Goal: Task Accomplishment & Management: Complete application form

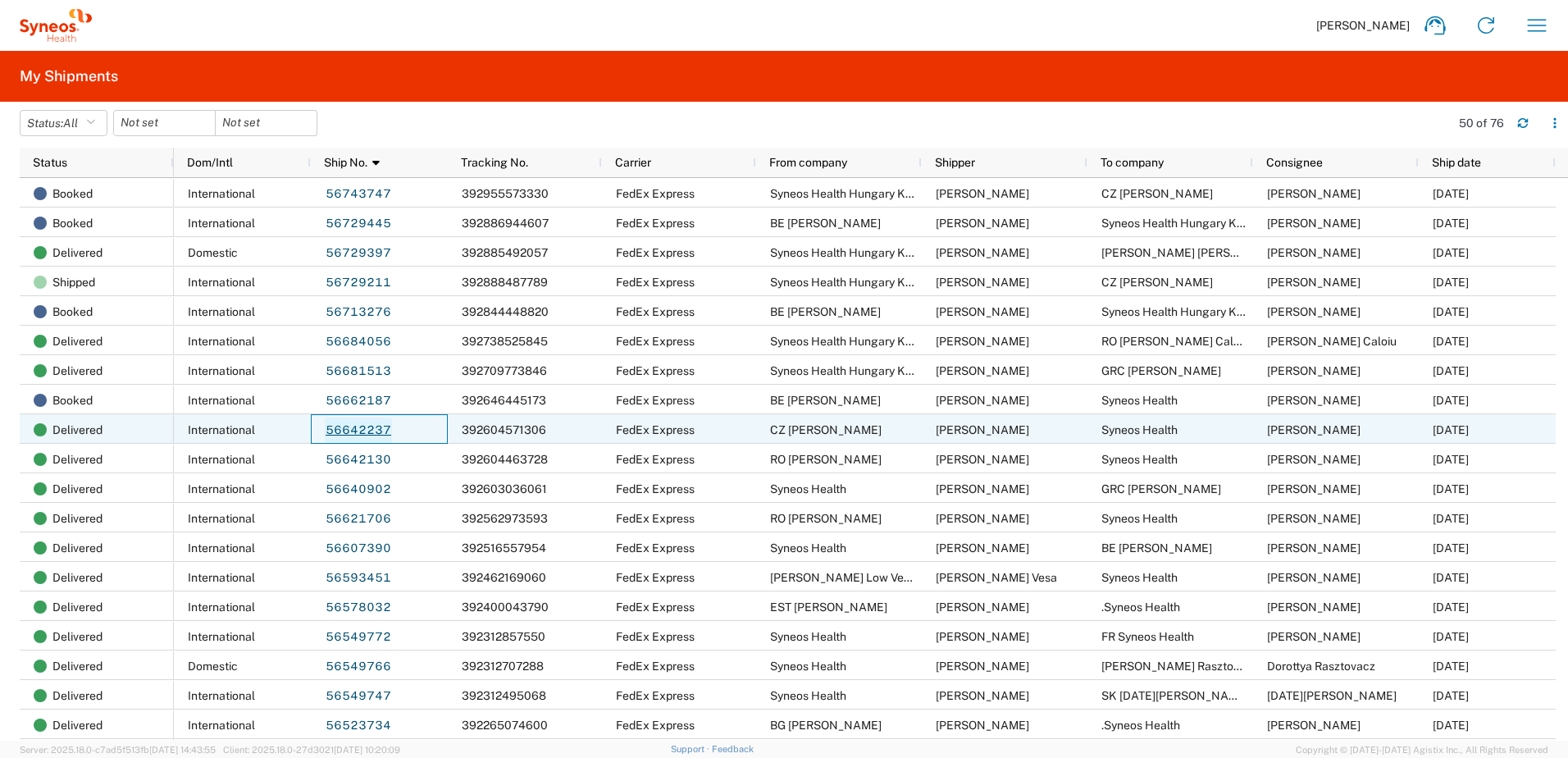
click at [365, 426] on link "56642237" at bounding box center [358, 430] width 67 height 26
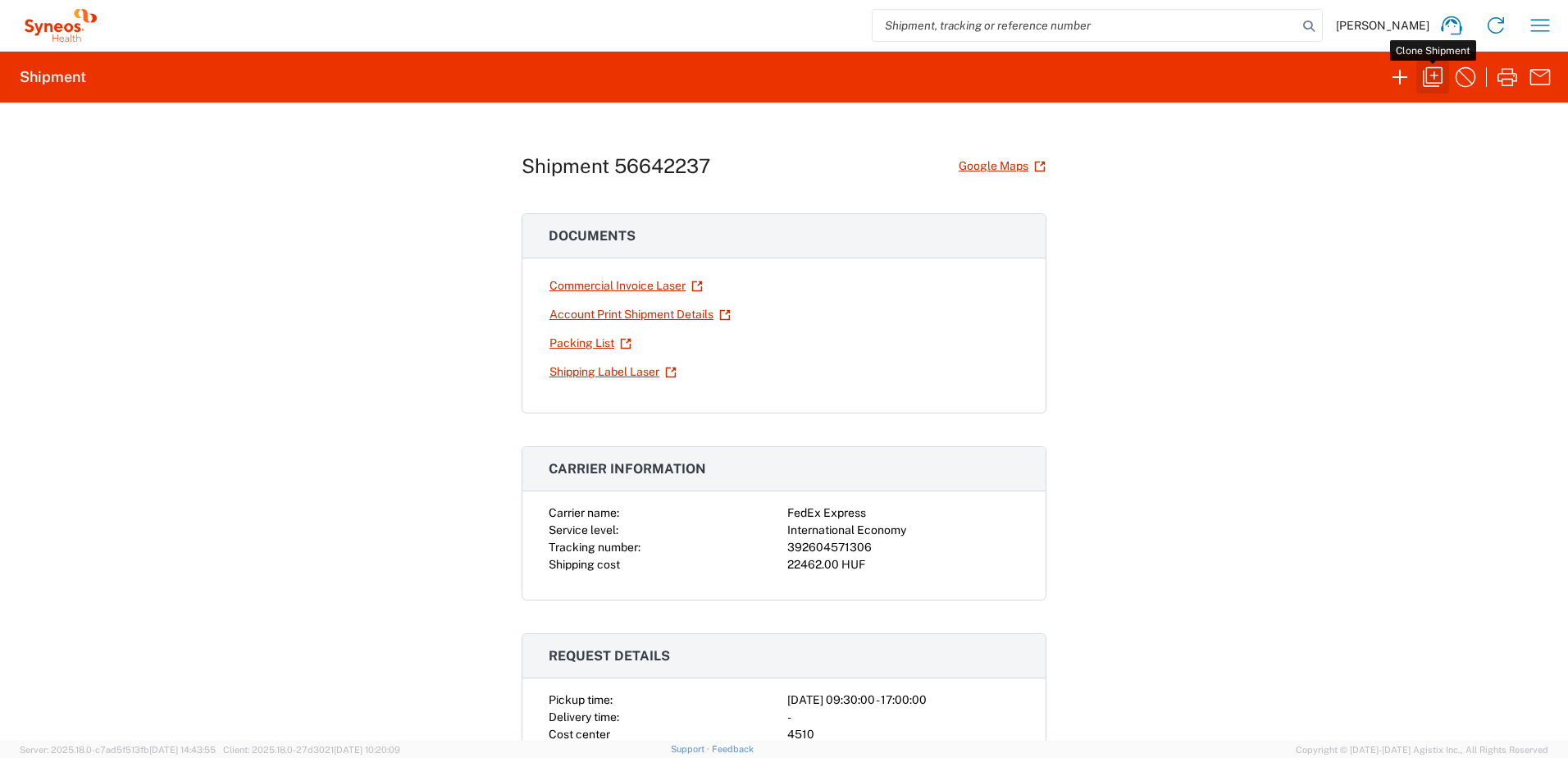
click at [1431, 81] on icon "button" at bounding box center [1432, 76] width 26 height 26
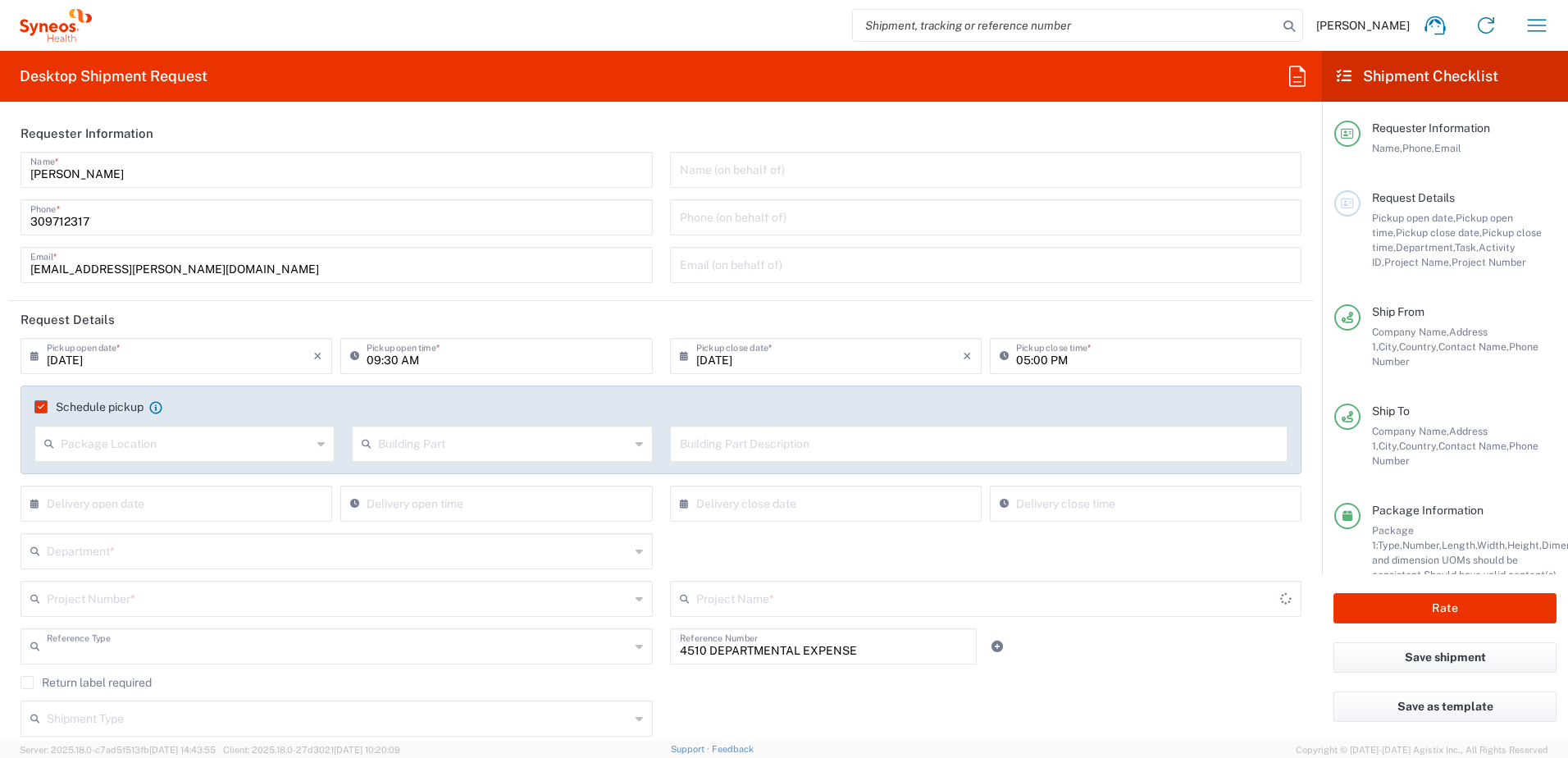
type input "Project"
type input "[GEOGRAPHIC_DATA]"
type input "Czechia"
type input "Your Packaging"
type input "Delivery Duty Paid"
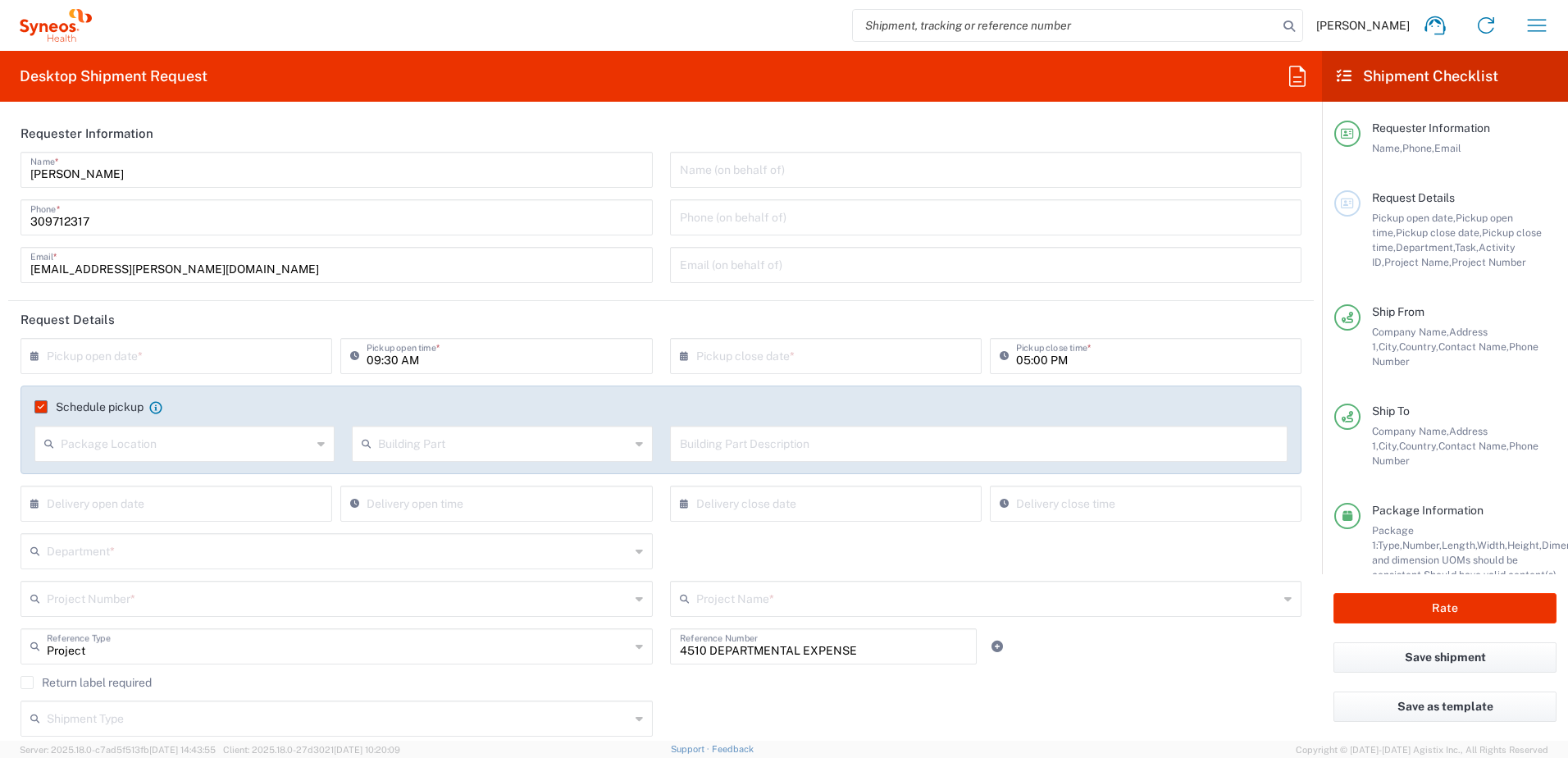
type input "Syneos Health Hungary Kft."
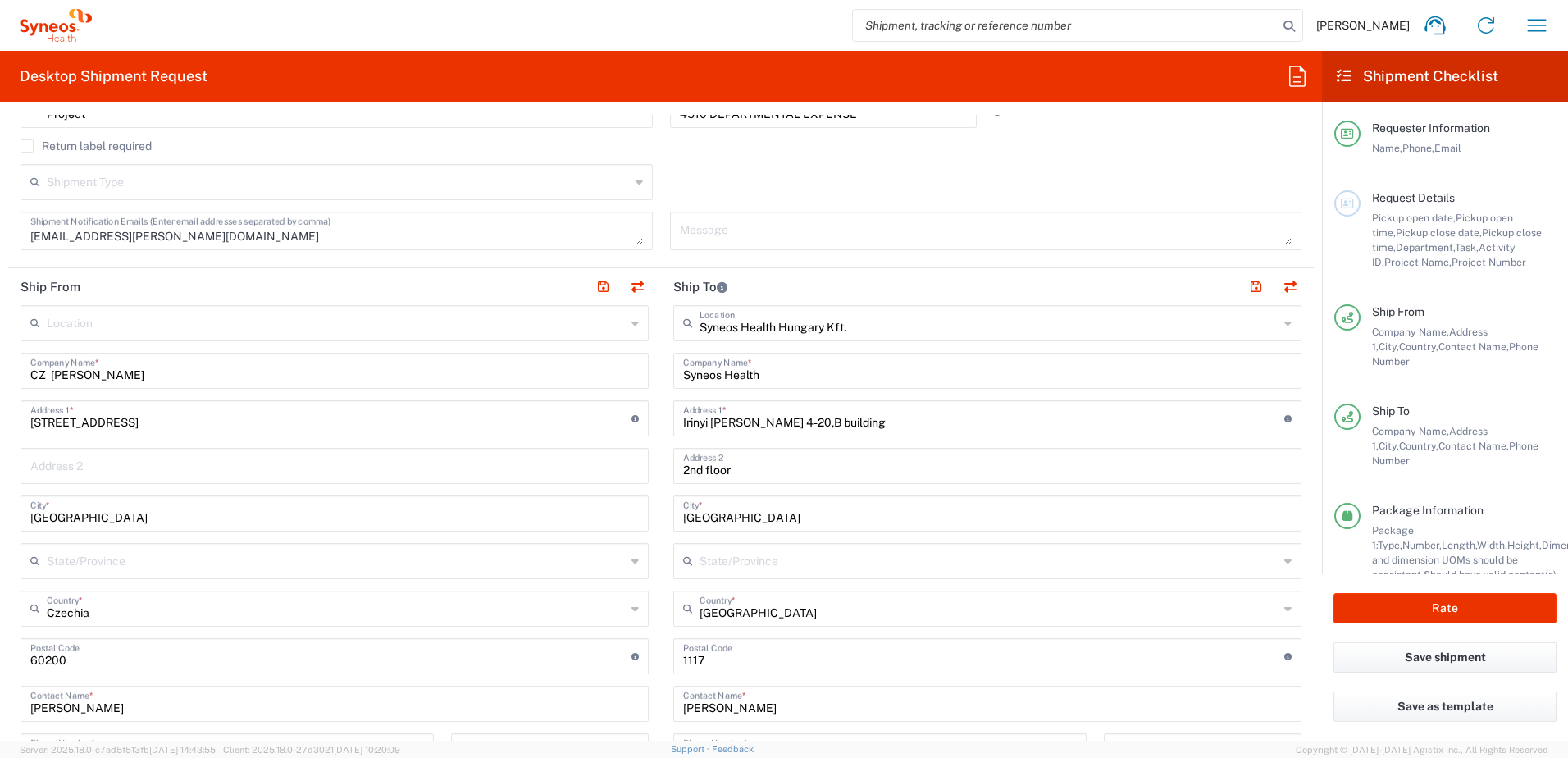
scroll to position [548, 0]
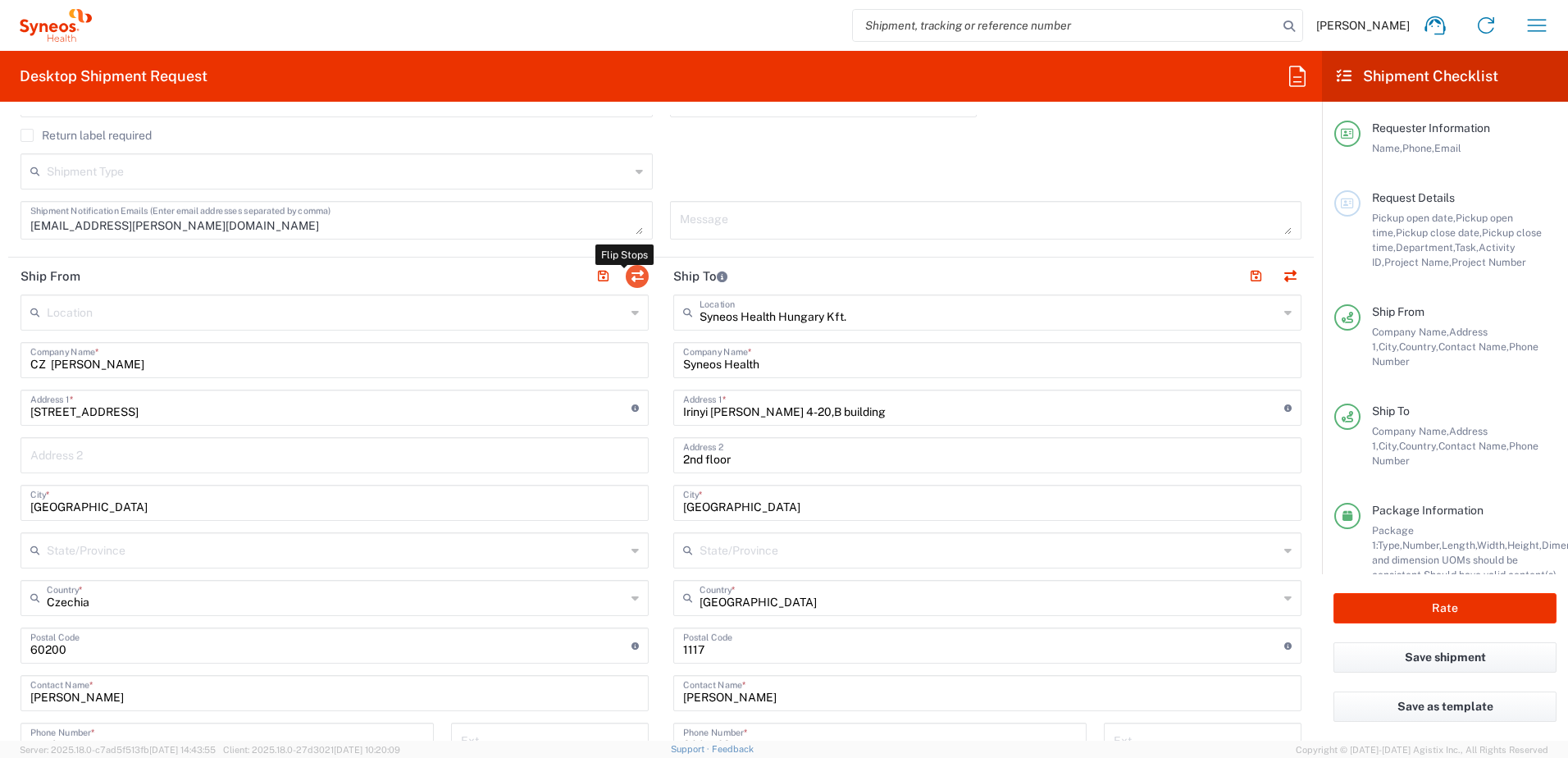
click at [629, 269] on button "button" at bounding box center [637, 277] width 23 height 23
type input "Syneos Health Hungary Kft."
type input "Syneos Health"
type input "Irinyi [PERSON_NAME] 4-20,B building"
type input "2nd floor"
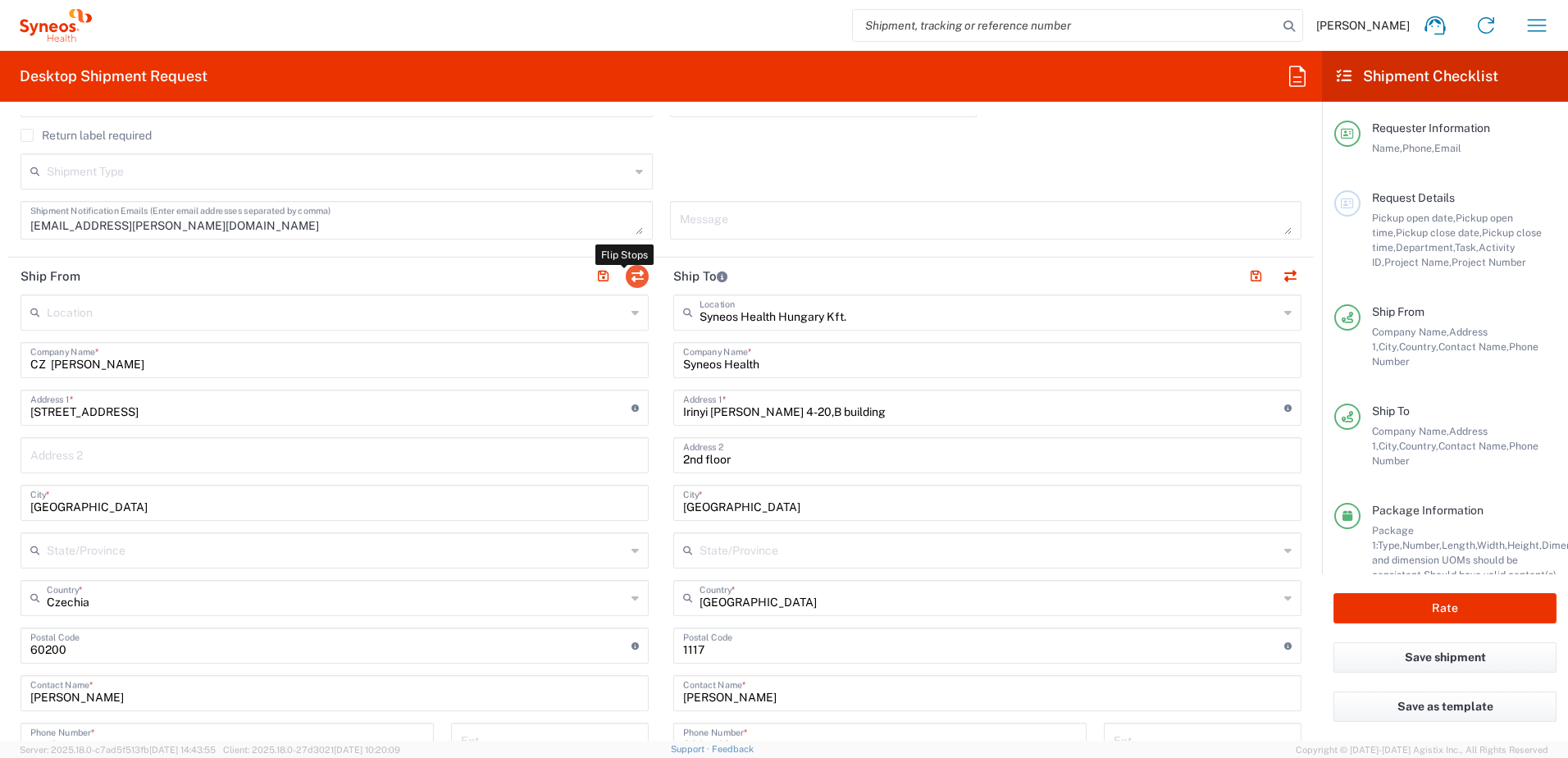
type input "[GEOGRAPHIC_DATA]"
type input "1117"
type input "[PERSON_NAME]"
type input "309712317"
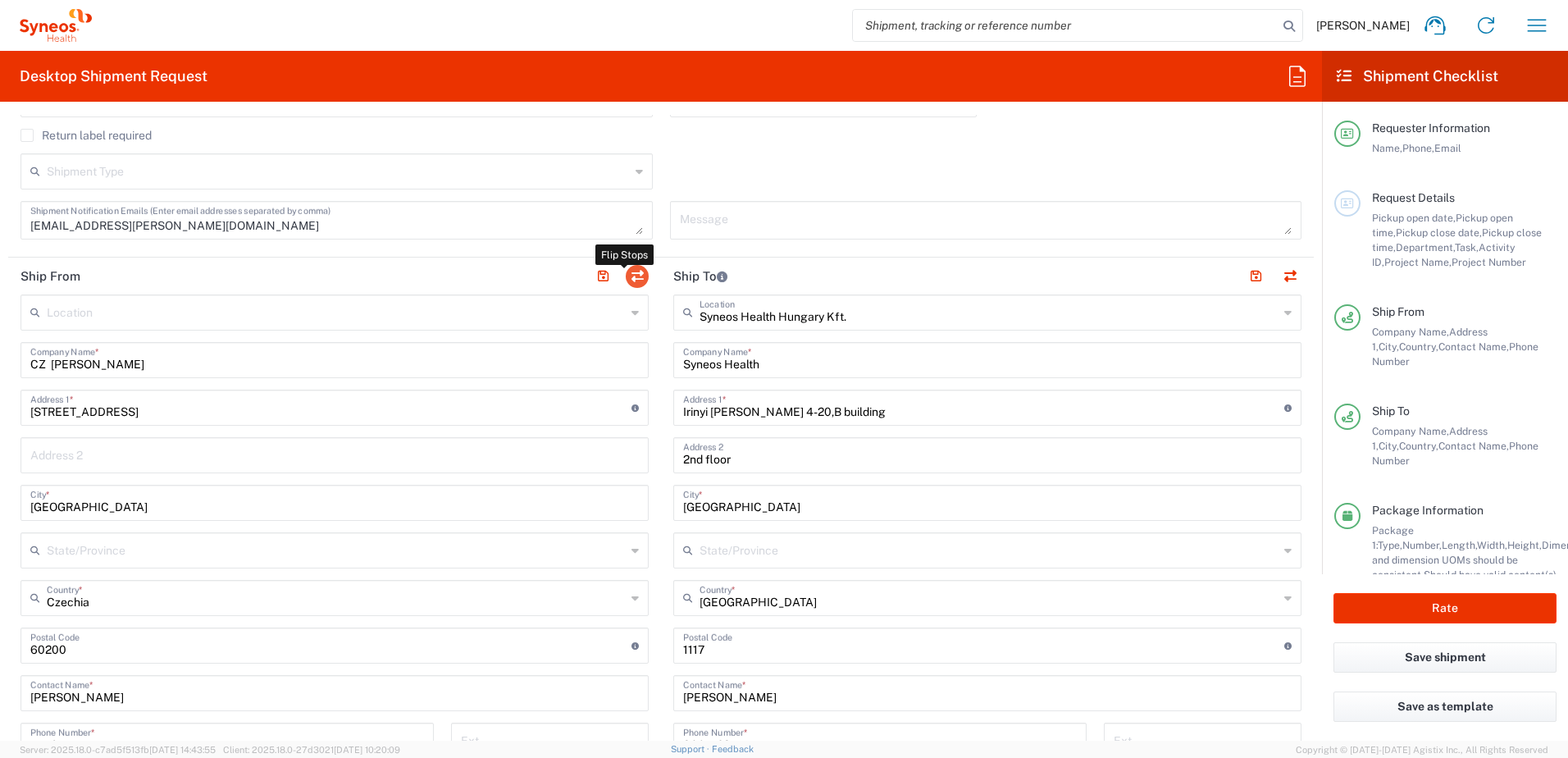
type input "[EMAIL_ADDRESS][PERSON_NAME][DOMAIN_NAME]"
type input "VAT"
type input "HU 24901833"
type input "CZ [PERSON_NAME]"
type input "[STREET_ADDRESS]"
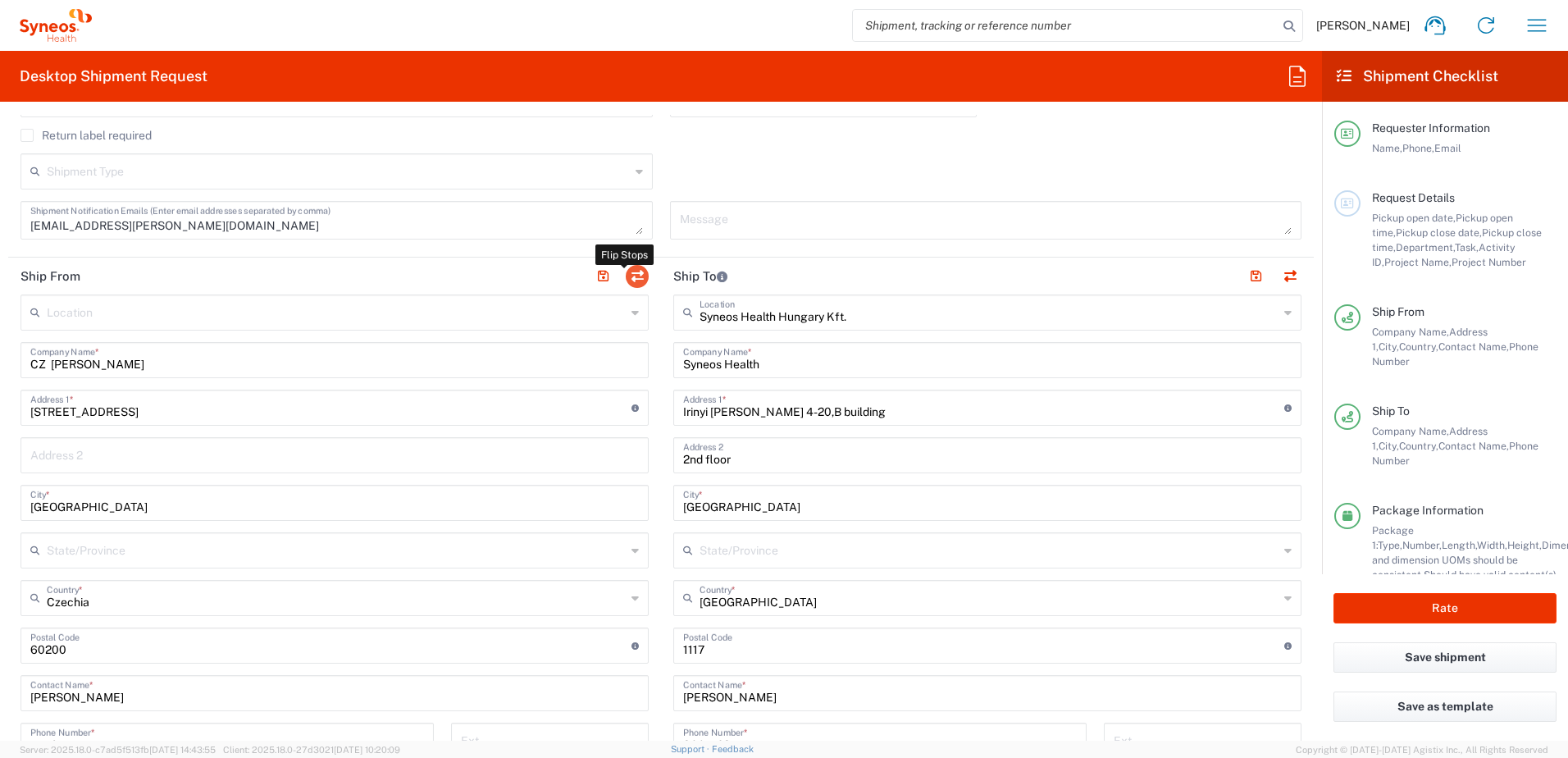
type input "[GEOGRAPHIC_DATA]"
type input "Czechia"
type input "60200"
type input "[PERSON_NAME]"
type input "[PHONE_NUMBER]"
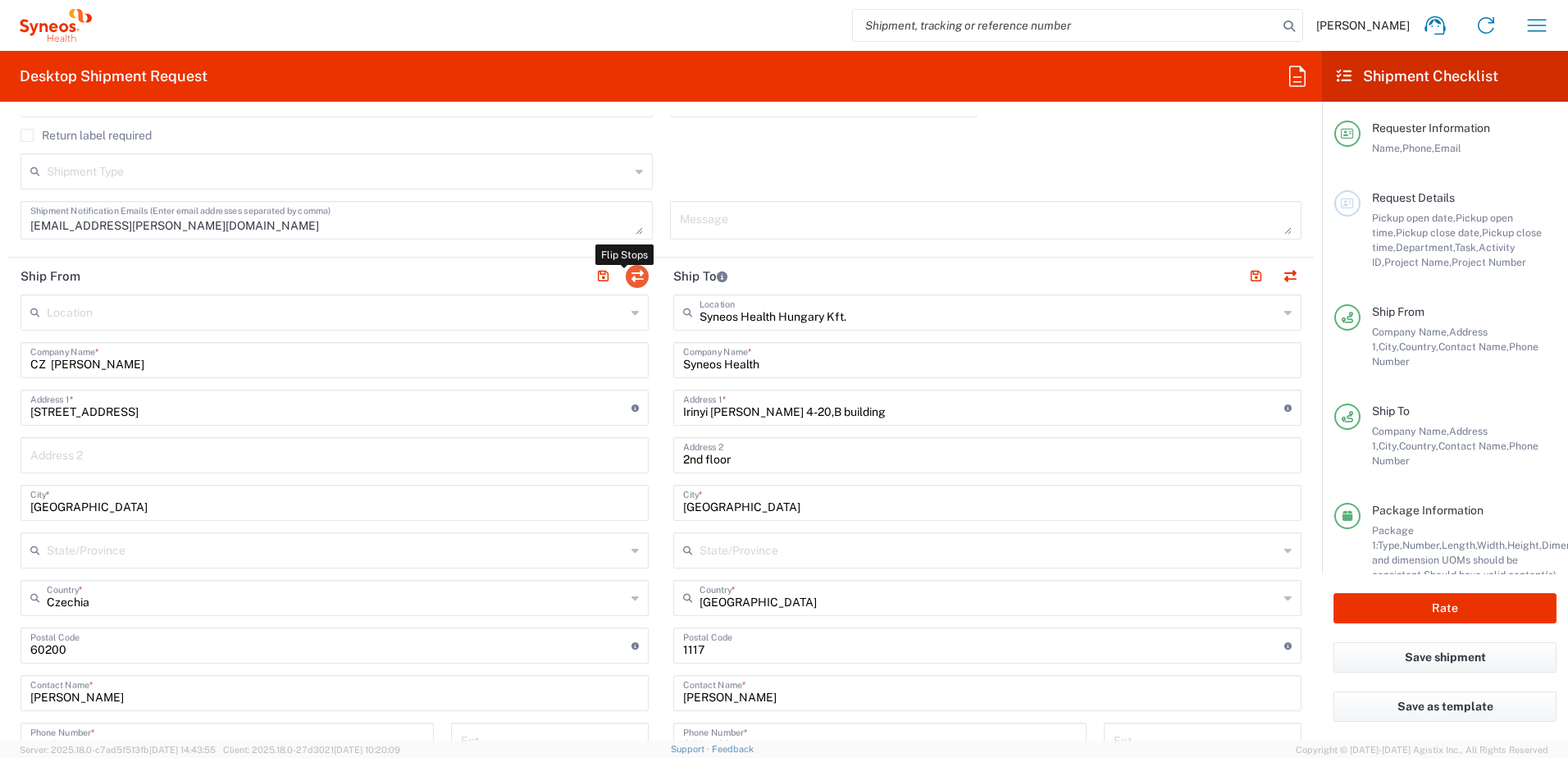
type input "TIN"
type input "24901833-2-43"
type input "Sender/Shipper"
type input "Delivery Duty Paid"
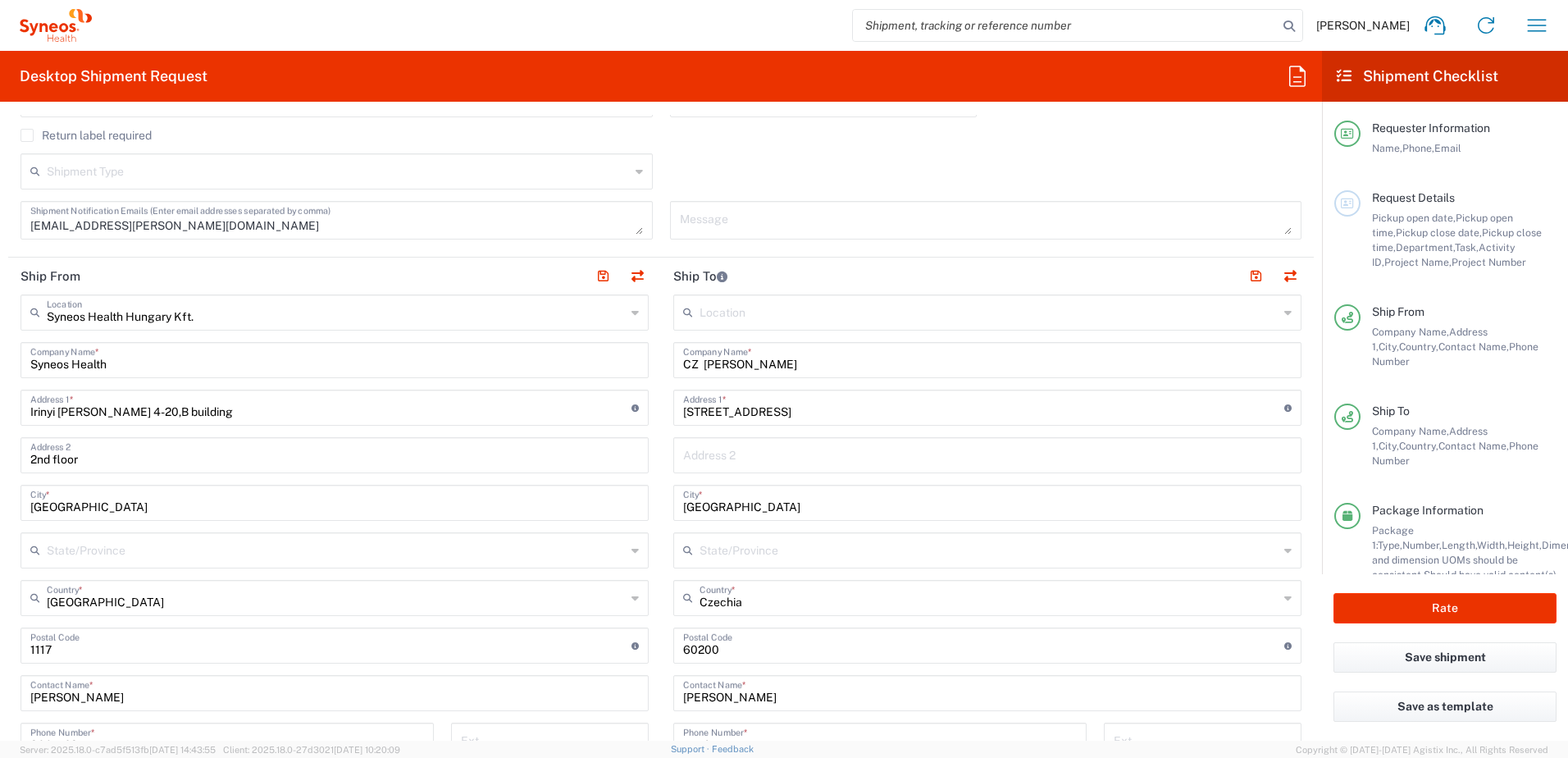
click at [757, 316] on input "text" at bounding box center [988, 312] width 579 height 29
type input "p"
click at [753, 343] on span "Syneos Health CZ s.r.o" at bounding box center [979, 348] width 619 height 25
type input "Syneos Health CZ s.r.o"
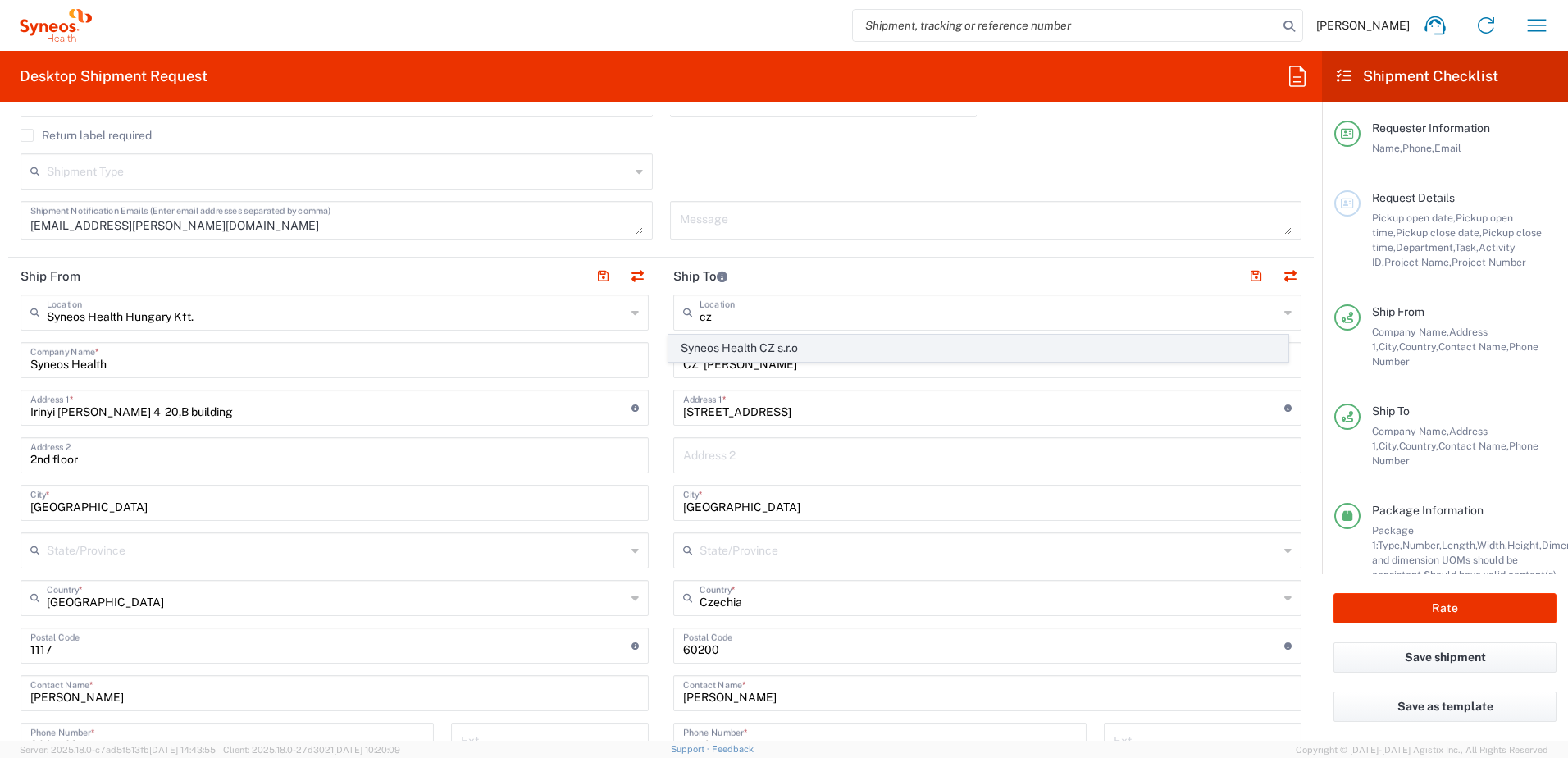
type input "Lomnickeho 1705/9"
type input "[GEOGRAPHIC_DATA]"
type input "140 00"
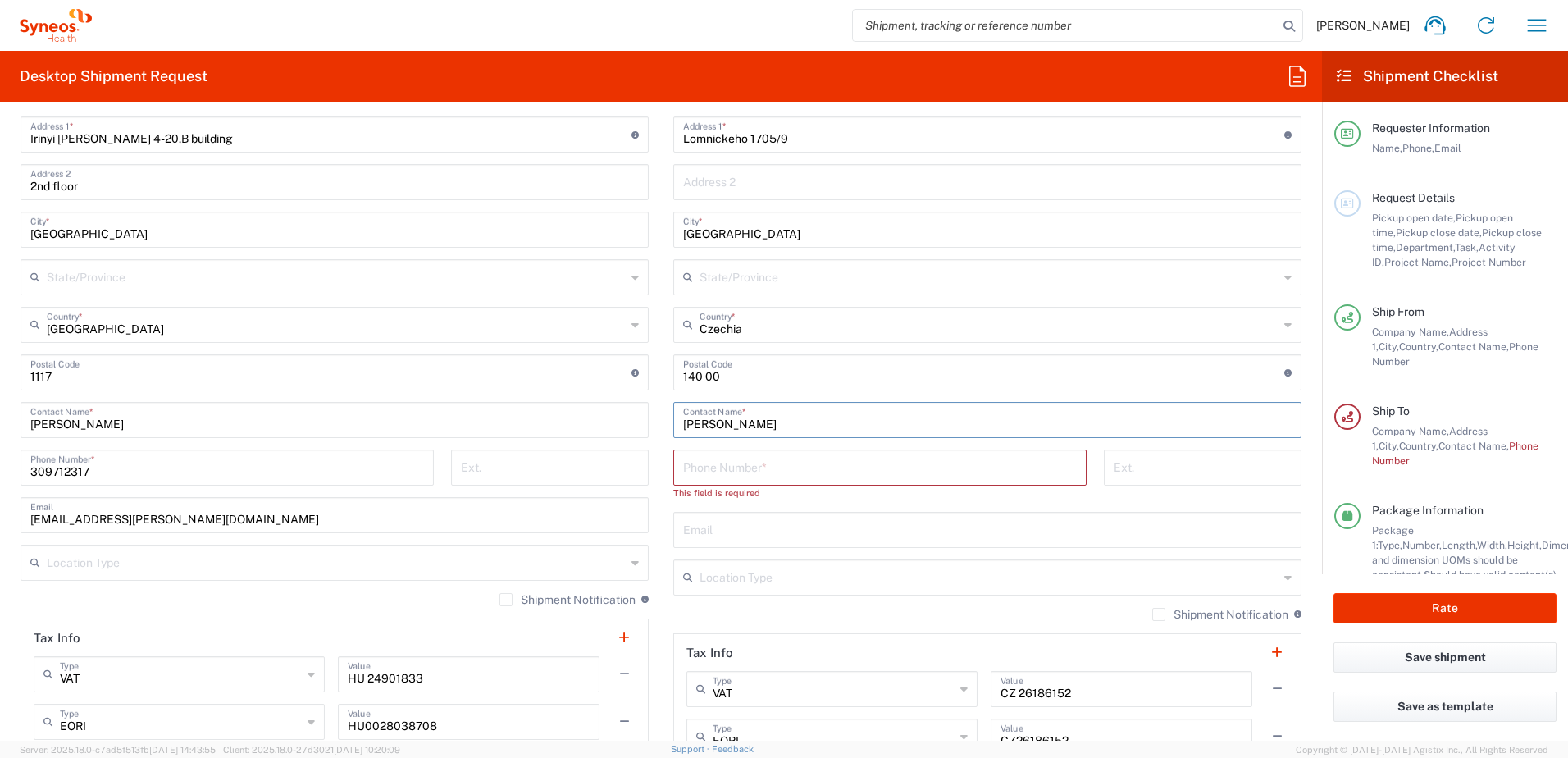
drag, startPoint x: 770, startPoint y: 424, endPoint x: 643, endPoint y: 424, distance: 127.0
click at [643, 424] on div "Ship From Syneos Health [GEOGRAPHIC_DATA] Kft. Location Syneos Health [GEOGRAPH…" at bounding box center [661, 406] width 1306 height 842
paste input "[PERSON_NAME]"
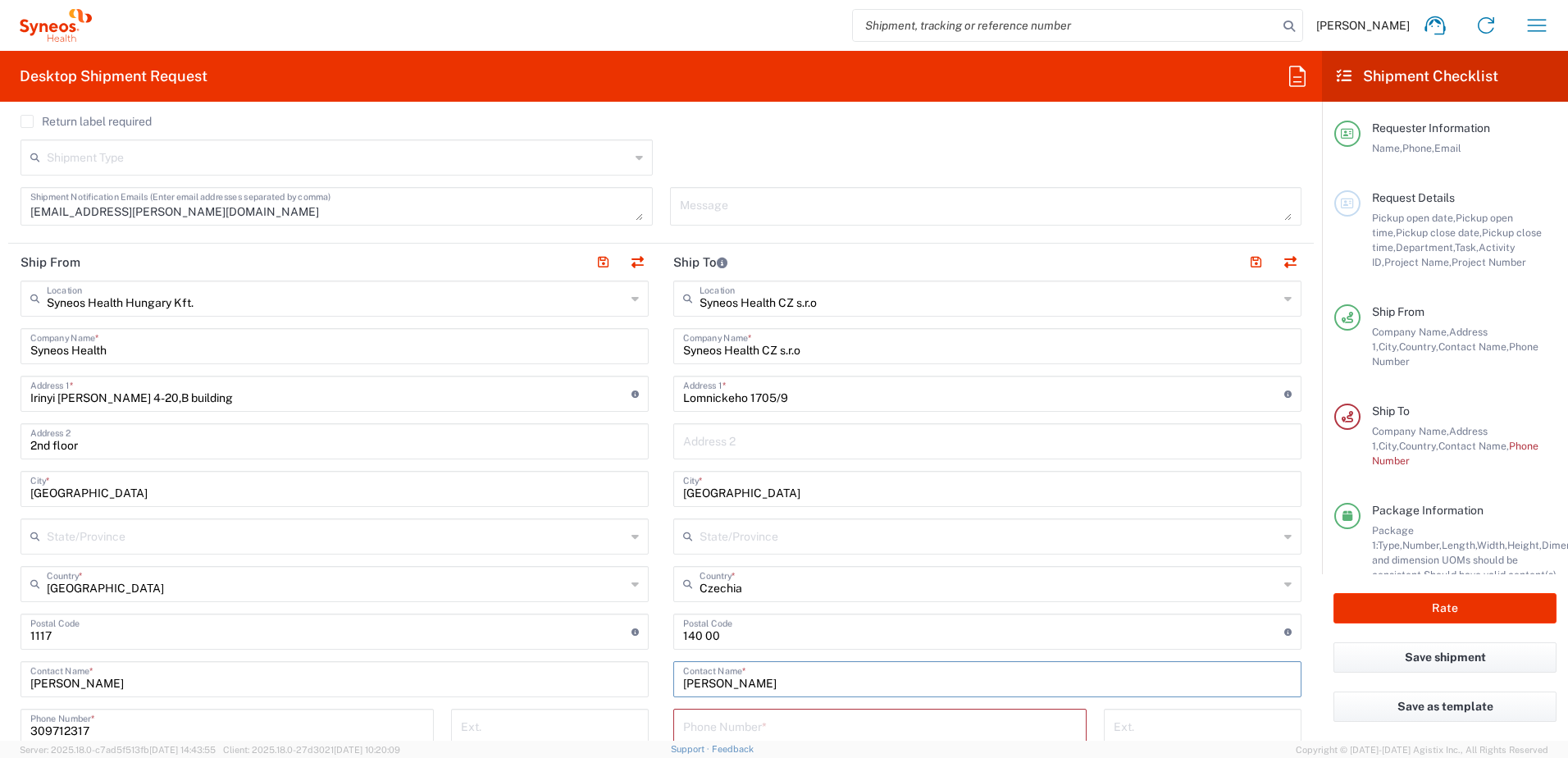
scroll to position [548, 0]
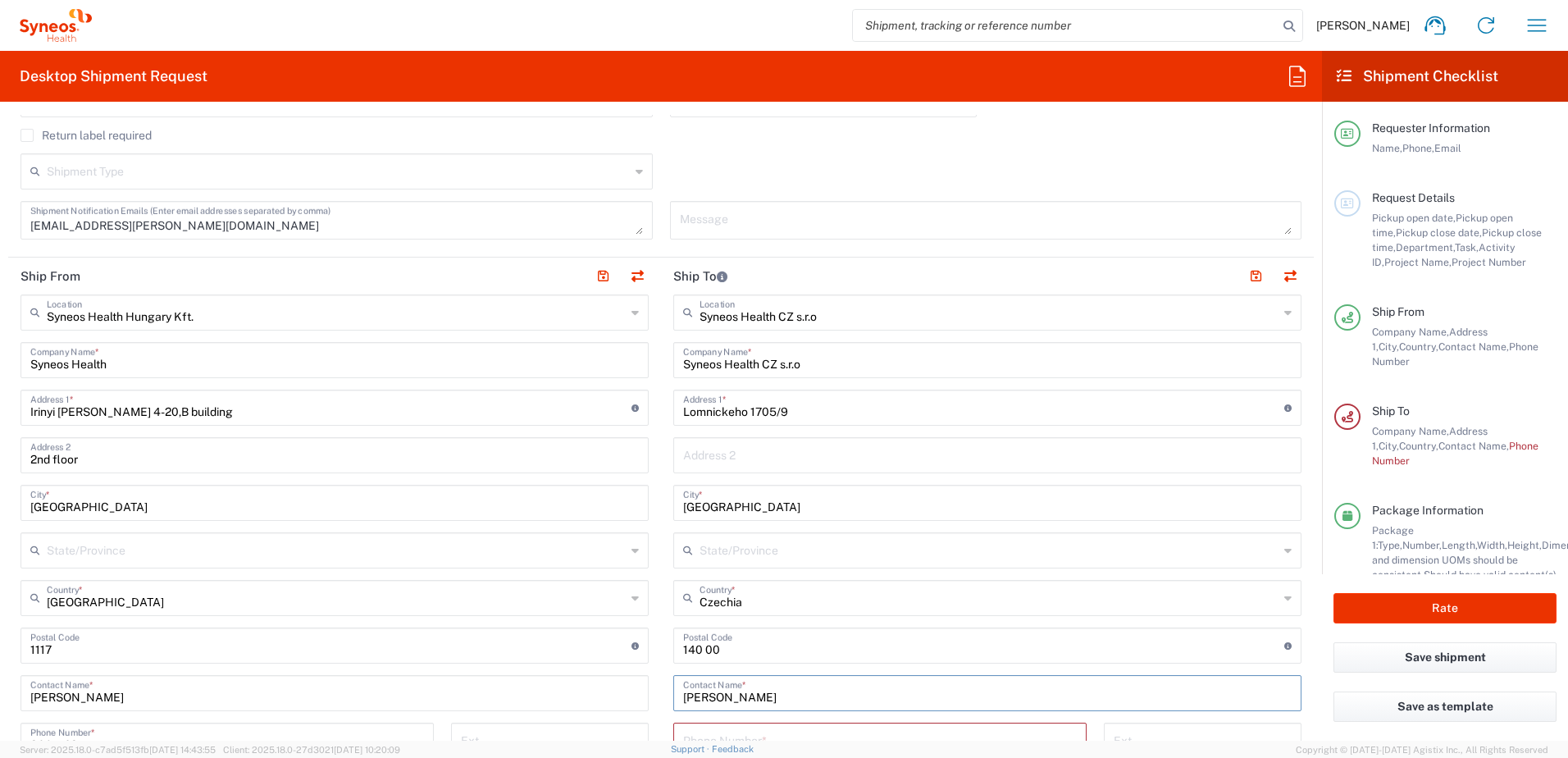
type input "[PERSON_NAME]"
click at [849, 362] on input "Syneos Health CZ s.r.o" at bounding box center [987, 359] width 609 height 29
paste input "[PERSON_NAME]"
type input "Syneos Health CZ s.r.o [PERSON_NAME]"
click at [643, 453] on main "Syneos Health Hungary Kft. Location Syneos Health [GEOGRAPHIC_DATA] Kft. [PERSO…" at bounding box center [334, 663] width 653 height 737
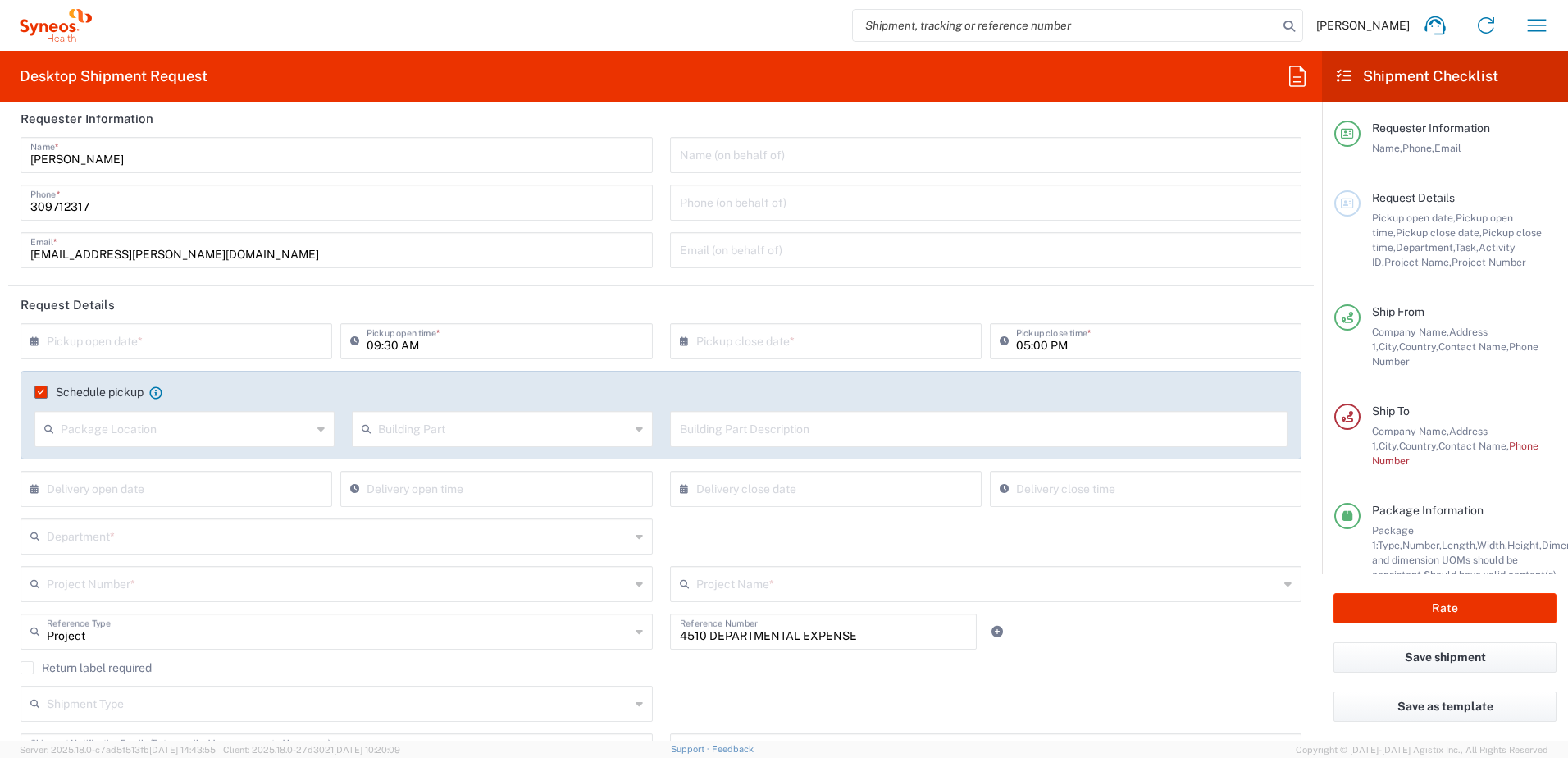
scroll to position [0, 0]
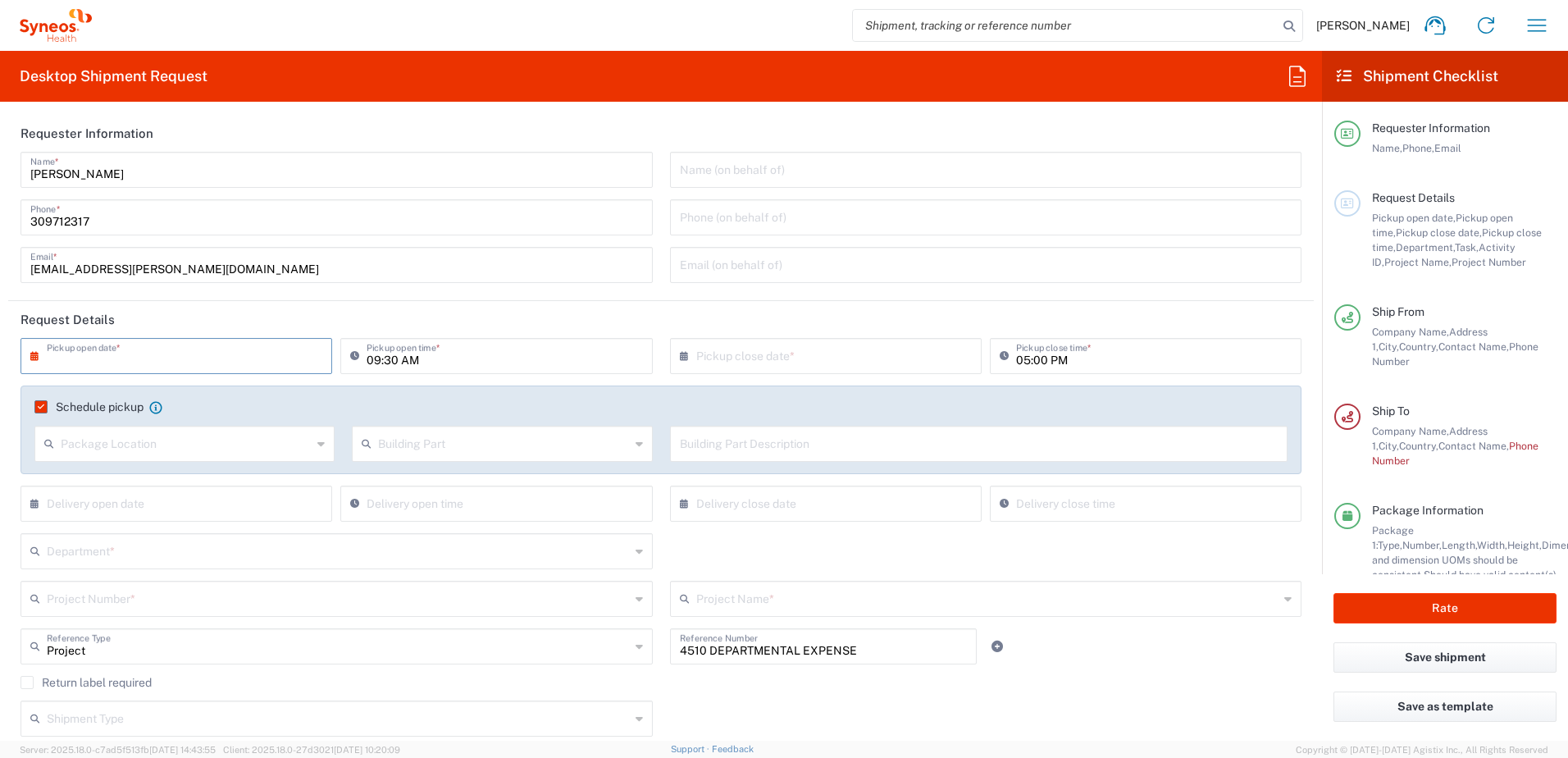
click at [136, 361] on input "text" at bounding box center [180, 355] width 267 height 29
click at [178, 459] on span "10" at bounding box center [179, 458] width 24 height 23
type input "[DATE]"
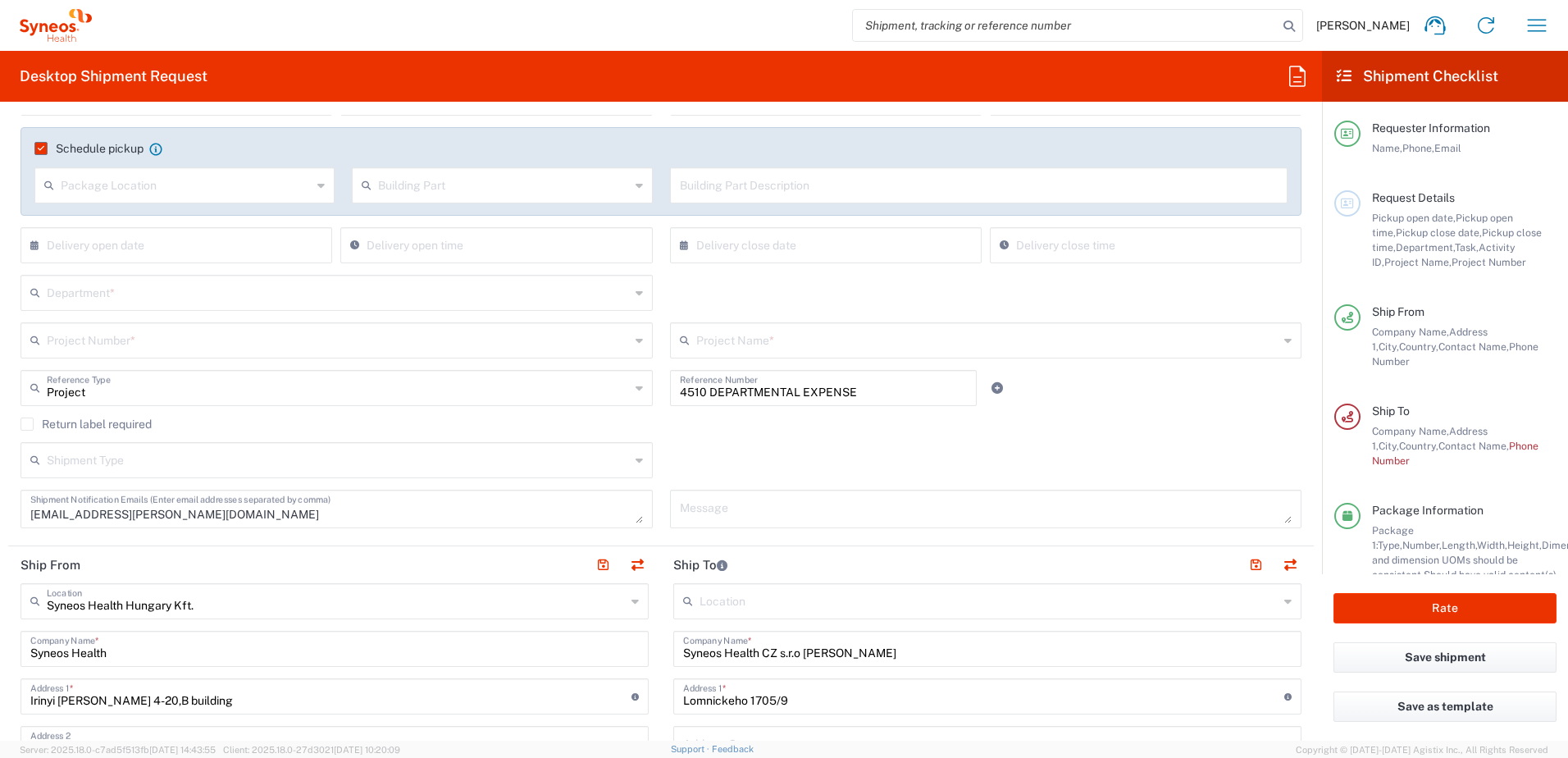
scroll to position [273, 0]
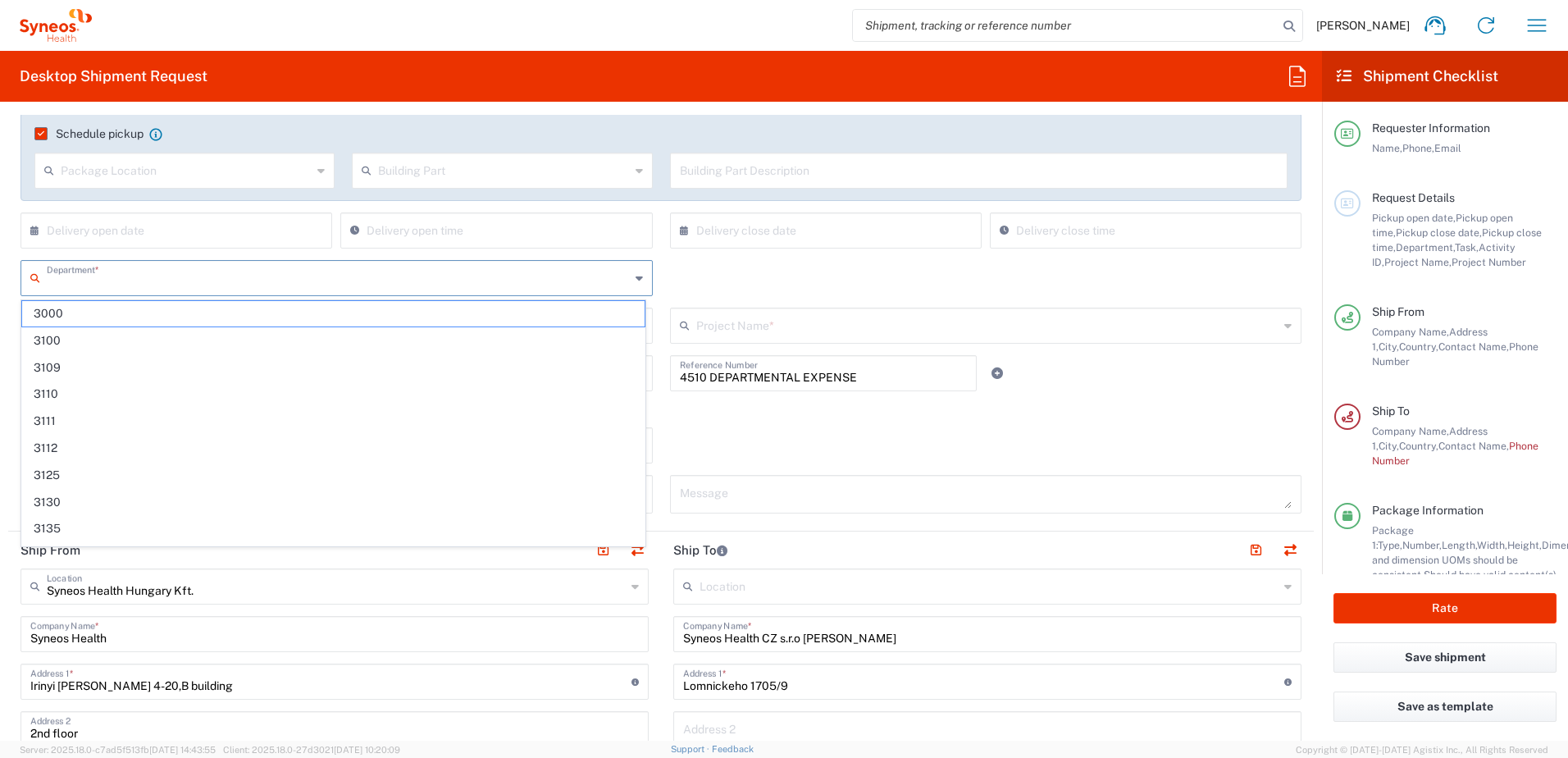
click at [307, 284] on input "text" at bounding box center [338, 277] width 583 height 29
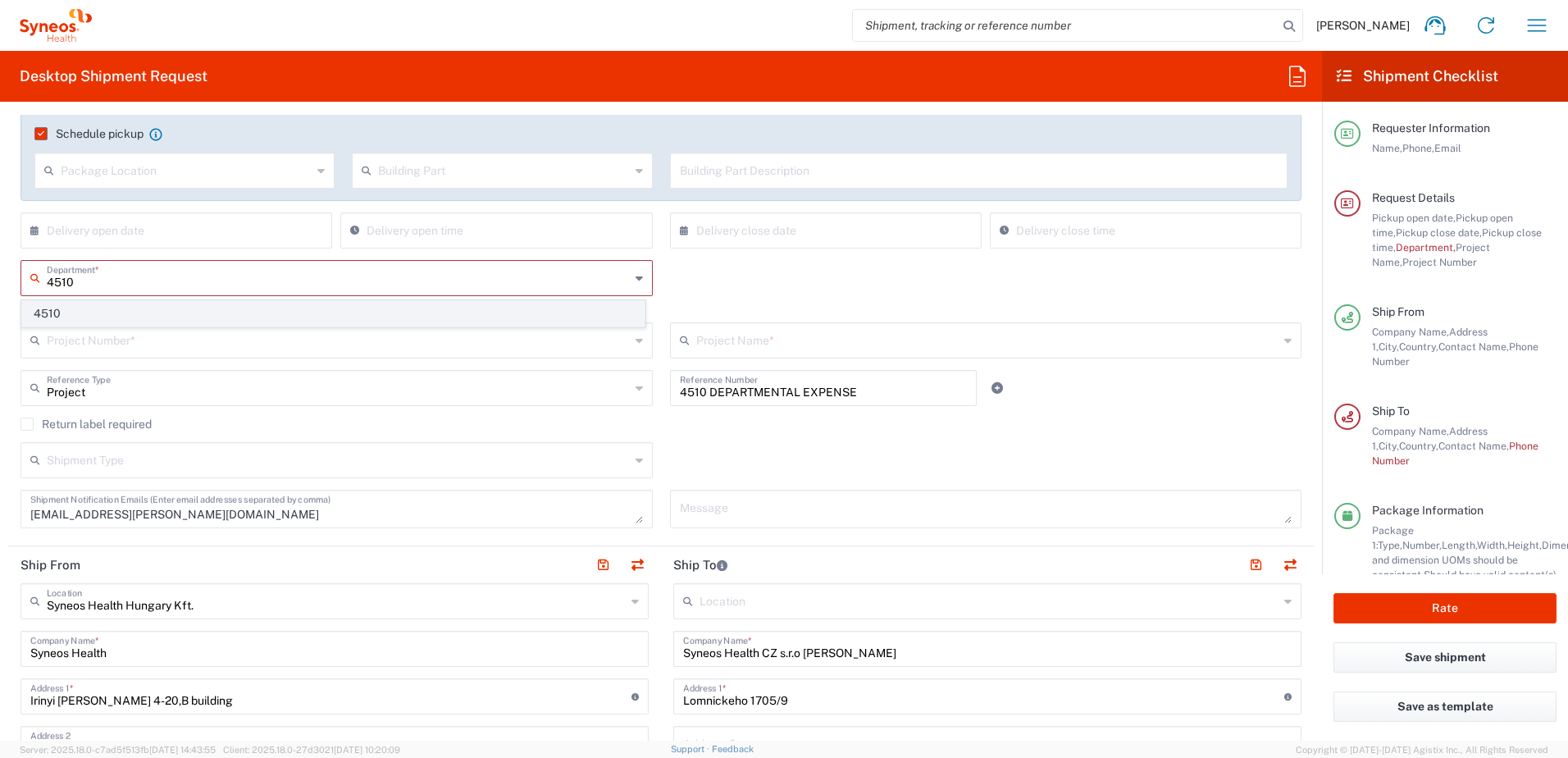
type input "4510"
click at [232, 311] on span "4510" at bounding box center [334, 313] width 623 height 25
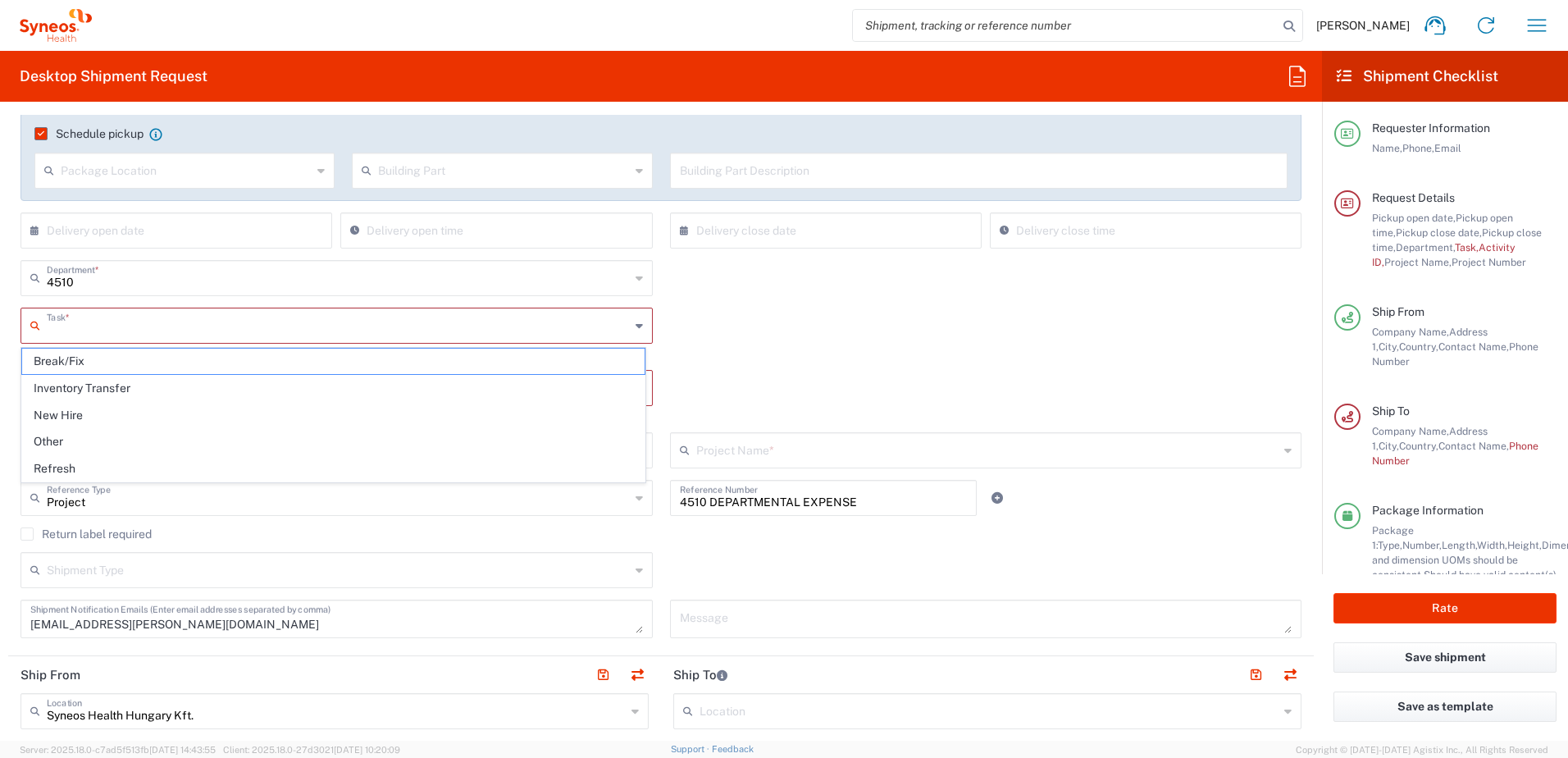
click at [224, 328] on input "text" at bounding box center [338, 324] width 583 height 29
click at [162, 443] on span "Other" at bounding box center [334, 442] width 623 height 25
type input "Other"
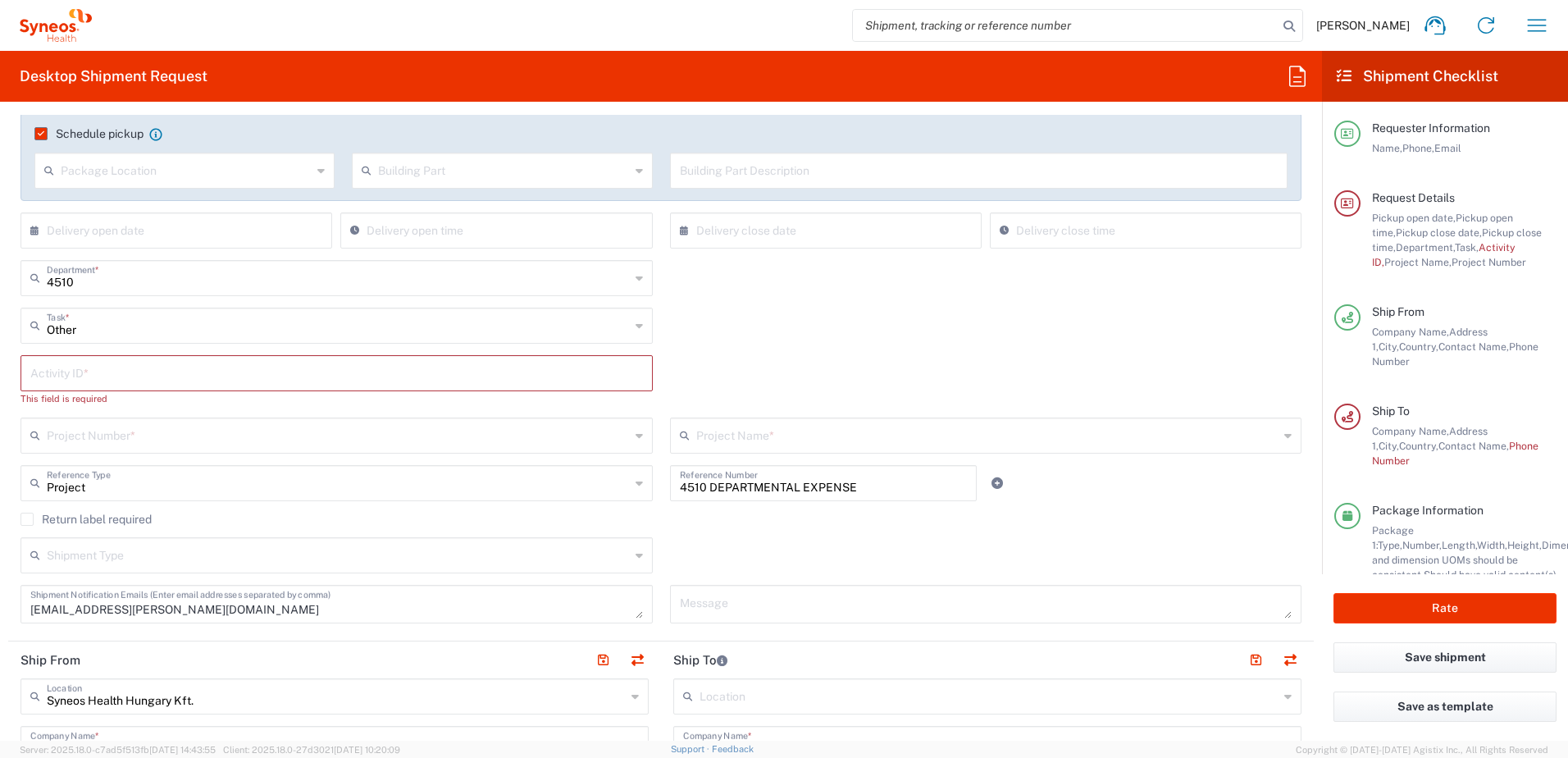
click at [182, 374] on input "text" at bounding box center [337, 372] width 613 height 29
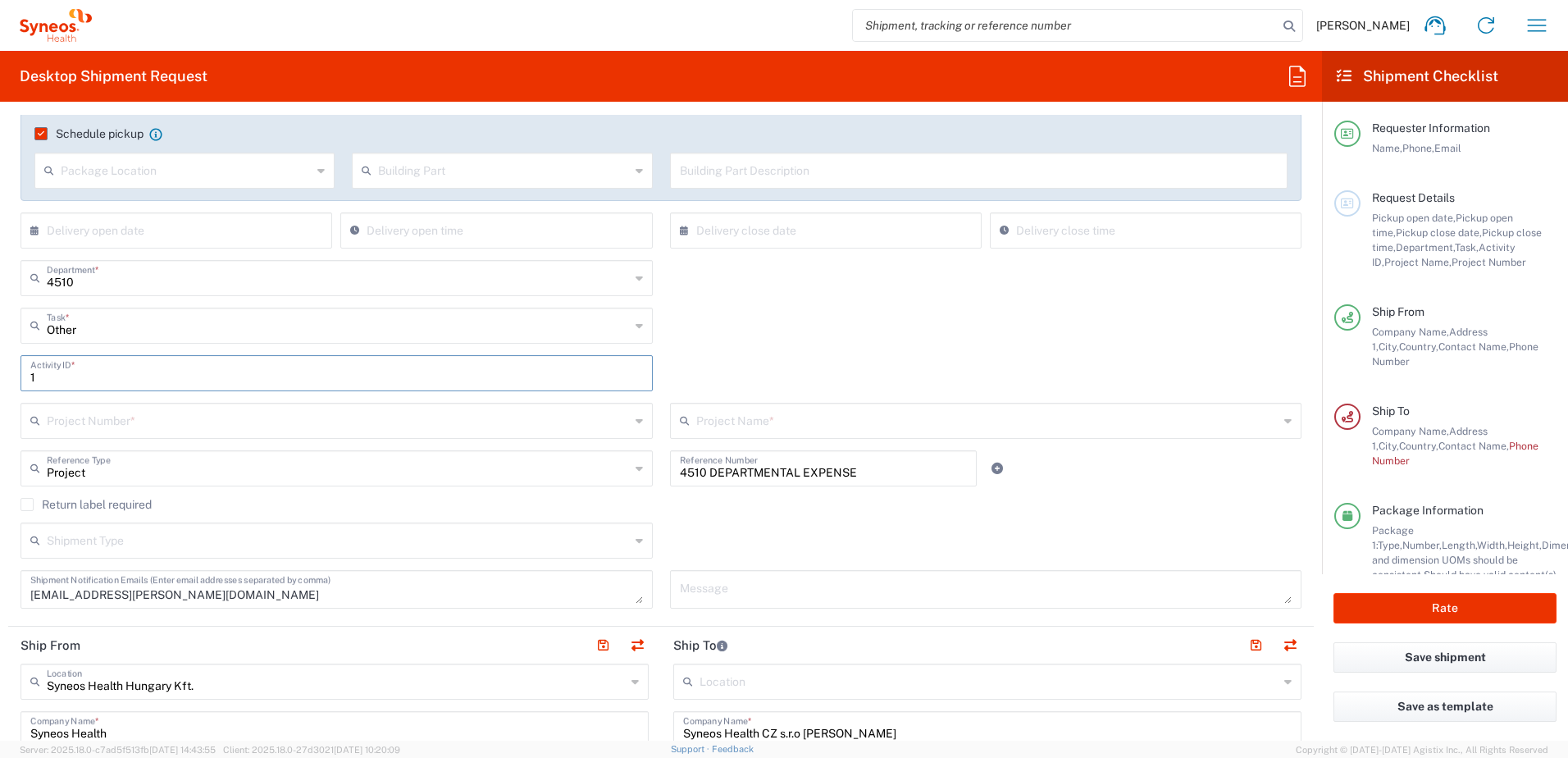
type input "1"
click at [735, 423] on input "text" at bounding box center [988, 419] width 583 height 29
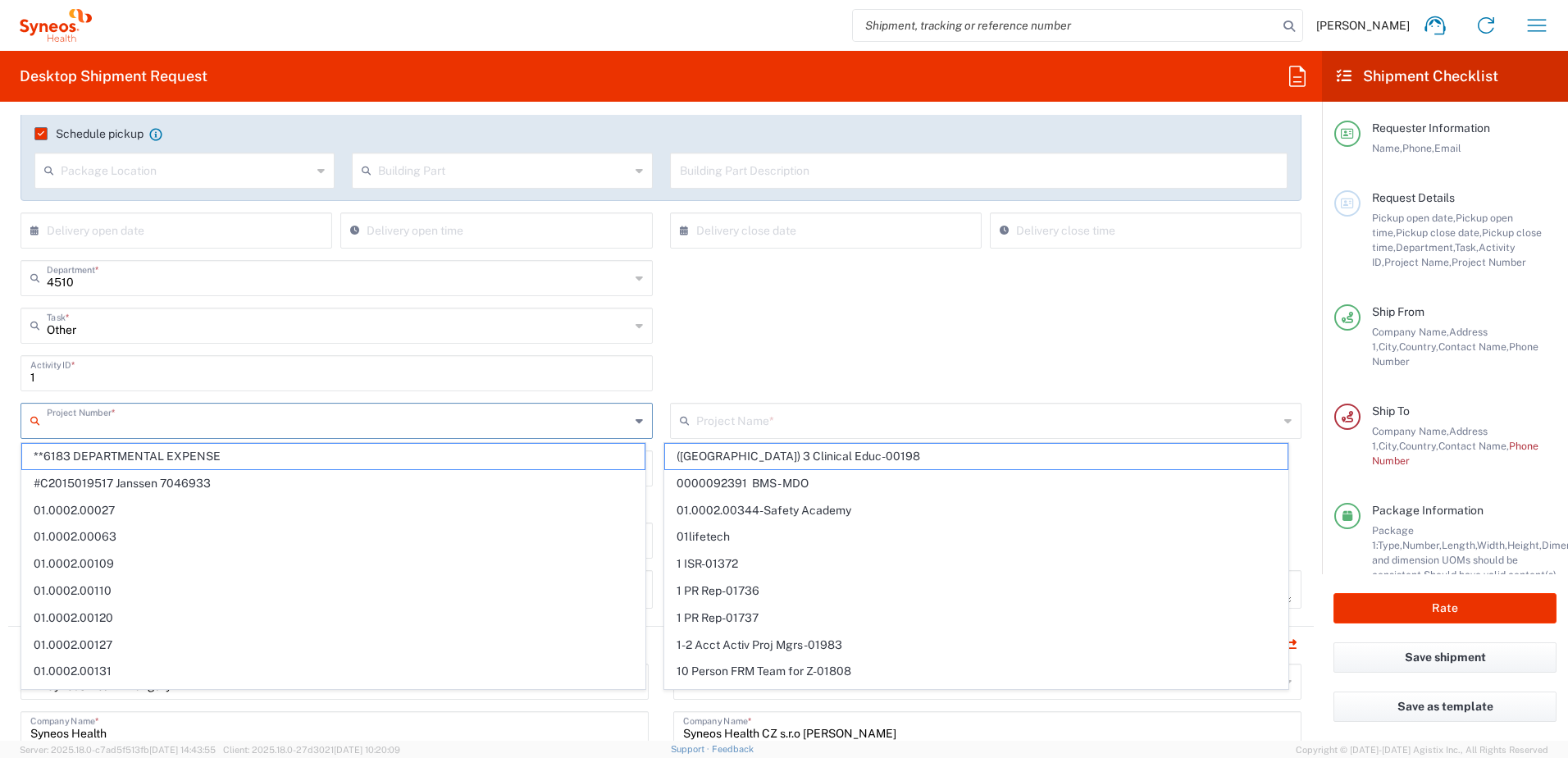
click at [447, 424] on input "text" at bounding box center [338, 419] width 583 height 29
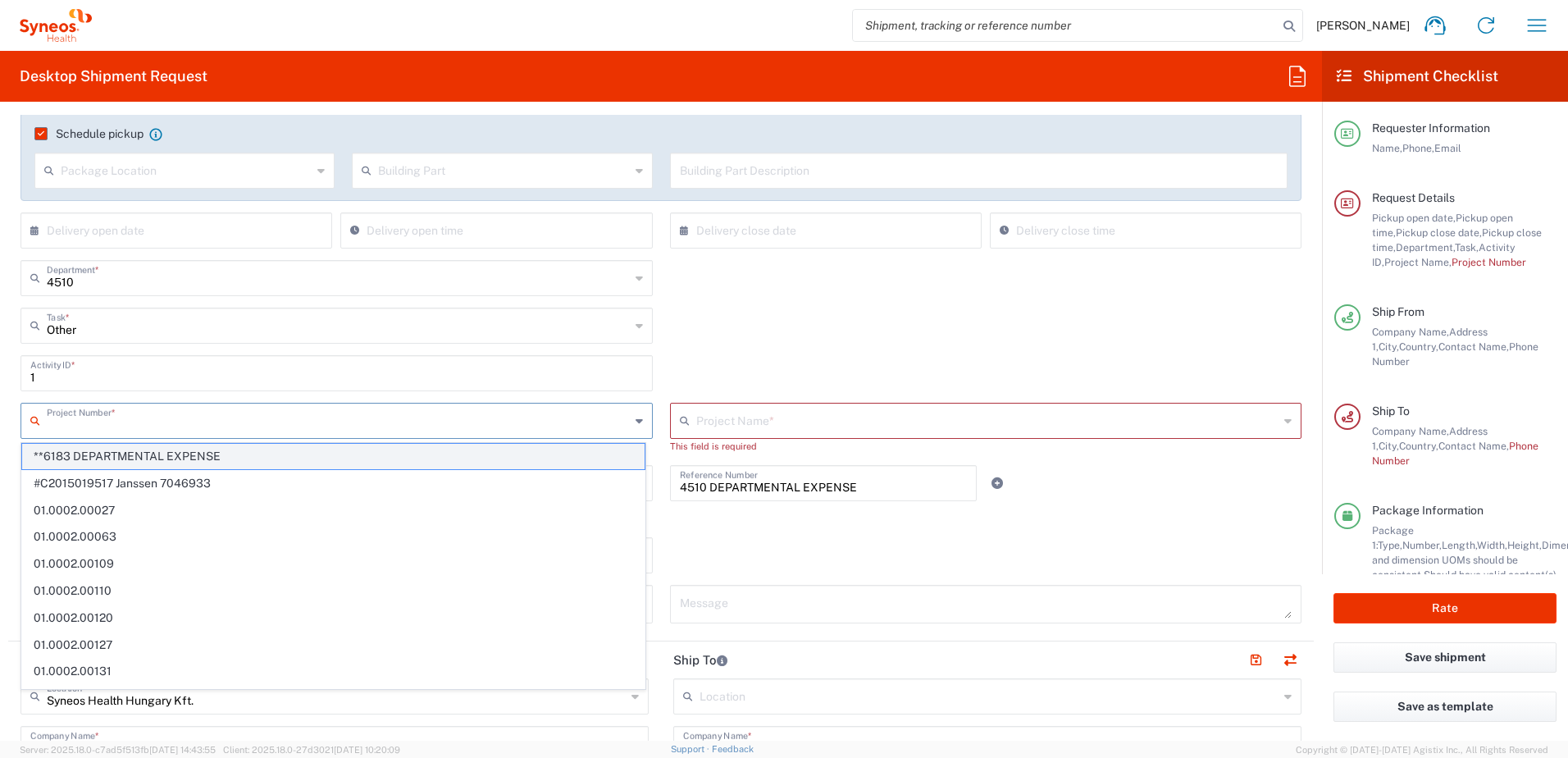
click at [395, 458] on span "**6183 DEPARTMENTAL EXPENSE" at bounding box center [334, 456] width 623 height 25
type input "**6183 DEPARTMENTAL EXPENSE"
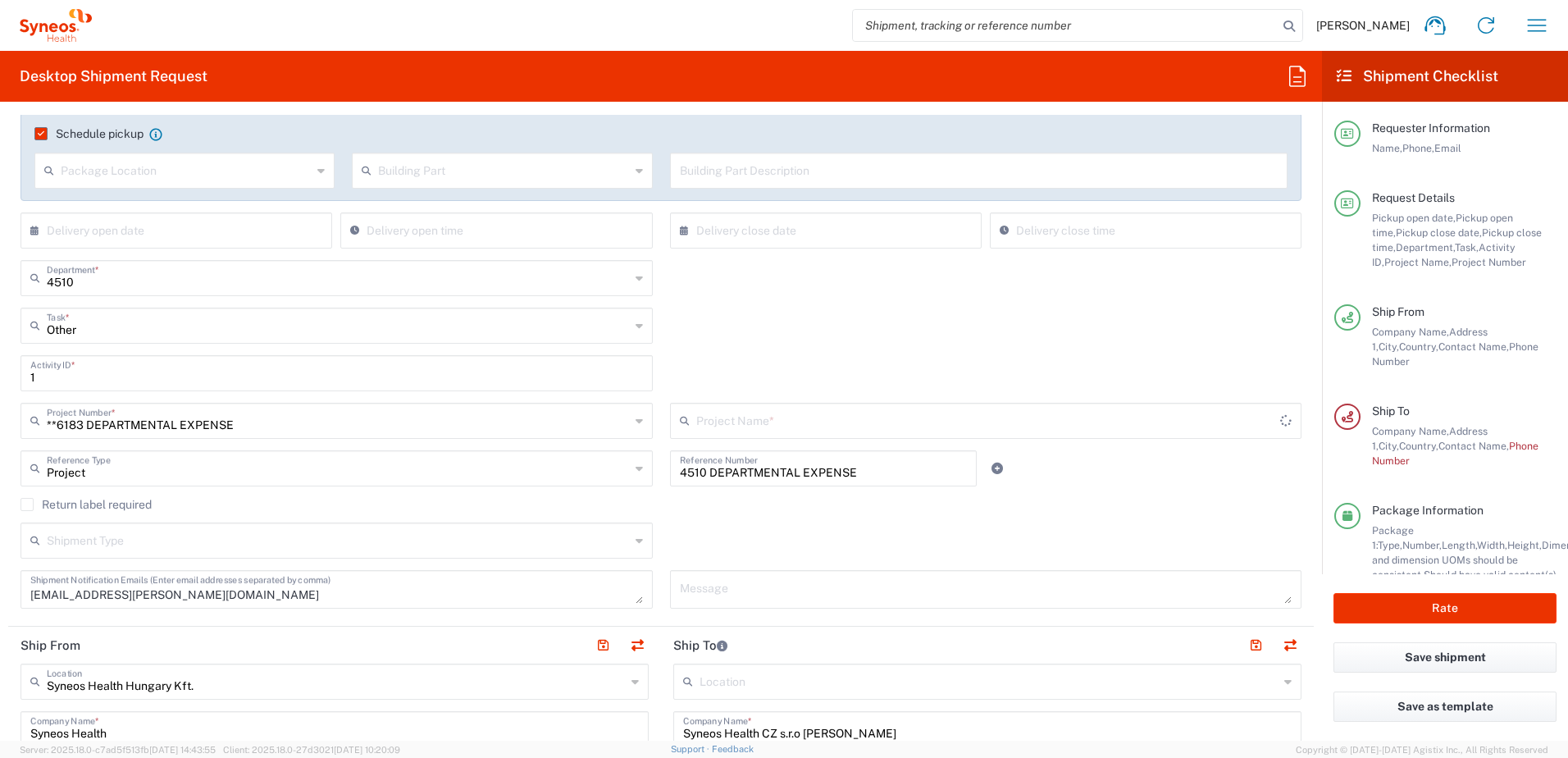
type input "6183"
drag, startPoint x: 871, startPoint y: 472, endPoint x: 657, endPoint y: 475, distance: 214.0
click at [661, 475] on div "4510 DEPARTMENTAL EXPENSE Reference Number" at bounding box center [824, 474] width 325 height 48
paste input "SCTASK2708026"
type input "SCTASK2708026"
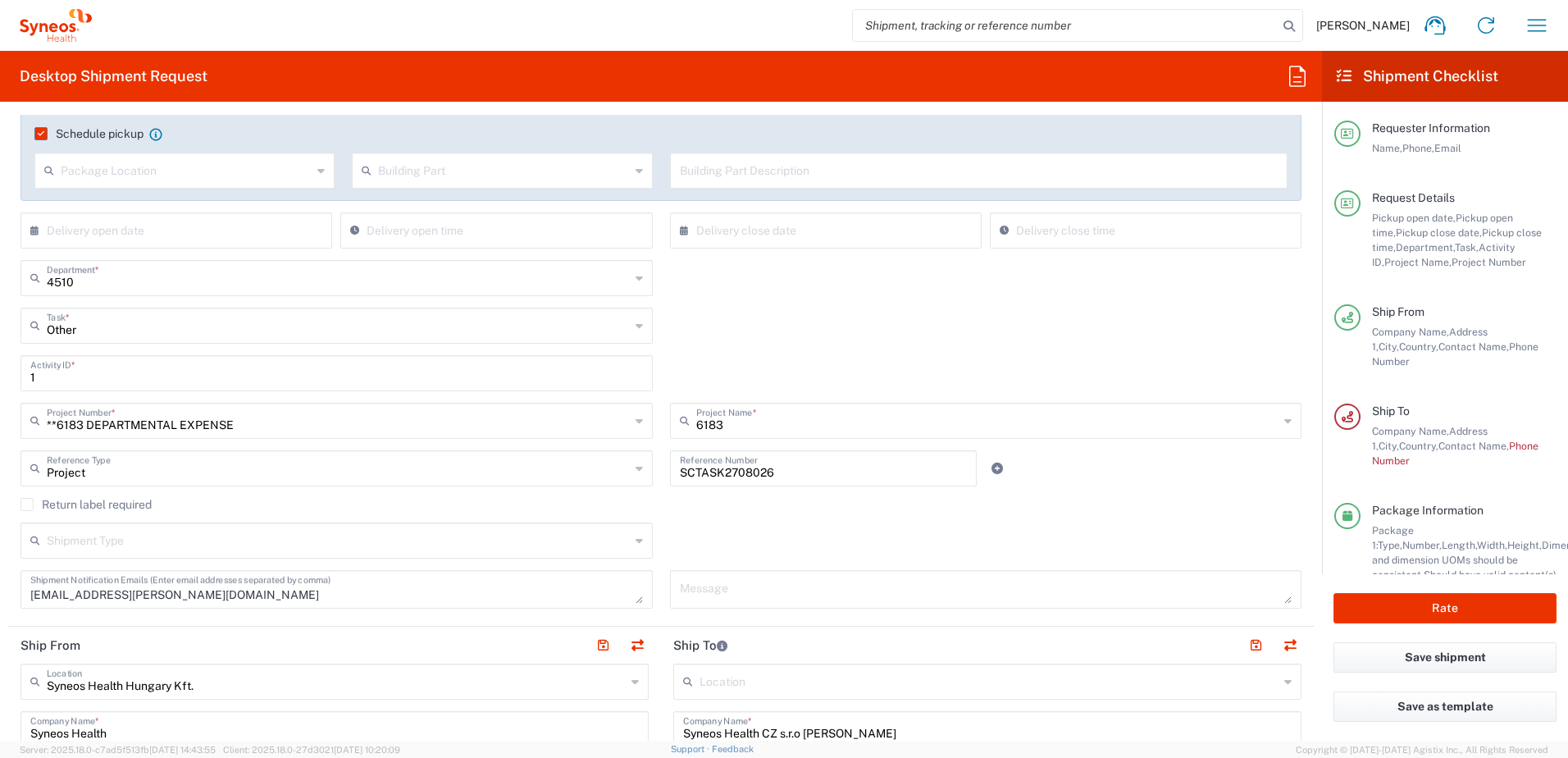
click at [667, 519] on div "Return label required" at bounding box center [661, 510] width 1281 height 24
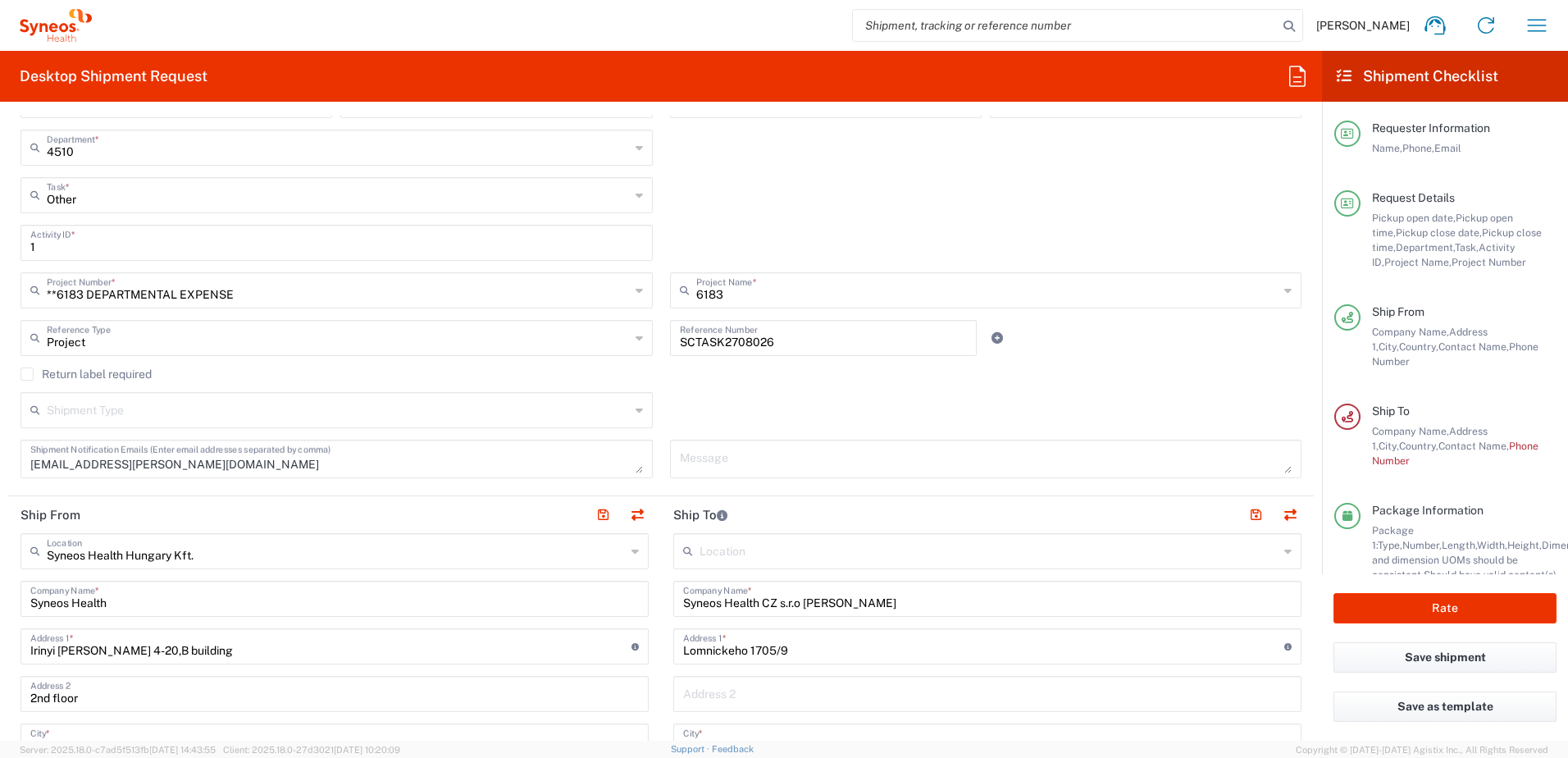
scroll to position [677, 0]
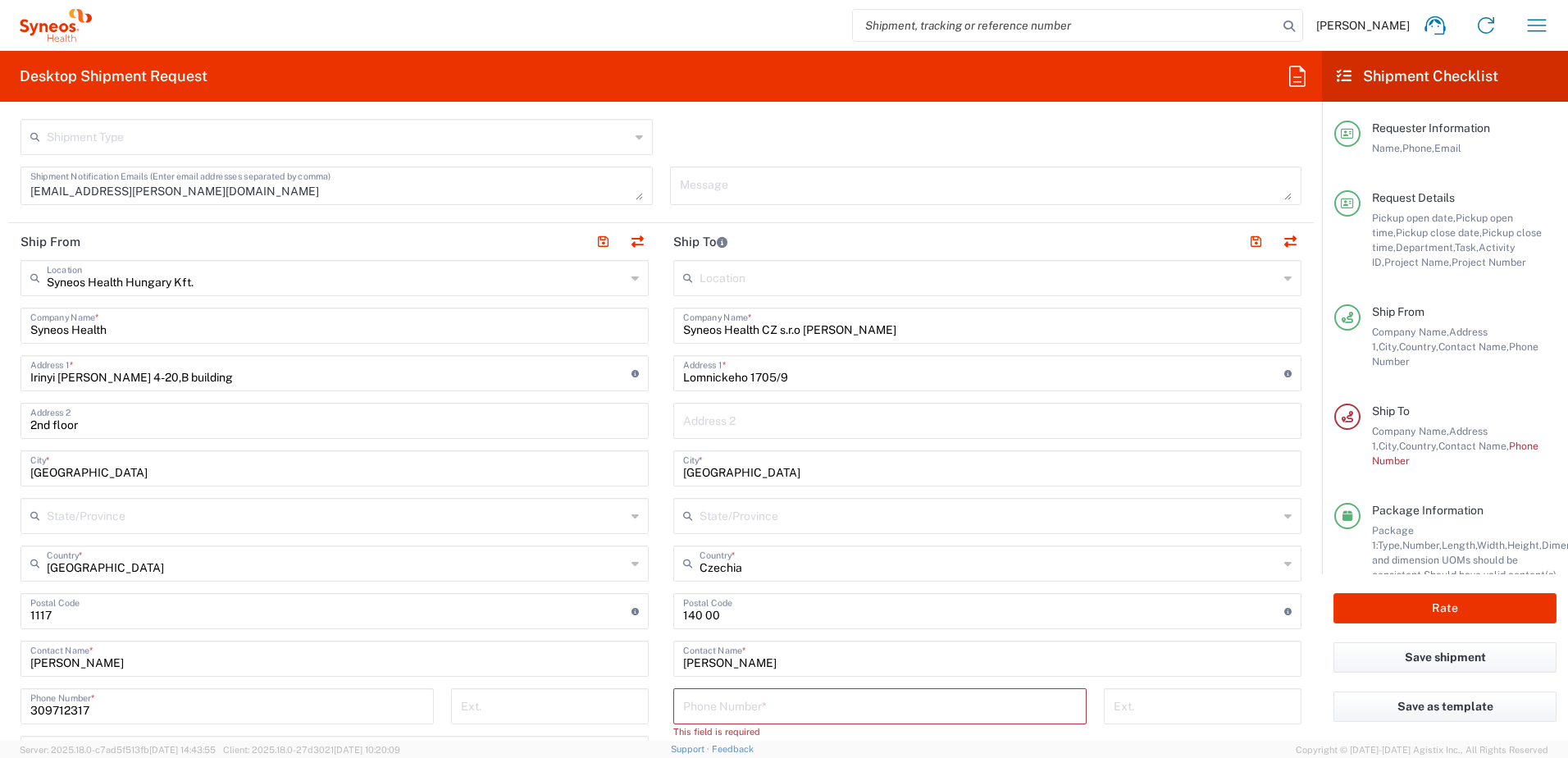
click at [766, 716] on input "tel" at bounding box center [880, 705] width 394 height 29
paste input "[PHONE_NUMBER]"
type input "[PHONE_NUMBER]"
click at [652, 614] on main "Syneos Health Hungary Kft. Location Syneos Health [GEOGRAPHIC_DATA] Kft. [PERSO…" at bounding box center [334, 629] width 653 height 737
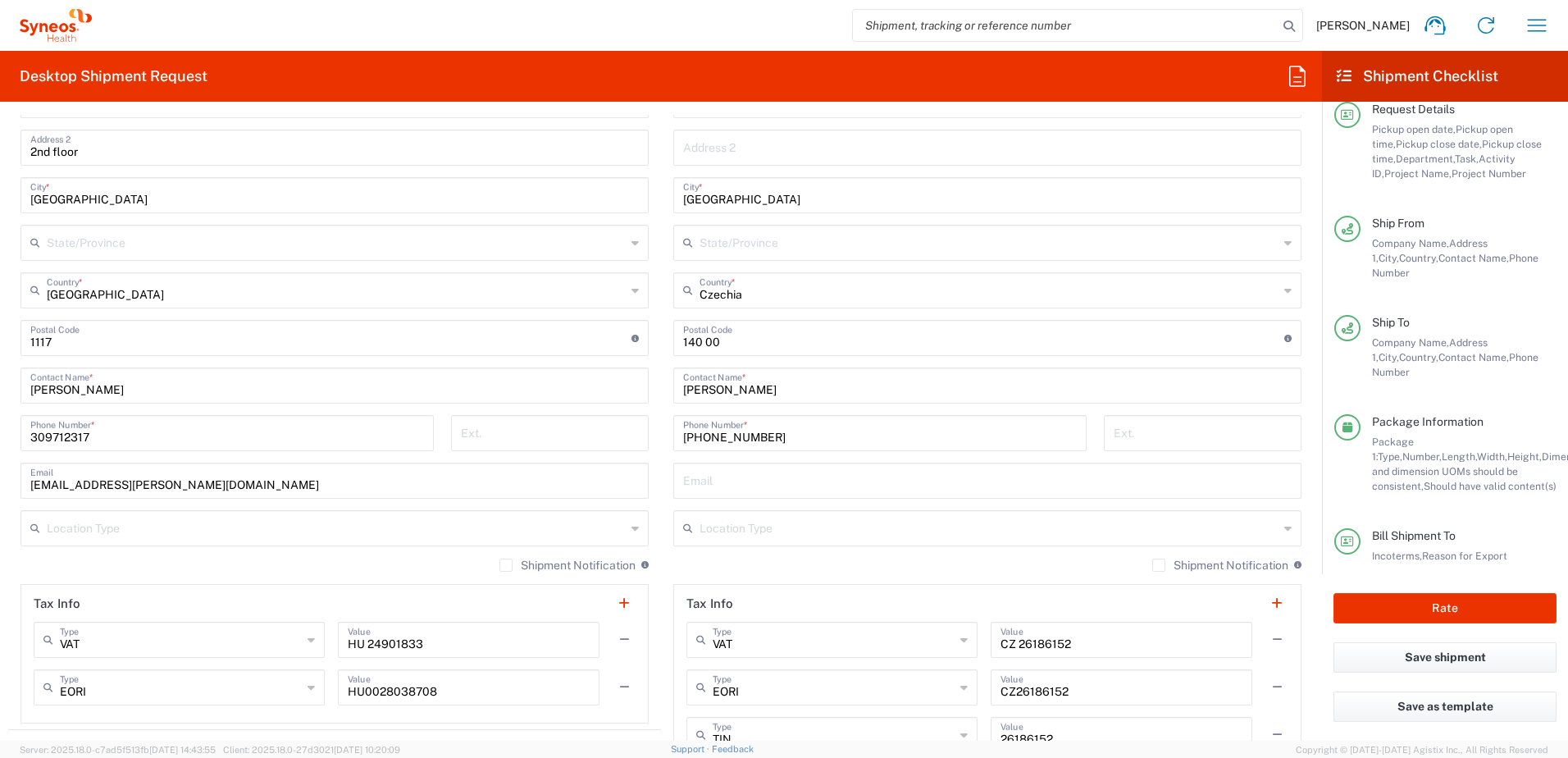
scroll to position [128, 0]
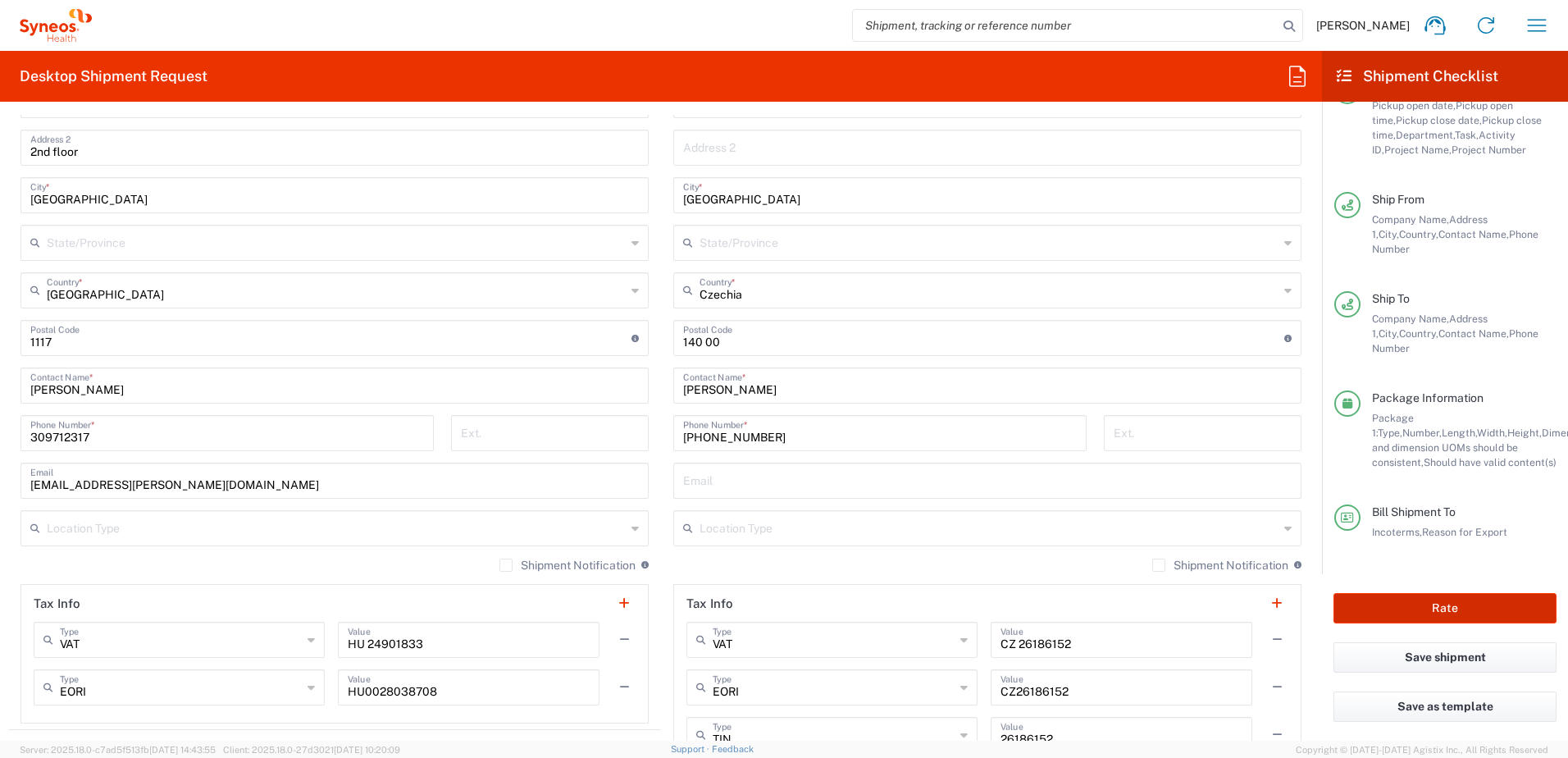
click at [1432, 601] on button "Rate" at bounding box center [1445, 609] width 223 height 31
type input "**6183 DEPARTMENTAL EXPENSE"
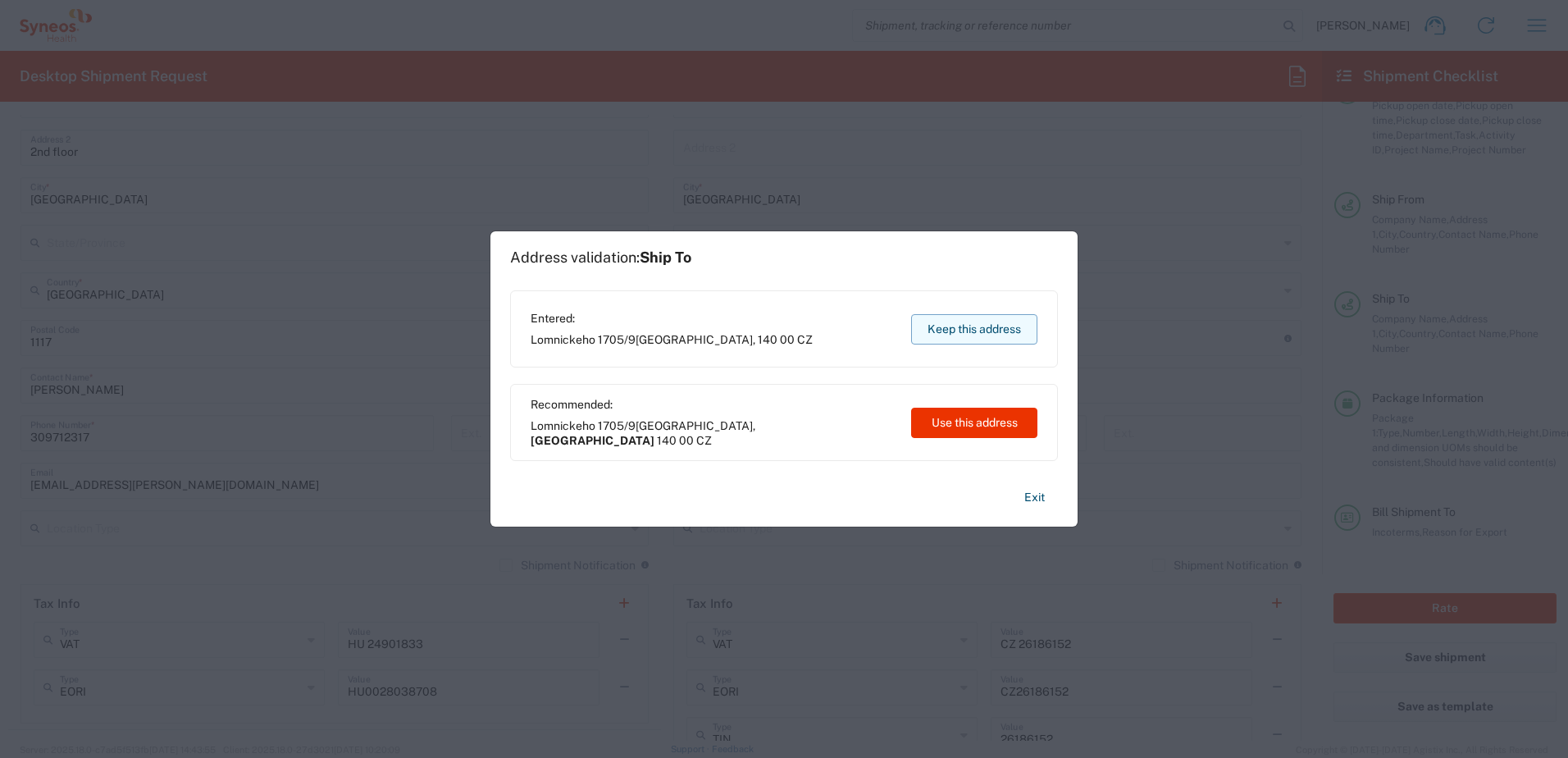
click at [961, 316] on button "Keep this address" at bounding box center [974, 330] width 127 height 31
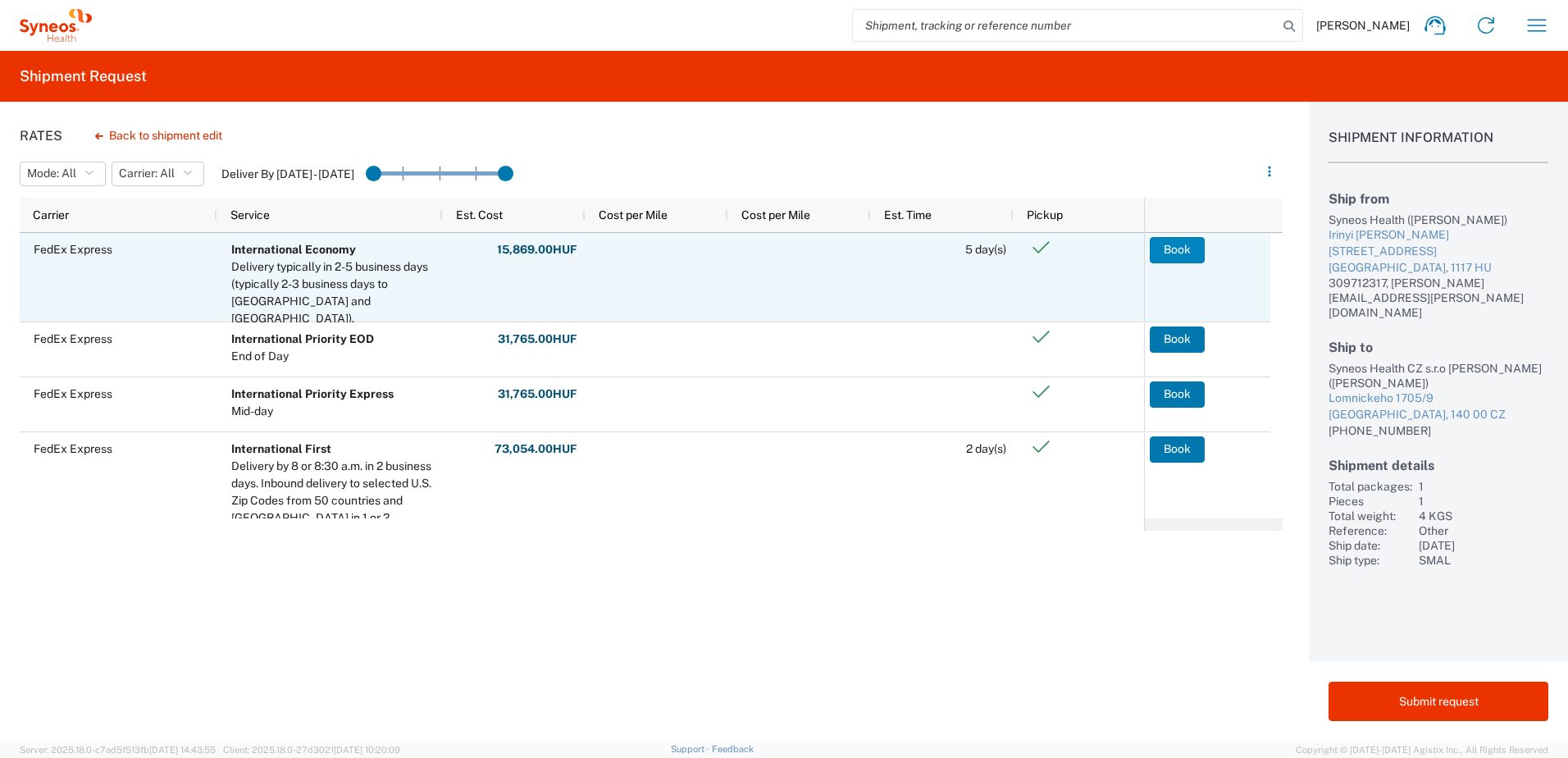
click at [1185, 250] on button "Book" at bounding box center [1177, 250] width 55 height 26
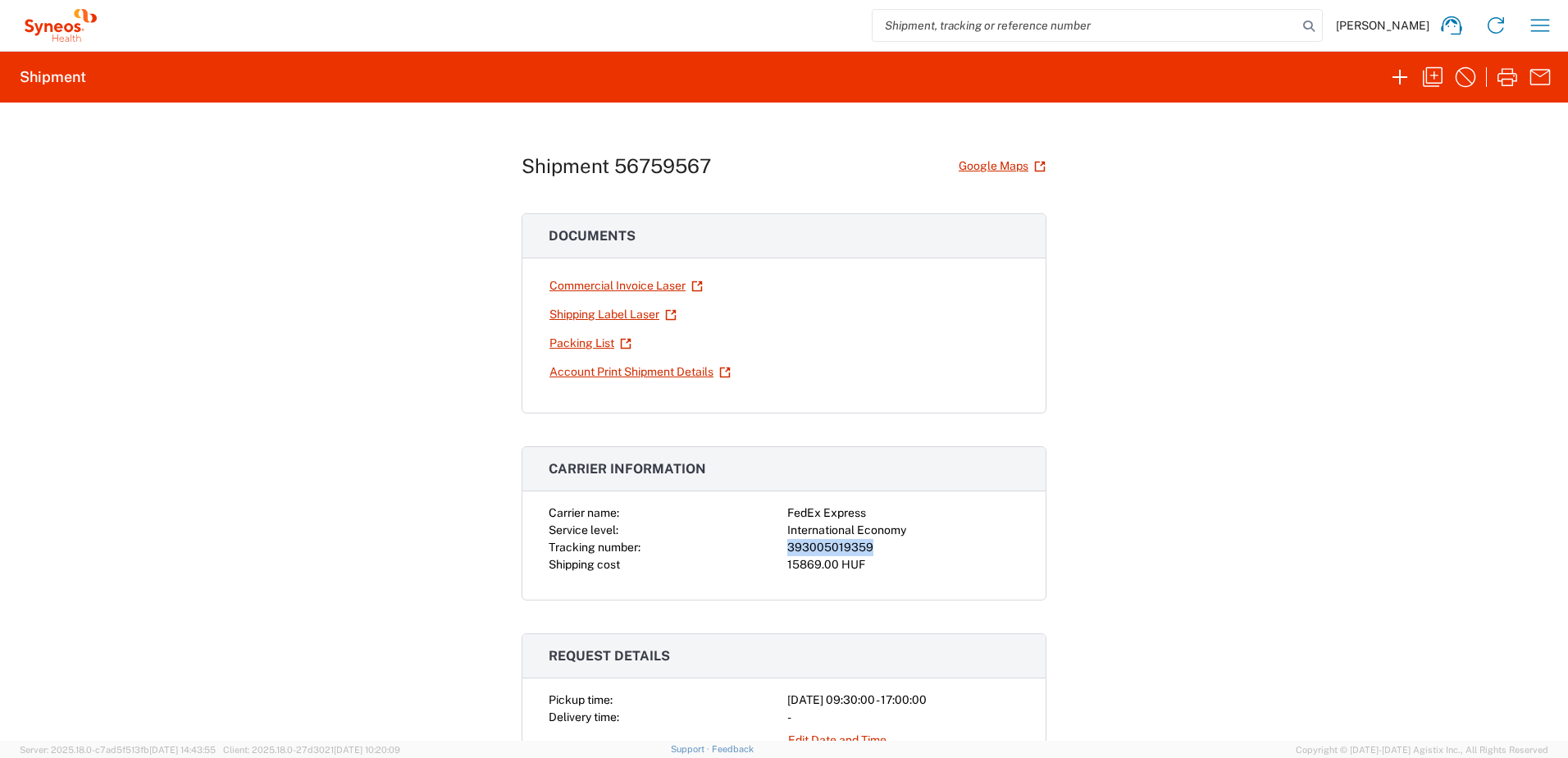
drag, startPoint x: 865, startPoint y: 548, endPoint x: 778, endPoint y: 548, distance: 87.0
click at [778, 548] on div "Carrier name: FedEx Express Service level: International Economy Tracking numbe…" at bounding box center [784, 539] width 471 height 69
copy div "393005019359"
click at [614, 318] on link "Shipping Label Laser" at bounding box center [612, 314] width 128 height 29
click at [1432, 71] on icon "button" at bounding box center [1432, 76] width 26 height 26
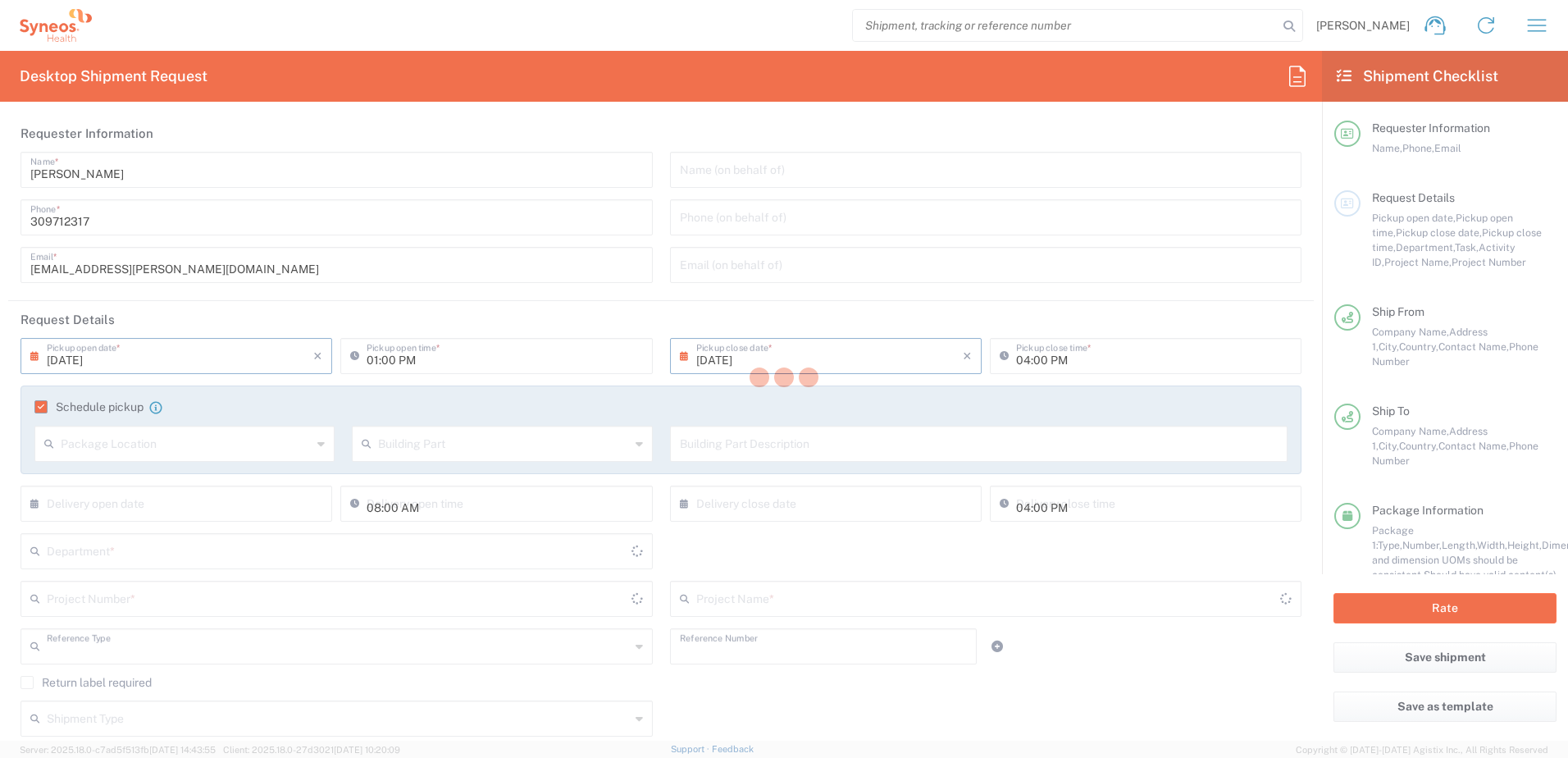
type input "[DATE]"
type input "09:30 AM"
type input "[DATE]"
type input "05:00 PM"
type input "Task"
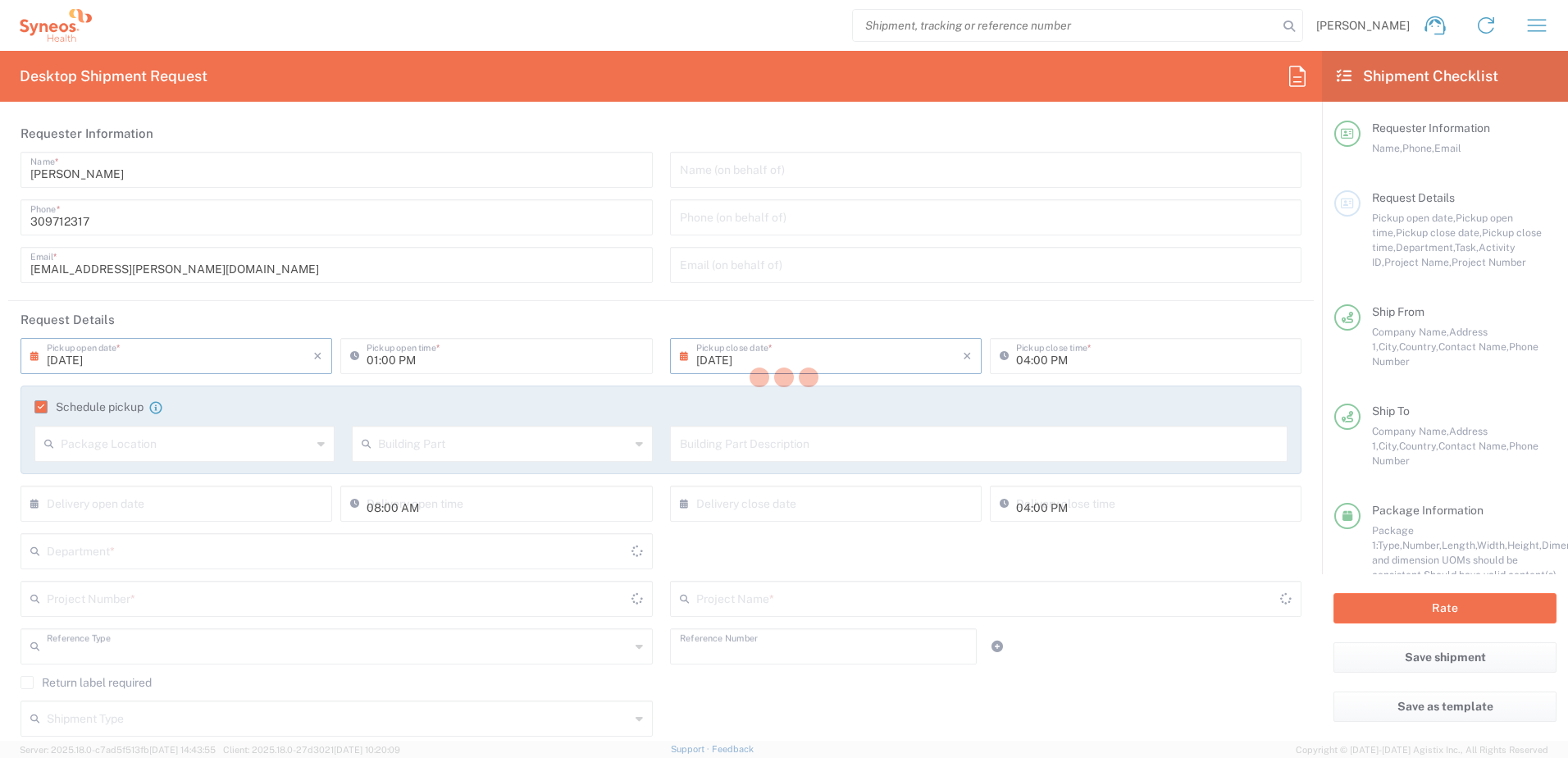
type input "Other"
type textarea "[EMAIL_ADDRESS][PERSON_NAME][DOMAIN_NAME]"
type input "Syneos Health Hungary Kft."
type input "Syneos Health"
type input "Irinyi [PERSON_NAME] 4-20,B building"
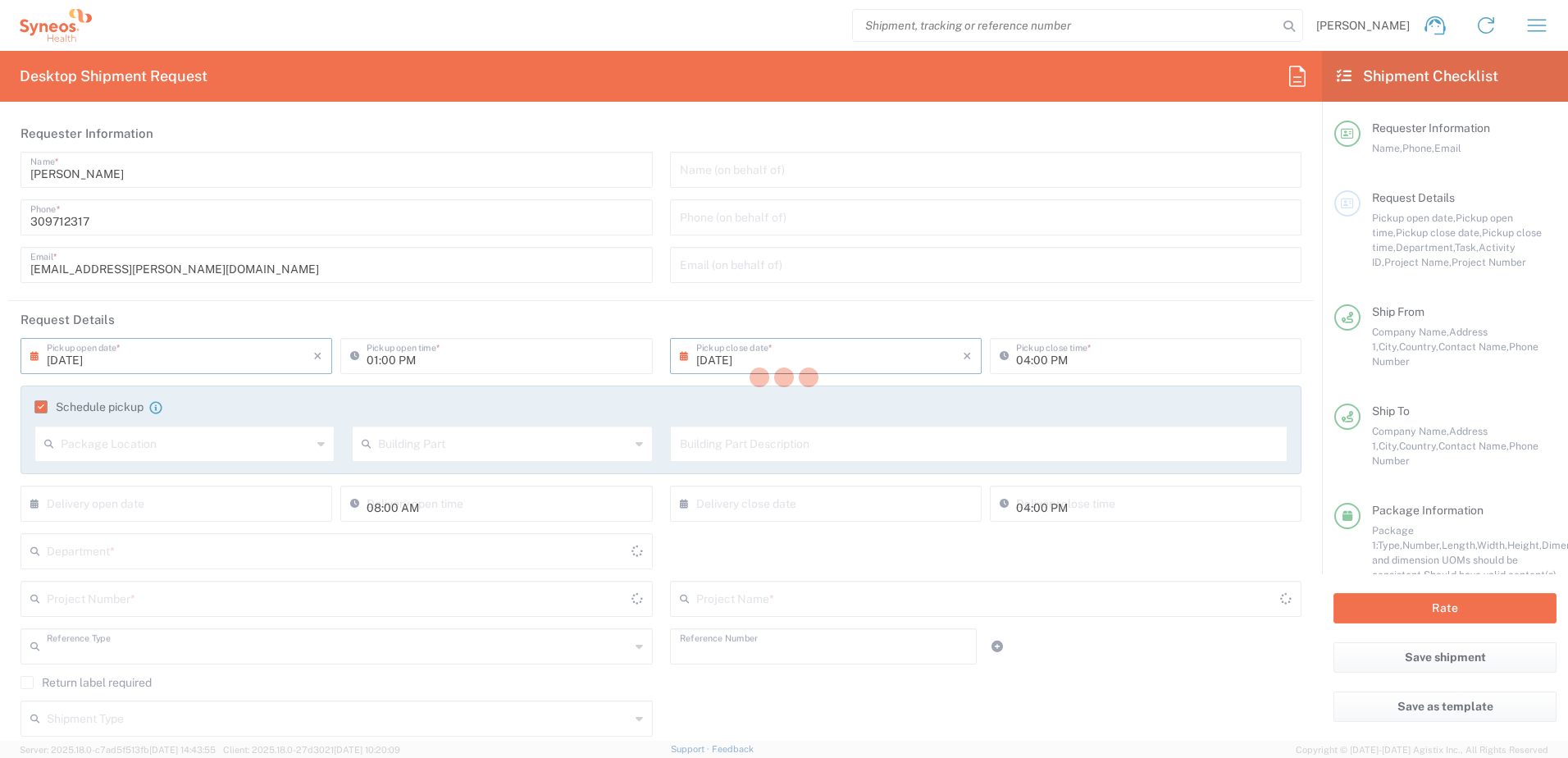
type input "2nd floor"
type input "[GEOGRAPHIC_DATA]"
type input "1117"
type input "[PERSON_NAME]"
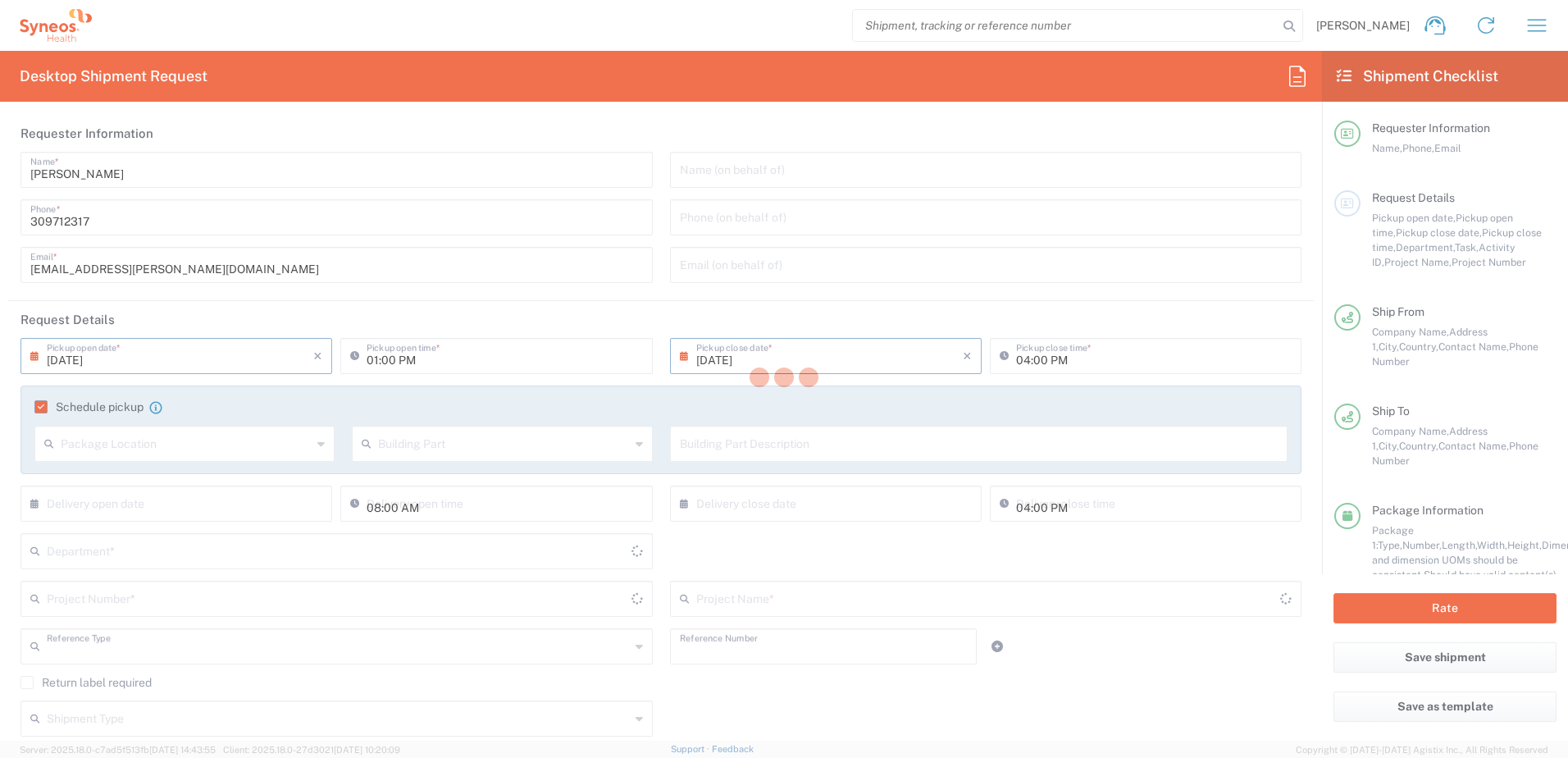
type input "309712317"
type input "[EMAIL_ADDRESS][PERSON_NAME][DOMAIN_NAME]"
type input "Syneos Health CZ s.r.o [PERSON_NAME]"
type input "Lomnickeho 1705/9"
type input "[GEOGRAPHIC_DATA]"
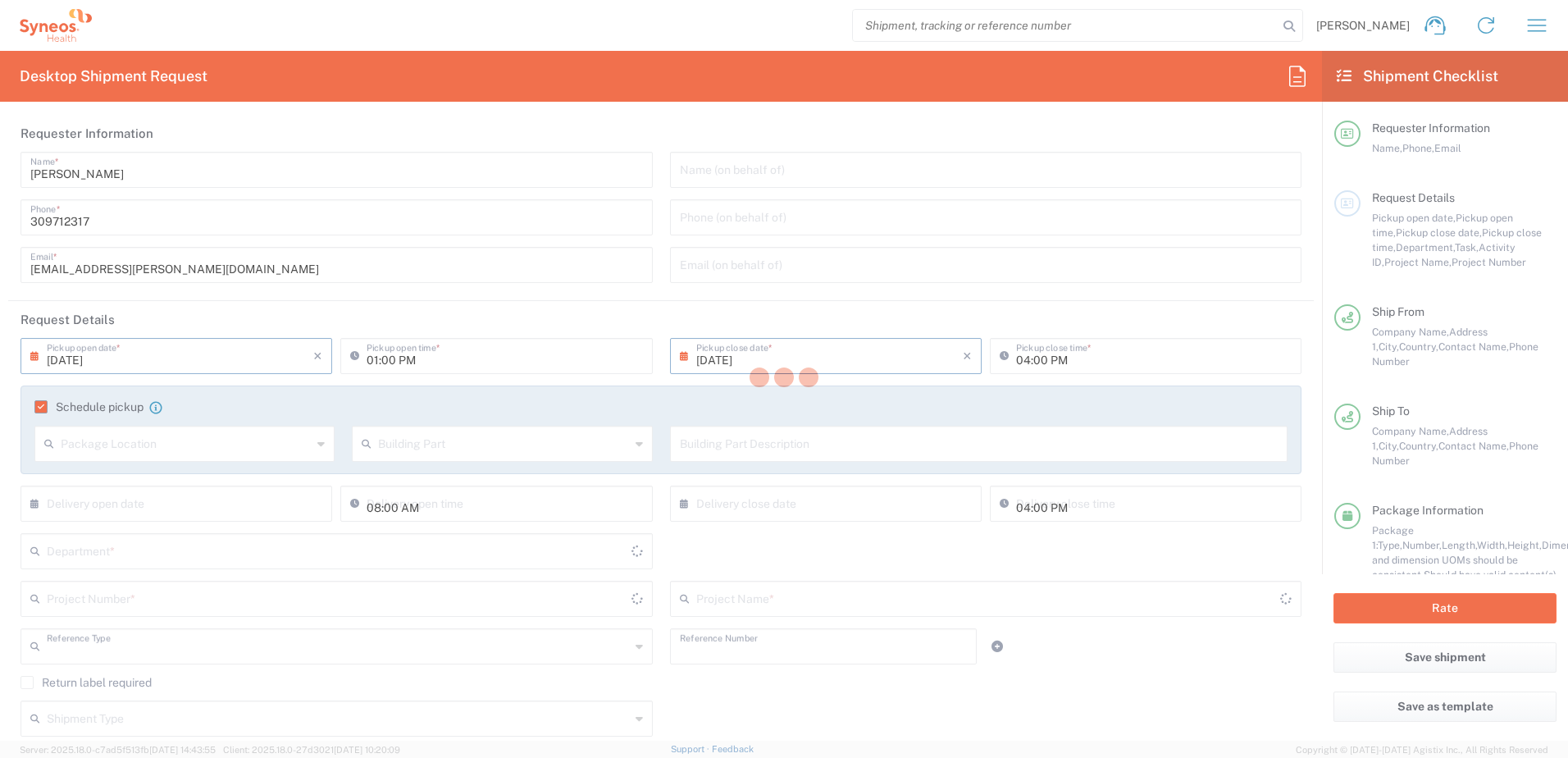
type input "Czechia"
type input "140 00"
type input "[PERSON_NAME]"
type input "[PHONE_NUMBER]"
type input "Sender/Shipper"
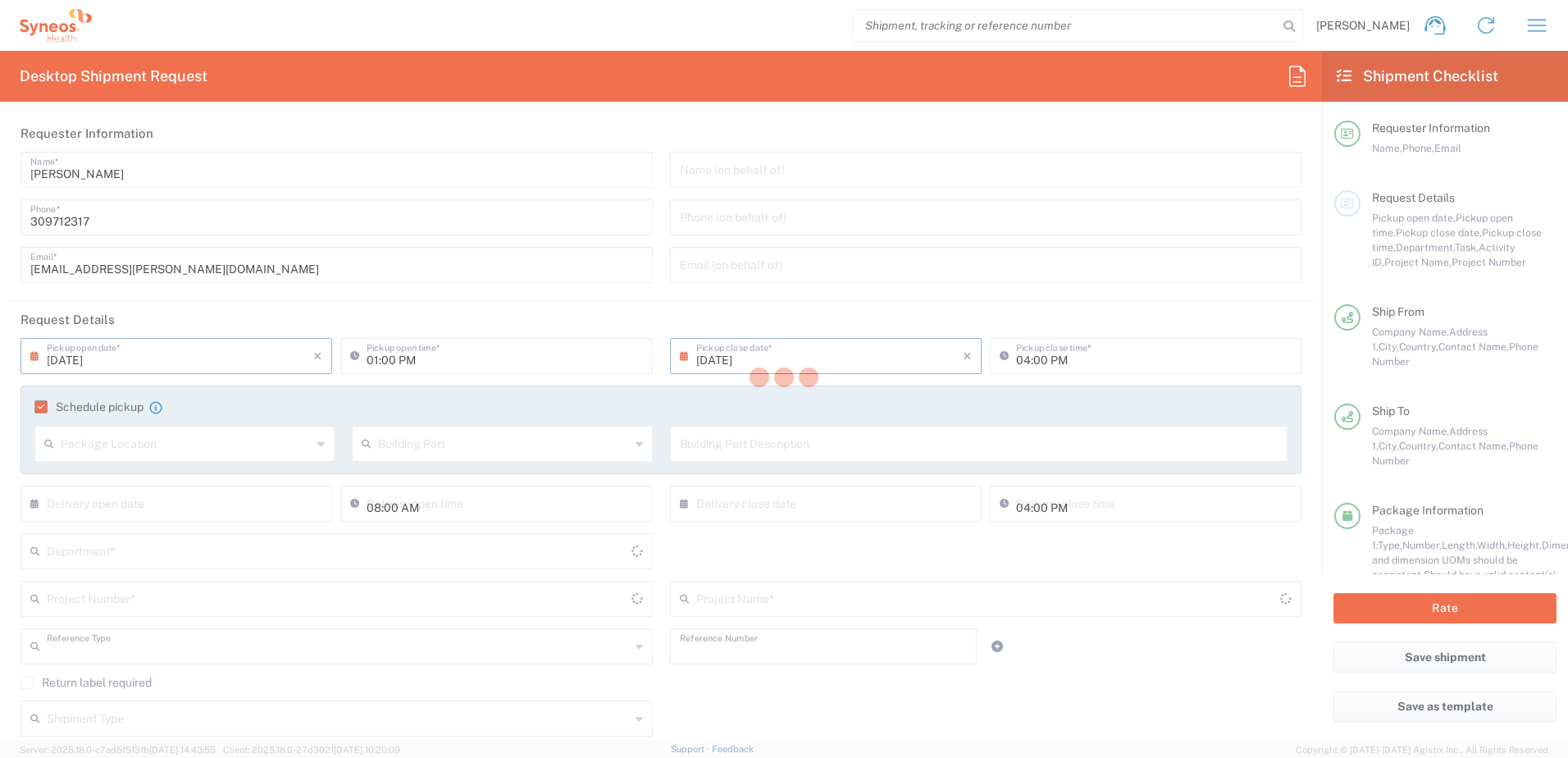
type input "Repair/Warranty"
type input "Sender/Shipper"
type input "Delivery Duty Paid"
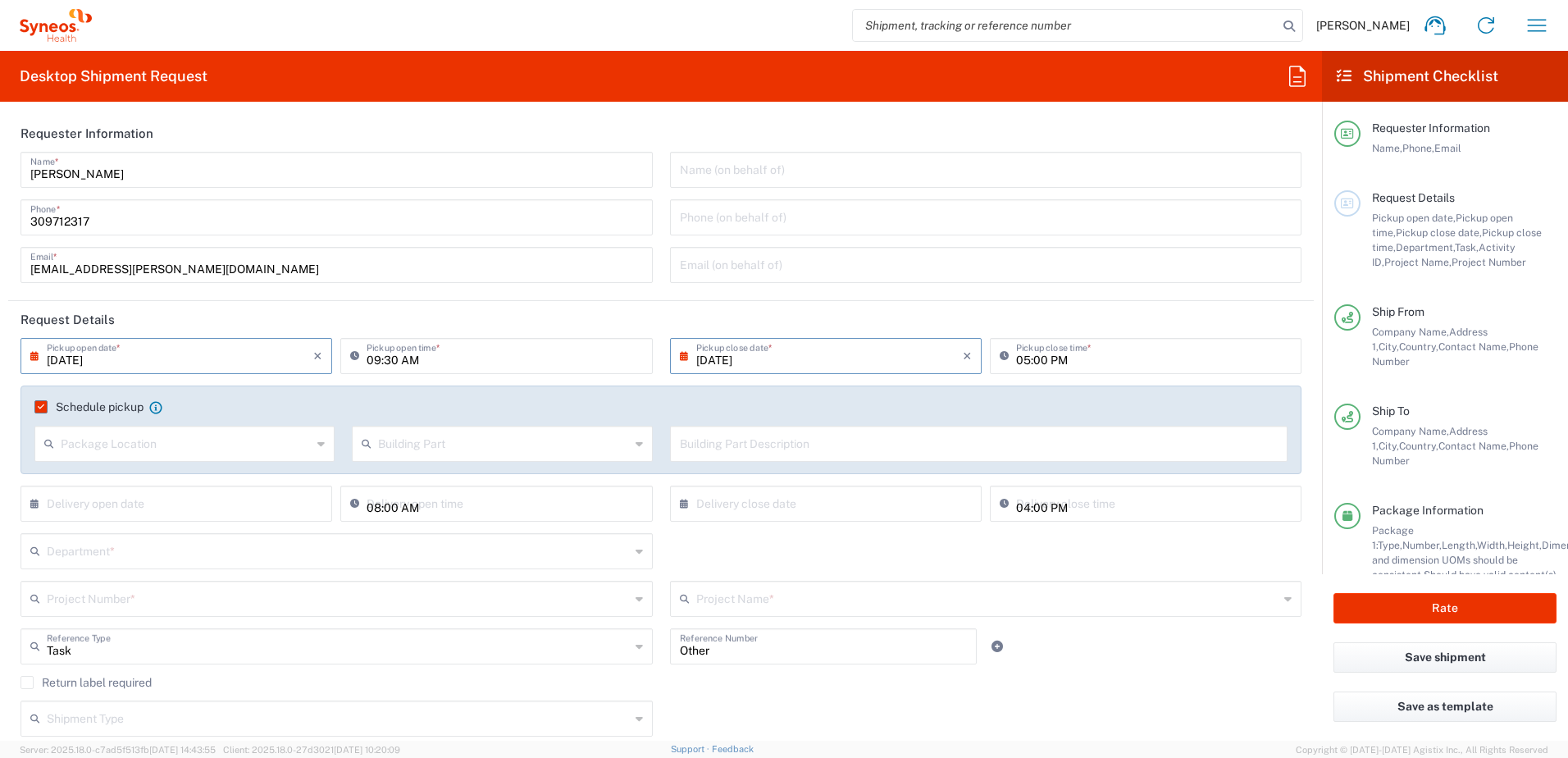
type input "Your Packaging"
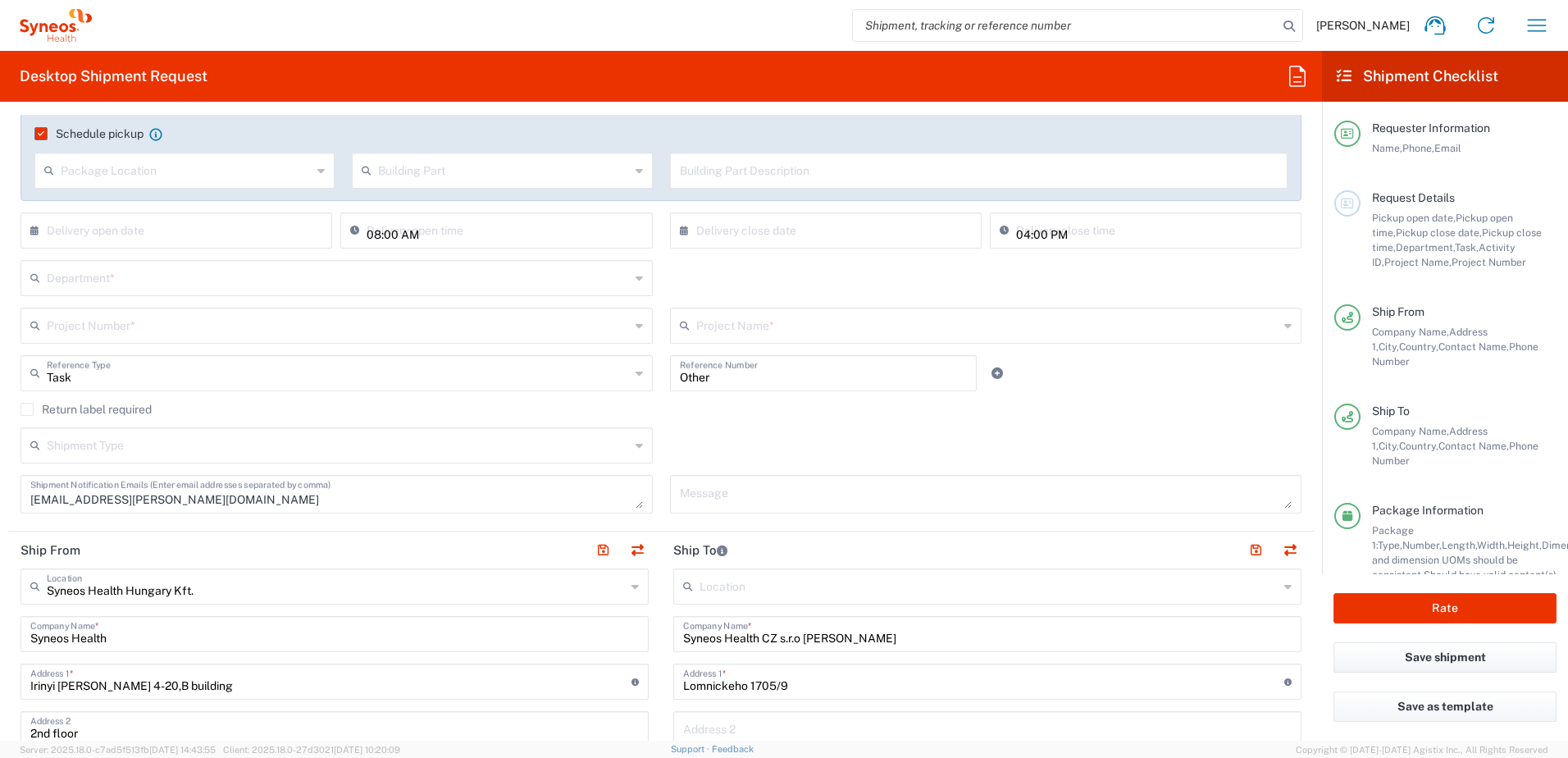
click at [262, 504] on textarea "[EMAIL_ADDRESS][PERSON_NAME][DOMAIN_NAME]" at bounding box center [337, 495] width 613 height 29
type textarea "[EMAIL_ADDRESS][PERSON_NAME][DOMAIN_NAME],"
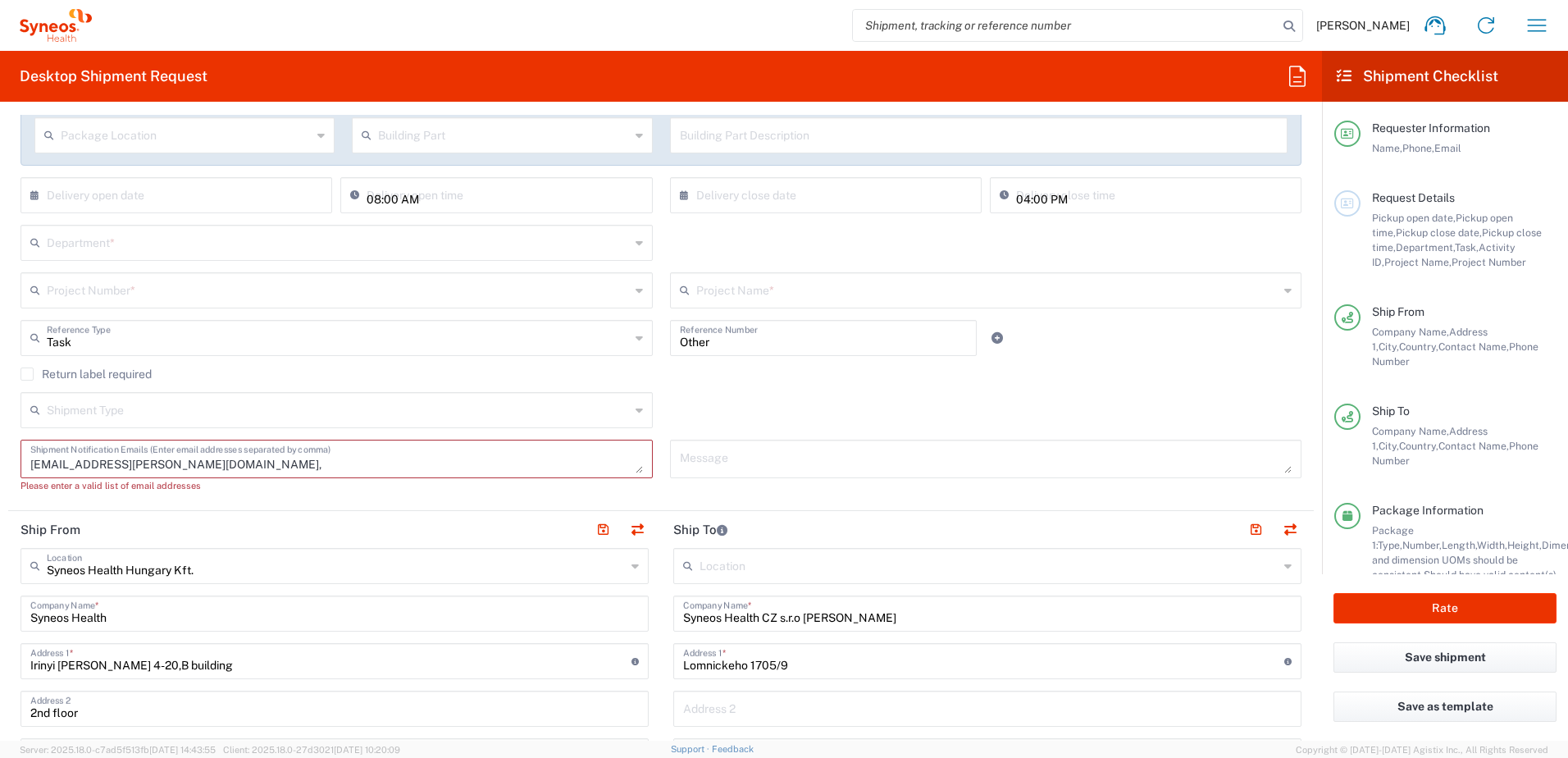
scroll to position [0, 0]
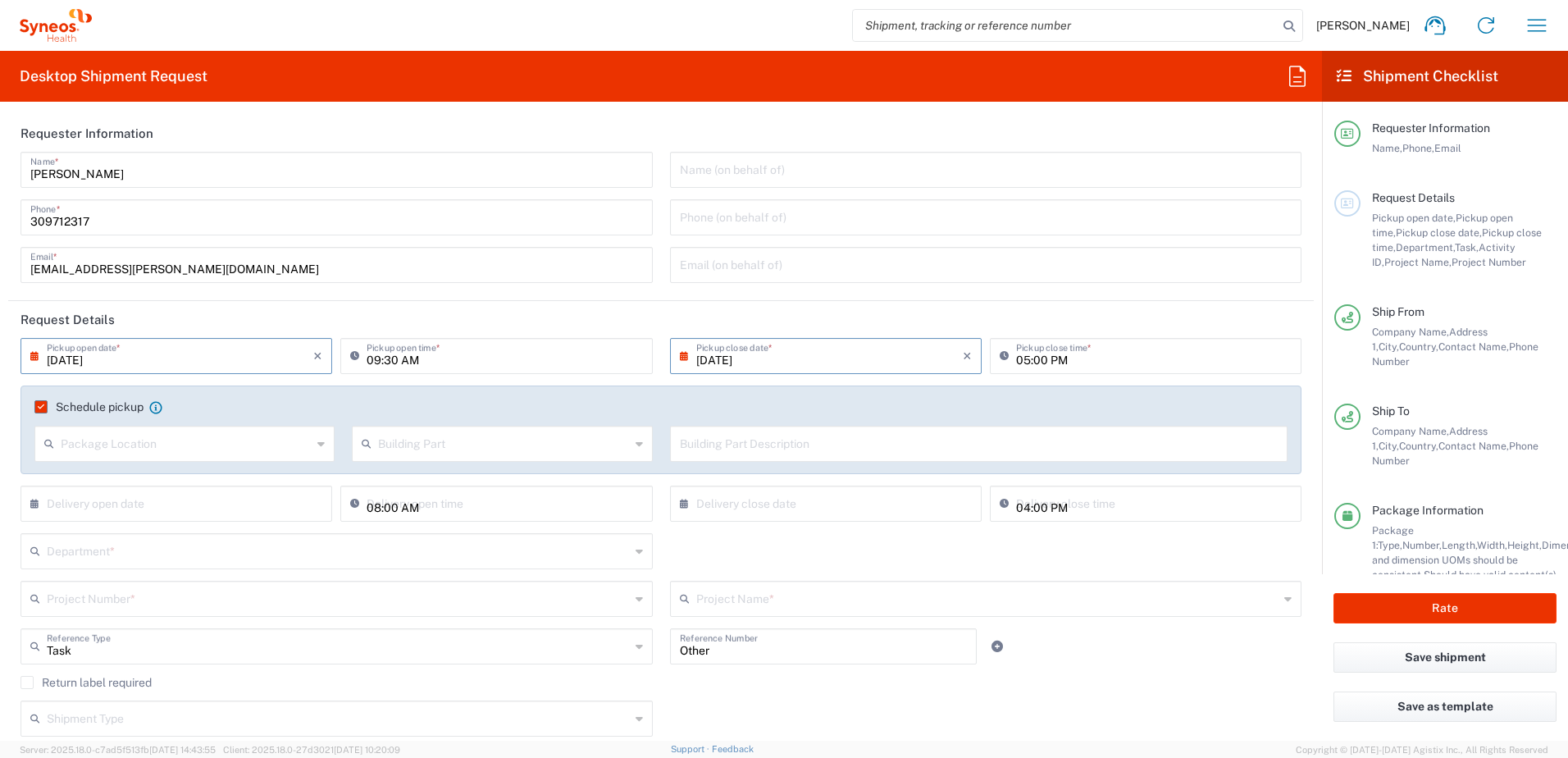
click at [287, 269] on input "[EMAIL_ADDRESS][PERSON_NAME][DOMAIN_NAME]" at bounding box center [337, 264] width 613 height 29
paste input "[EMAIL_ADDRESS][DOMAIN_NAME]"
click at [650, 321] on header "Request Details" at bounding box center [661, 319] width 1306 height 37
drag, startPoint x: 451, startPoint y: 268, endPoint x: 195, endPoint y: 269, distance: 256.0
click at [195, 269] on input "[EMAIL_ADDRESS][PERSON_NAME][DOMAIN_NAME], [EMAIL_ADDRESS][DOMAIN_NAME]" at bounding box center [337, 264] width 613 height 29
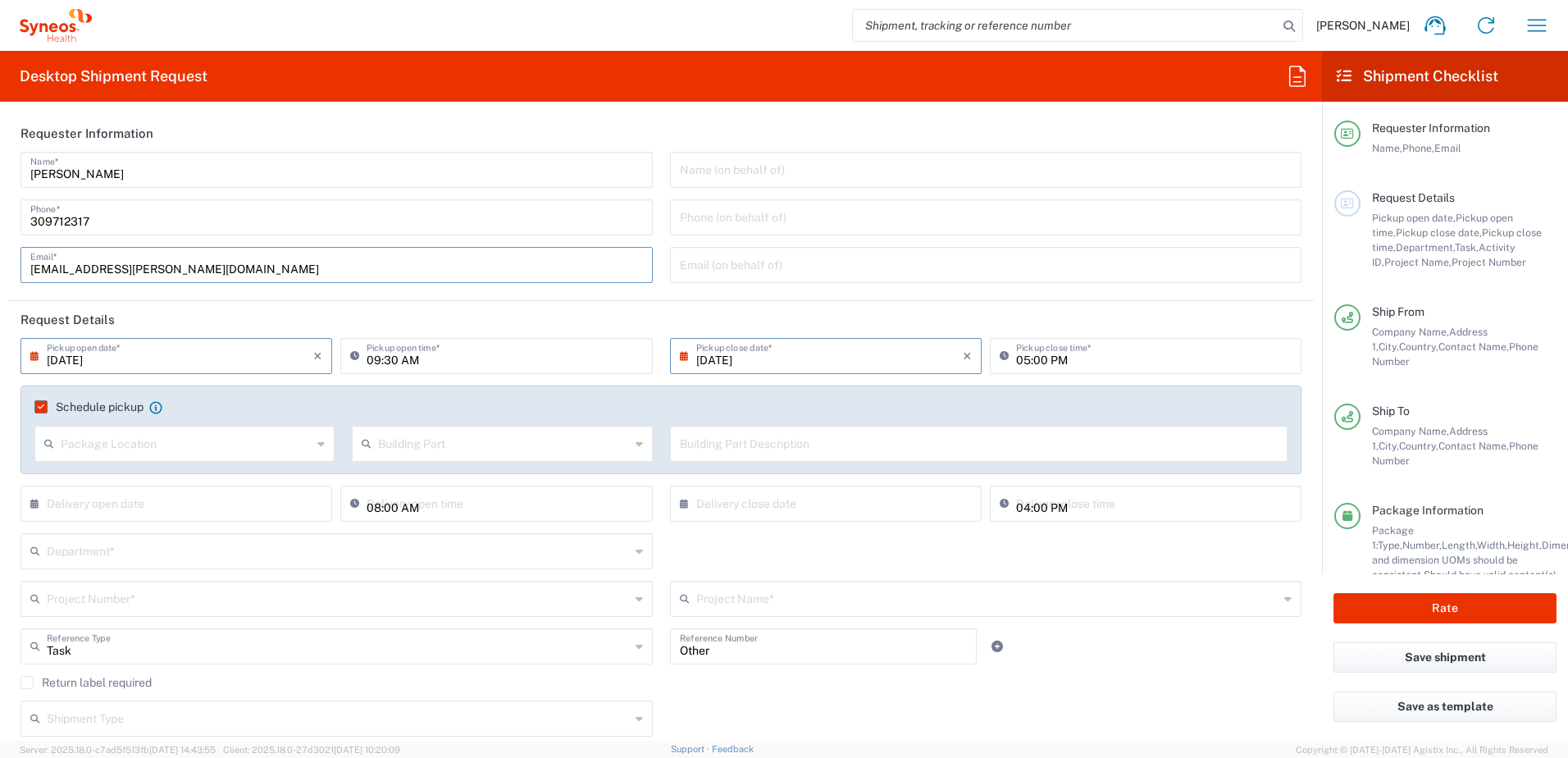
scroll to position [273, 0]
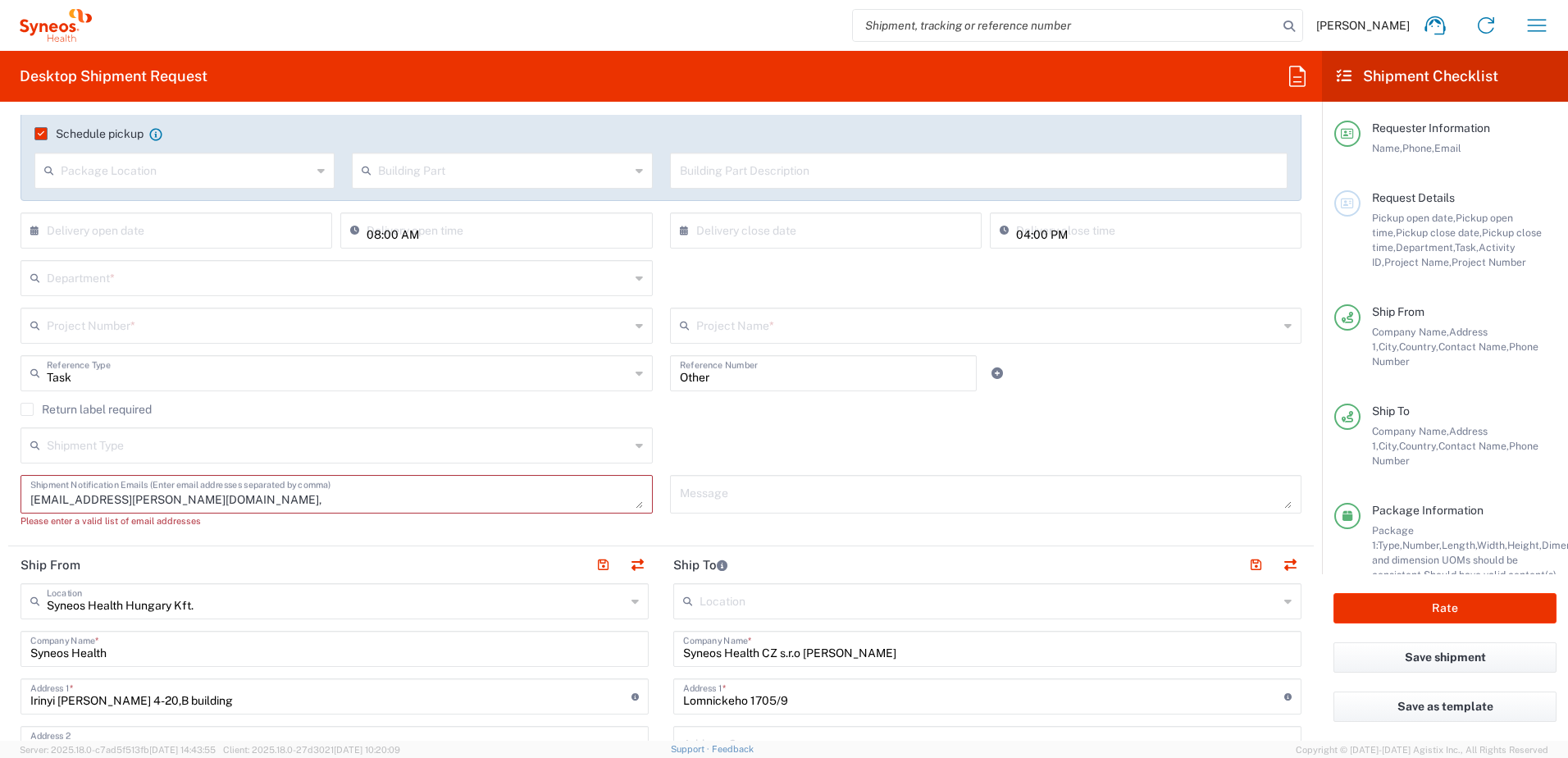
type input "[EMAIL_ADDRESS][PERSON_NAME][DOMAIN_NAME]"
click at [263, 503] on textarea "[EMAIL_ADDRESS][PERSON_NAME][DOMAIN_NAME]," at bounding box center [337, 495] width 613 height 29
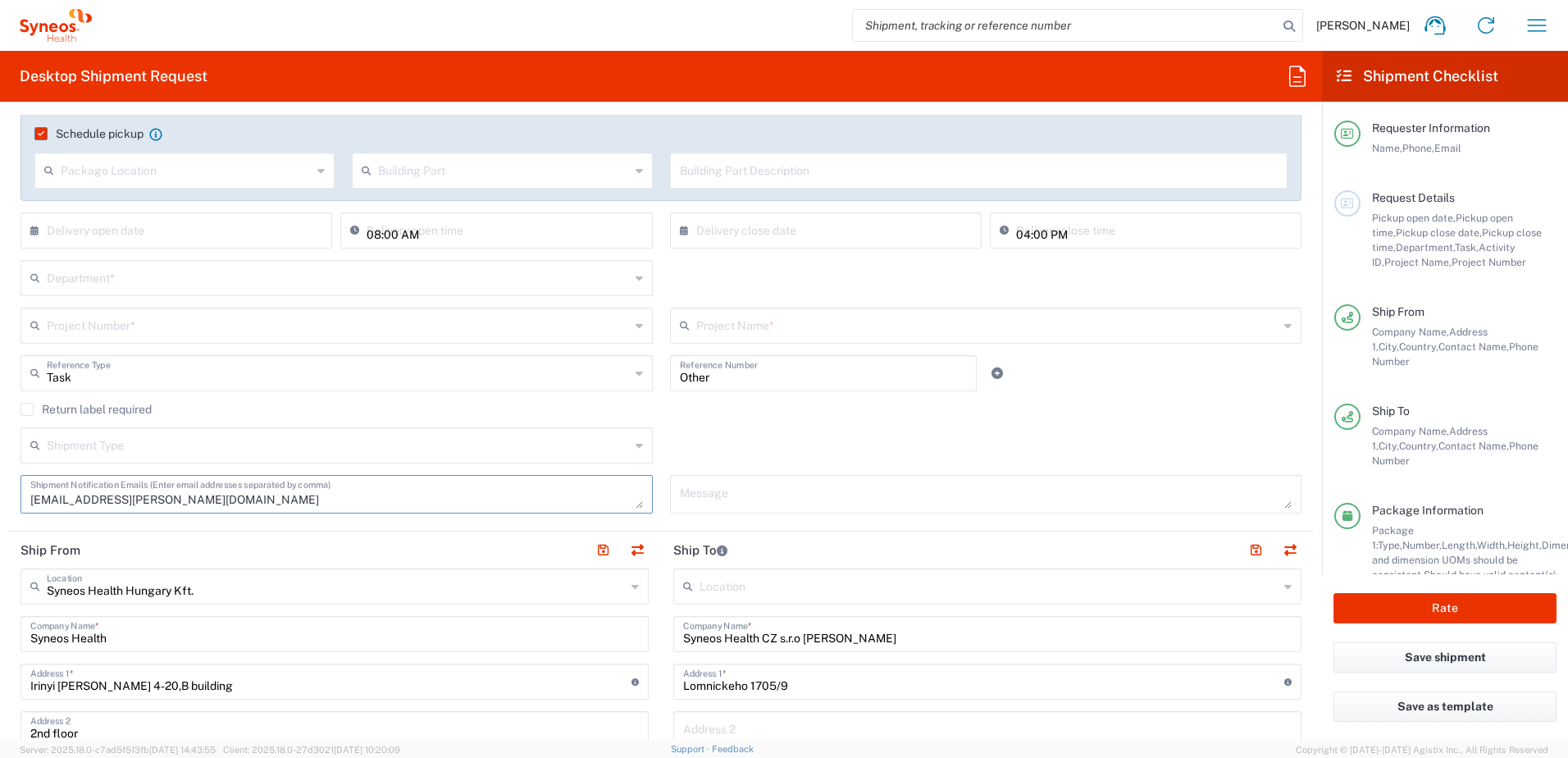
paste textarea ", [EMAIL_ADDRESS][DOMAIN_NAME]"
type textarea "[EMAIL_ADDRESS][PERSON_NAME][DOMAIN_NAME], [EMAIL_ADDRESS][DOMAIN_NAME]"
click at [671, 463] on div "Shipment Type Batch Regular" at bounding box center [661, 451] width 1299 height 48
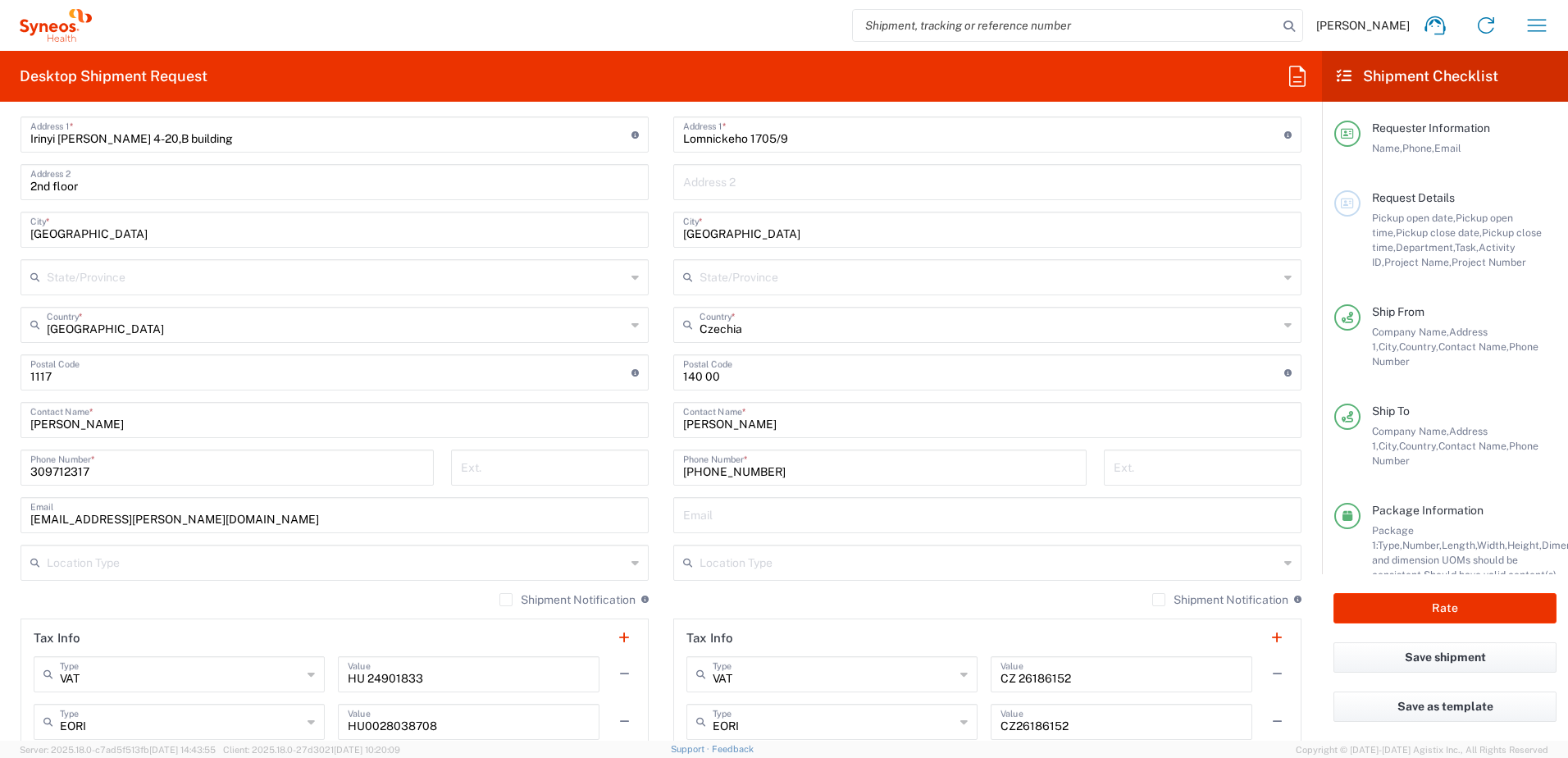
scroll to position [548, 0]
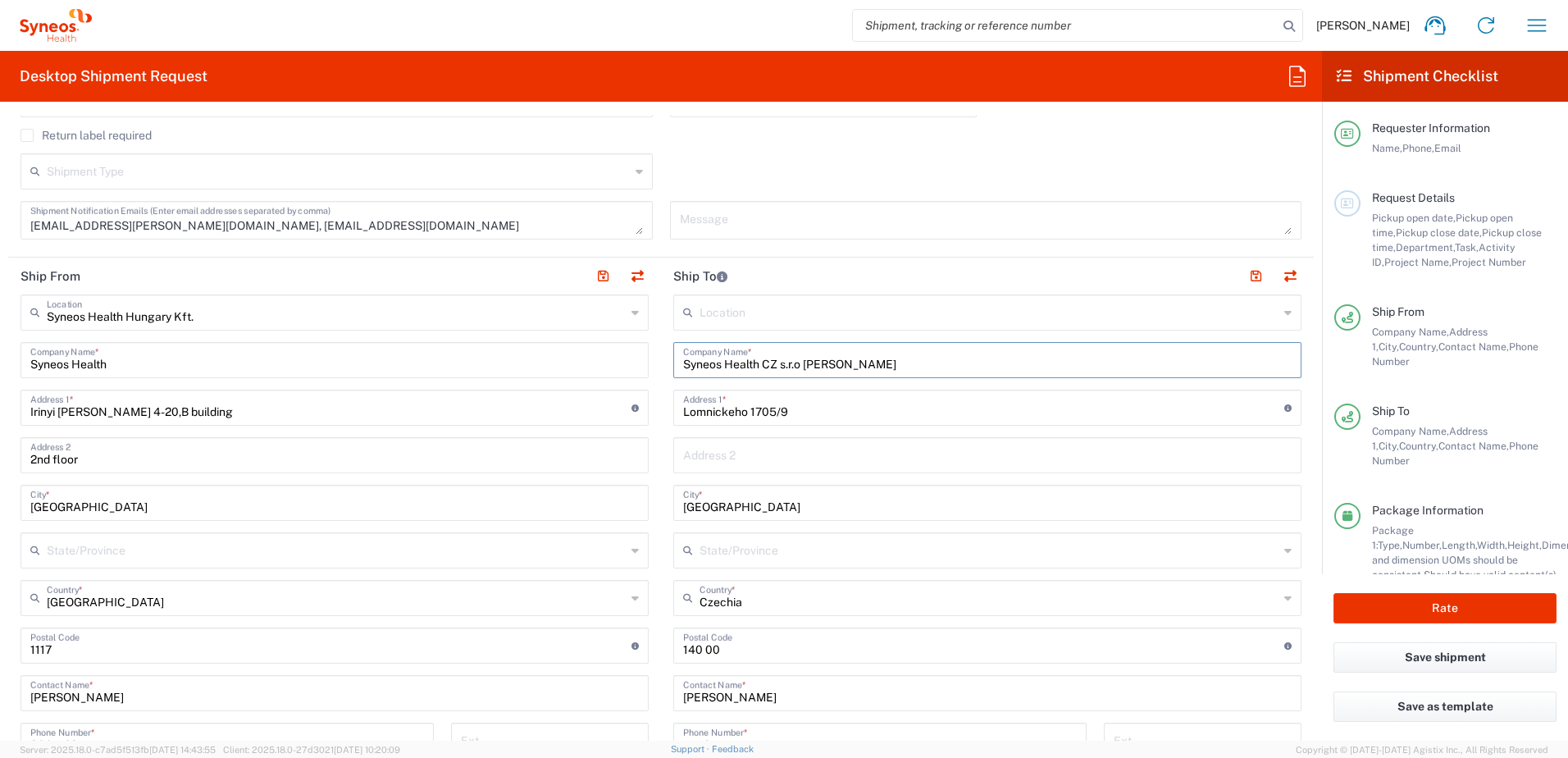
drag, startPoint x: 798, startPoint y: 363, endPoint x: 955, endPoint y: 375, distance: 157.5
click at [955, 375] on div "Syneos Health CZ s.r.o [PERSON_NAME] Company Name *" at bounding box center [987, 360] width 628 height 36
paste input "[PERSON_NAME]"
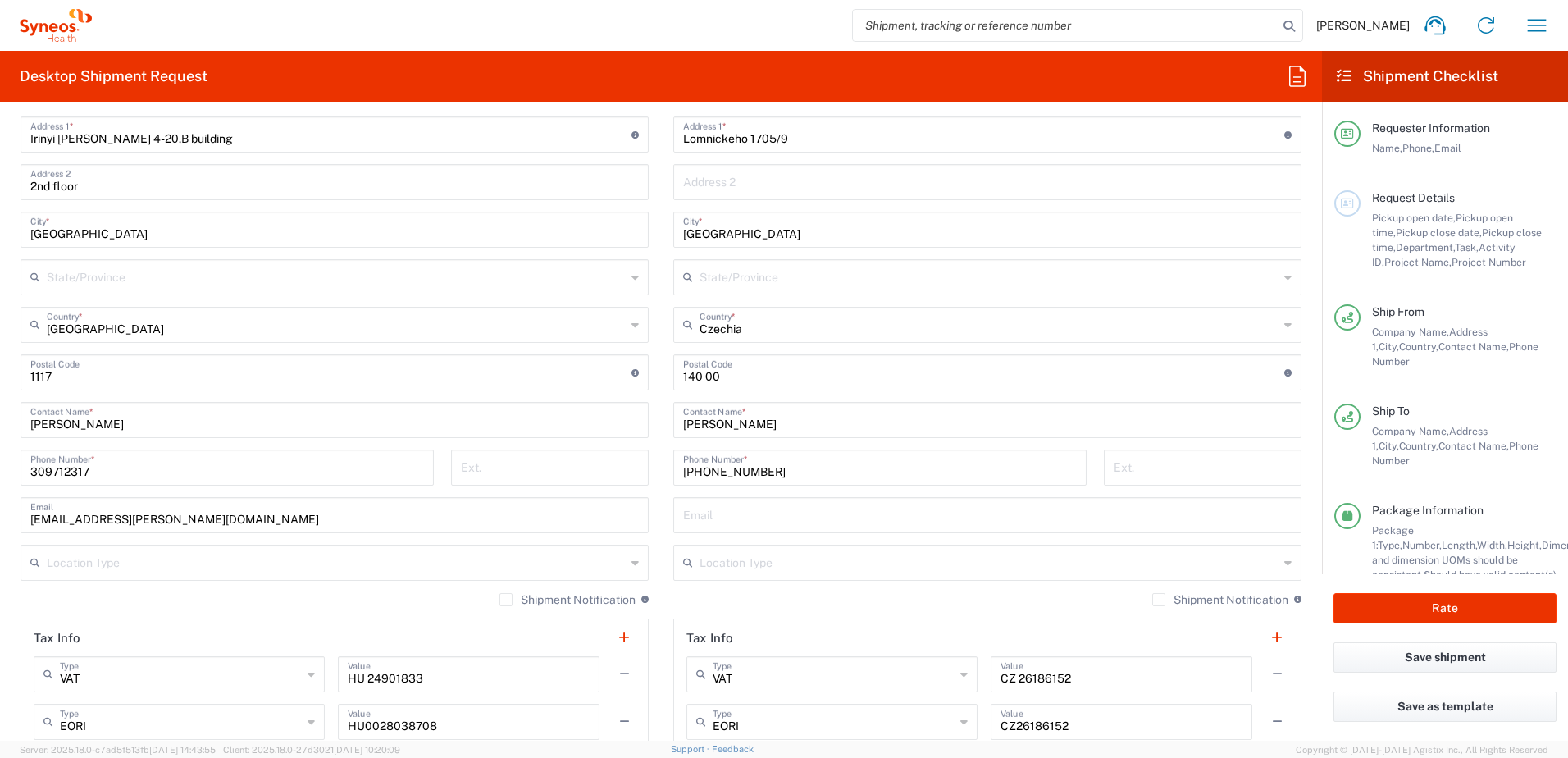
type input "Syneos Health CZ s.r.o [PERSON_NAME]"
drag, startPoint x: 764, startPoint y: 427, endPoint x: 593, endPoint y: 427, distance: 171.0
click at [593, 427] on div "Ship From Syneos Health [GEOGRAPHIC_DATA] Kft. Location Syneos Health [GEOGRAPH…" at bounding box center [661, 399] width 1306 height 828
paste input "[PERSON_NAME]"
type input "[PERSON_NAME]"
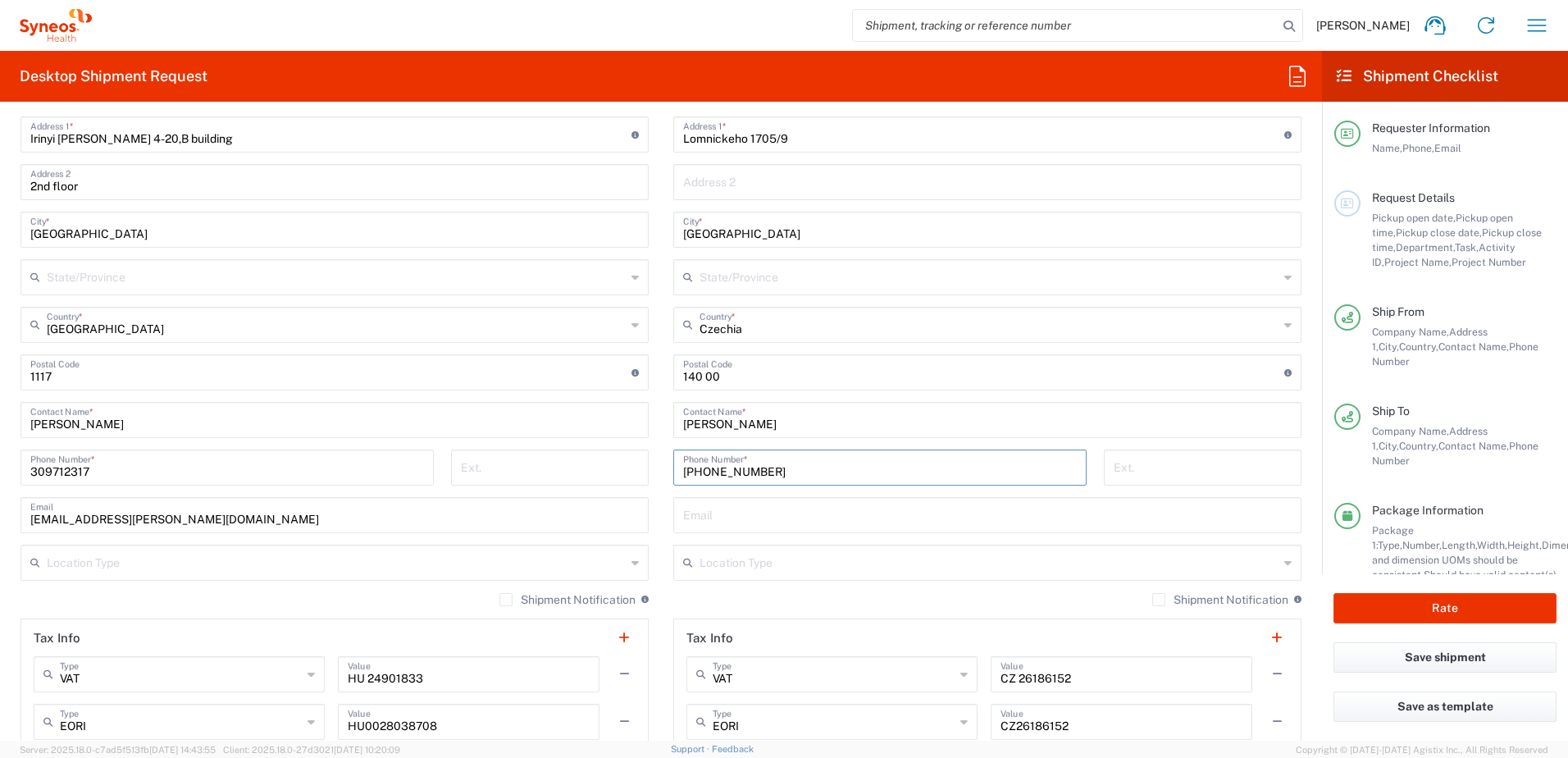
drag, startPoint x: 683, startPoint y: 471, endPoint x: 947, endPoint y: 479, distance: 264.1
click at [947, 479] on input "[PHONE_NUMBER]" at bounding box center [880, 467] width 394 height 29
paste input "7 554 233"
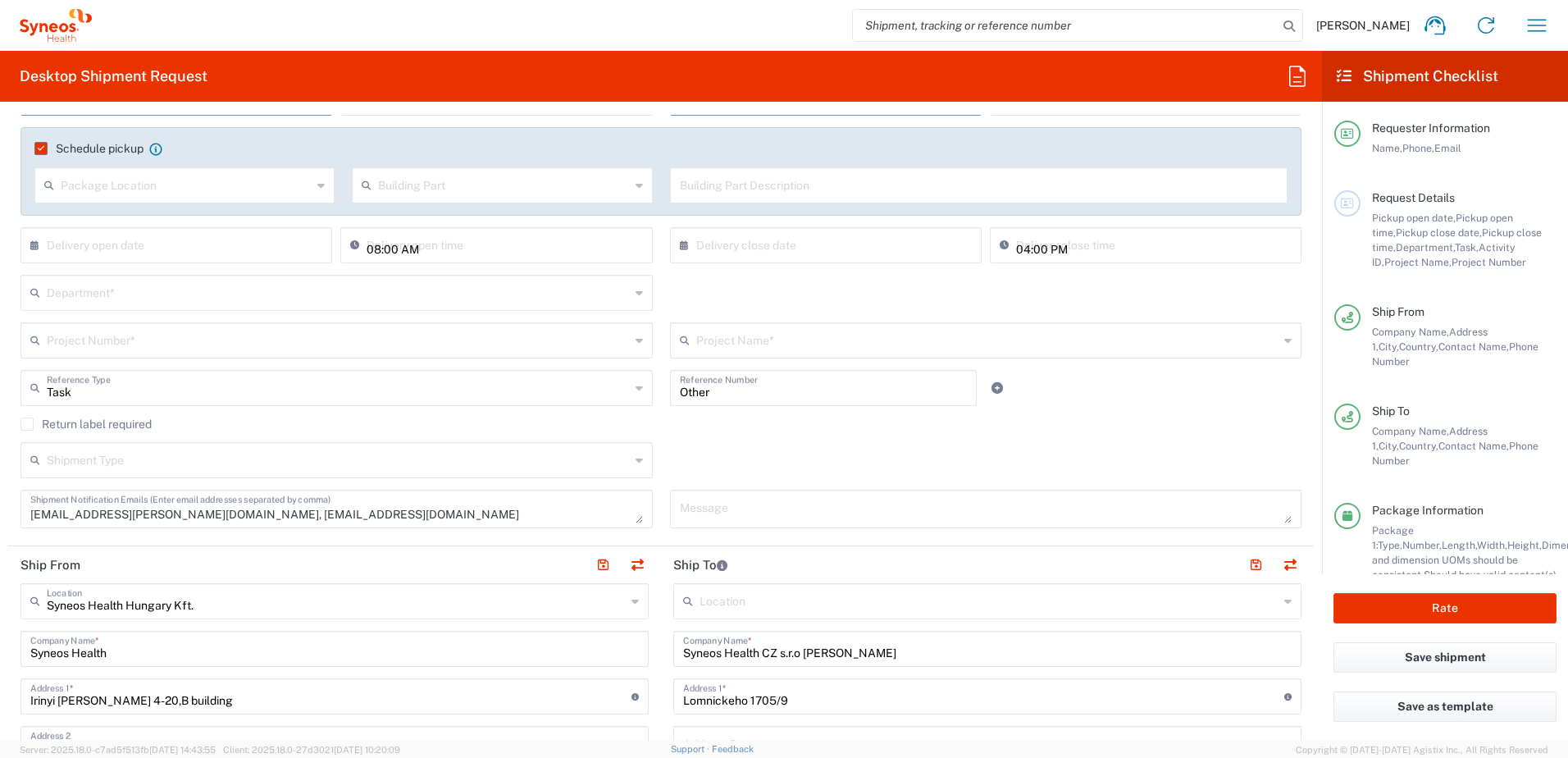
scroll to position [273, 0]
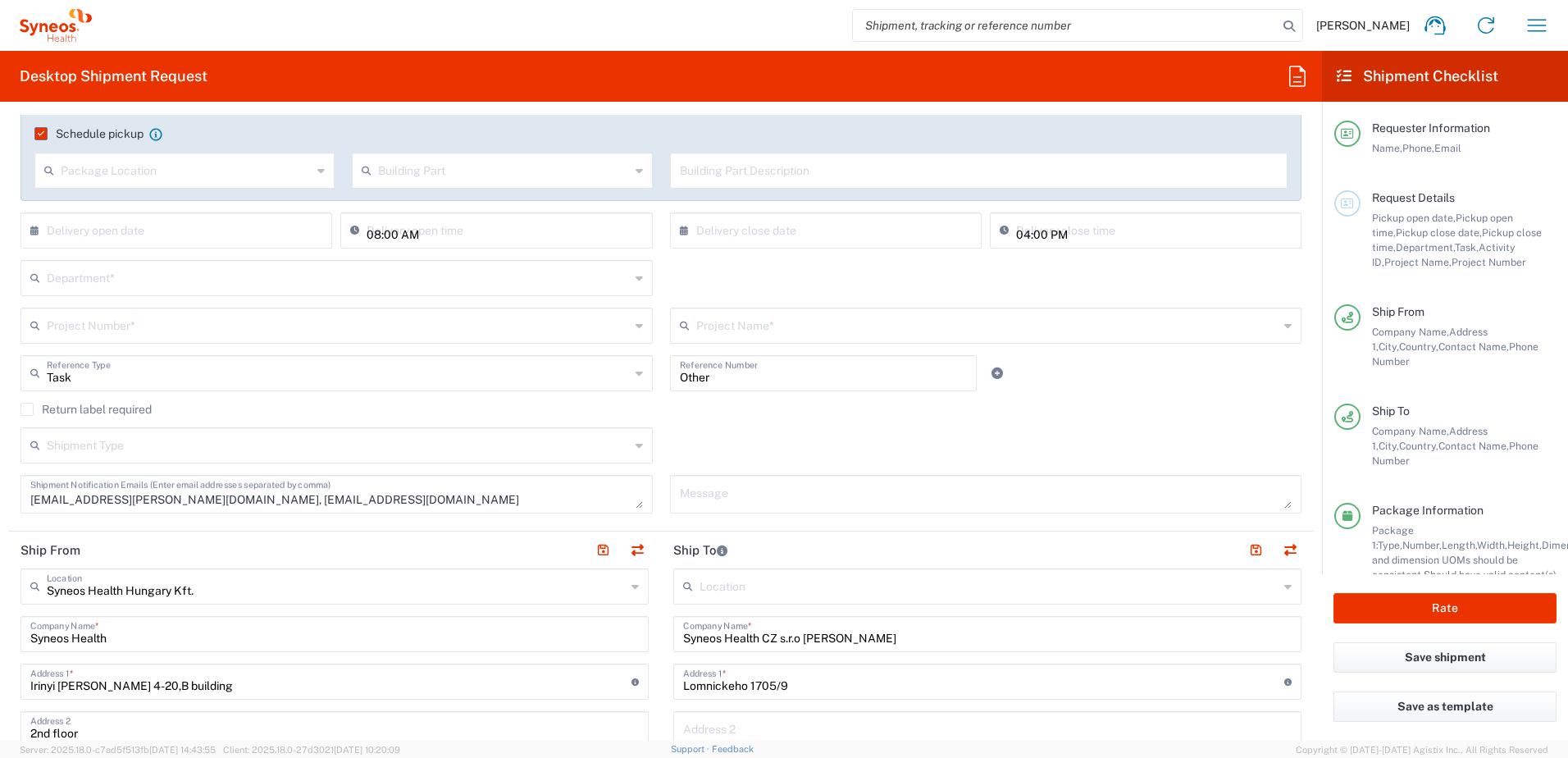
type input "[PHONE_NUMBER]"
click at [277, 284] on input "text" at bounding box center [338, 277] width 583 height 29
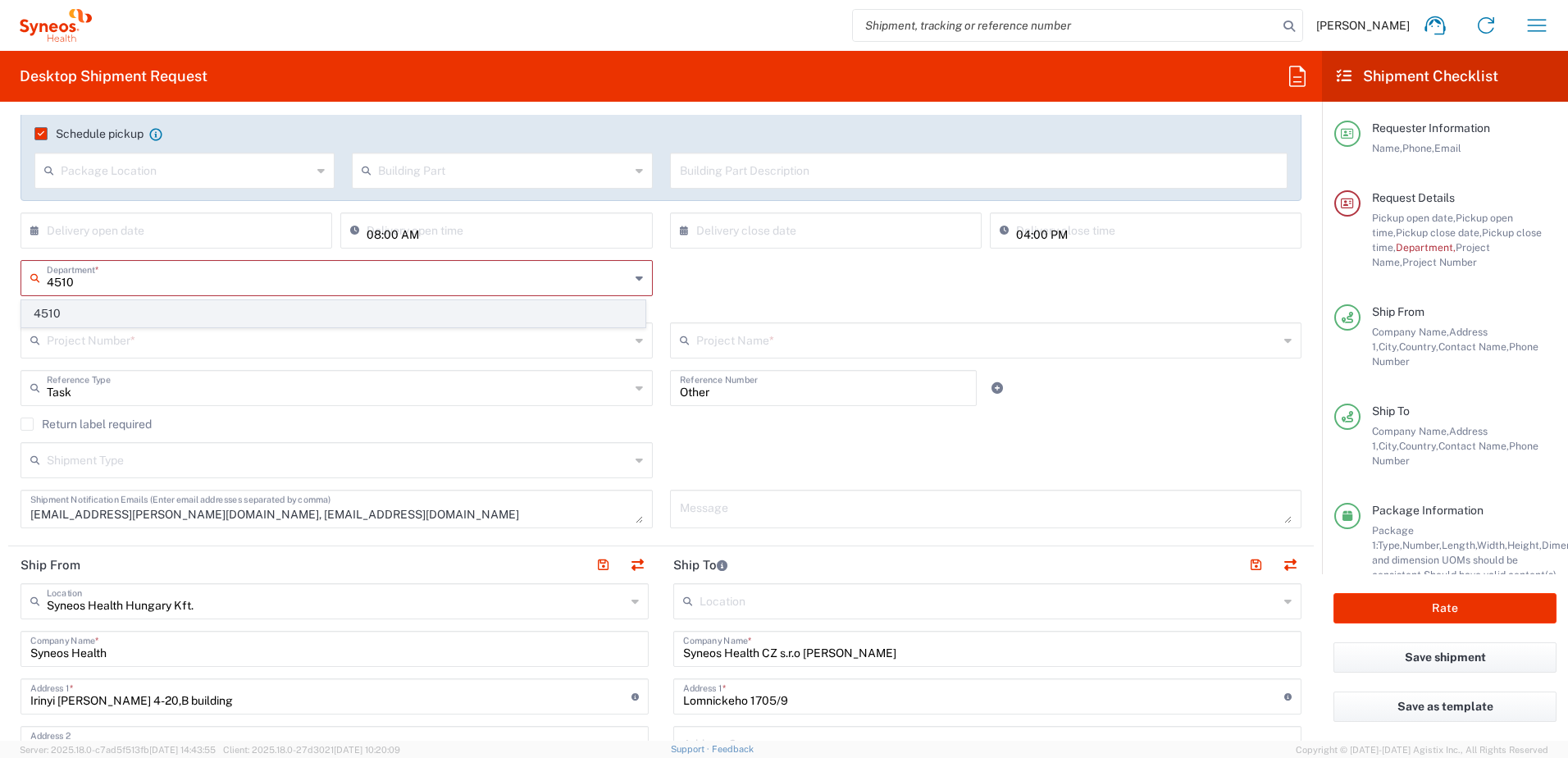
type input "4510"
click at [236, 307] on span "4510" at bounding box center [334, 313] width 623 height 25
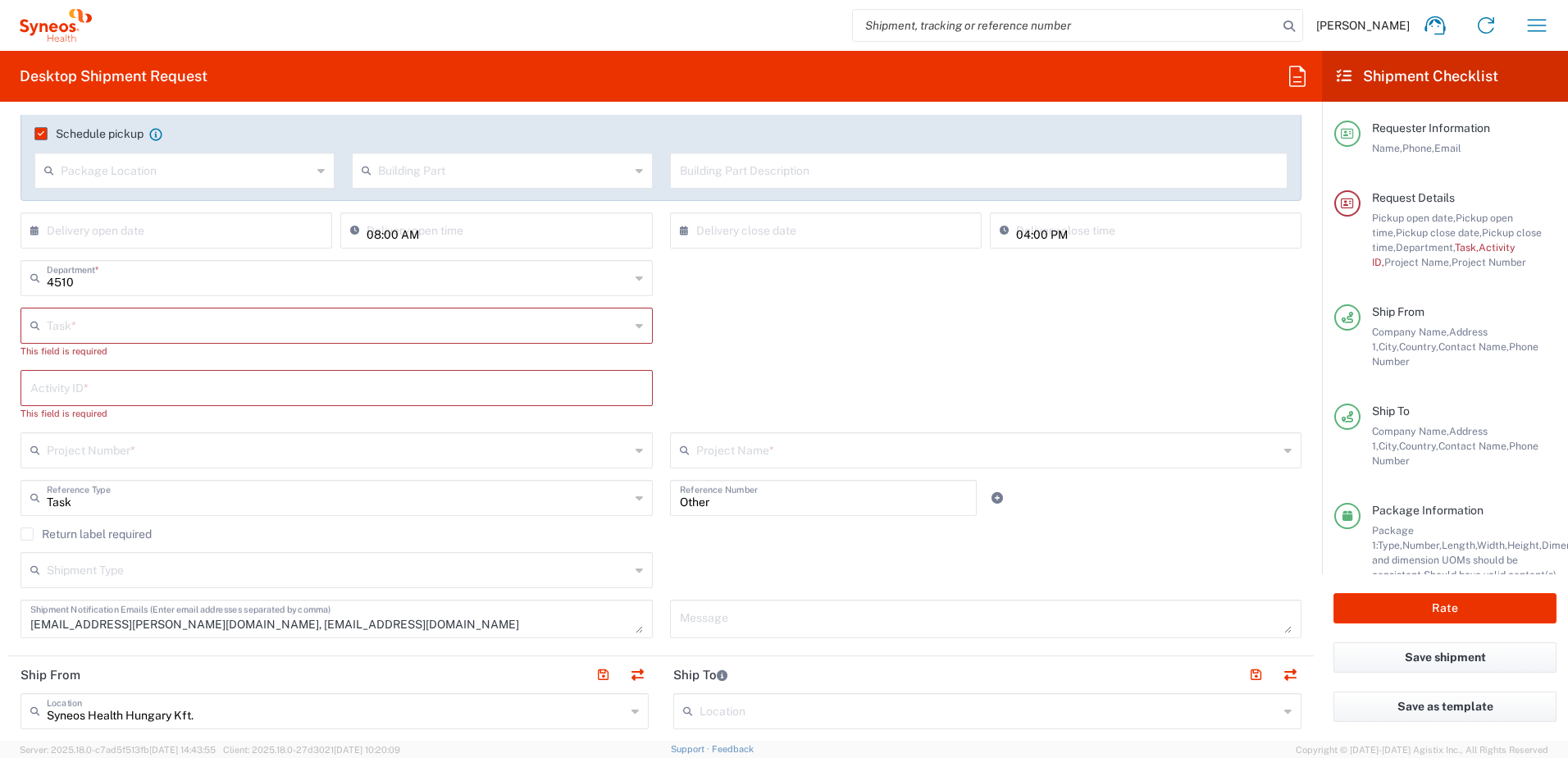
click at [225, 321] on input "text" at bounding box center [338, 324] width 583 height 29
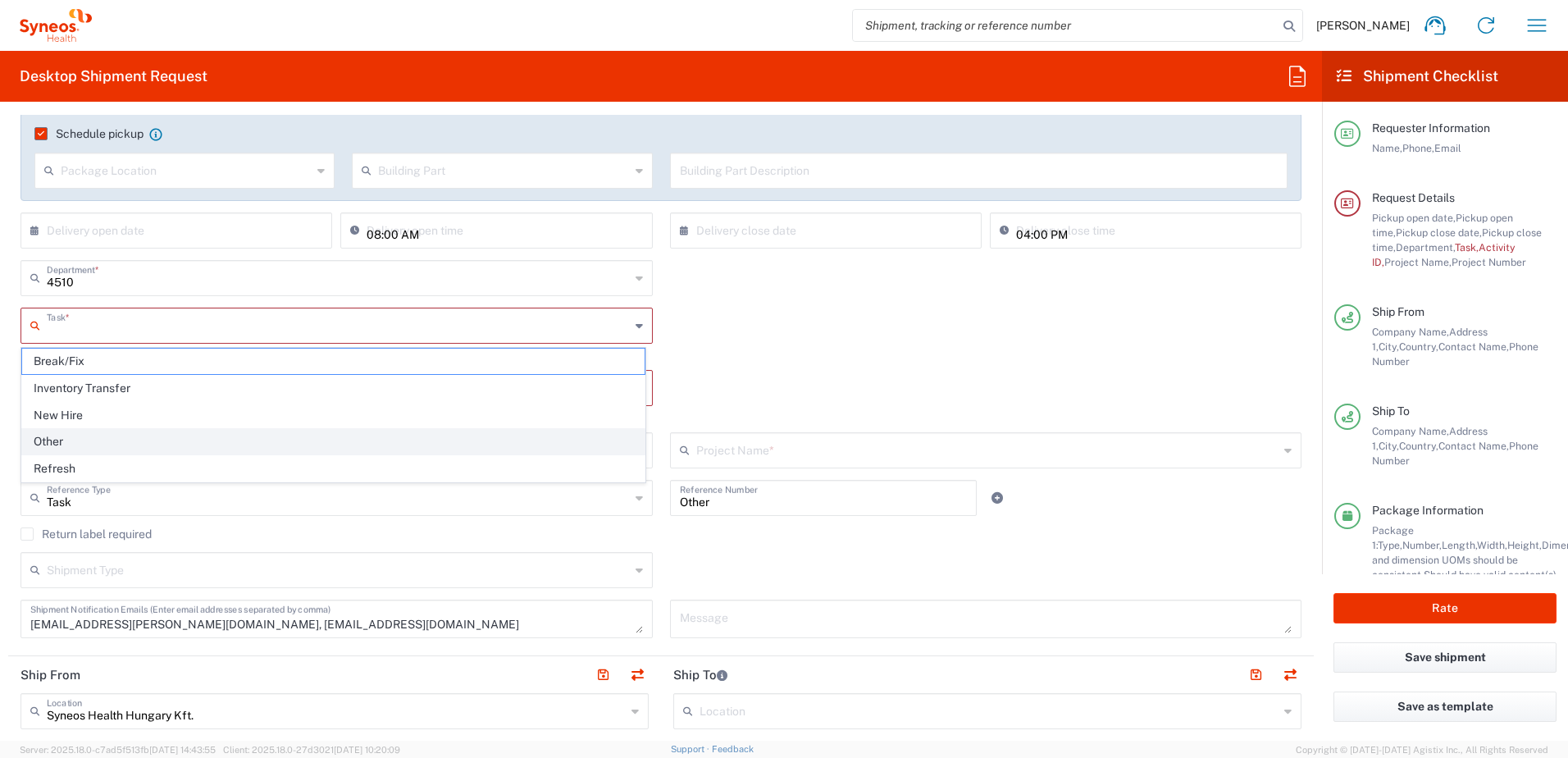
click at [191, 433] on span "Other" at bounding box center [334, 442] width 623 height 25
type input "Other"
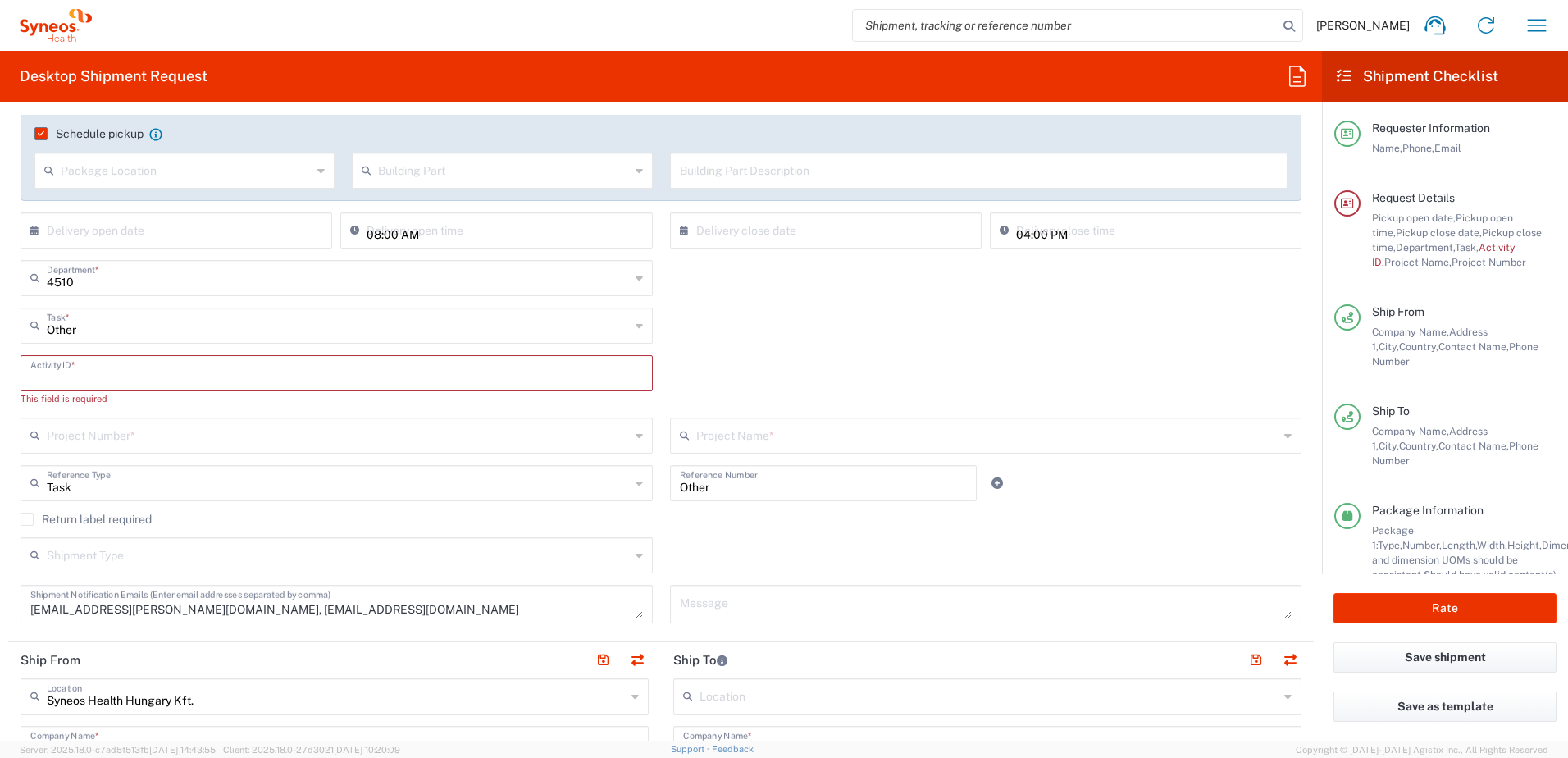
click at [173, 373] on input "text" at bounding box center [337, 372] width 613 height 29
type input "1"
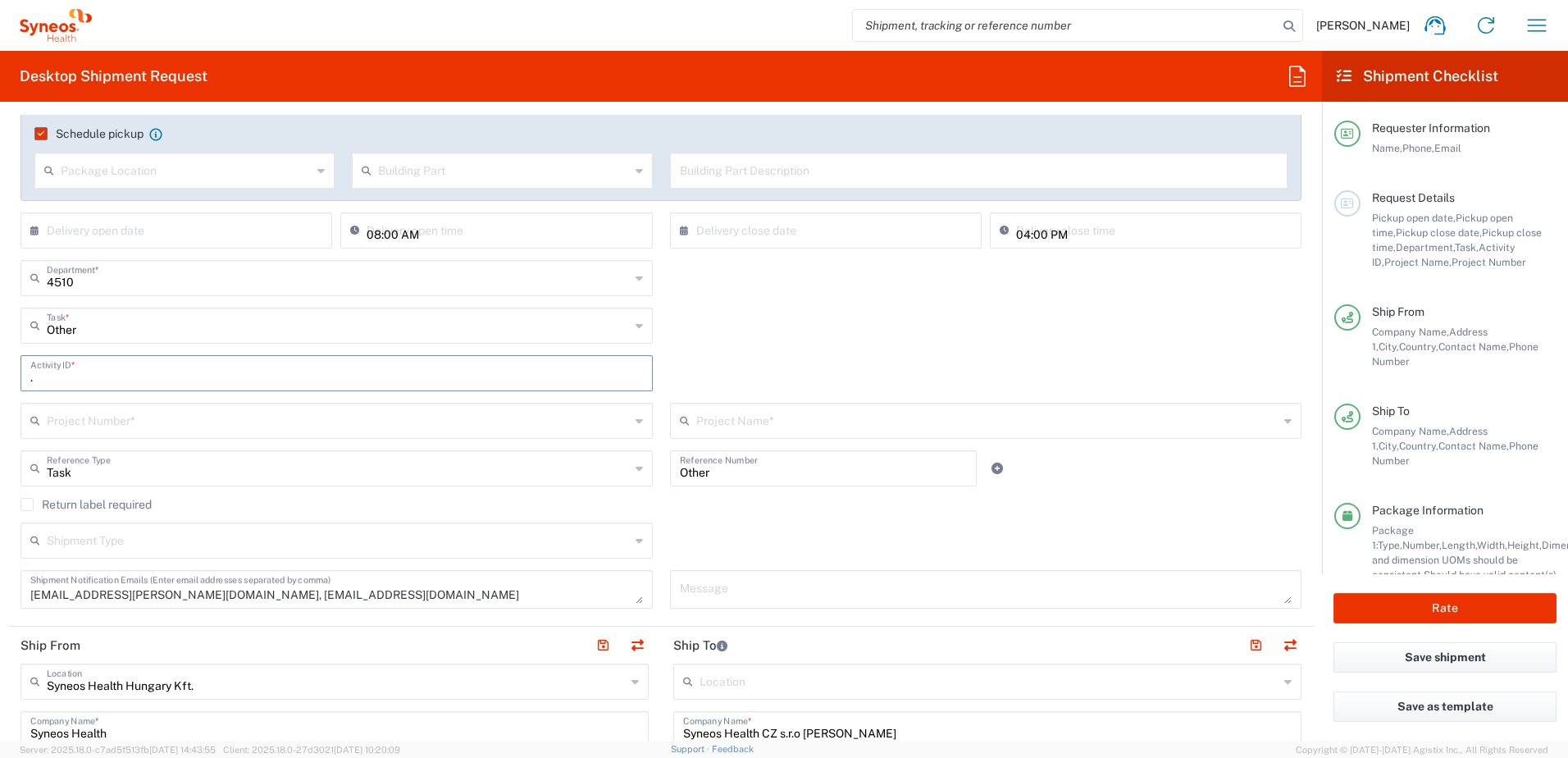
type input "."
click at [707, 343] on div "Other Task * Break/Fix Inventory Transfer New Hire Other Refresh" at bounding box center [661, 331] width 1299 height 48
click at [635, 420] on icon at bounding box center [639, 420] width 7 height 26
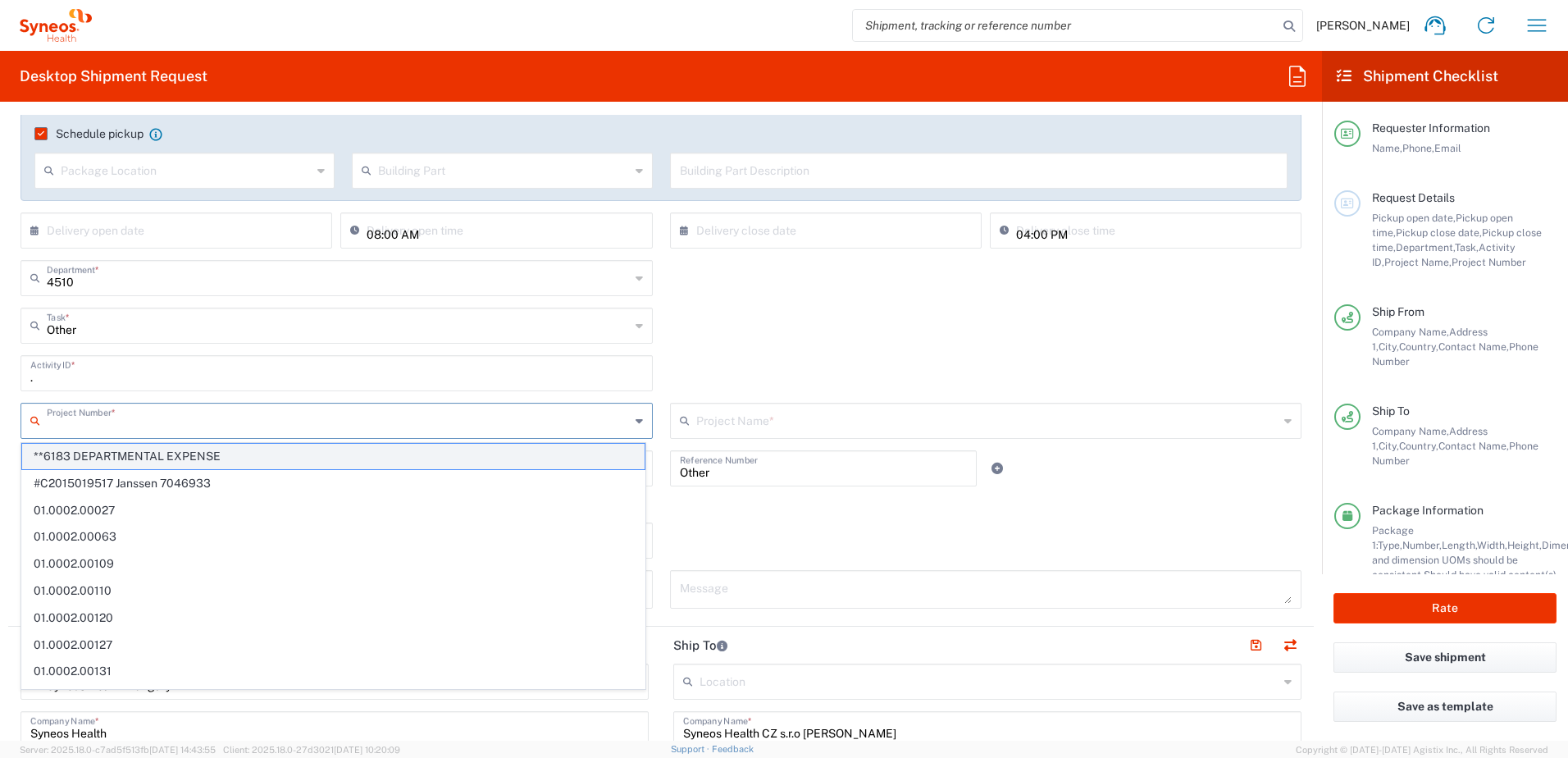
type input "*"
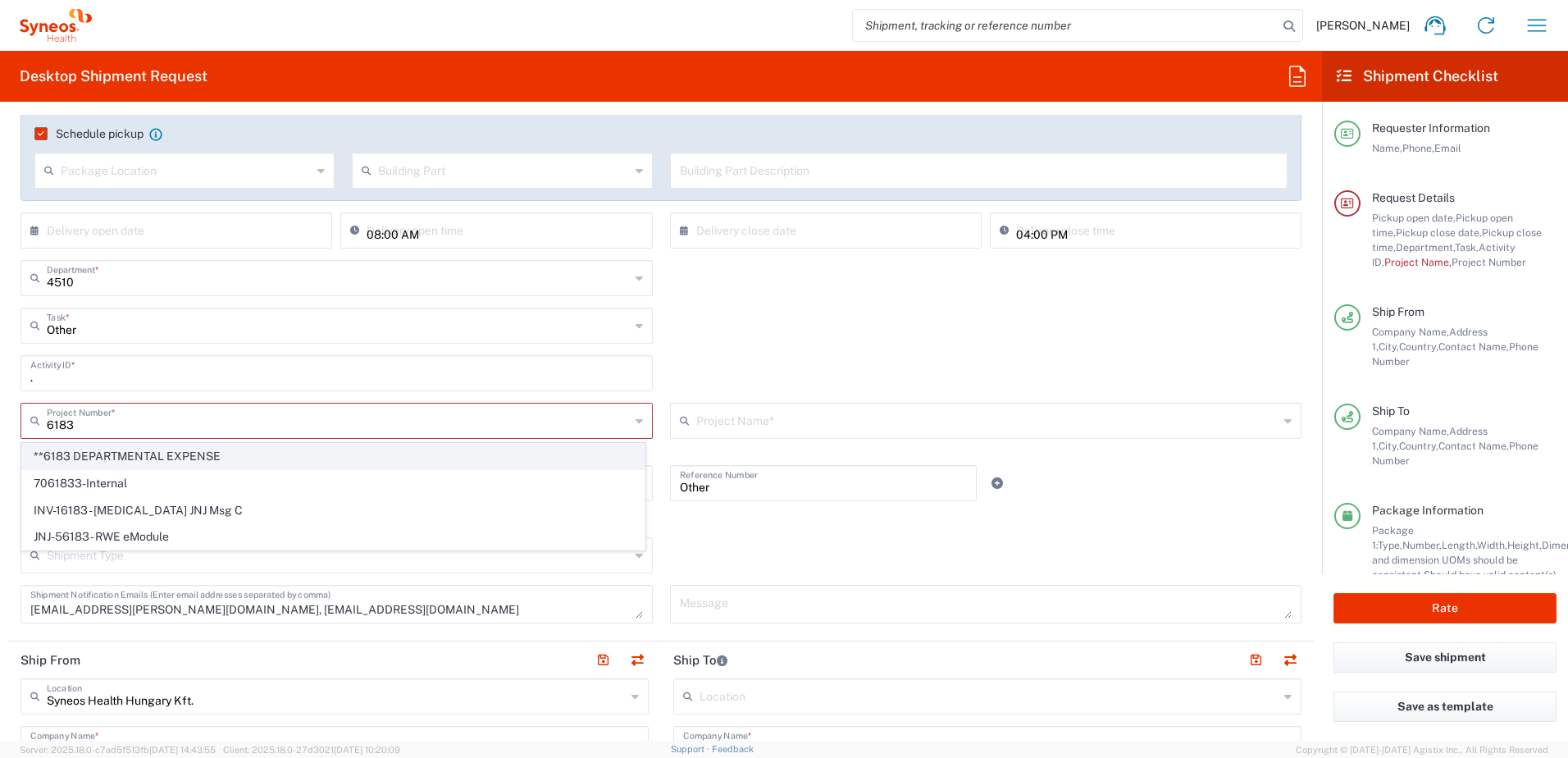
click at [504, 461] on span "**6183 DEPARTMENTAL EXPENSE" at bounding box center [334, 456] width 623 height 25
type input "**6183 DEPARTMENTAL EXPENSE"
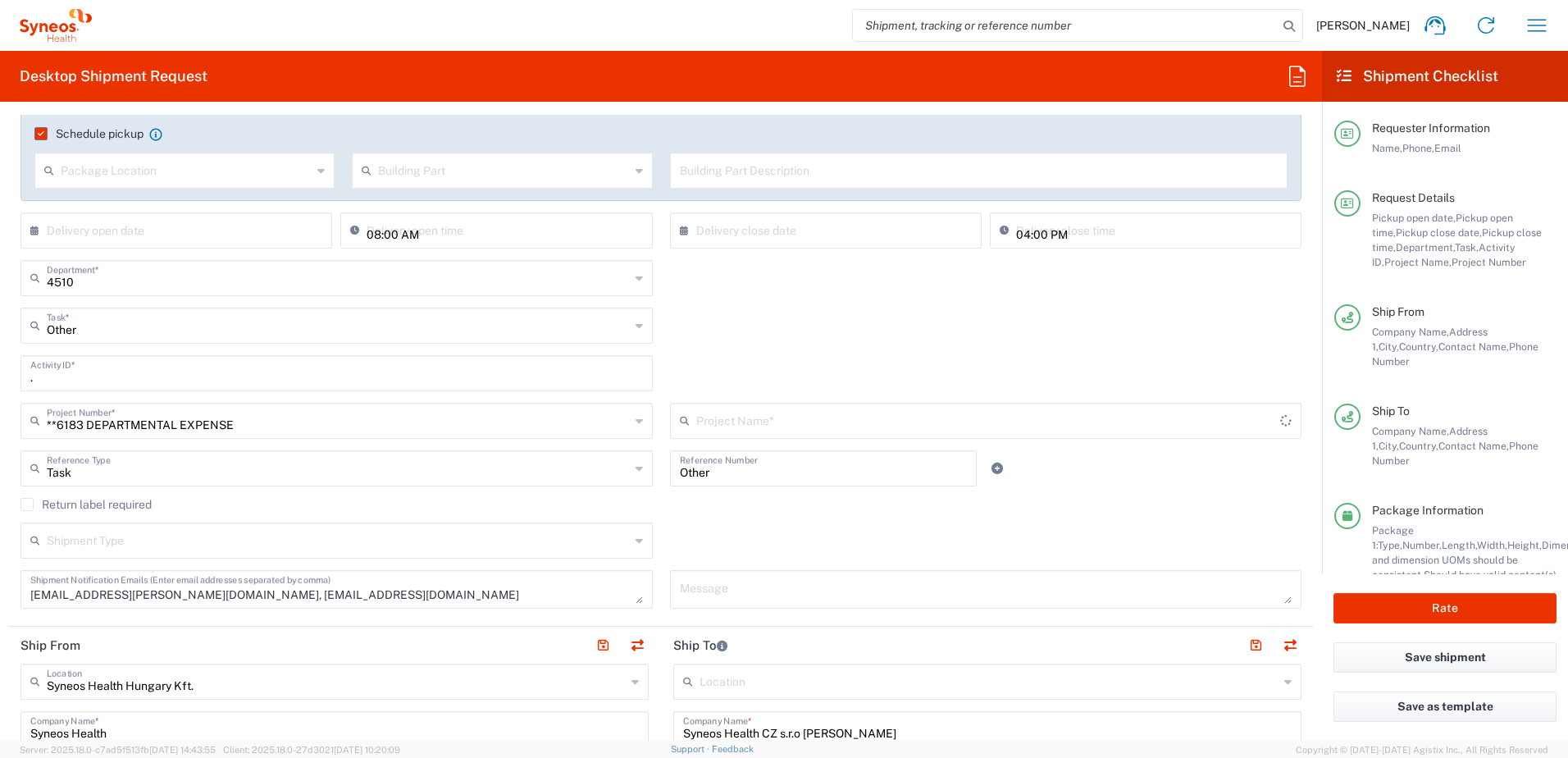
type input "6183"
click at [687, 418] on icon at bounding box center [688, 420] width 16 height 26
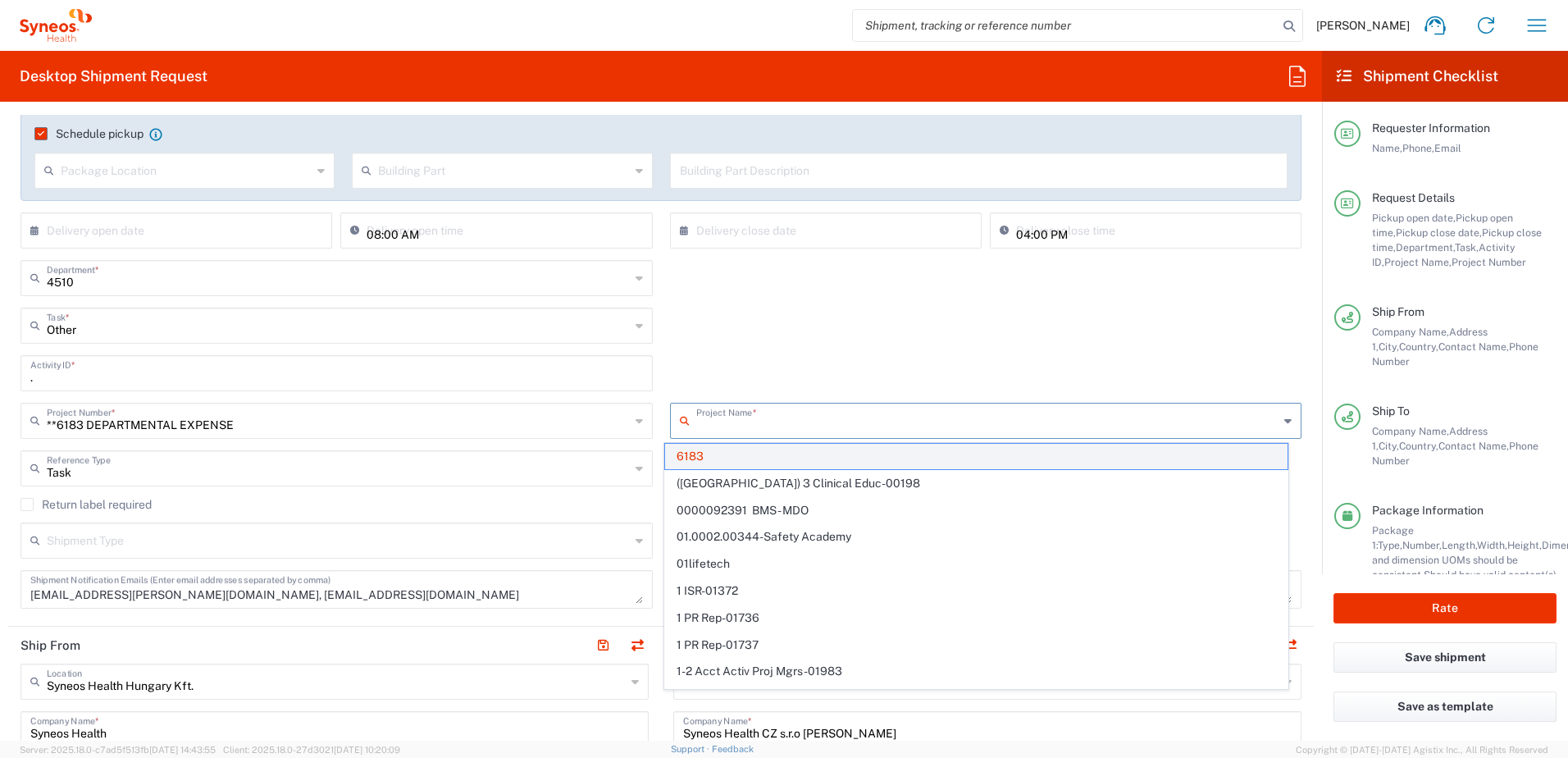
click at [714, 458] on span "6183" at bounding box center [977, 456] width 623 height 25
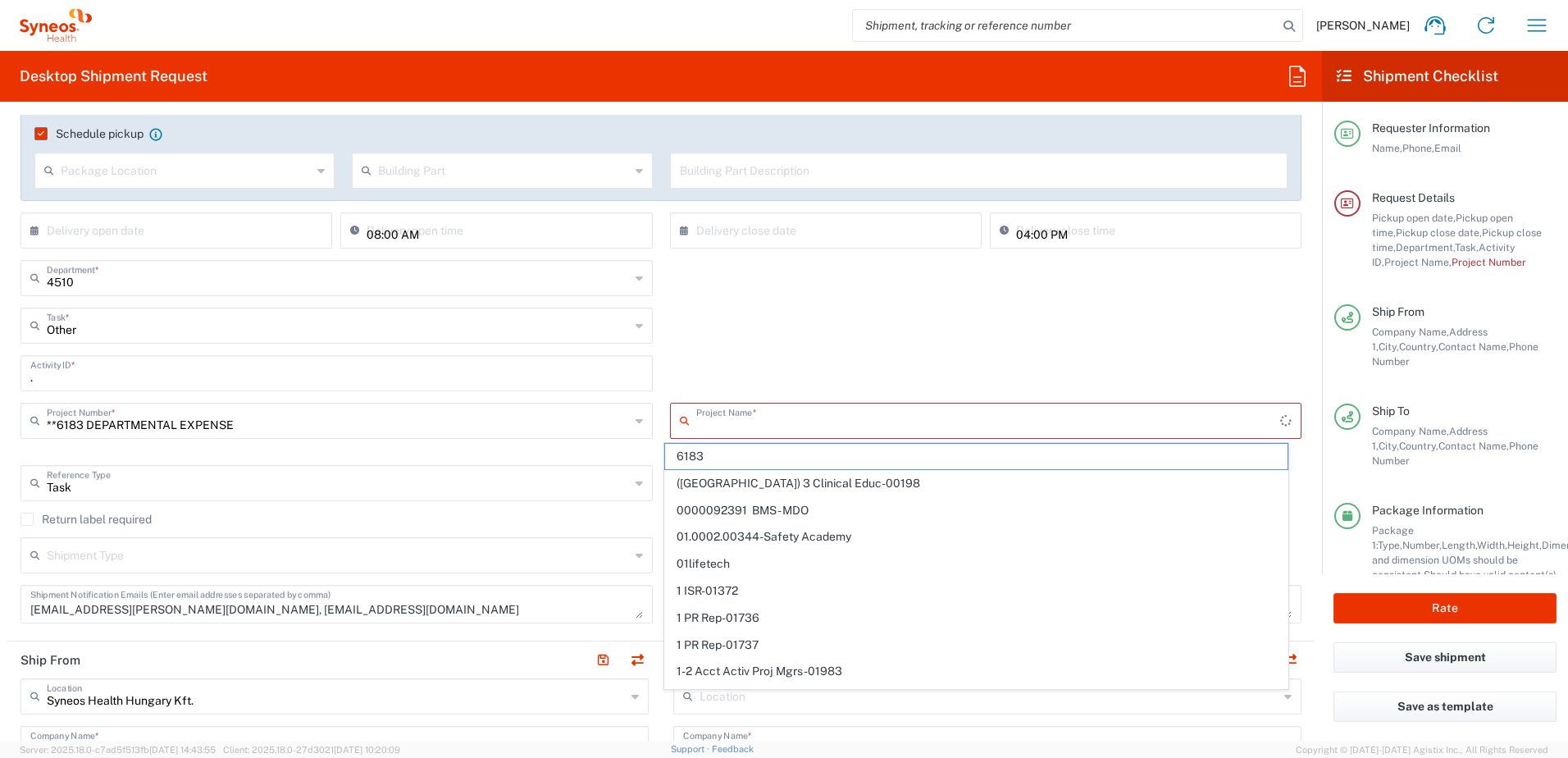
click at [730, 409] on input "text" at bounding box center [989, 419] width 585 height 29
type input "6183"
click at [719, 370] on div ". Activity ID *" at bounding box center [661, 379] width 1299 height 48
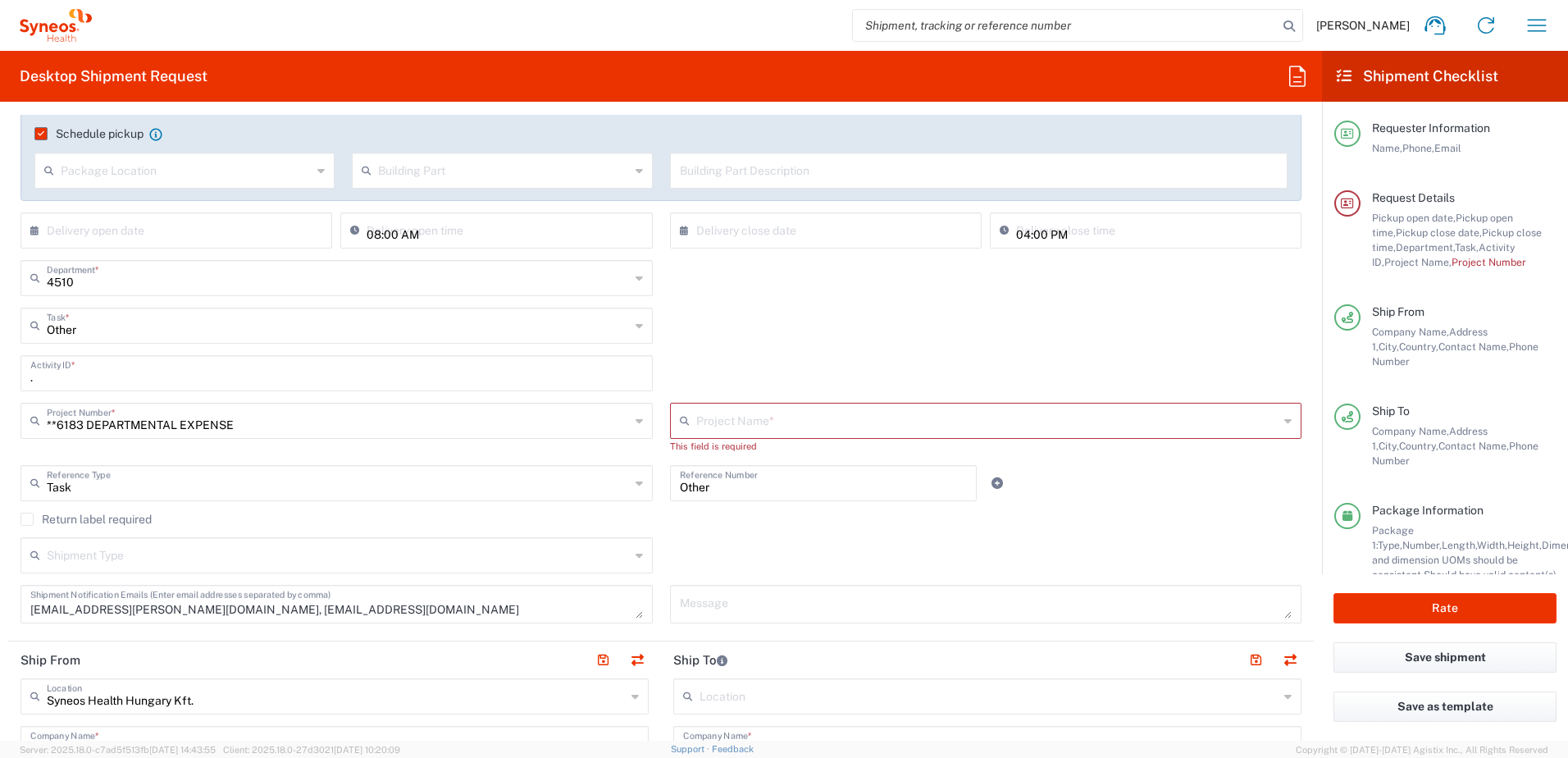
click at [713, 426] on input "text" at bounding box center [988, 419] width 583 height 29
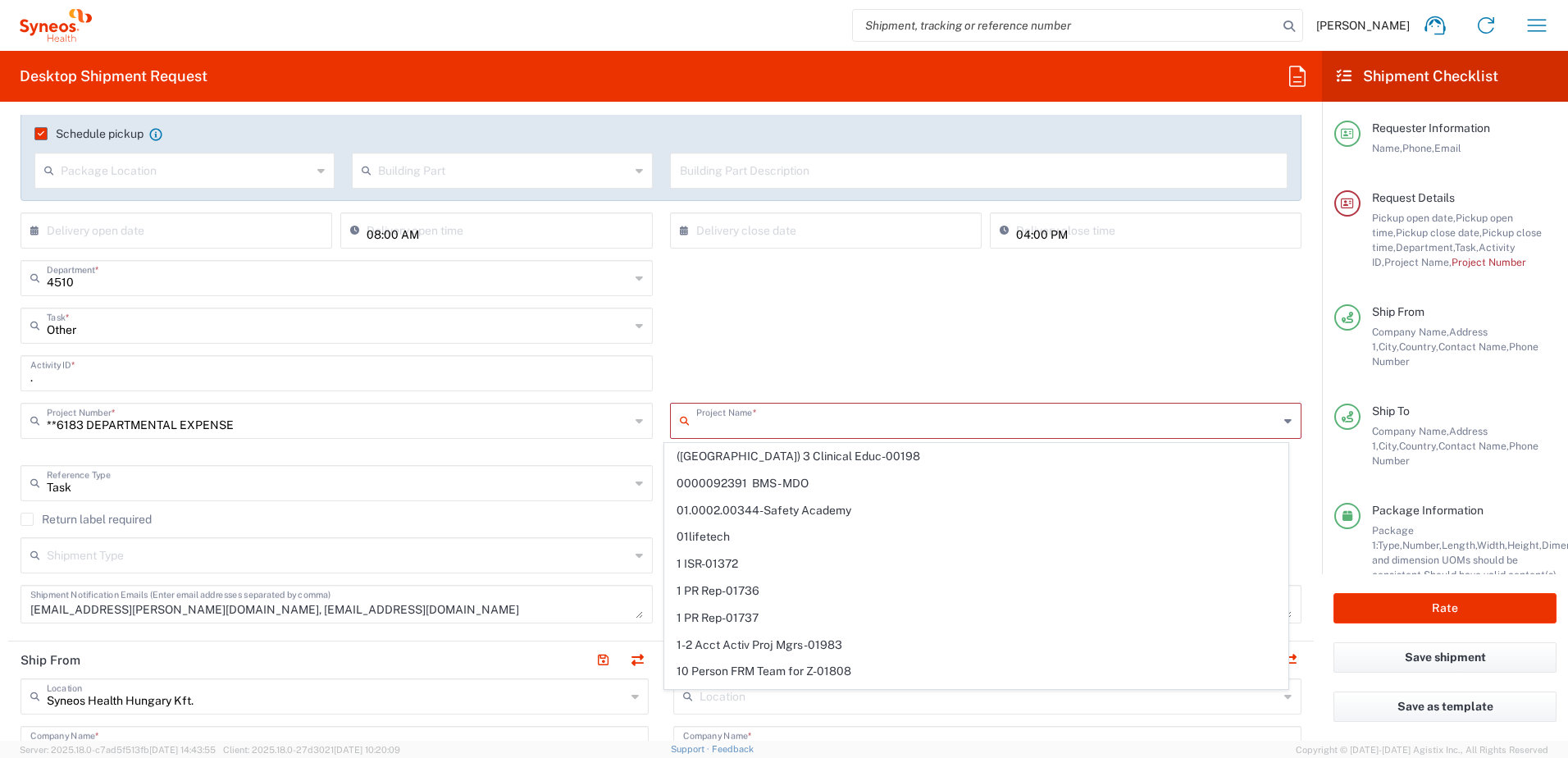
click at [696, 354] on div "Other Task * Break/Fix Inventory Transfer New Hire Other Refresh" at bounding box center [661, 331] width 1299 height 48
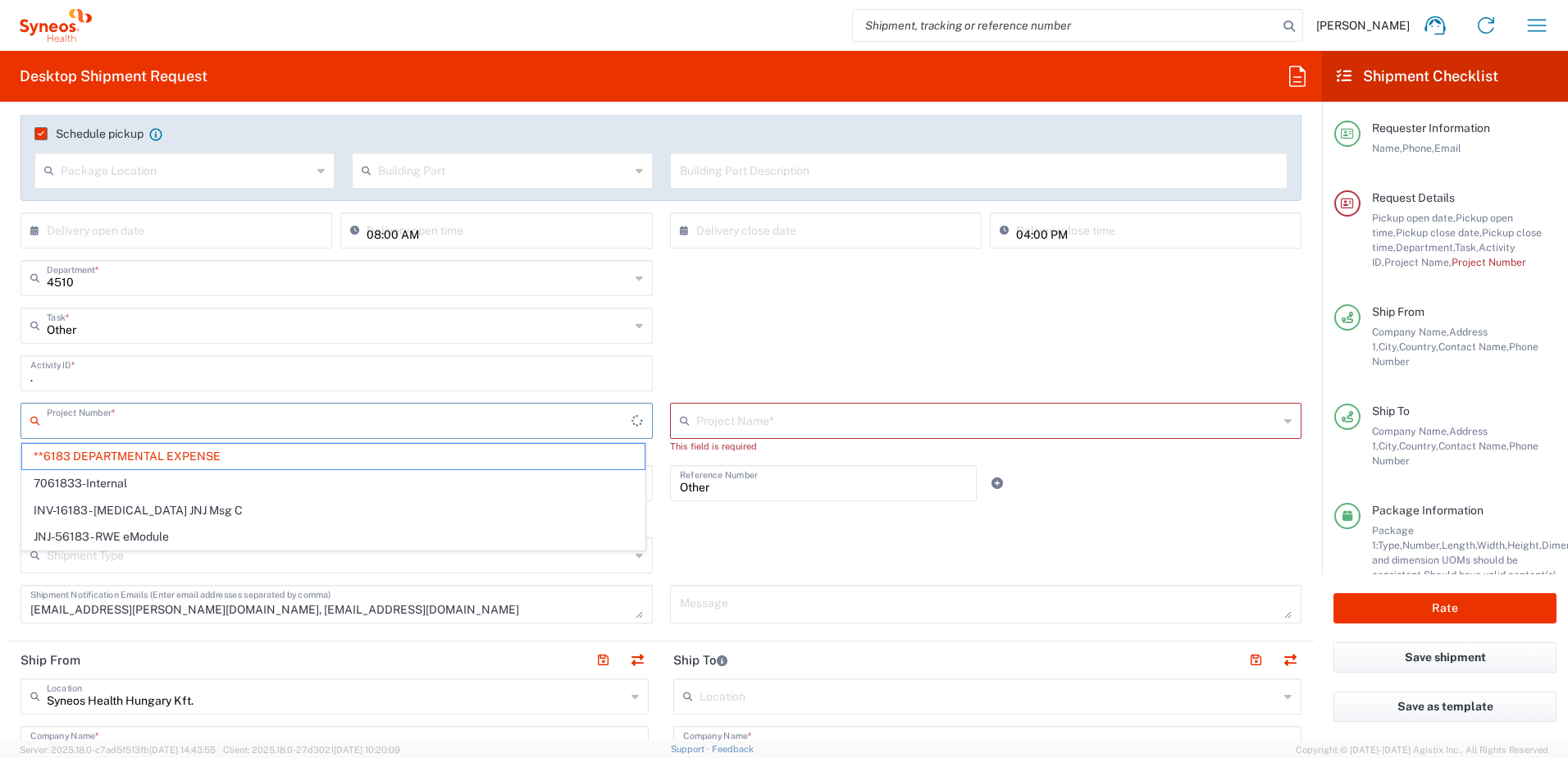
click at [569, 424] on input "text" at bounding box center [339, 419] width 585 height 29
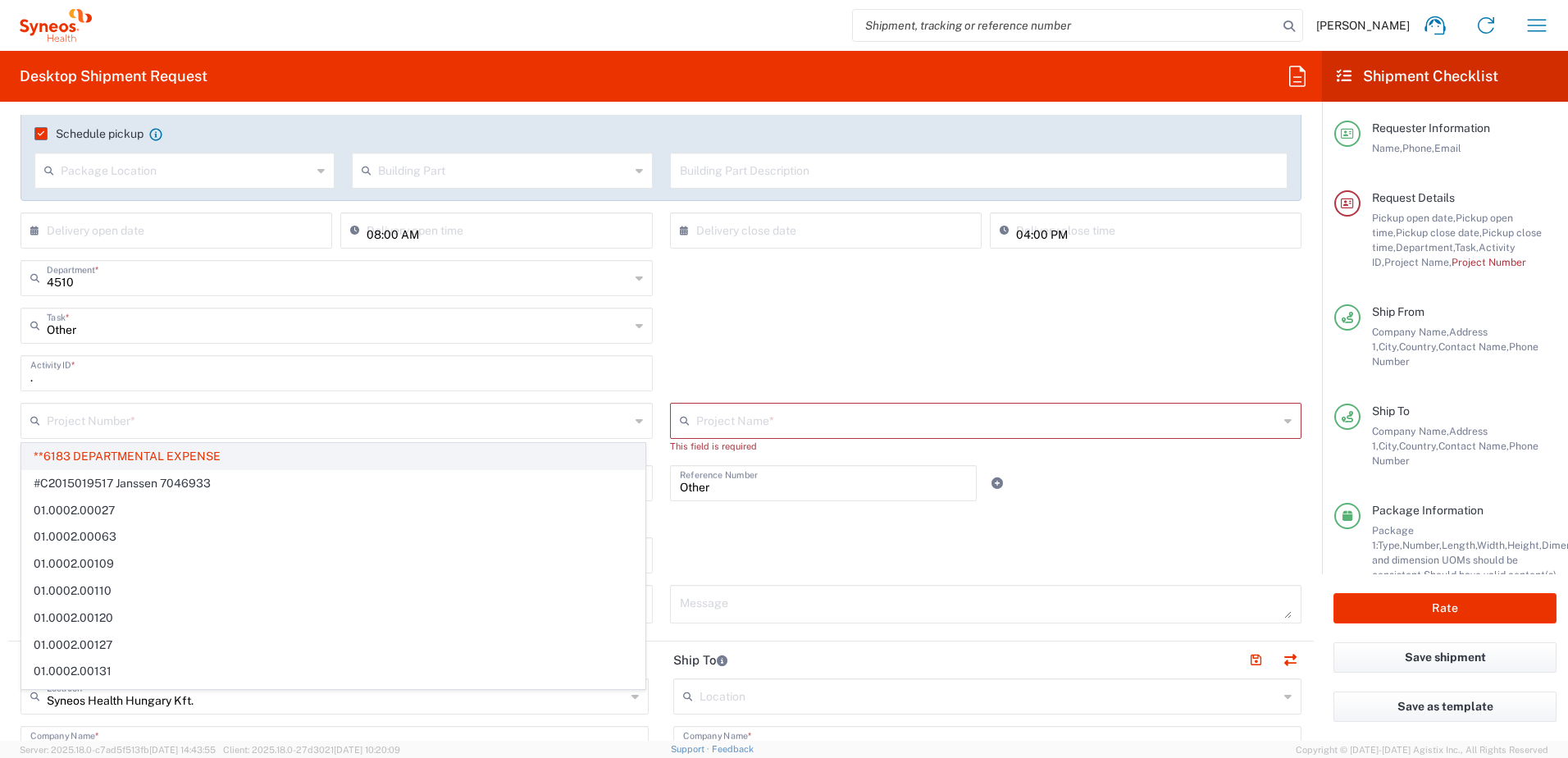
click at [316, 458] on span "**6183 DEPARTMENTAL EXPENSE" at bounding box center [334, 456] width 623 height 25
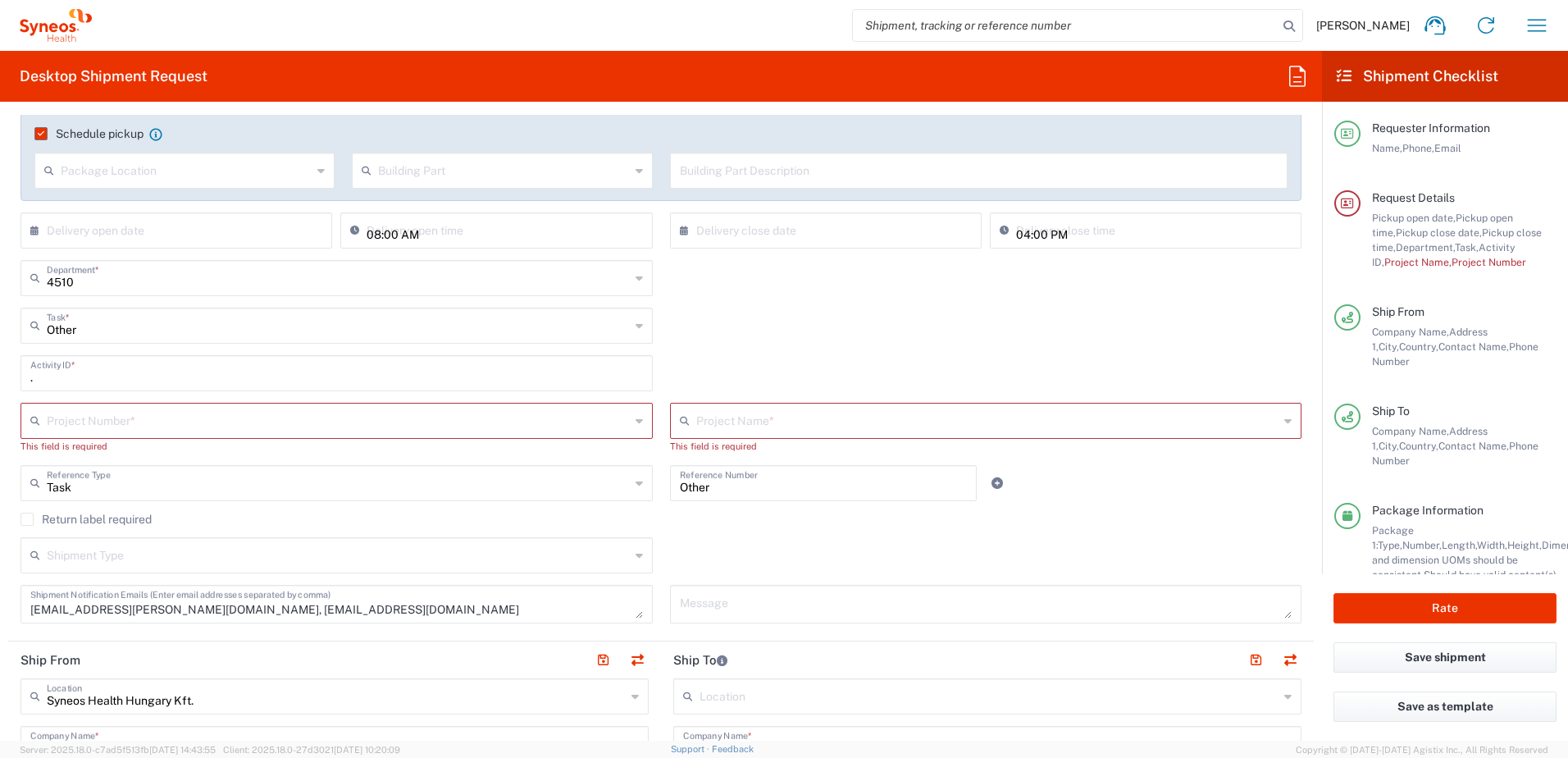
click at [360, 430] on input "text" at bounding box center [338, 419] width 583 height 29
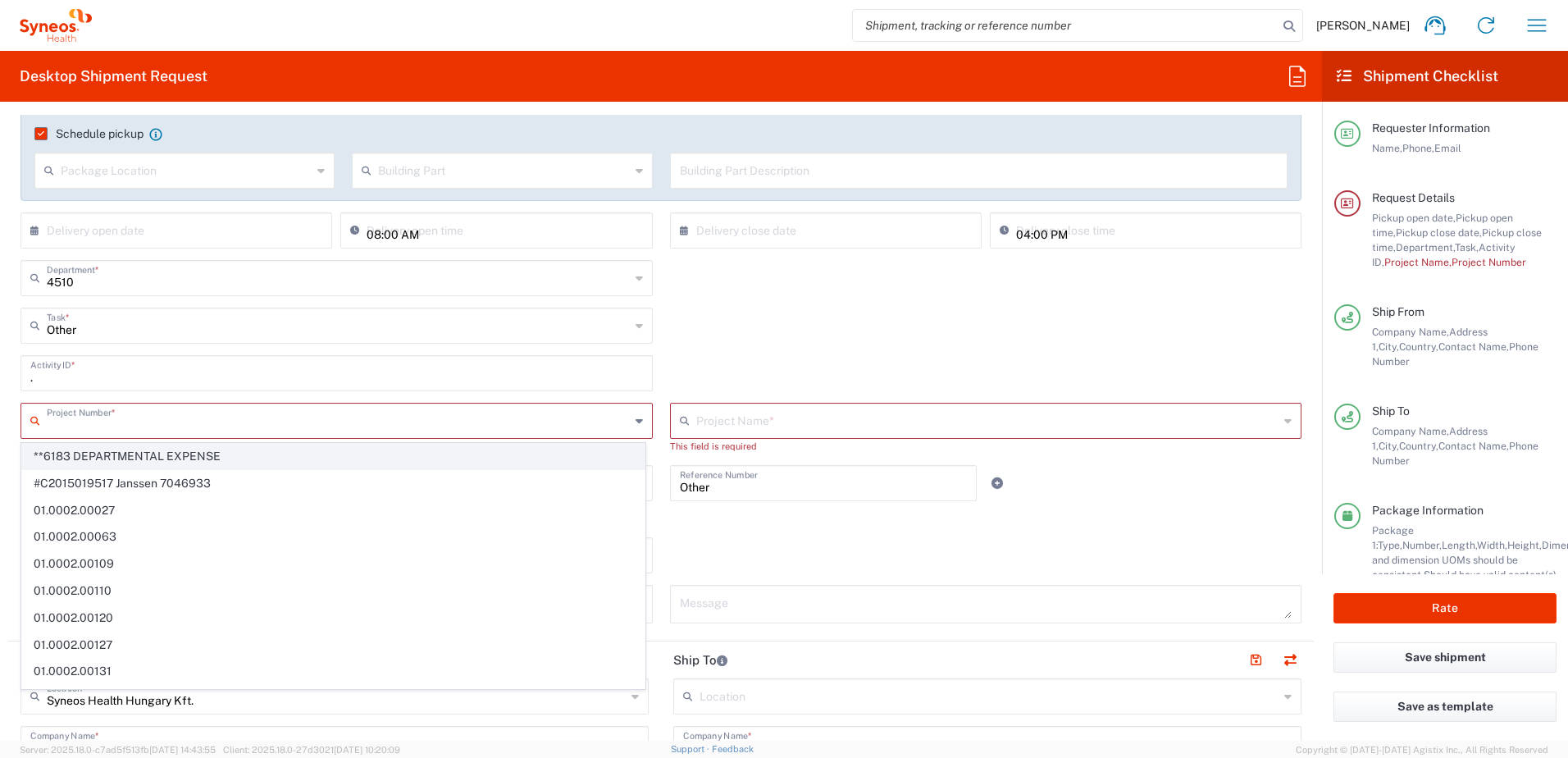
click at [183, 461] on span "**6183 DEPARTMENTAL EXPENSE" at bounding box center [334, 456] width 623 height 25
type input "**6183 DEPARTMENTAL EXPENSE"
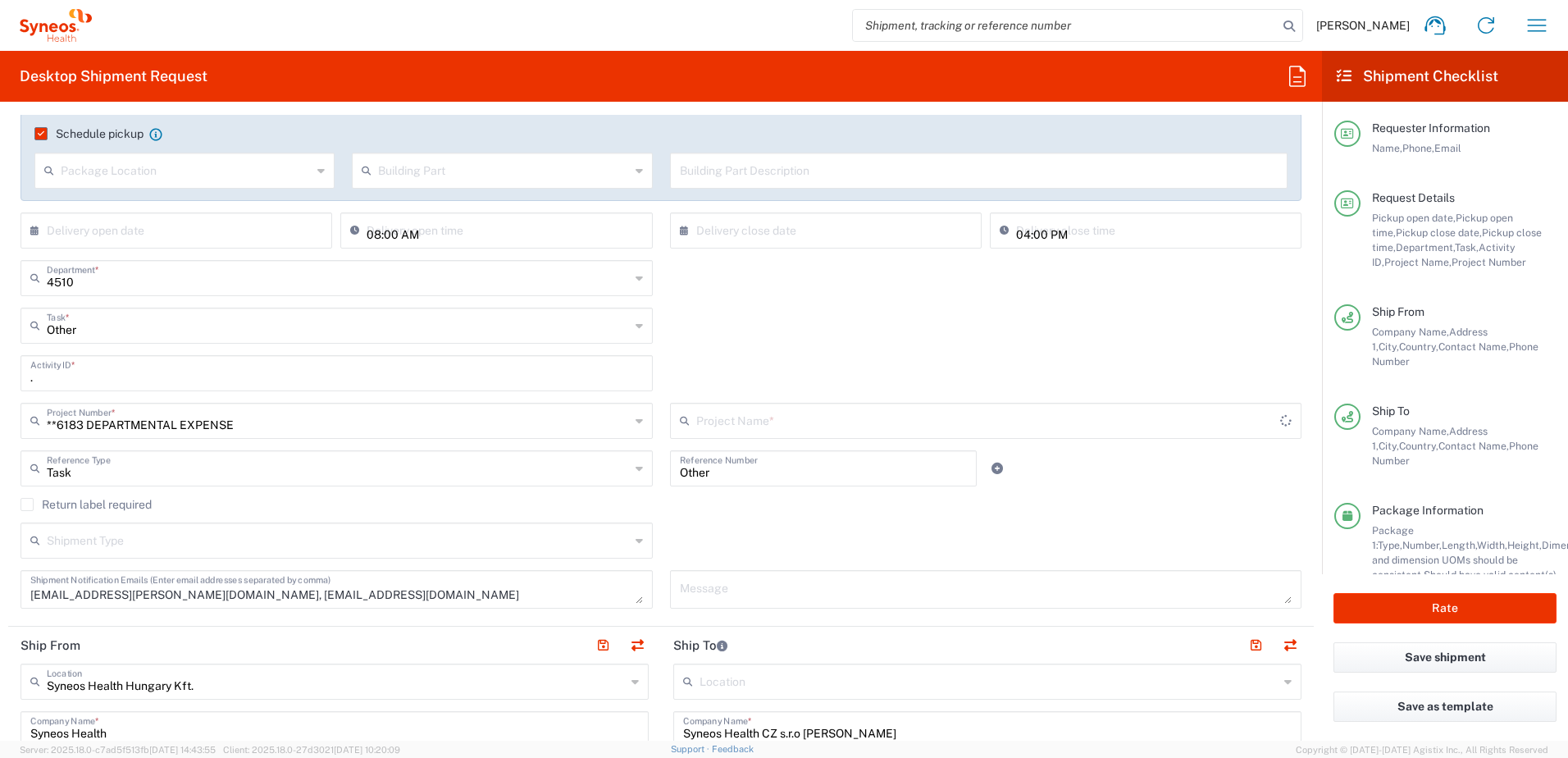
type input "6183"
drag, startPoint x: 706, startPoint y: 477, endPoint x: 602, endPoint y: 474, distance: 104.0
click at [602, 474] on div "Task Reference Type Task Account Type Activity ID Airline Appointment Number AS…" at bounding box center [661, 474] width 1299 height 48
paste input "420 777 554 233"
drag, startPoint x: 784, startPoint y: 473, endPoint x: 574, endPoint y: 470, distance: 210.0
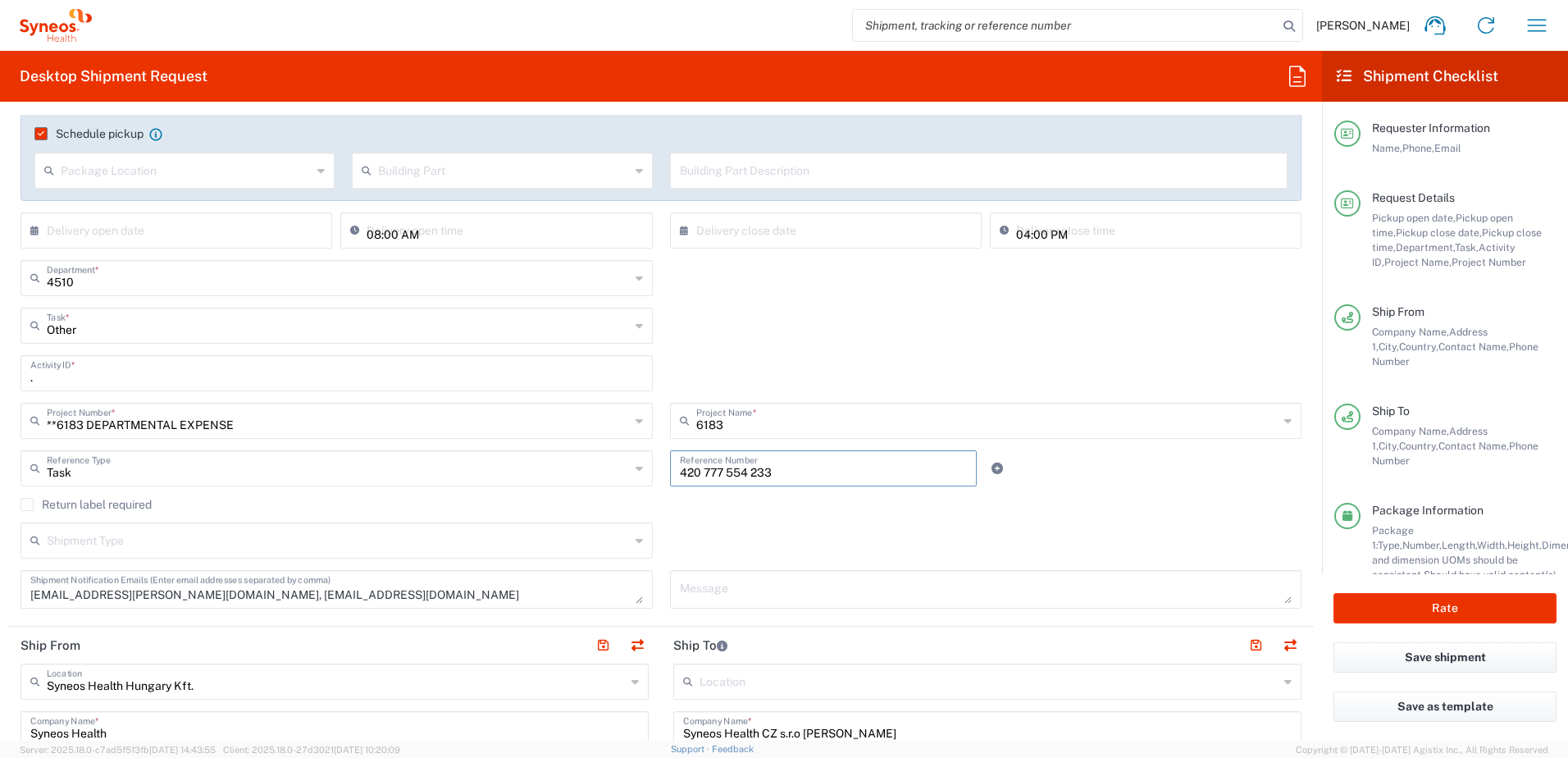
click at [575, 470] on div "Task Reference Type Task Account Type Activity ID Airline Appointment Number AS…" at bounding box center [661, 474] width 1299 height 48
paste input "SCTASK2708054"
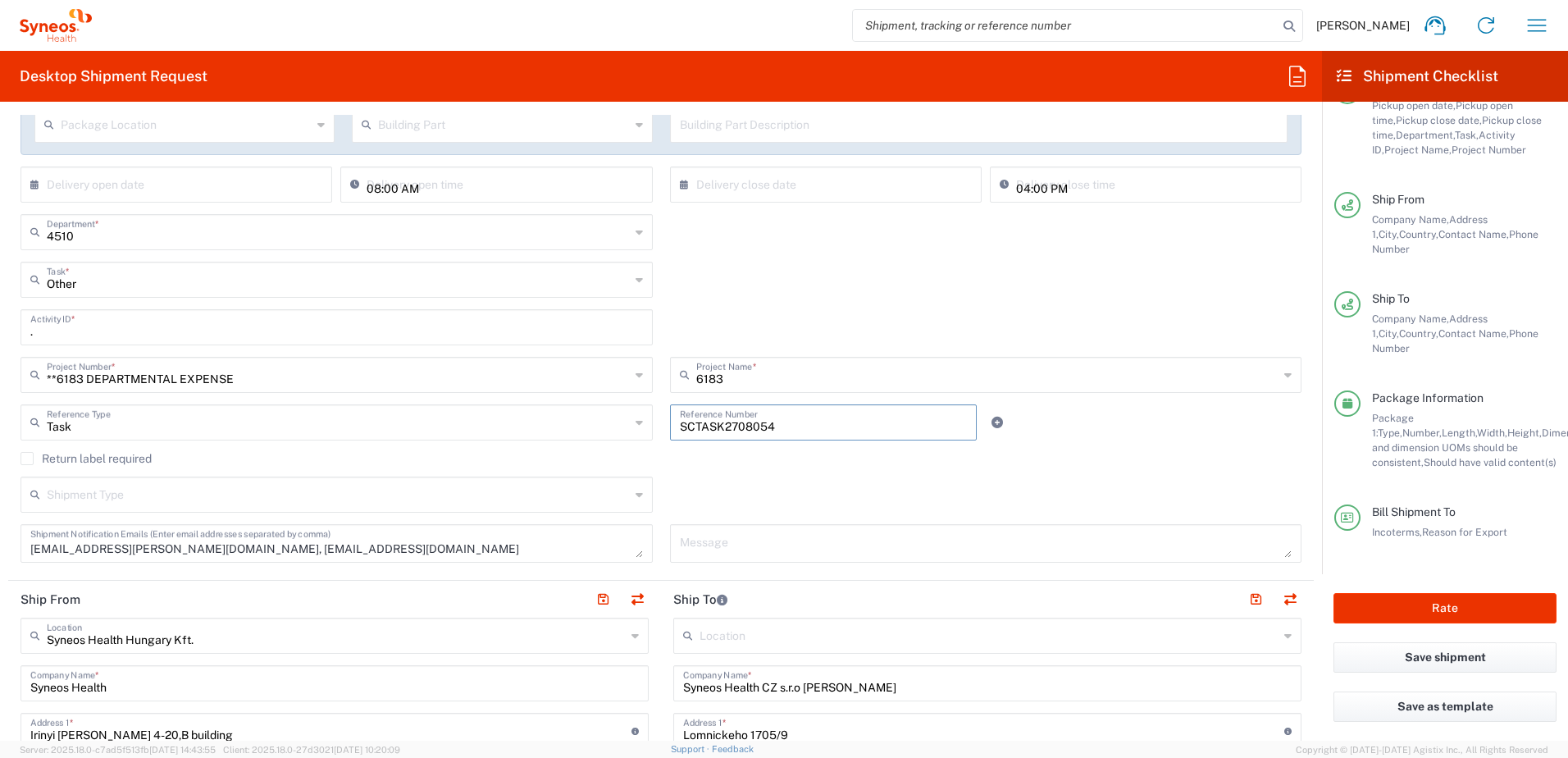
scroll to position [548, 0]
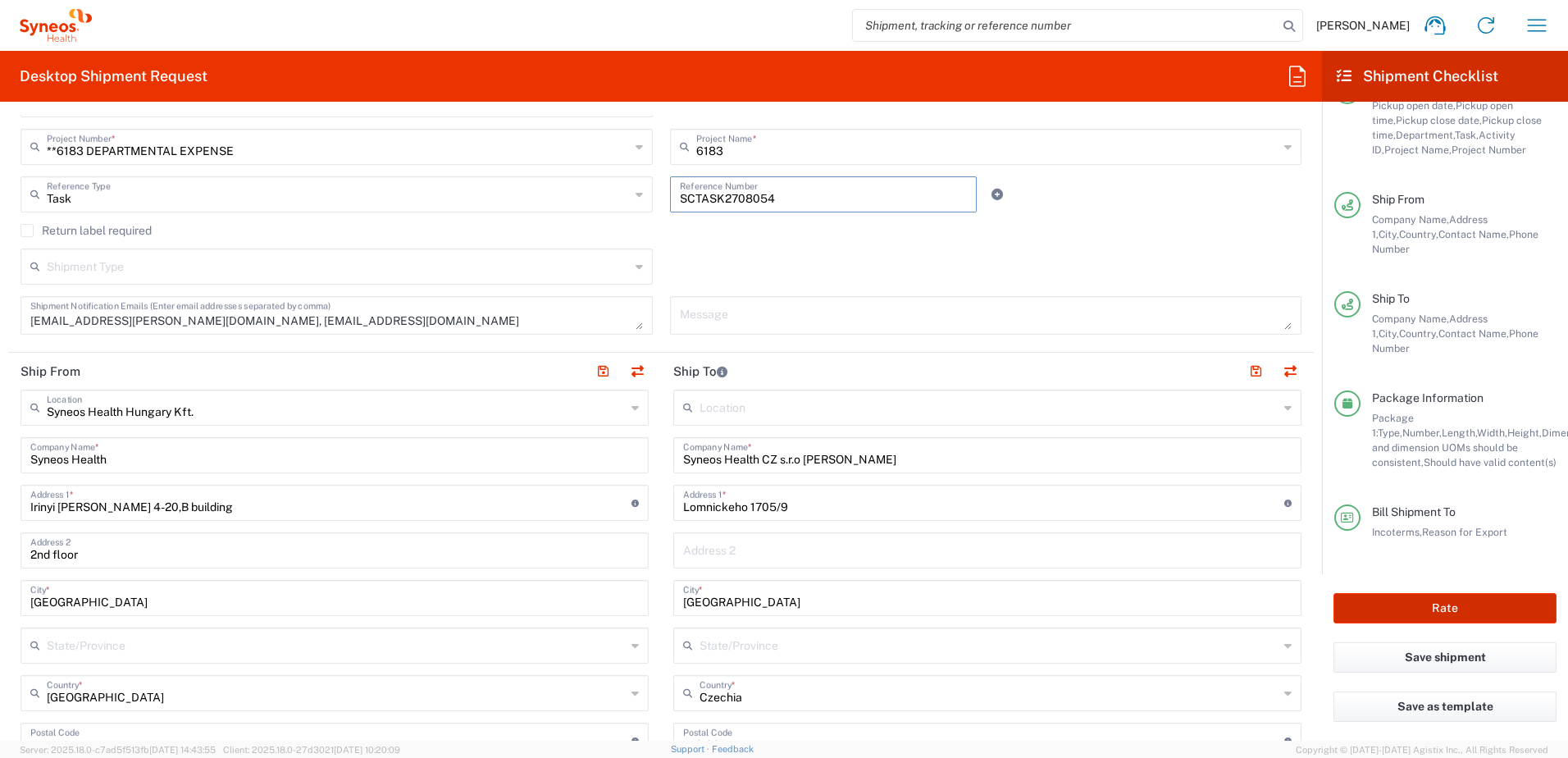
type input "SCTASK2708054"
click at [1441, 601] on button "Rate" at bounding box center [1445, 609] width 223 height 31
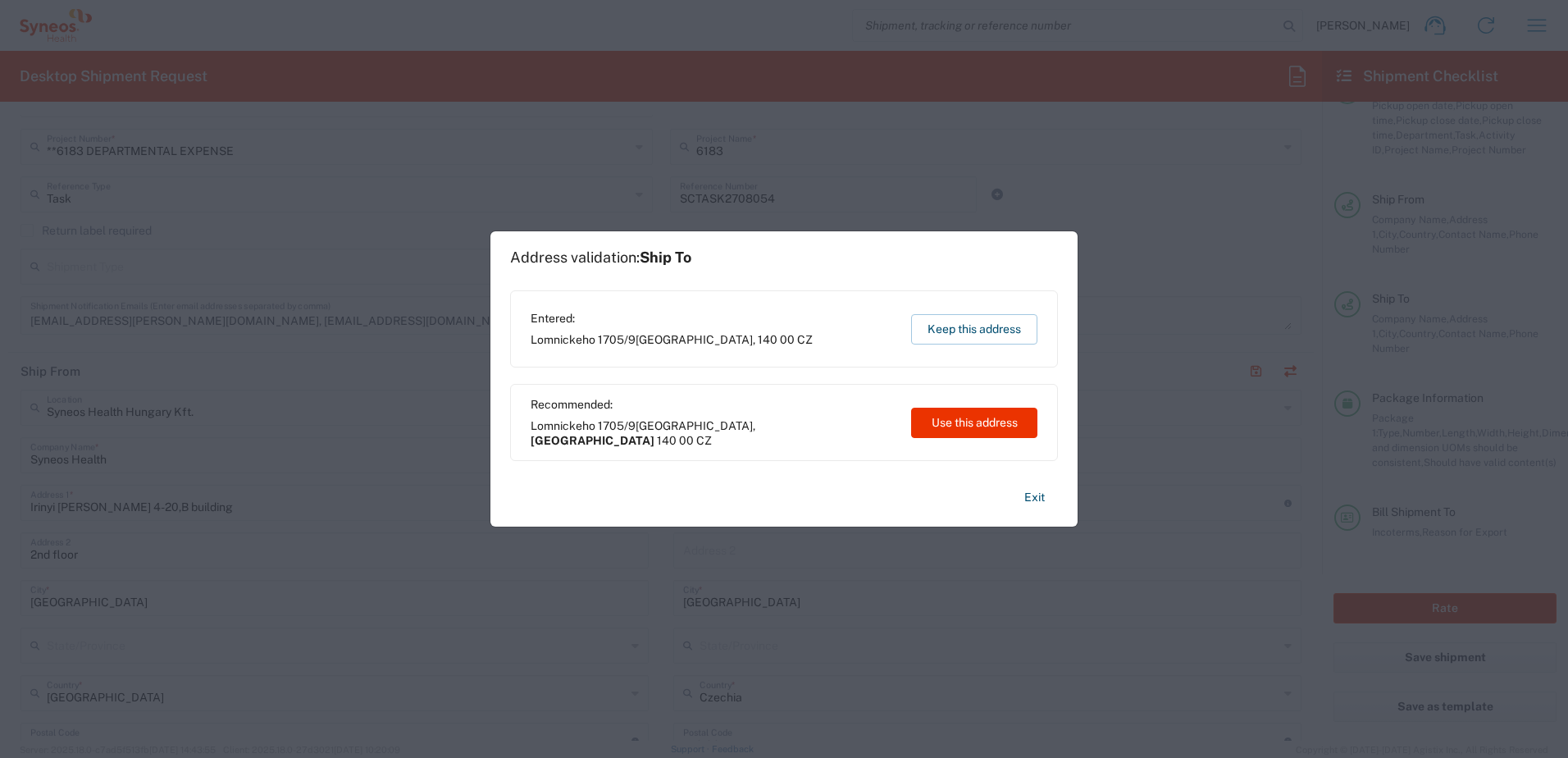
type input "**6183 DEPARTMENTAL EXPENSE"
click at [986, 322] on button "Keep this address" at bounding box center [974, 330] width 127 height 31
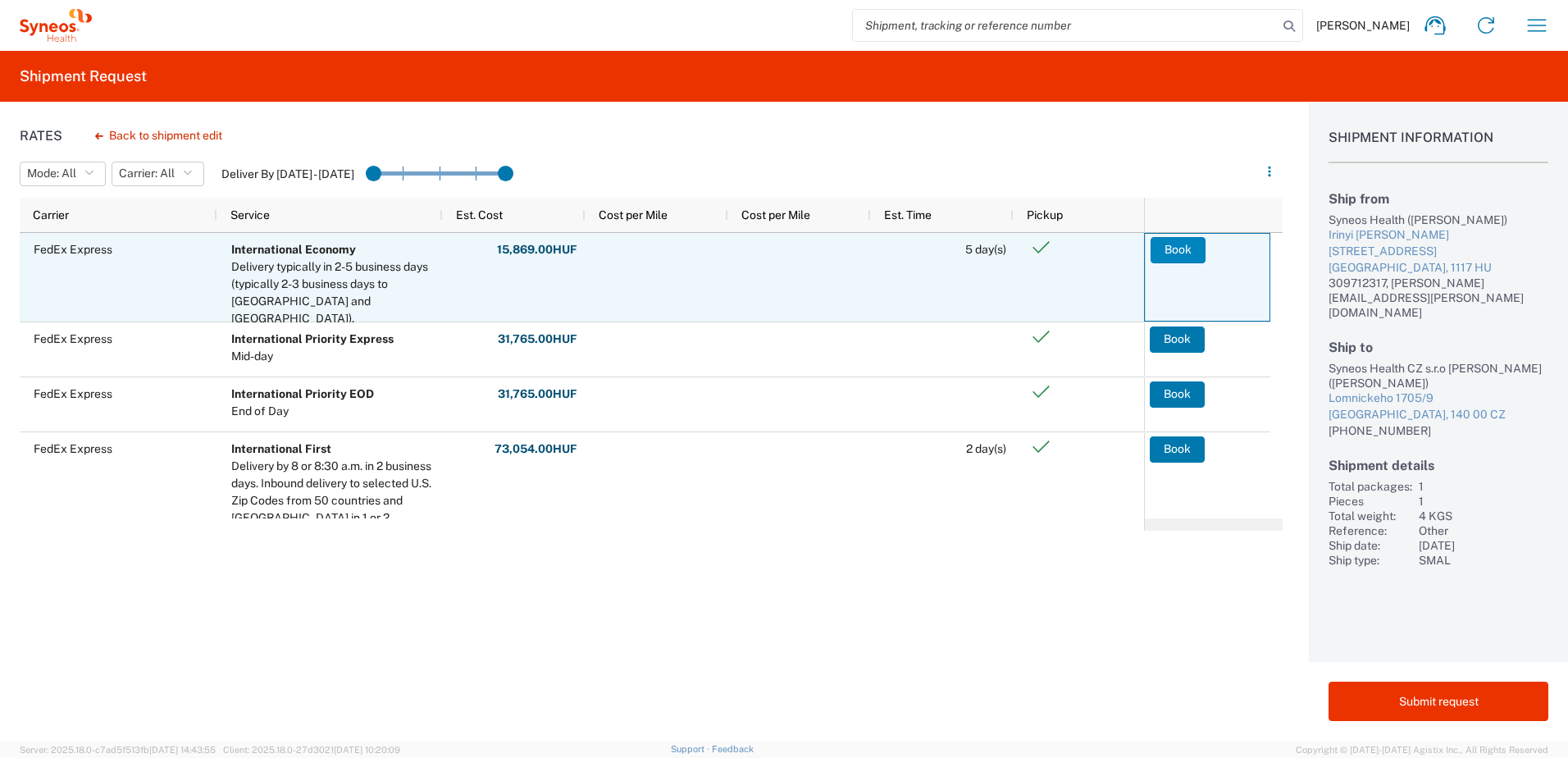
click at [1166, 252] on button "Book" at bounding box center [1178, 250] width 55 height 26
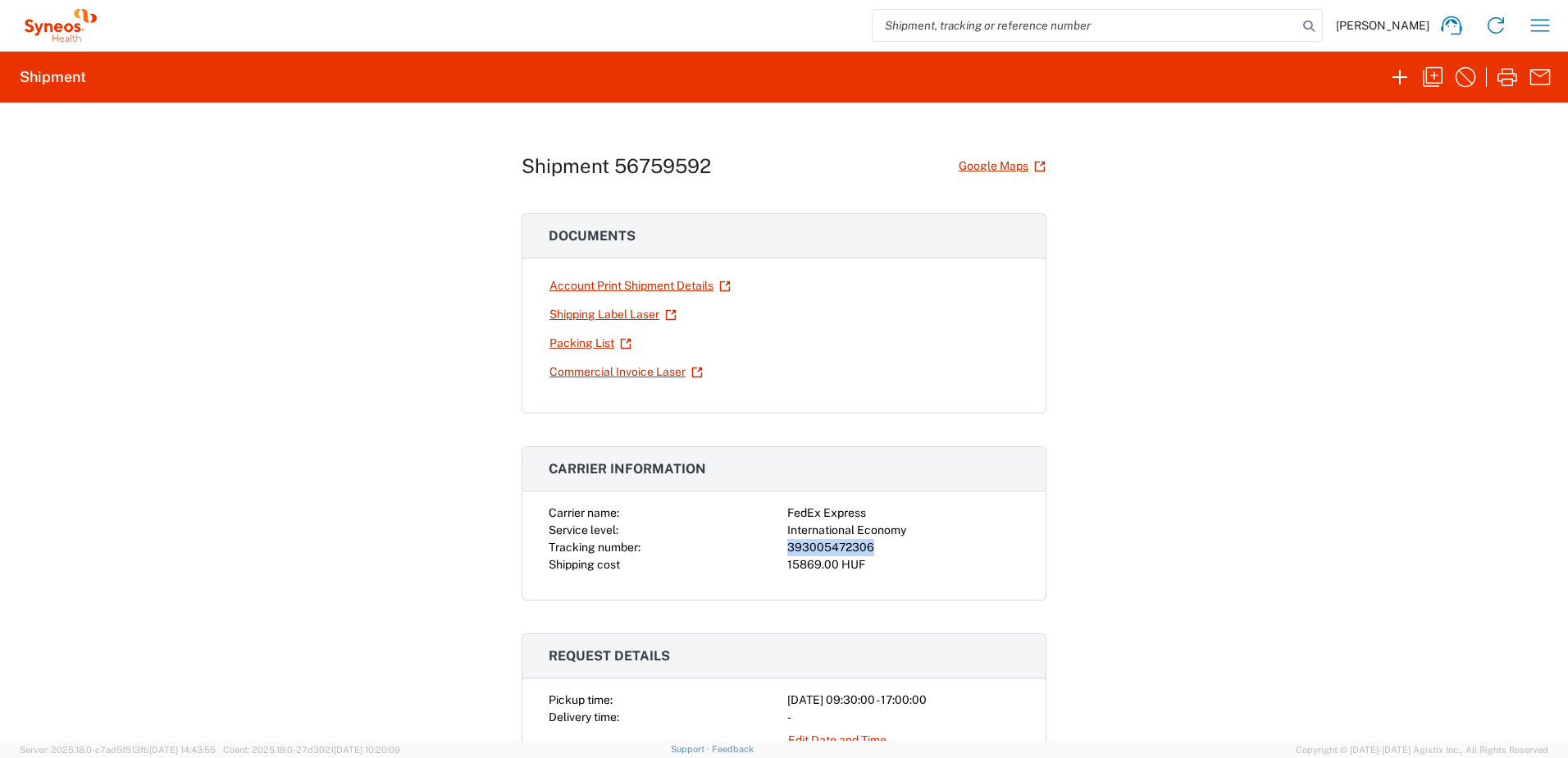
drag, startPoint x: 872, startPoint y: 550, endPoint x: 779, endPoint y: 548, distance: 93.0
click at [779, 548] on div "Carrier name: FedEx Express Service level: International Economy Tracking numbe…" at bounding box center [784, 539] width 471 height 69
copy div "393005472306"
click at [609, 313] on link "Shipping Label Laser" at bounding box center [612, 314] width 128 height 29
click at [1430, 86] on icon "button" at bounding box center [1432, 77] width 20 height 20
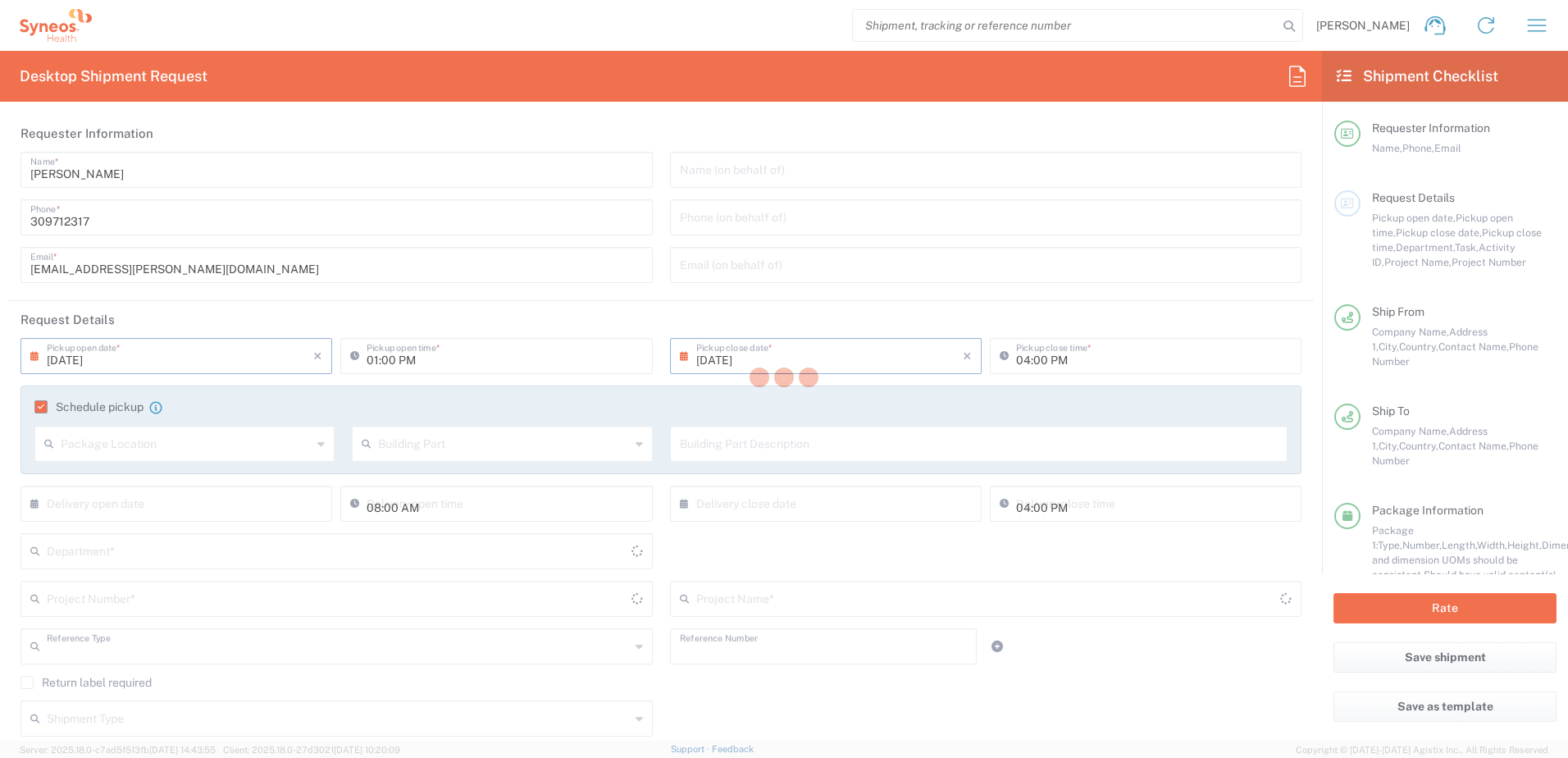
type input "[DATE]"
type input "09:30 AM"
type input "[DATE]"
type input "05:00 PM"
type input "Task"
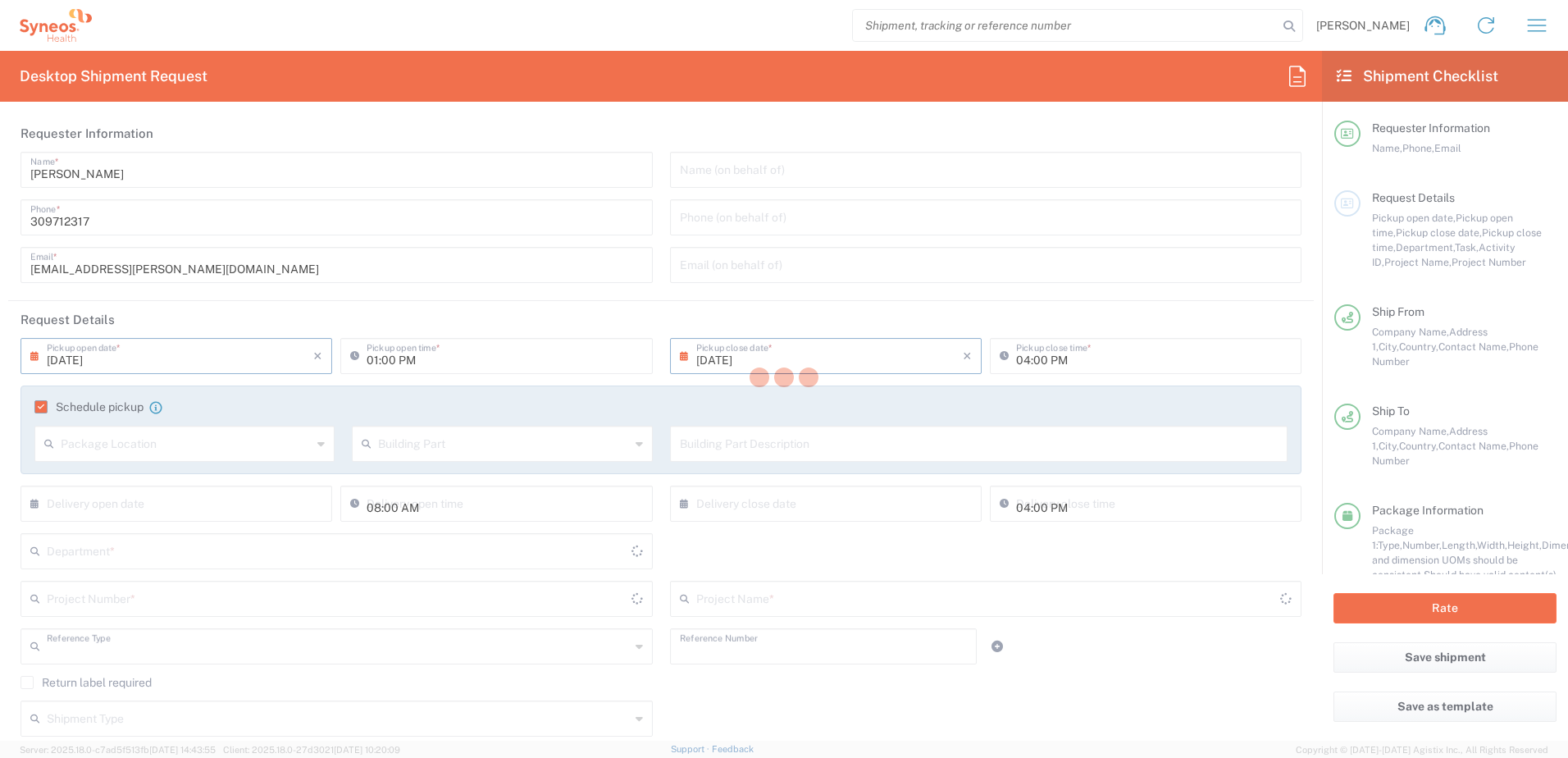
type input "Other"
type textarea "[EMAIL_ADDRESS][PERSON_NAME][DOMAIN_NAME], [EMAIL_ADDRESS][DOMAIN_NAME]"
type input "Syneos Health Hungary Kft."
type input "Syneos Health"
type input "Irinyi [PERSON_NAME] 4-20,B building"
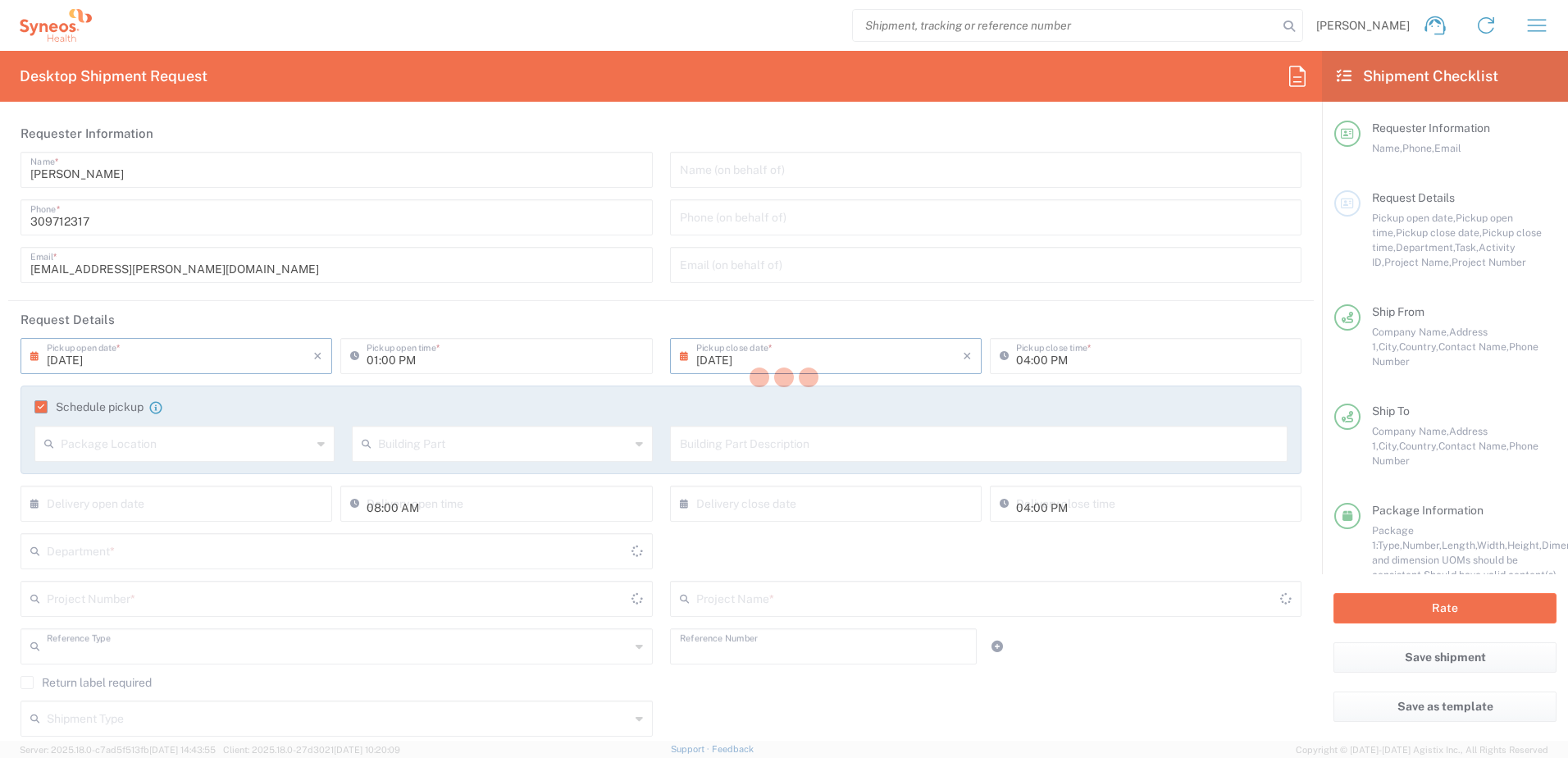
type input "2nd floor"
type input "[GEOGRAPHIC_DATA]"
type input "1117"
type input "[PERSON_NAME]"
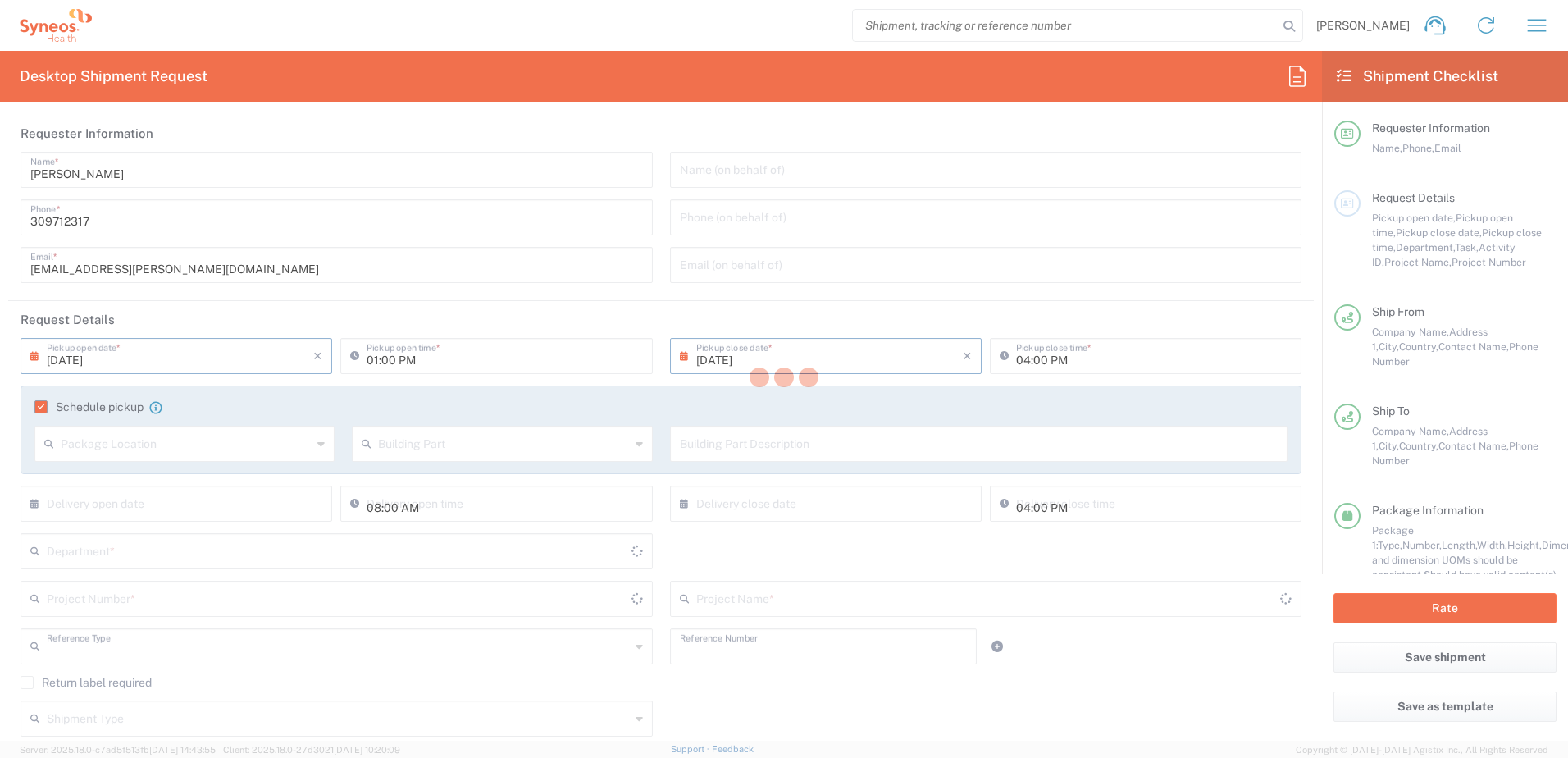
type input "309712317"
type input "[EMAIL_ADDRESS][PERSON_NAME][DOMAIN_NAME]"
type input "Syneos Health CZ s.r.o [PERSON_NAME]"
type input "Lomnickeho 1705/9"
type input "[GEOGRAPHIC_DATA]"
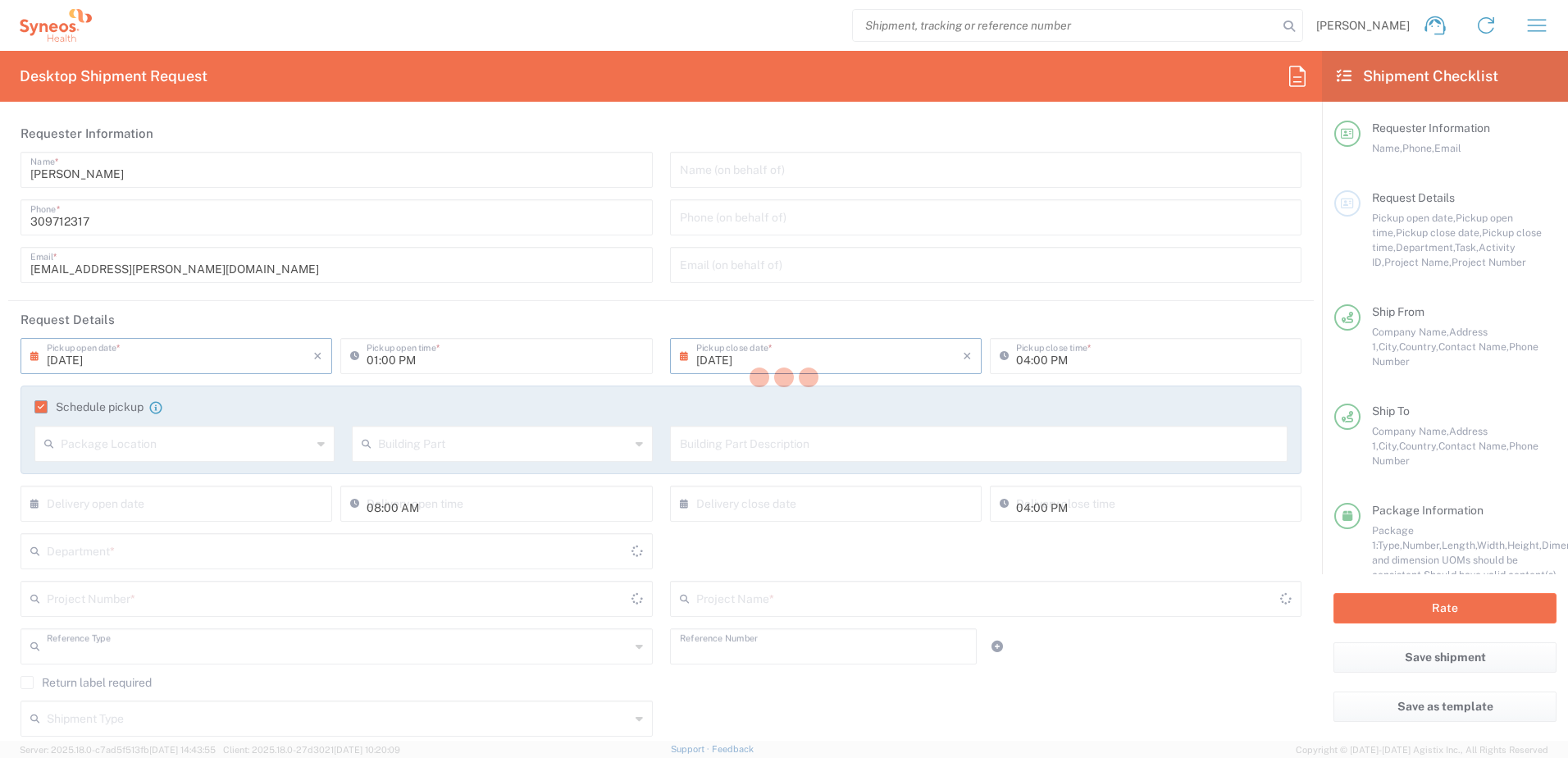
type input "Czechia"
type input "140 00"
type input "[PERSON_NAME]"
type input "[PHONE_NUMBER]"
type input "Sender/Shipper"
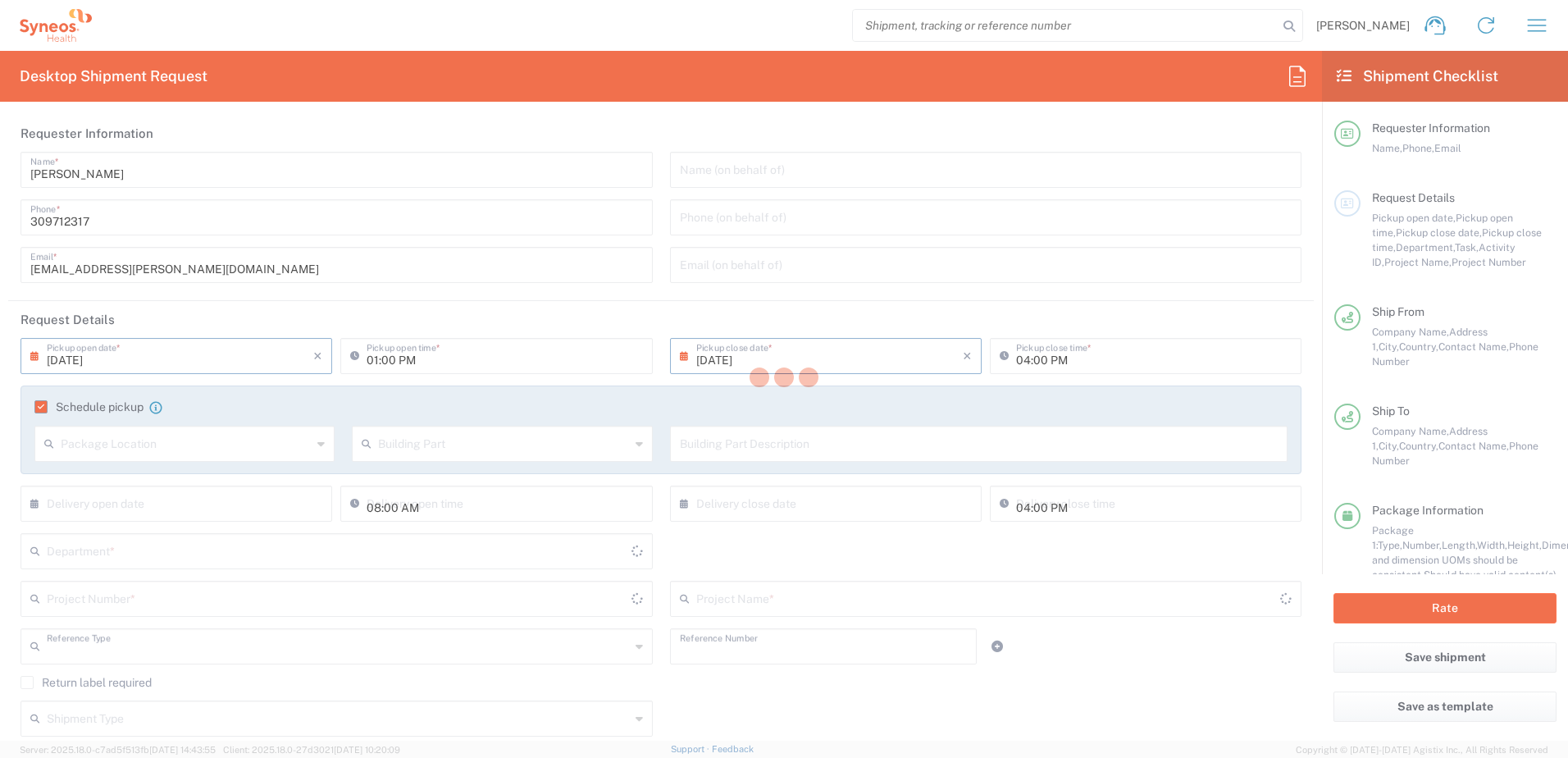
type input "Repair/Warranty"
type input "Sender/Shipper"
type input "Delivery Duty Paid"
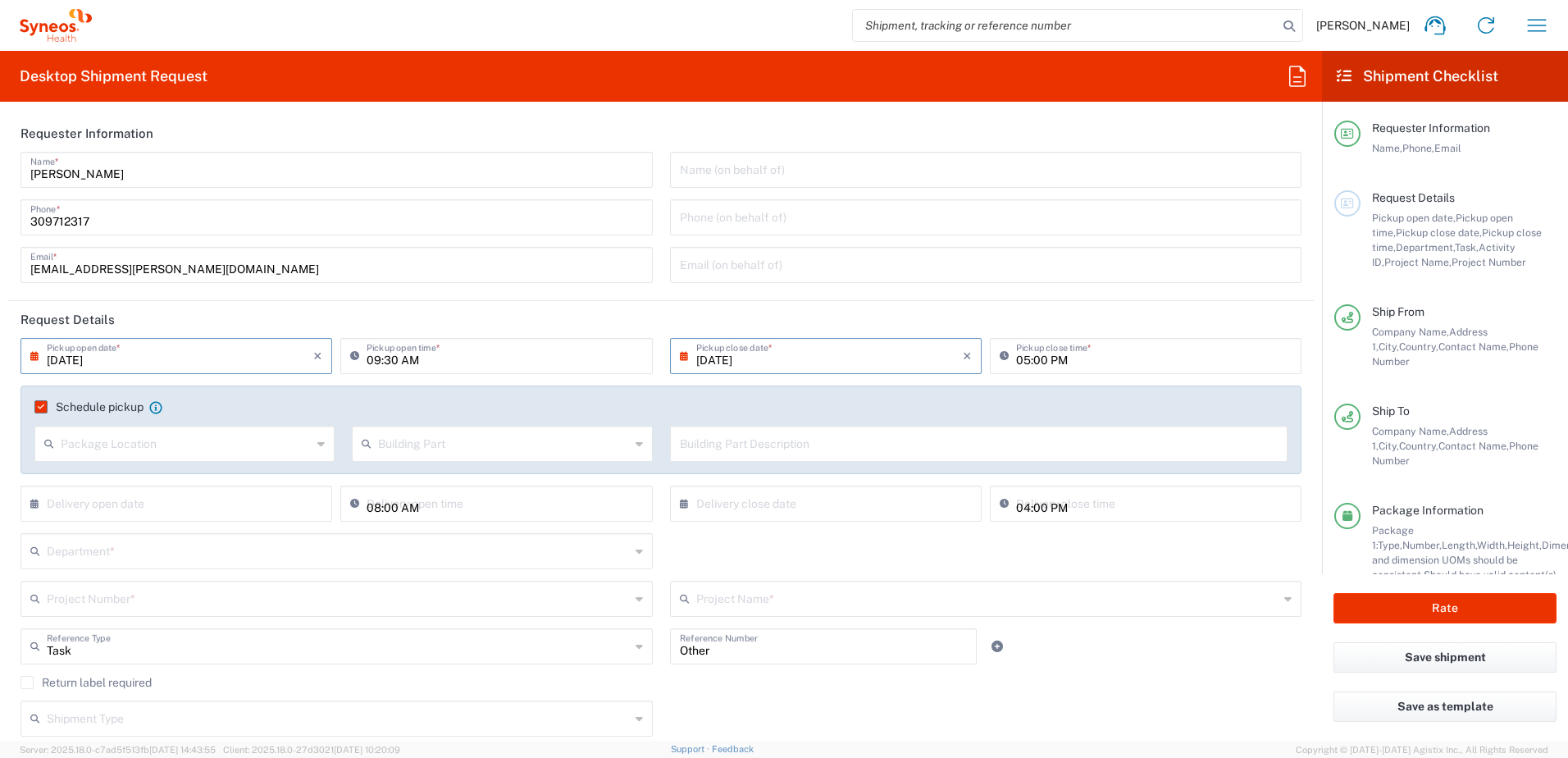
type input "Your Packaging"
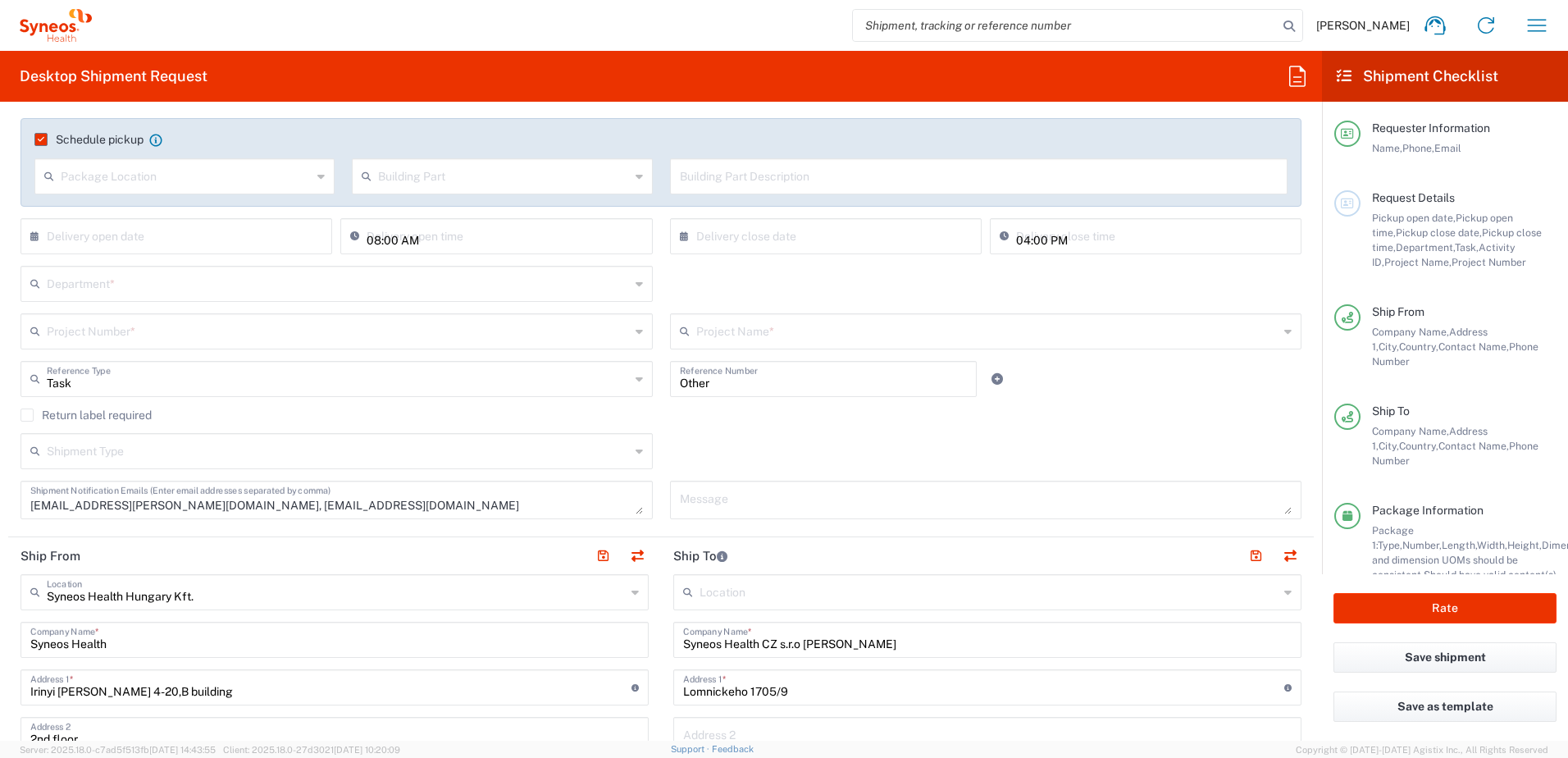
scroll to position [273, 0]
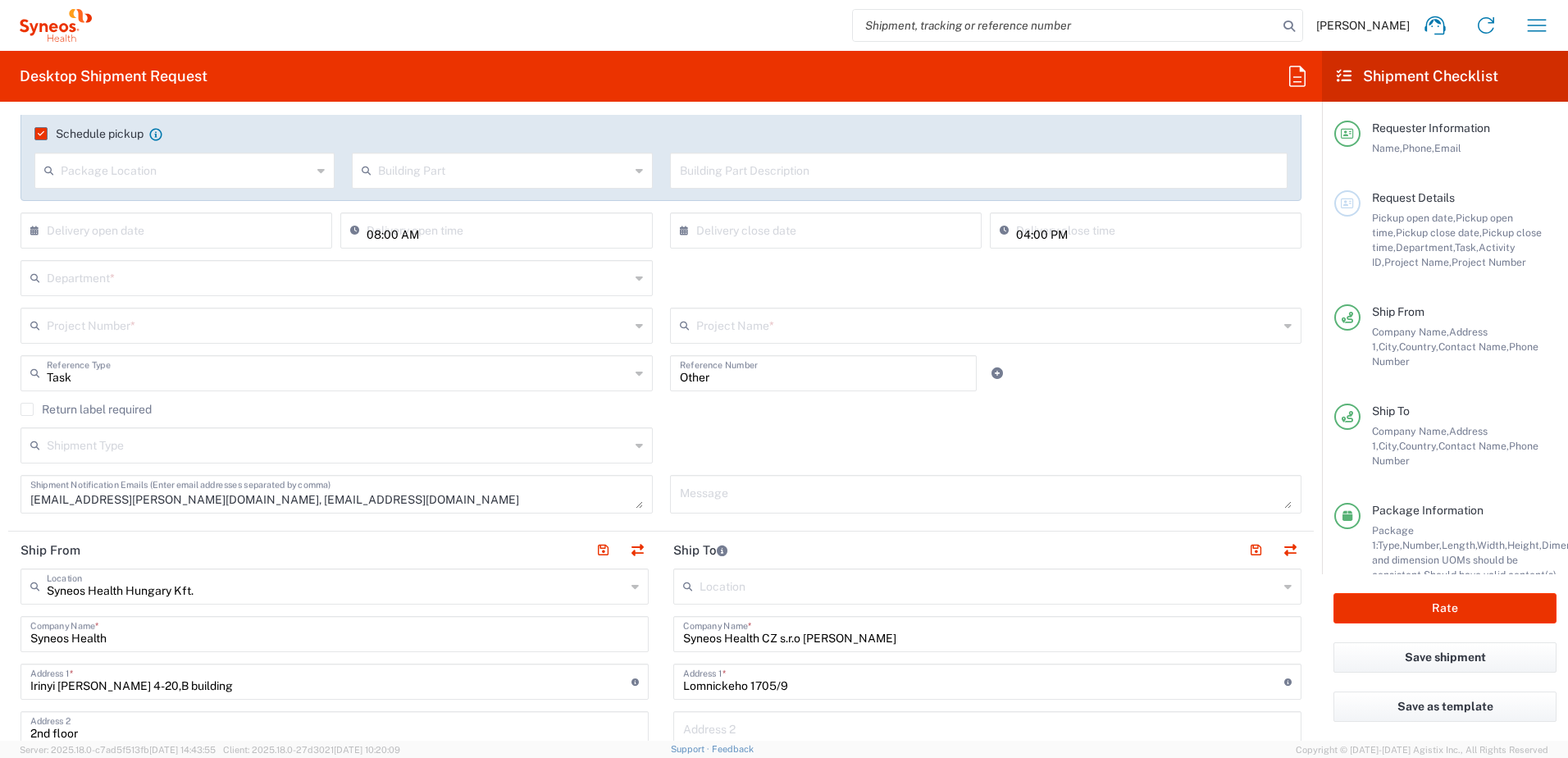
click at [206, 273] on input "text" at bounding box center [338, 277] width 583 height 29
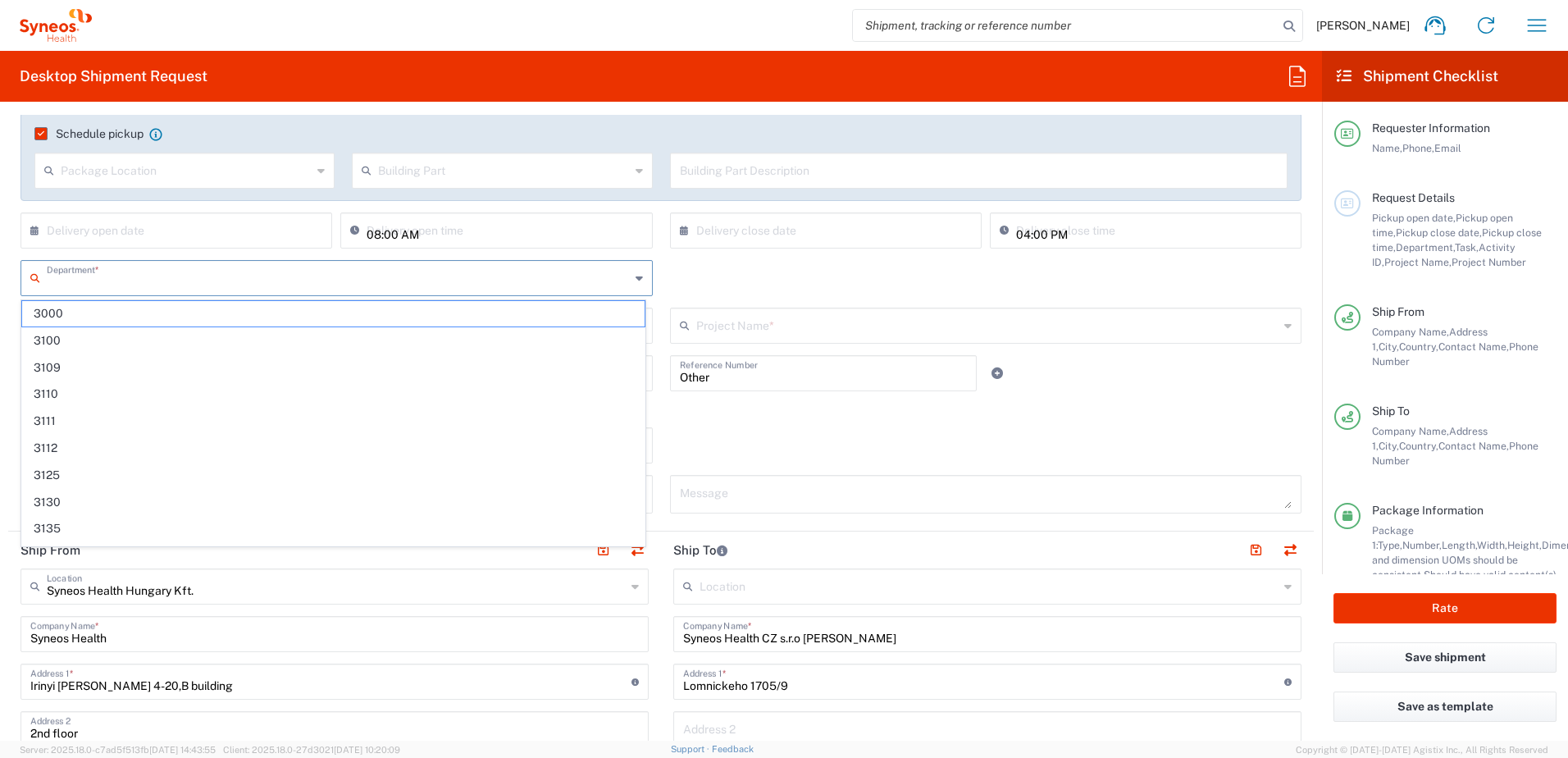
click at [206, 273] on input "text" at bounding box center [338, 277] width 583 height 29
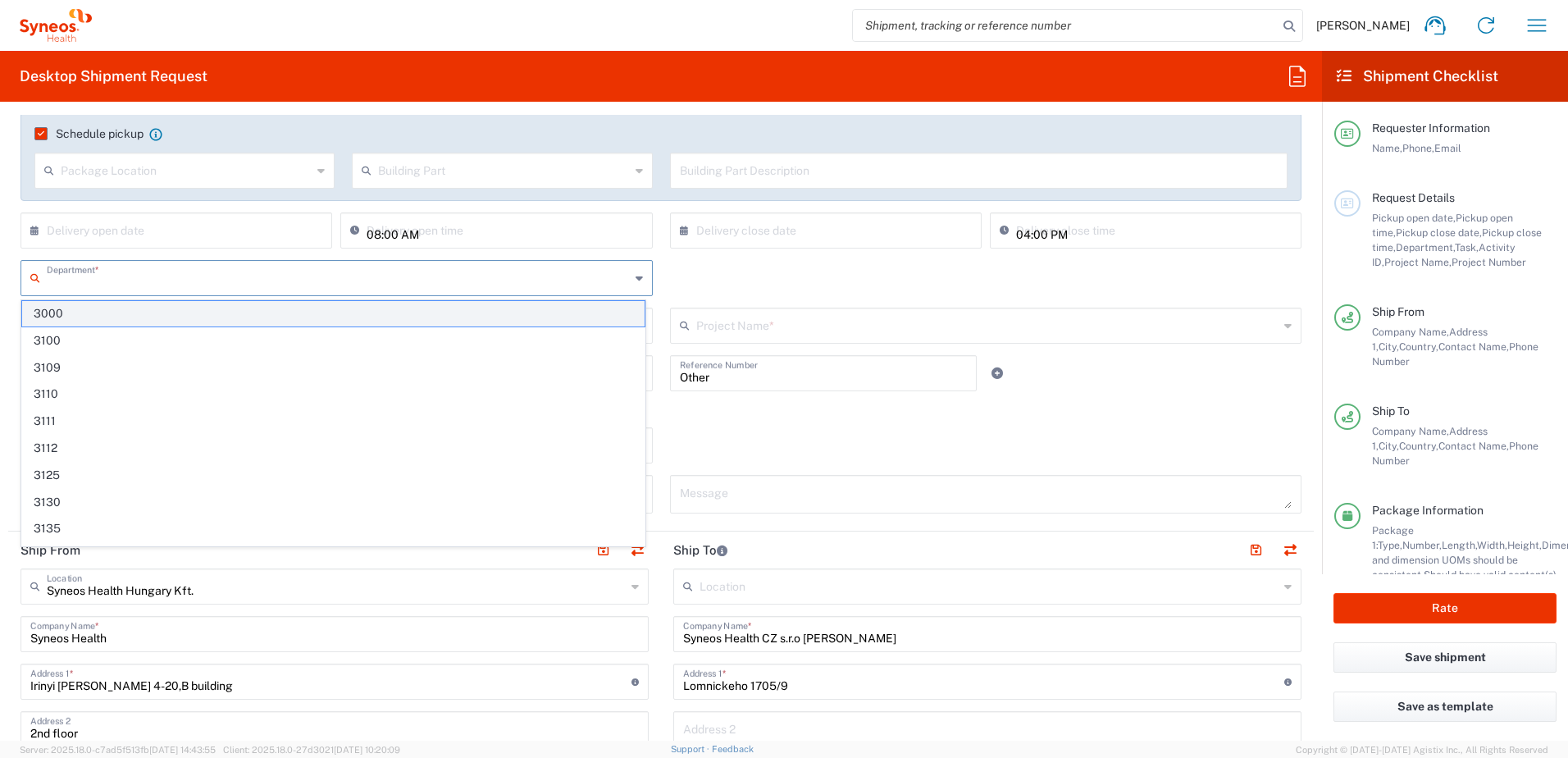
paste input "4510"
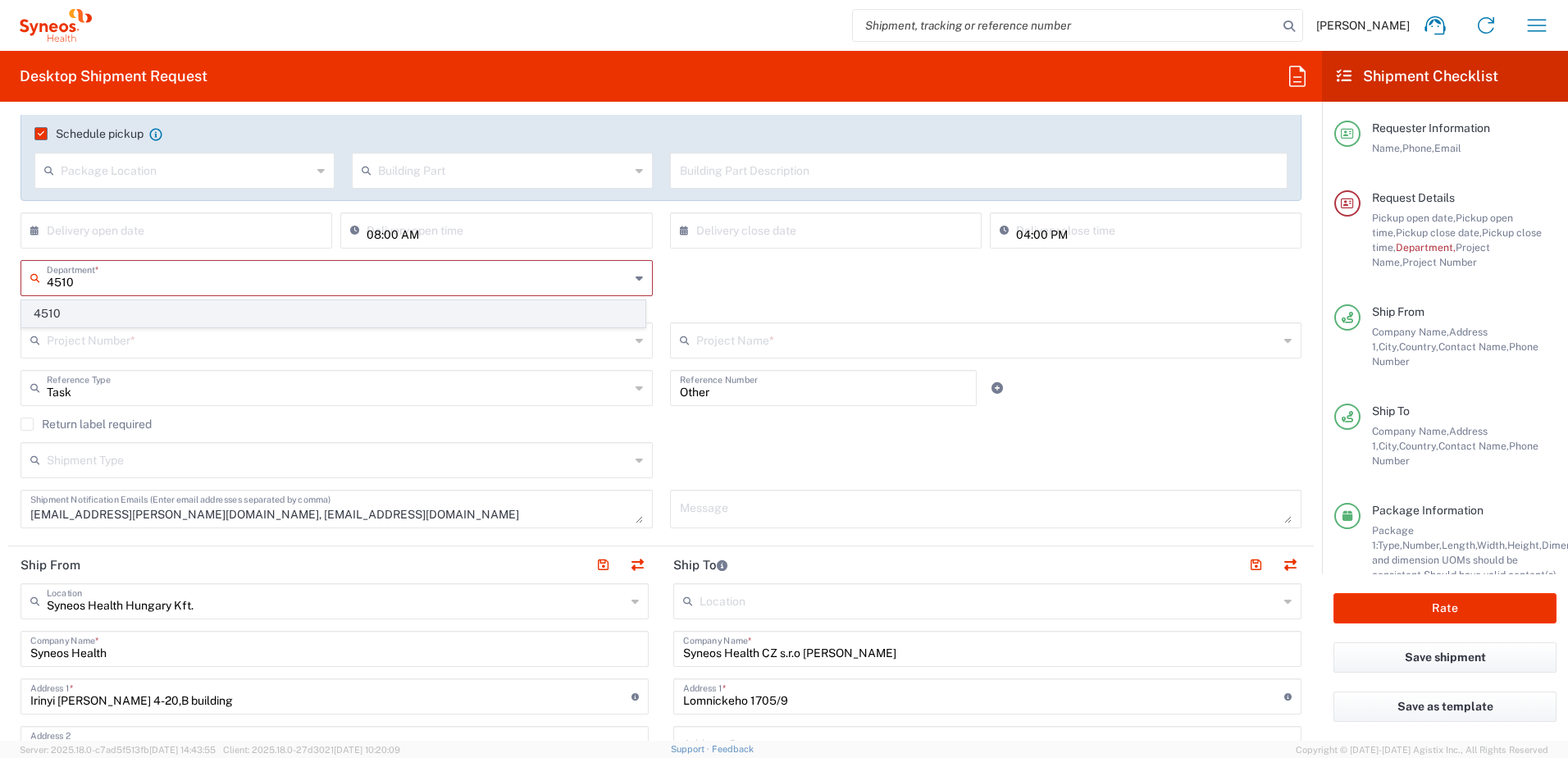
type input "4510"
click at [198, 313] on span "4510" at bounding box center [334, 313] width 623 height 25
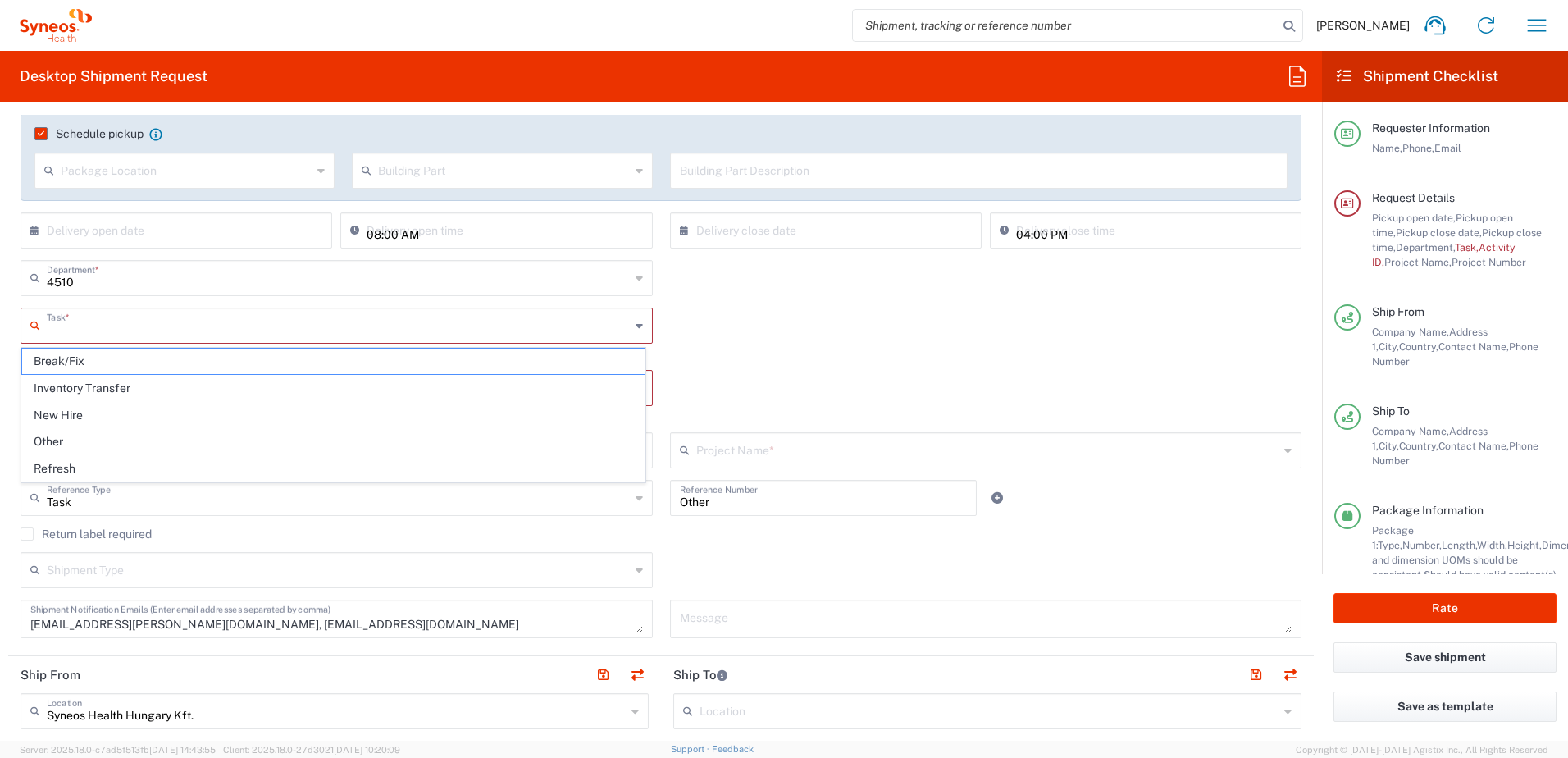
click at [190, 326] on input "text" at bounding box center [338, 324] width 583 height 29
click at [162, 433] on span "Other" at bounding box center [334, 442] width 623 height 25
type input "Other"
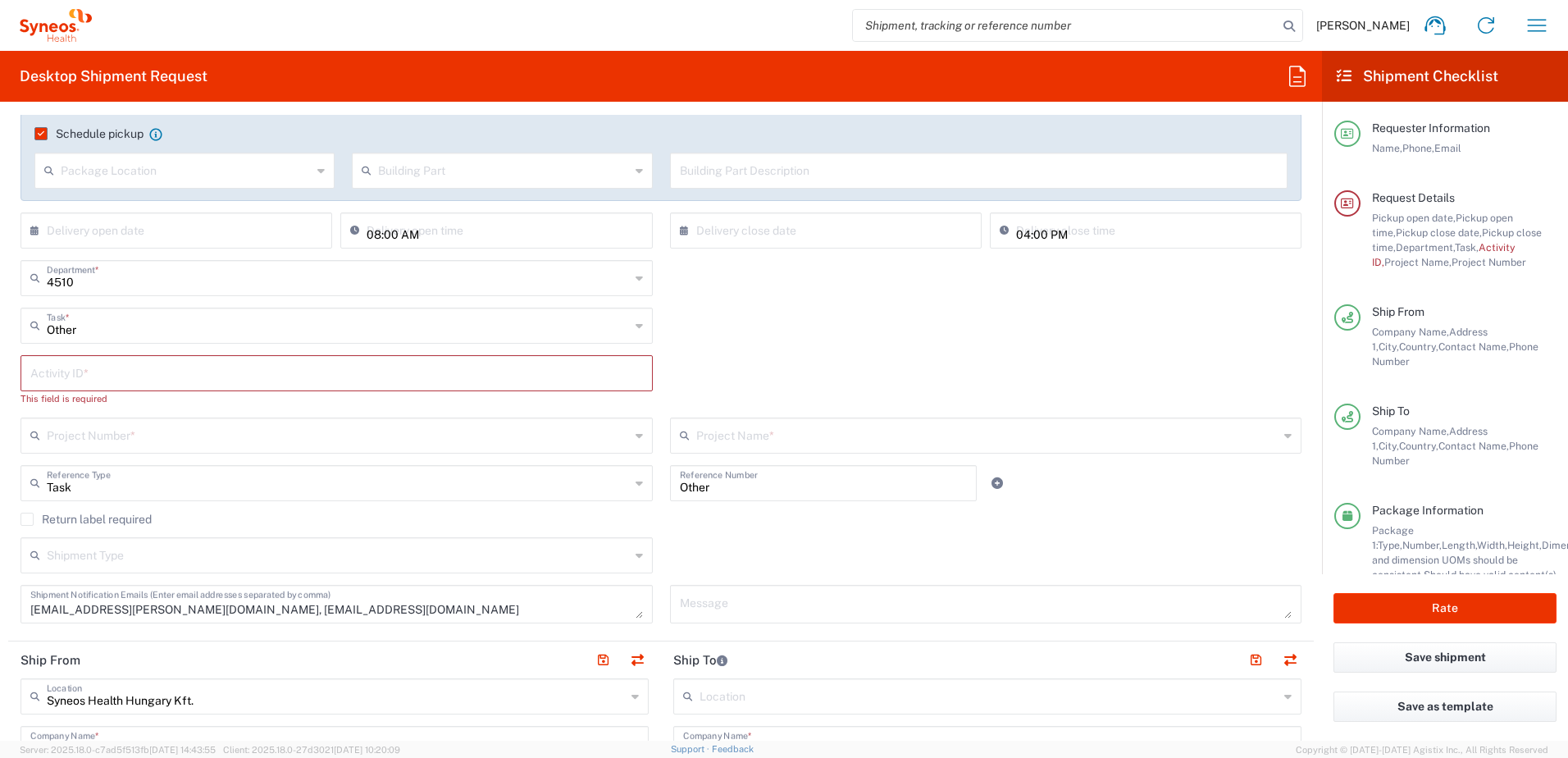
click at [157, 383] on input "text" at bounding box center [337, 372] width 613 height 29
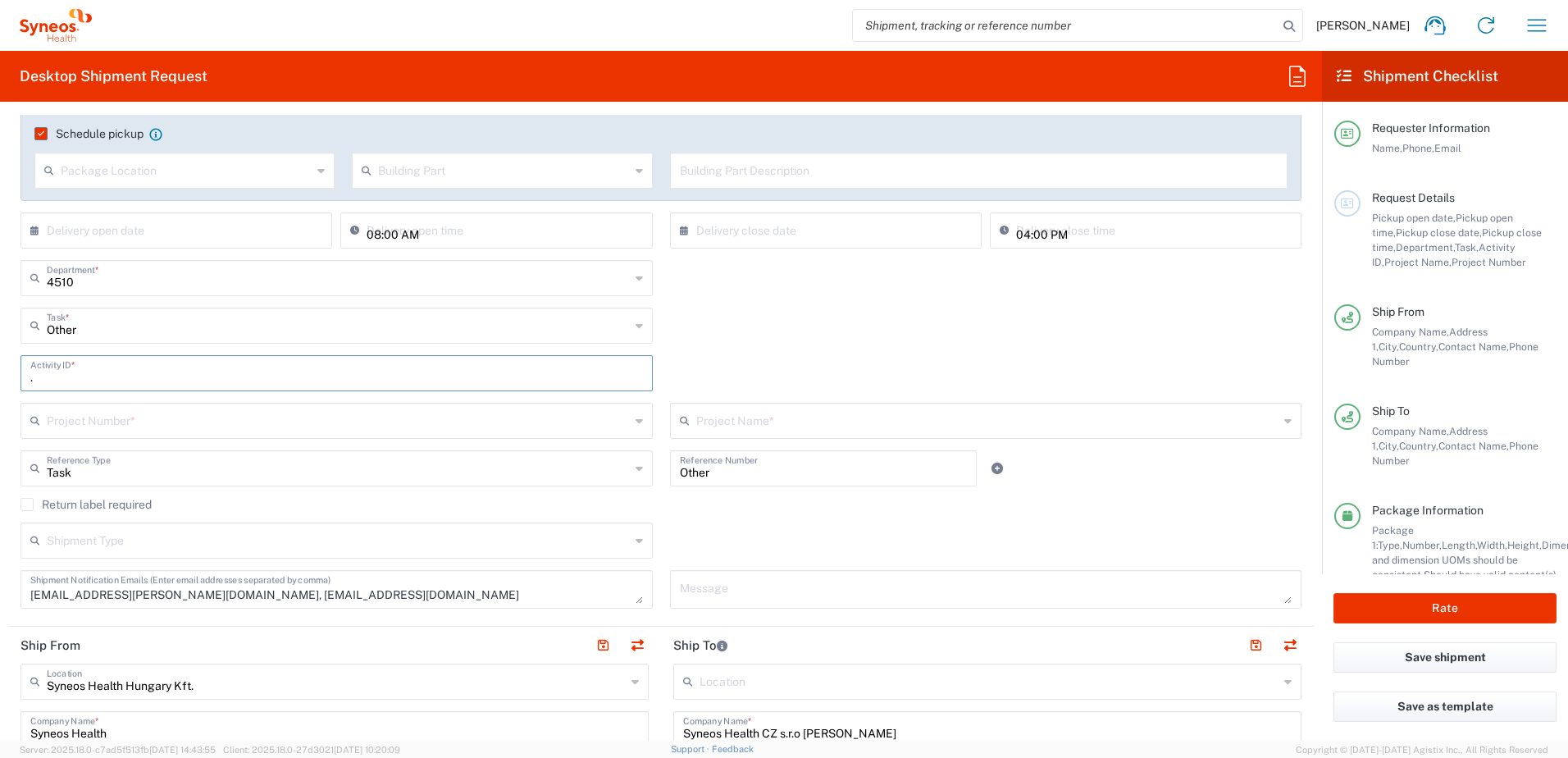
type input "."
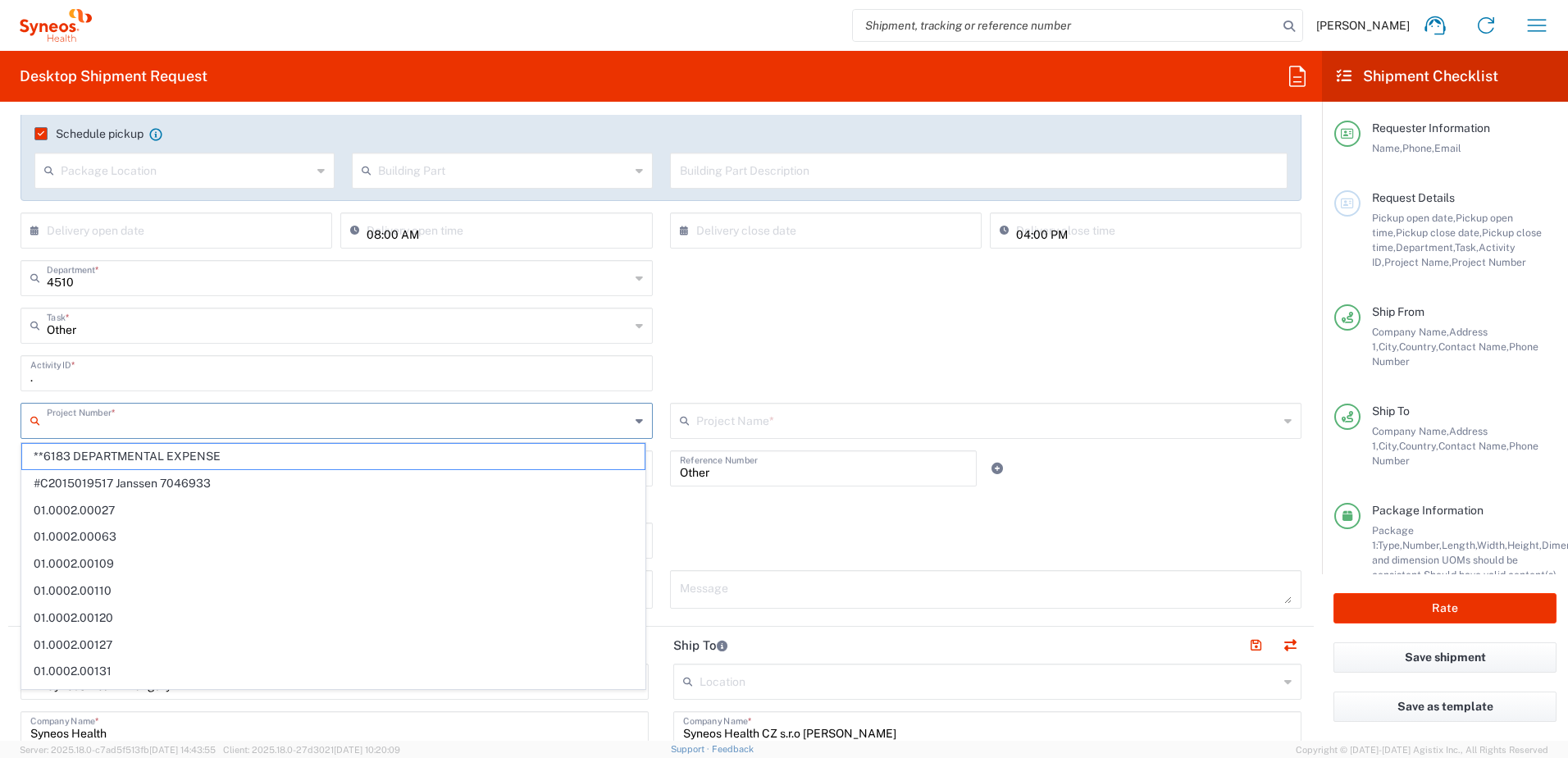
click at [157, 416] on input "text" at bounding box center [338, 419] width 583 height 29
click at [161, 449] on span "**6183 DEPARTMENTAL EXPENSE" at bounding box center [334, 456] width 623 height 25
type input "**6183 DEPARTMENTAL EXPENSE"
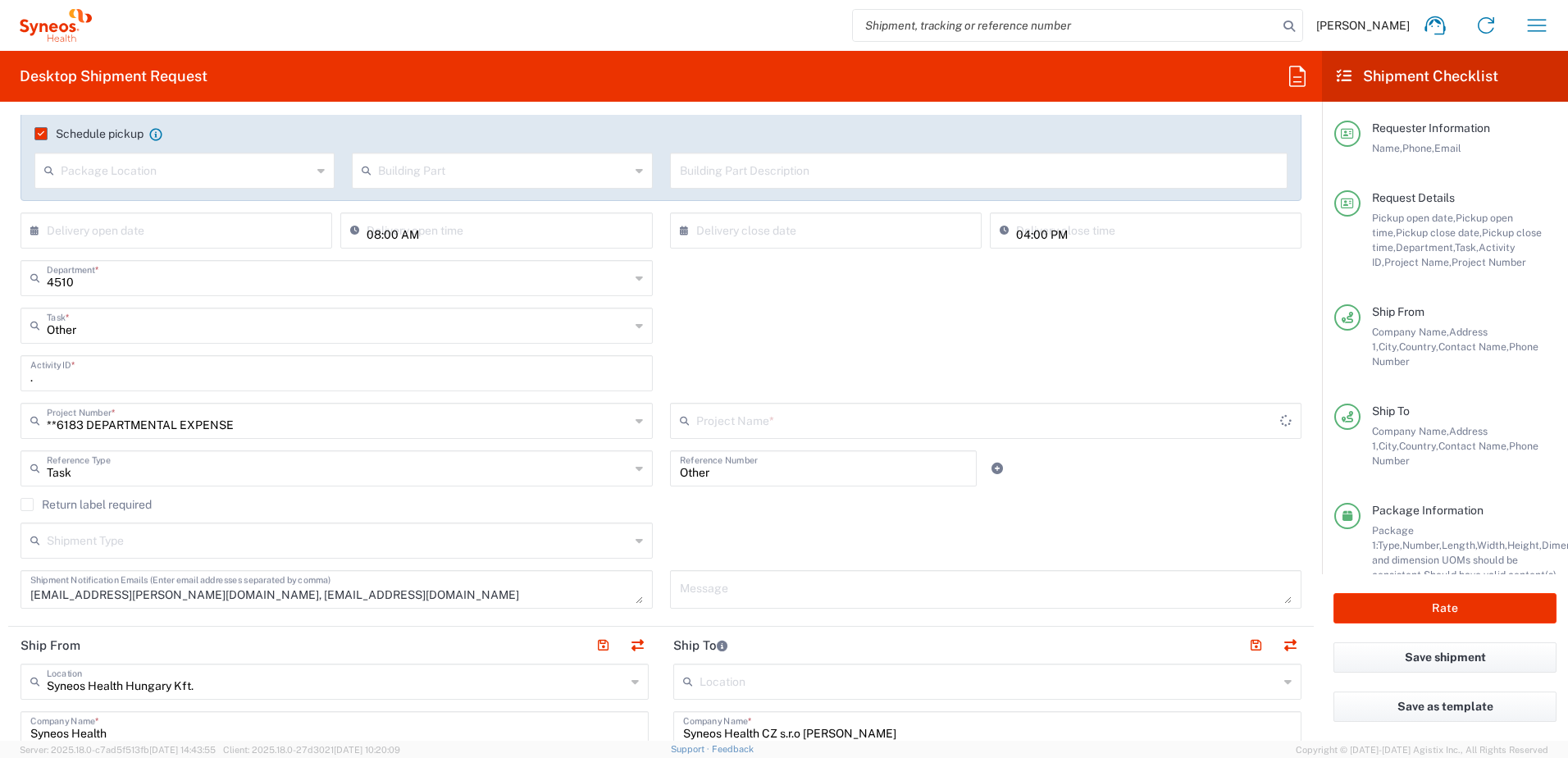
type input "6183"
drag, startPoint x: 723, startPoint y: 476, endPoint x: 652, endPoint y: 477, distance: 71.0
click at [652, 477] on div "Task Reference Type Task Account Type Activity ID Airline Appointment Number AS…" at bounding box center [661, 474] width 1299 height 48
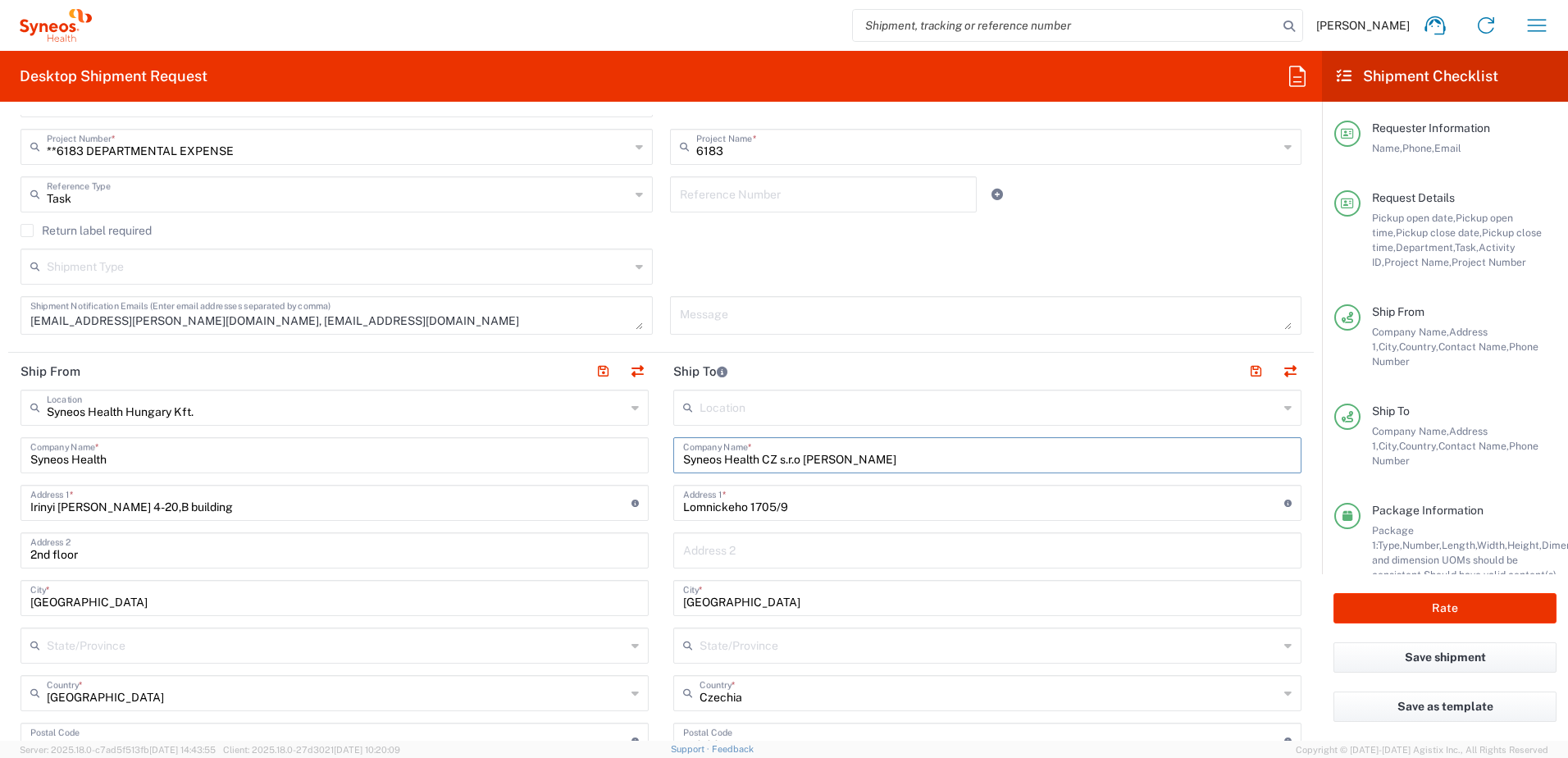
drag, startPoint x: 798, startPoint y: 461, endPoint x: 918, endPoint y: 492, distance: 123.9
click at [935, 461] on input "Syneos Health CZ s.r.o [PERSON_NAME]" at bounding box center [987, 454] width 609 height 29
paste input "[PERSON_NAME]"
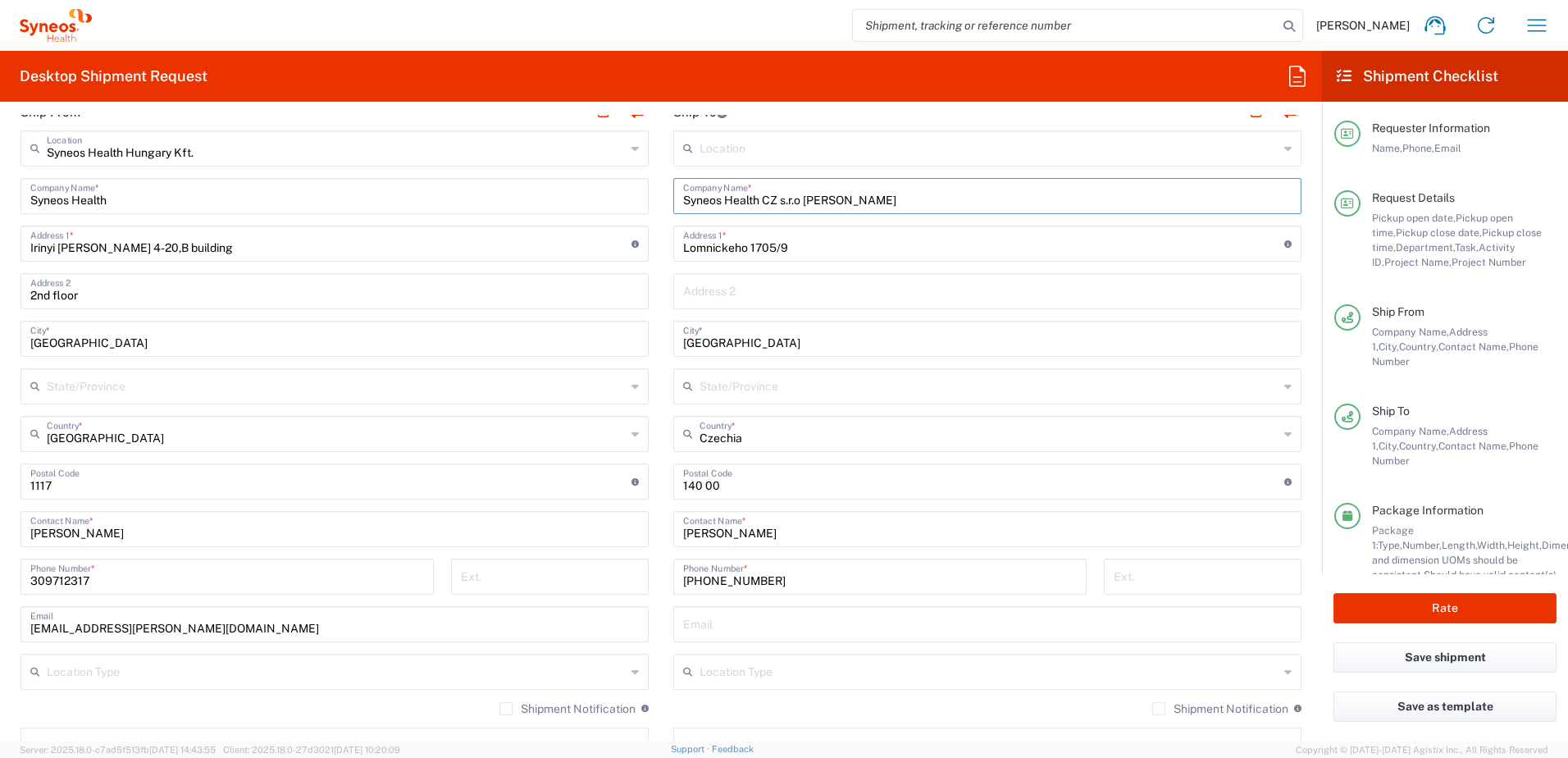
scroll to position [821, 0]
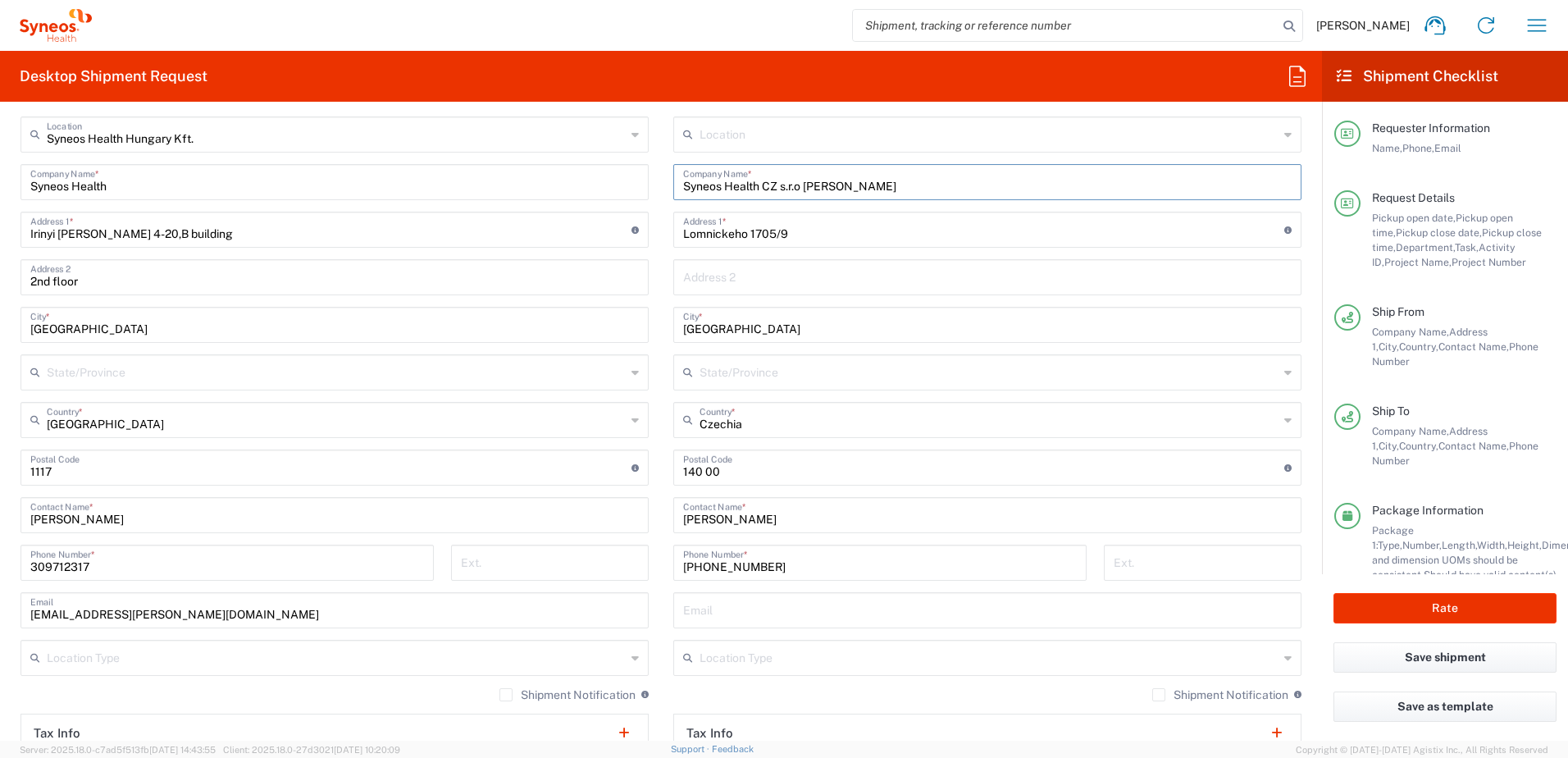
type input "Syneos Health CZ s.r.o [PERSON_NAME]"
drag, startPoint x: 772, startPoint y: 520, endPoint x: 556, endPoint y: 529, distance: 216.2
click at [551, 527] on div "Ship From Syneos Health [GEOGRAPHIC_DATA] Kft. Location Syneos Health [GEOGRAPH…" at bounding box center [661, 494] width 1306 height 828
paste input "[PERSON_NAME]"
type input "[PERSON_NAME]"
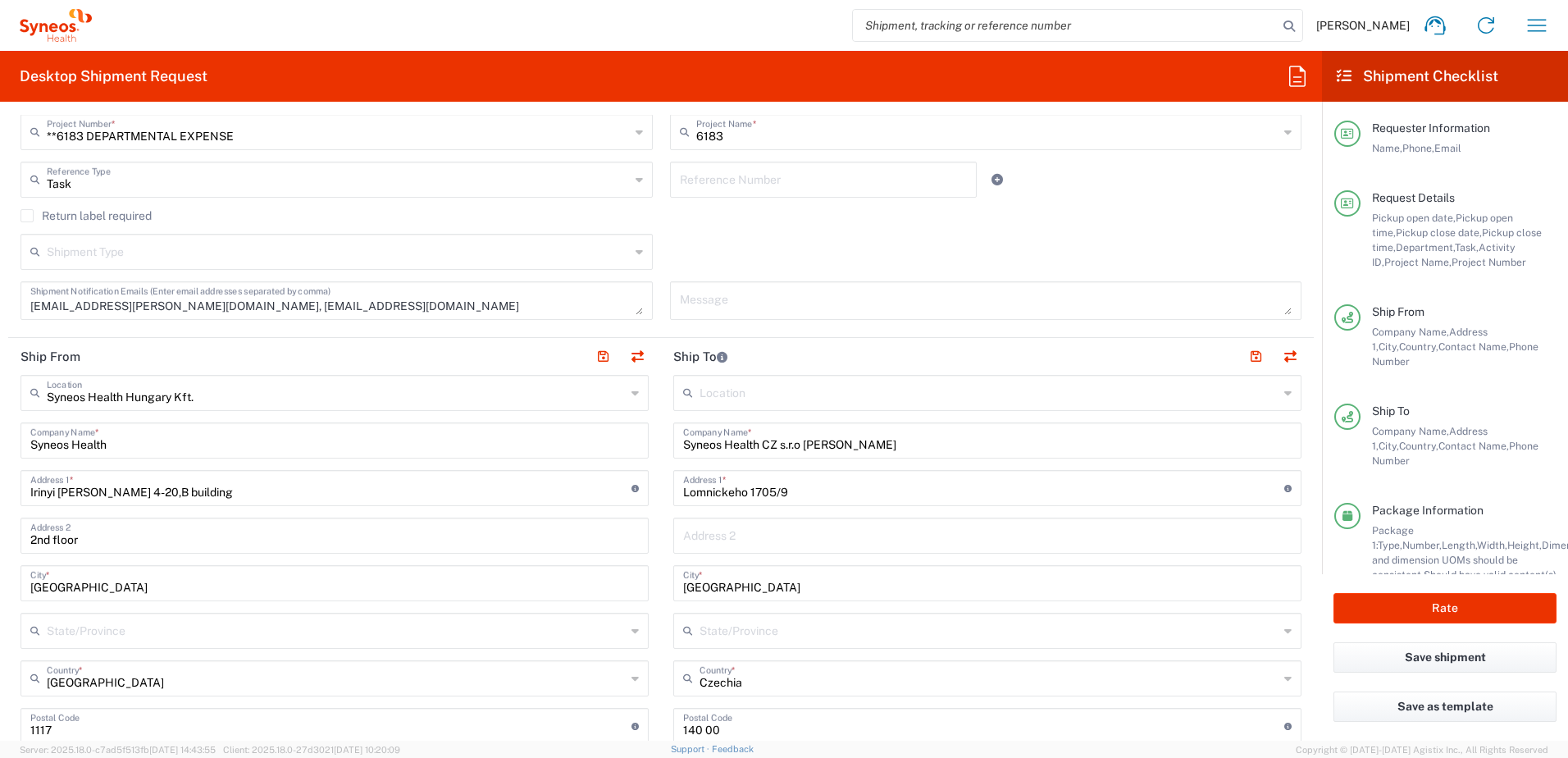
scroll to position [548, 0]
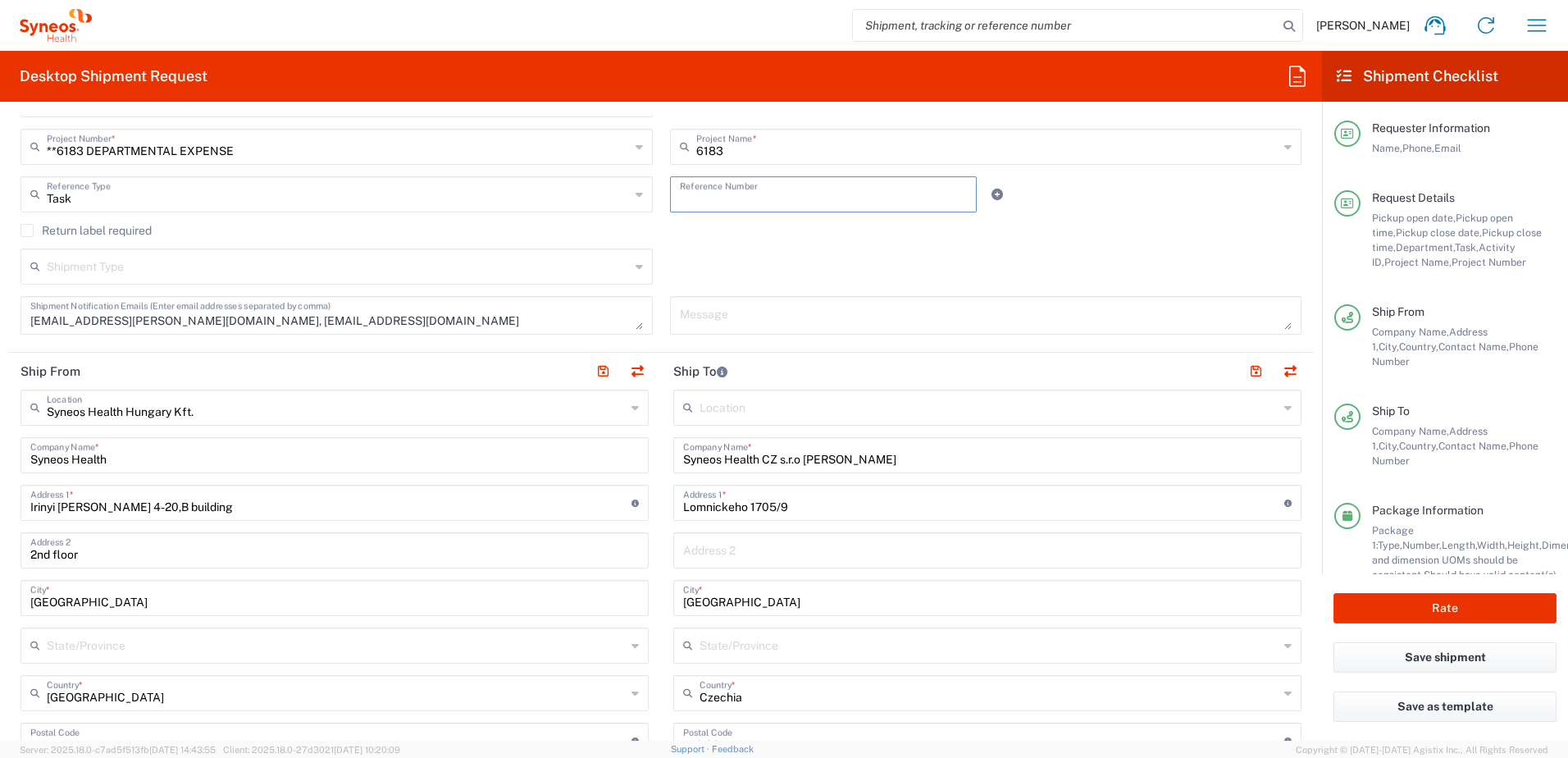
click at [728, 191] on input "text" at bounding box center [824, 193] width 288 height 29
paste input "SCTASK2708060"
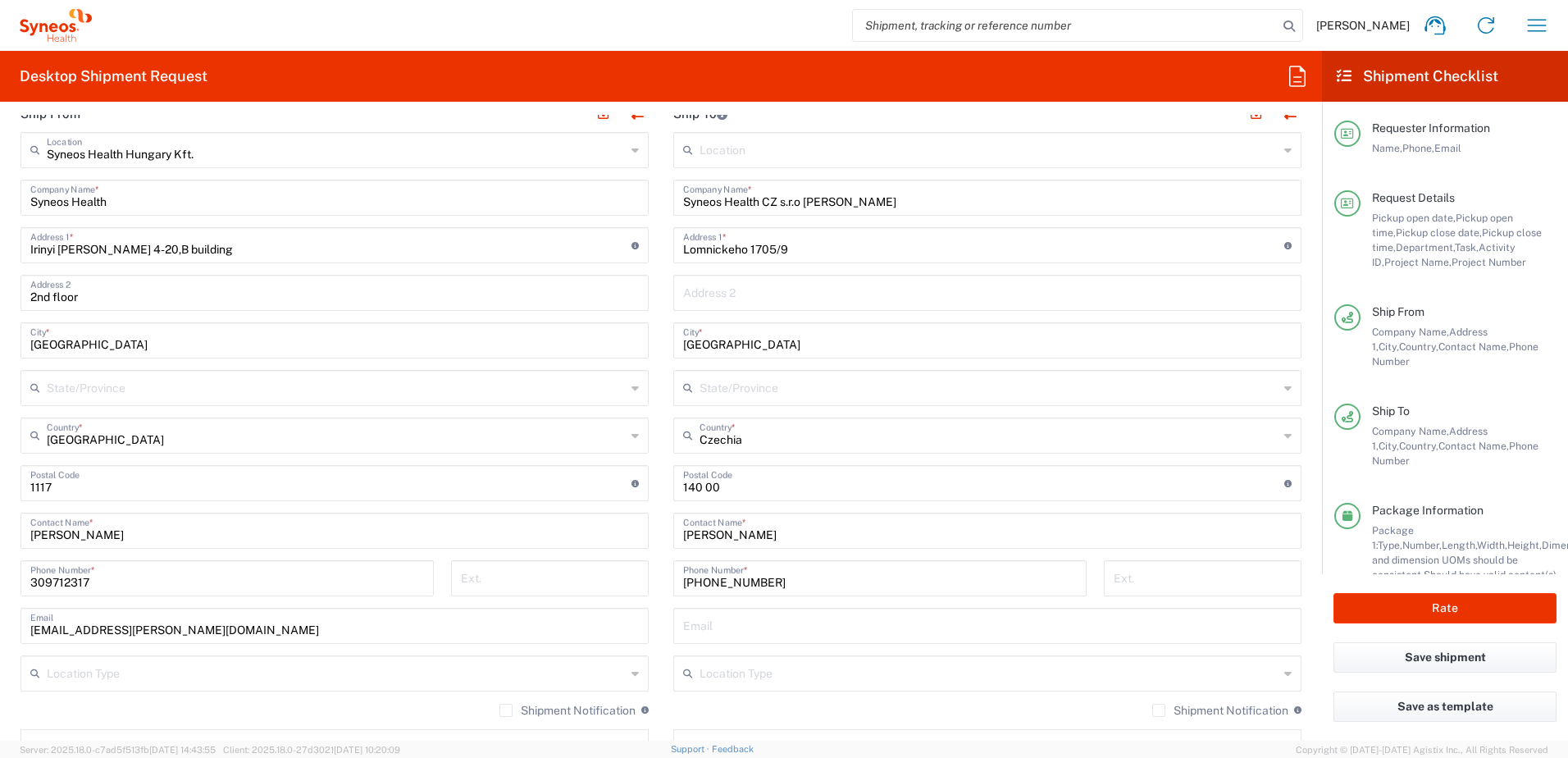
scroll to position [821, 0]
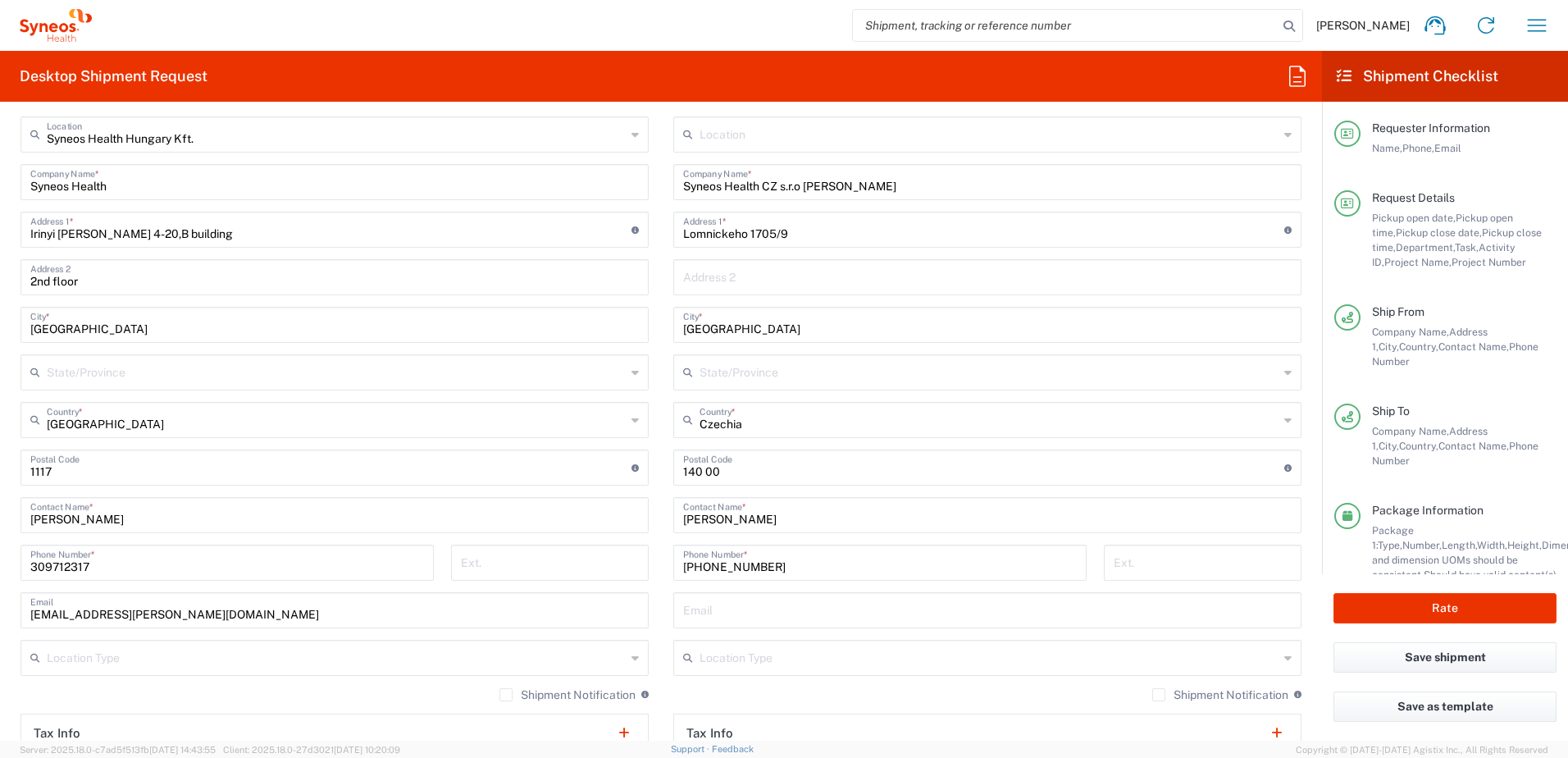
type input "SCTASK2708060"
drag, startPoint x: 684, startPoint y: 564, endPoint x: 840, endPoint y: 566, distance: 156.0
click at [840, 566] on input "[PHONE_NUMBER]" at bounding box center [880, 562] width 394 height 29
paste input "8 416 221"
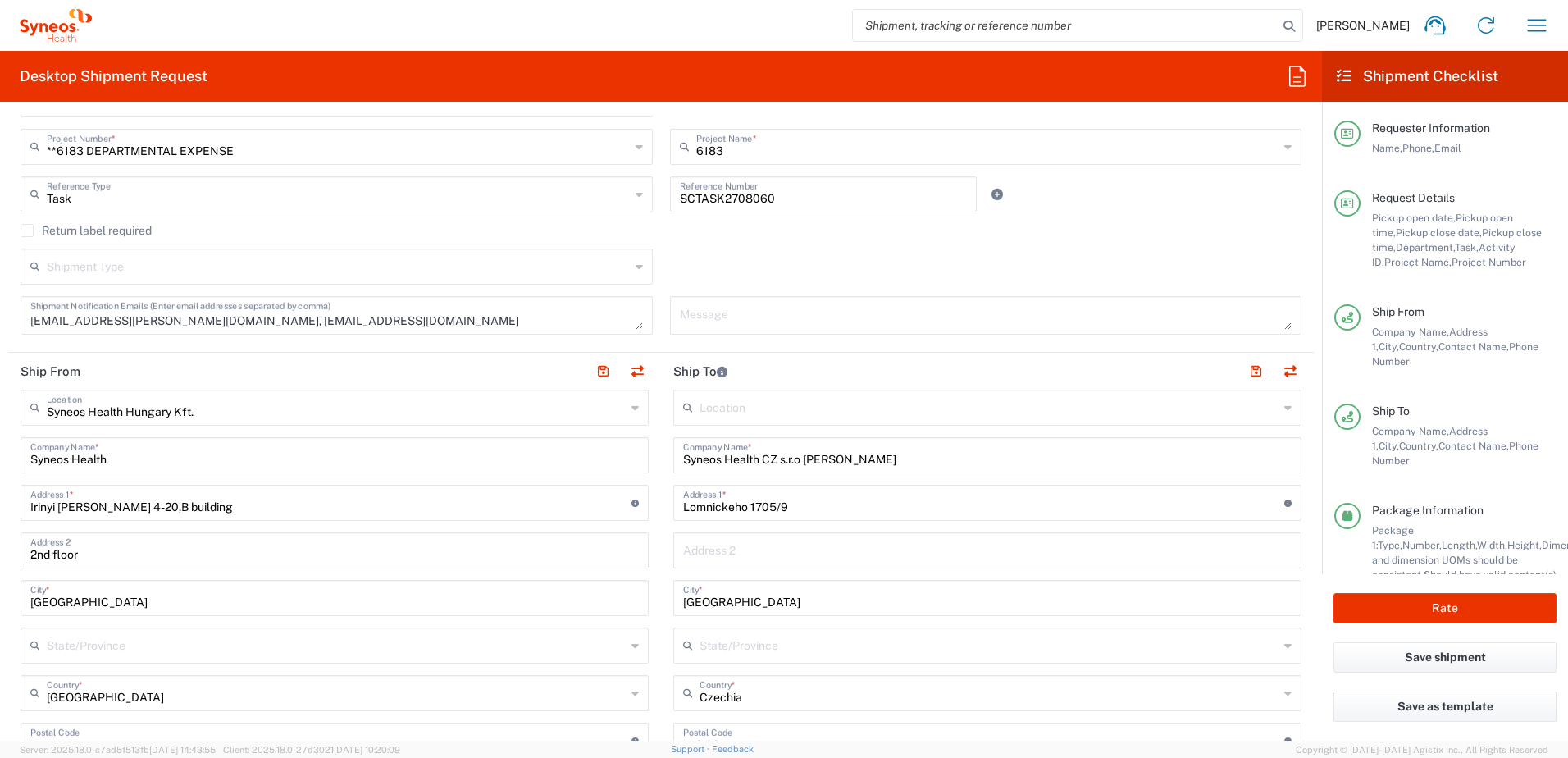
scroll to position [273, 0]
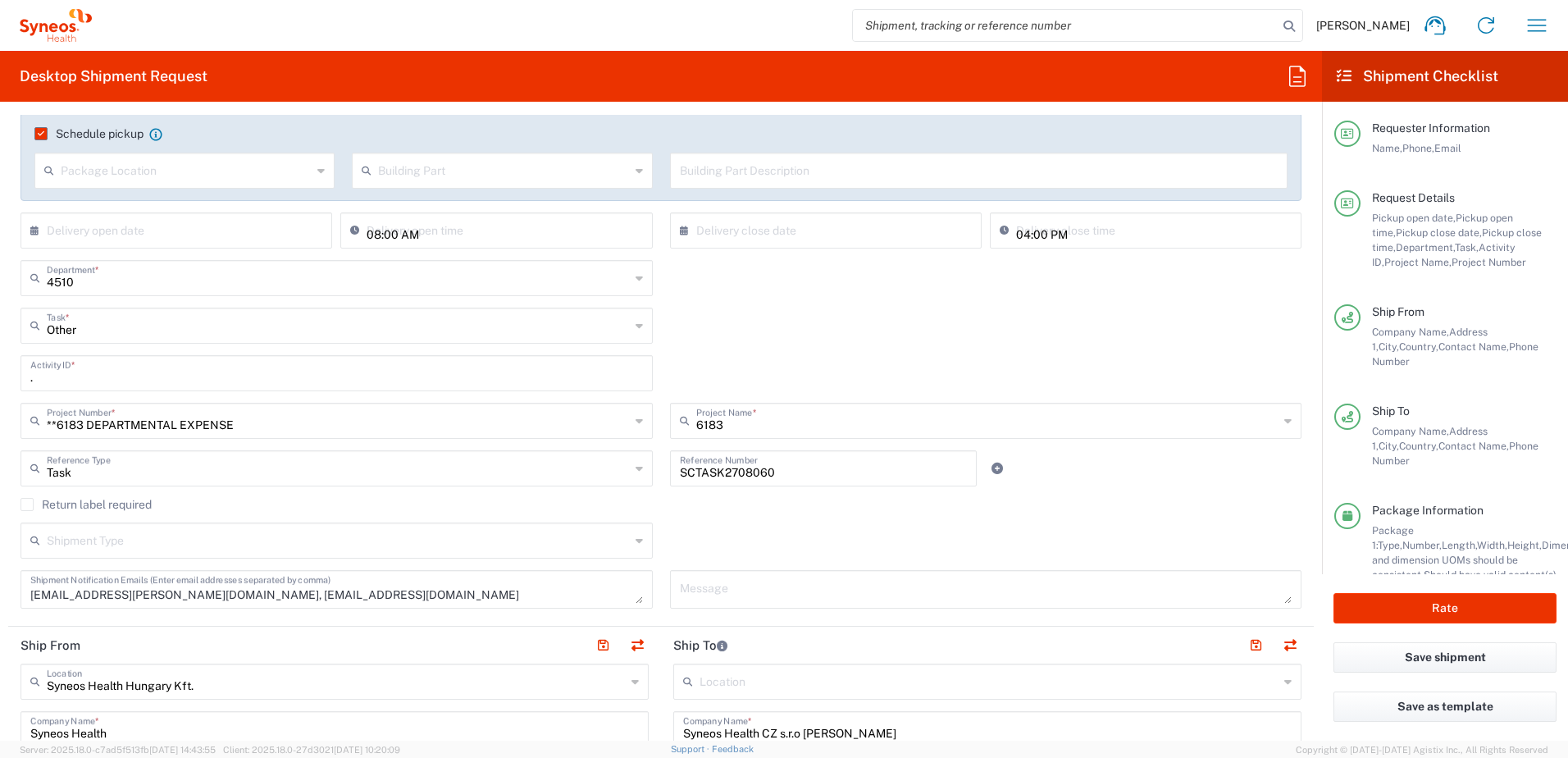
type input "[PHONE_NUMBER]"
drag, startPoint x: 775, startPoint y: 471, endPoint x: 652, endPoint y: 473, distance: 123.0
click at [652, 473] on div "Task Reference Type Task Account Type Activity ID Airline Appointment Number AS…" at bounding box center [661, 474] width 1299 height 48
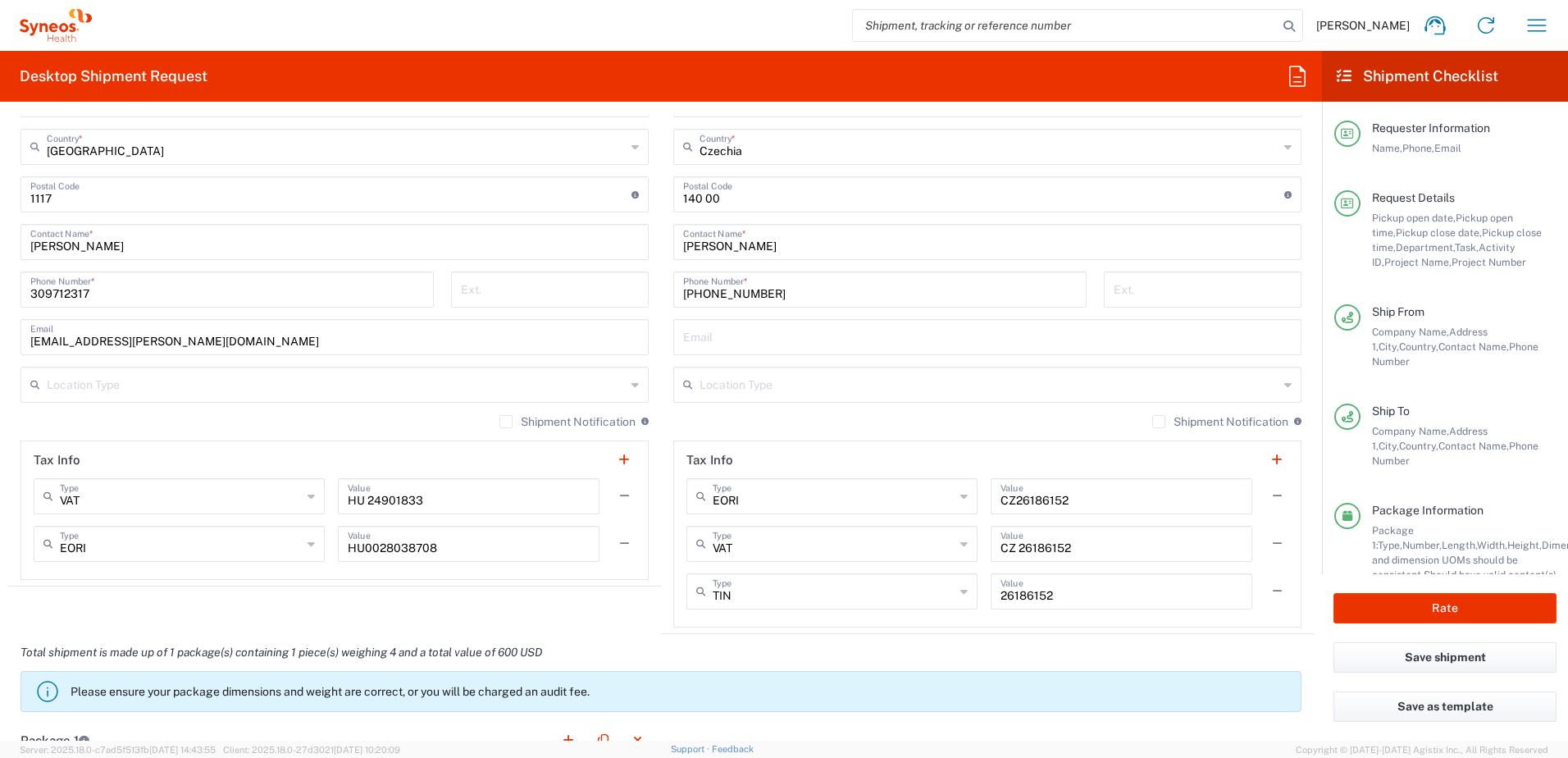
scroll to position [128, 0]
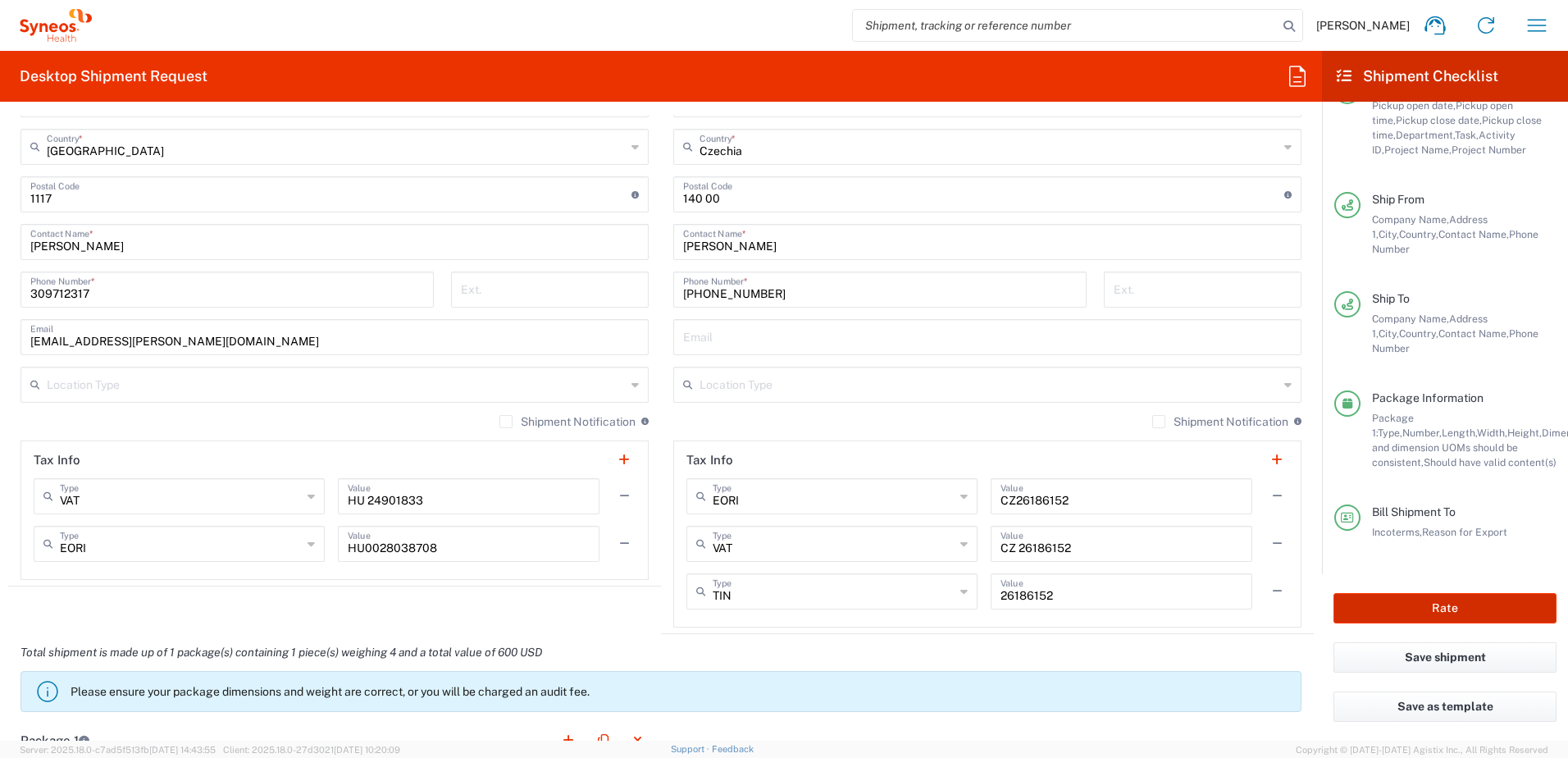
click at [1437, 617] on button "Rate" at bounding box center [1445, 609] width 223 height 31
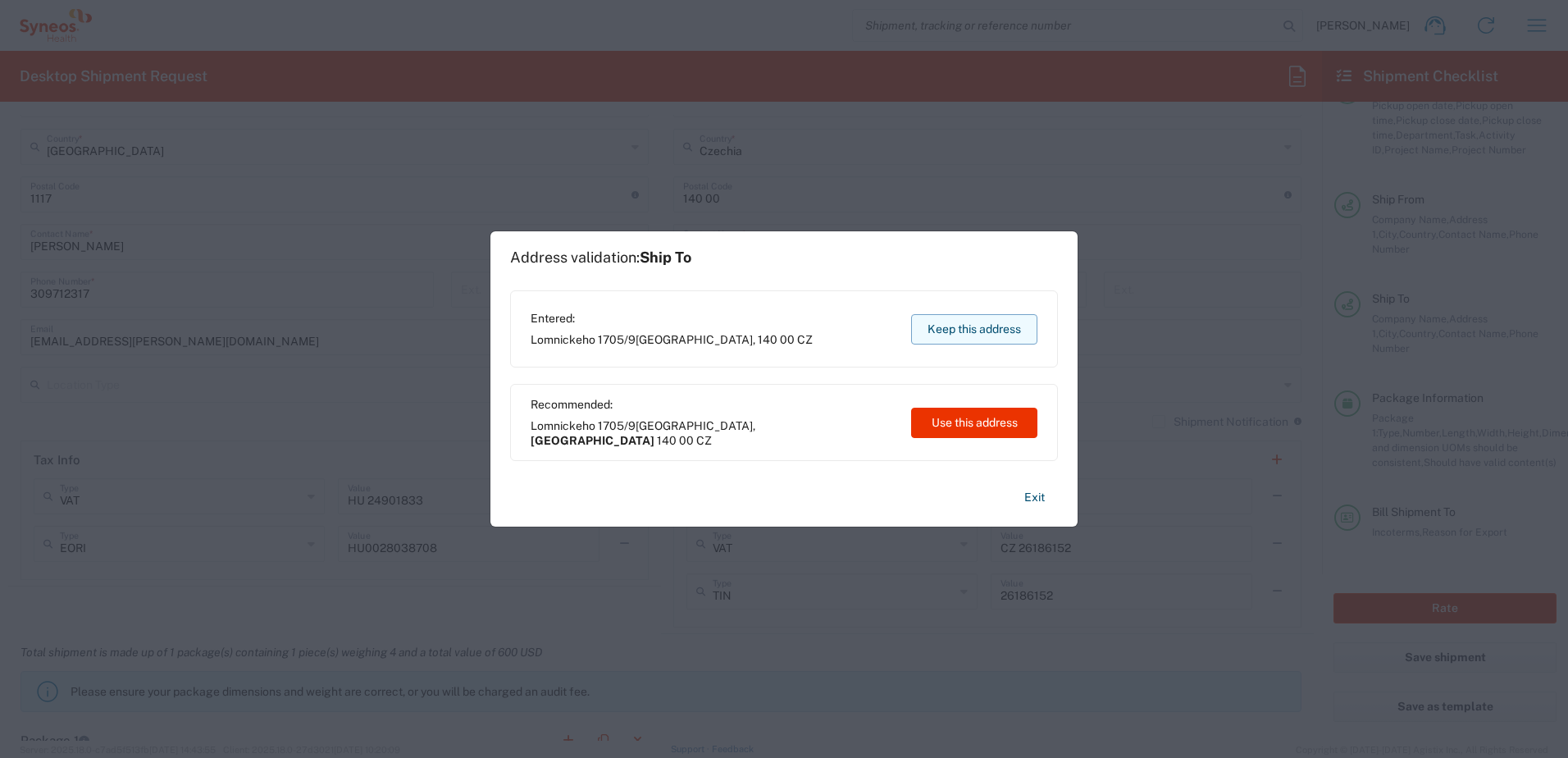
type input "**6183 DEPARTMENTAL EXPENSE"
click at [959, 322] on button "Keep this address" at bounding box center [974, 330] width 127 height 31
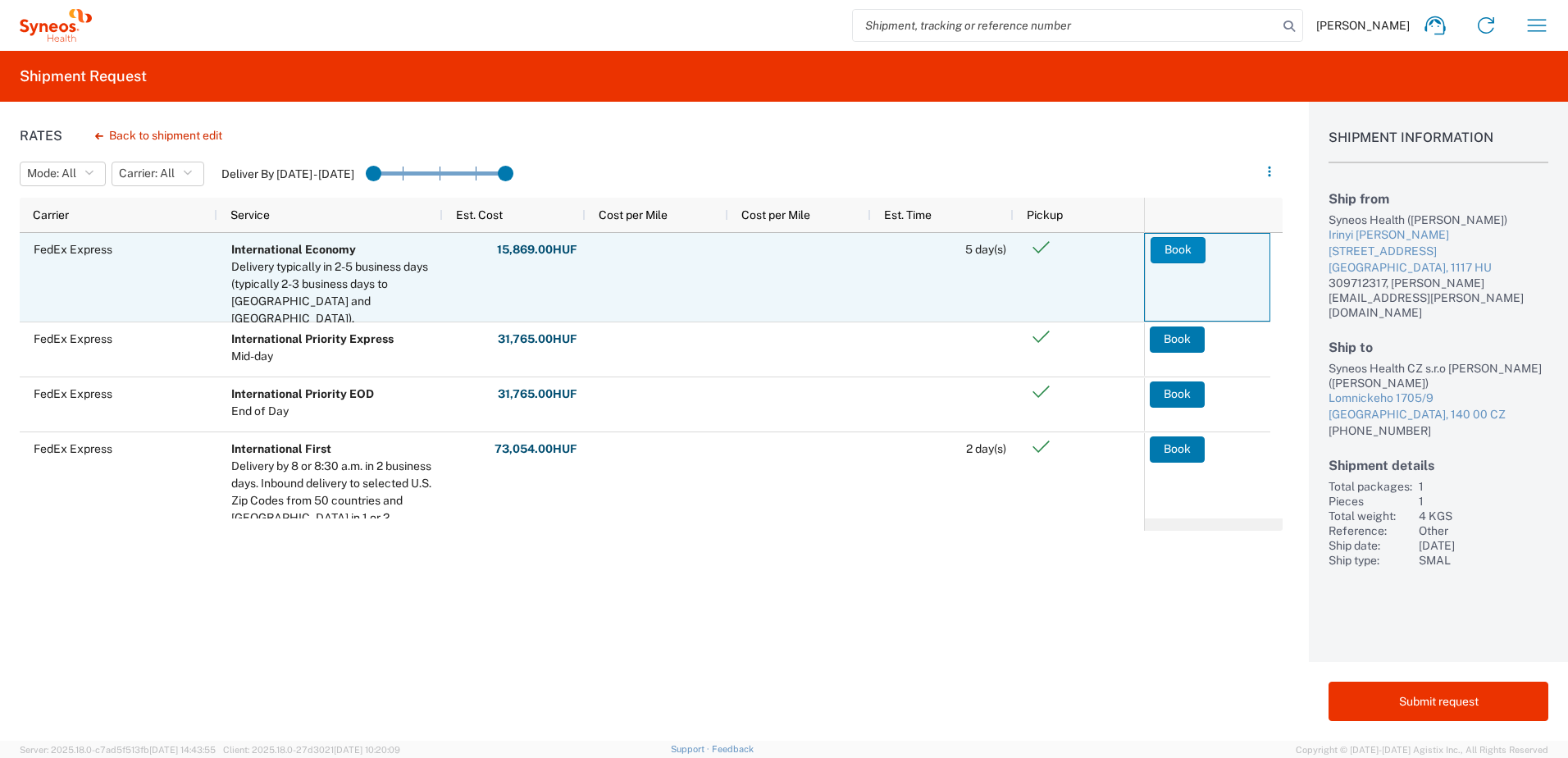
click at [1182, 253] on button "Book" at bounding box center [1178, 250] width 55 height 26
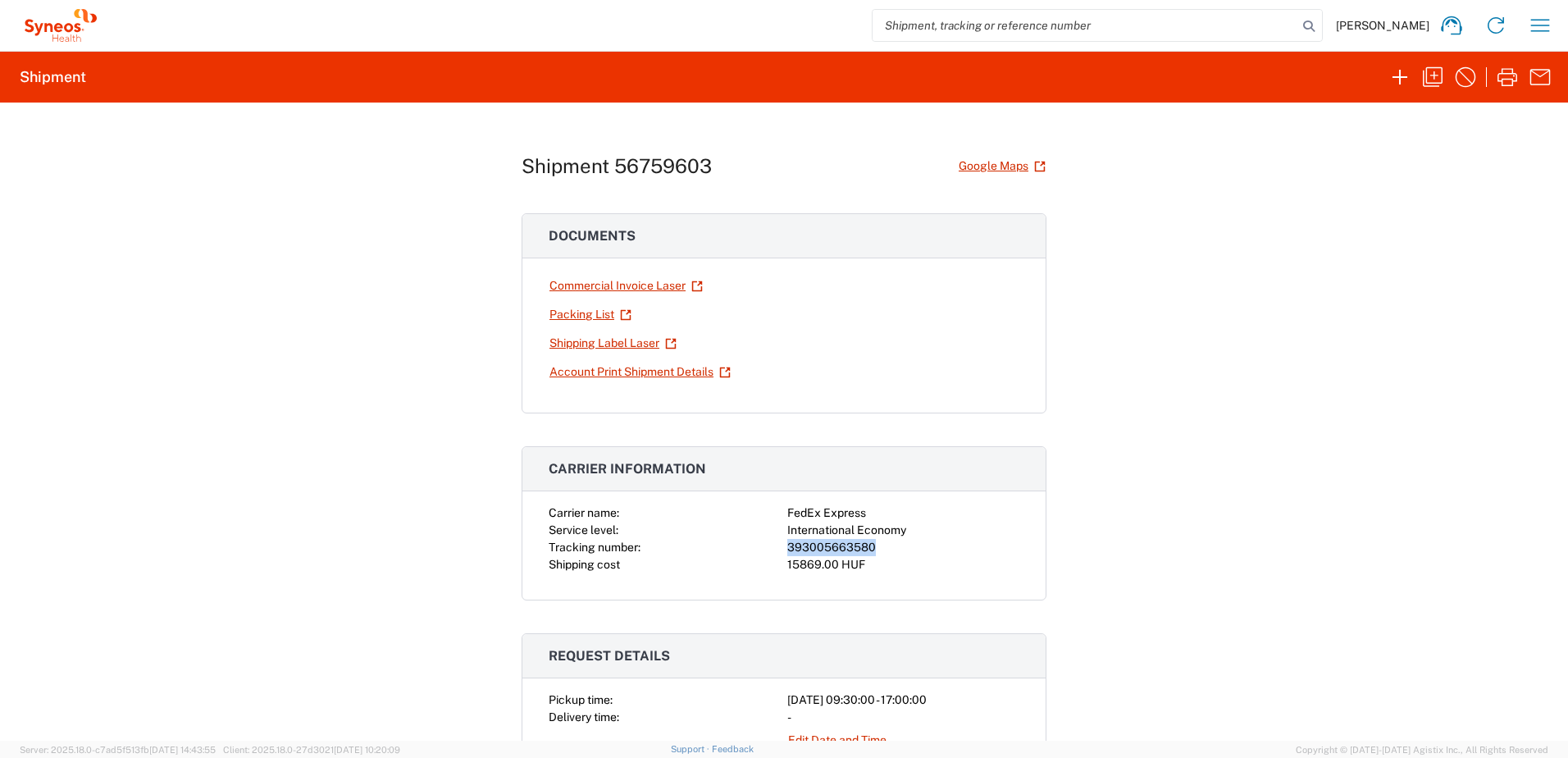
drag, startPoint x: 873, startPoint y: 547, endPoint x: 773, endPoint y: 551, distance: 100.1
click at [773, 551] on div "Carrier name: FedEx Express Service level: International Economy Tracking numbe…" at bounding box center [784, 539] width 471 height 69
copy div "393005663580"
click at [600, 338] on link "Shipping Label Laser" at bounding box center [612, 343] width 128 height 29
click at [1426, 76] on icon "button" at bounding box center [1432, 77] width 20 height 20
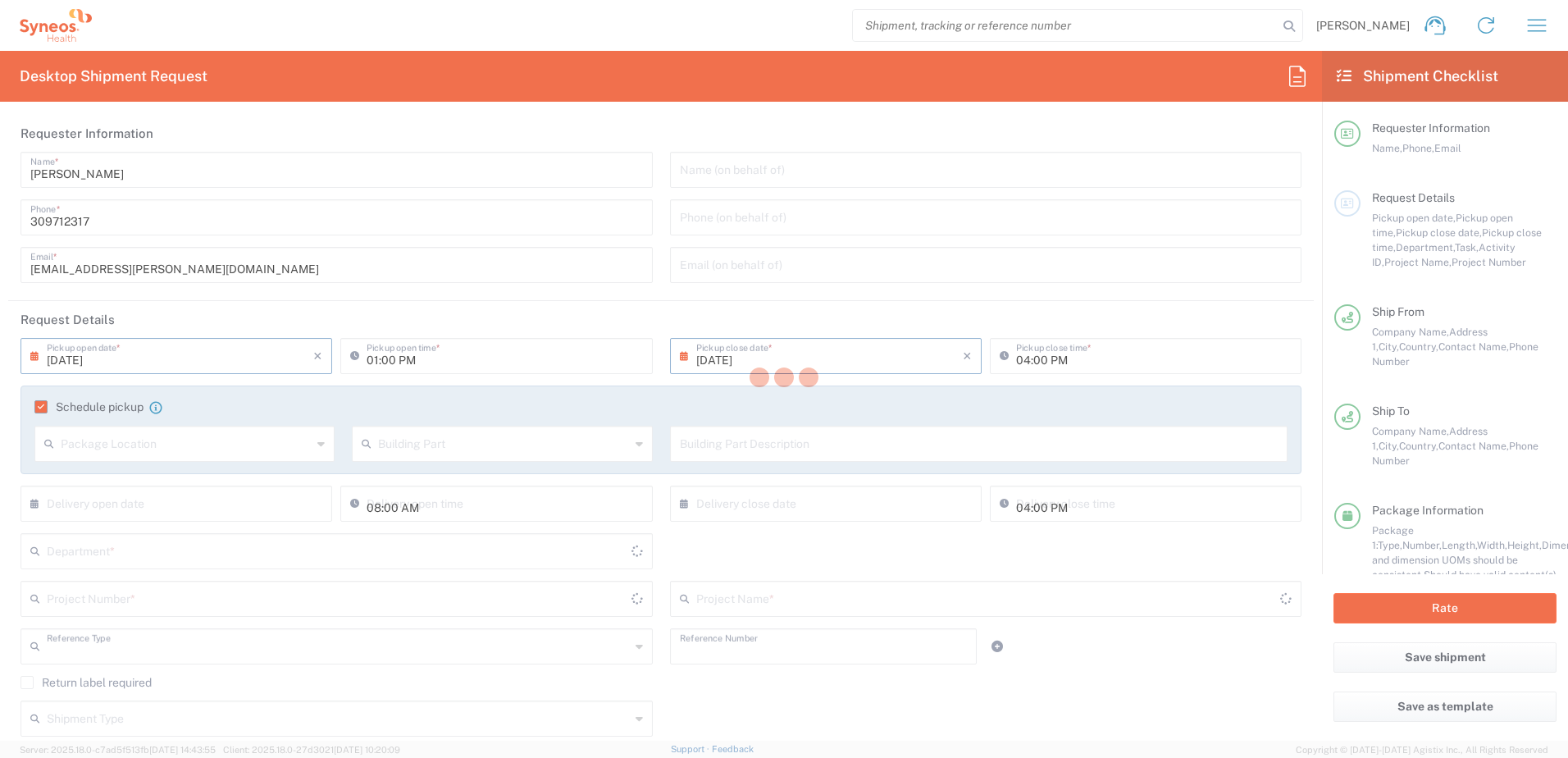
type input "[DATE]"
type input "09:30 AM"
type input "[DATE]"
type input "05:00 PM"
type input "Task"
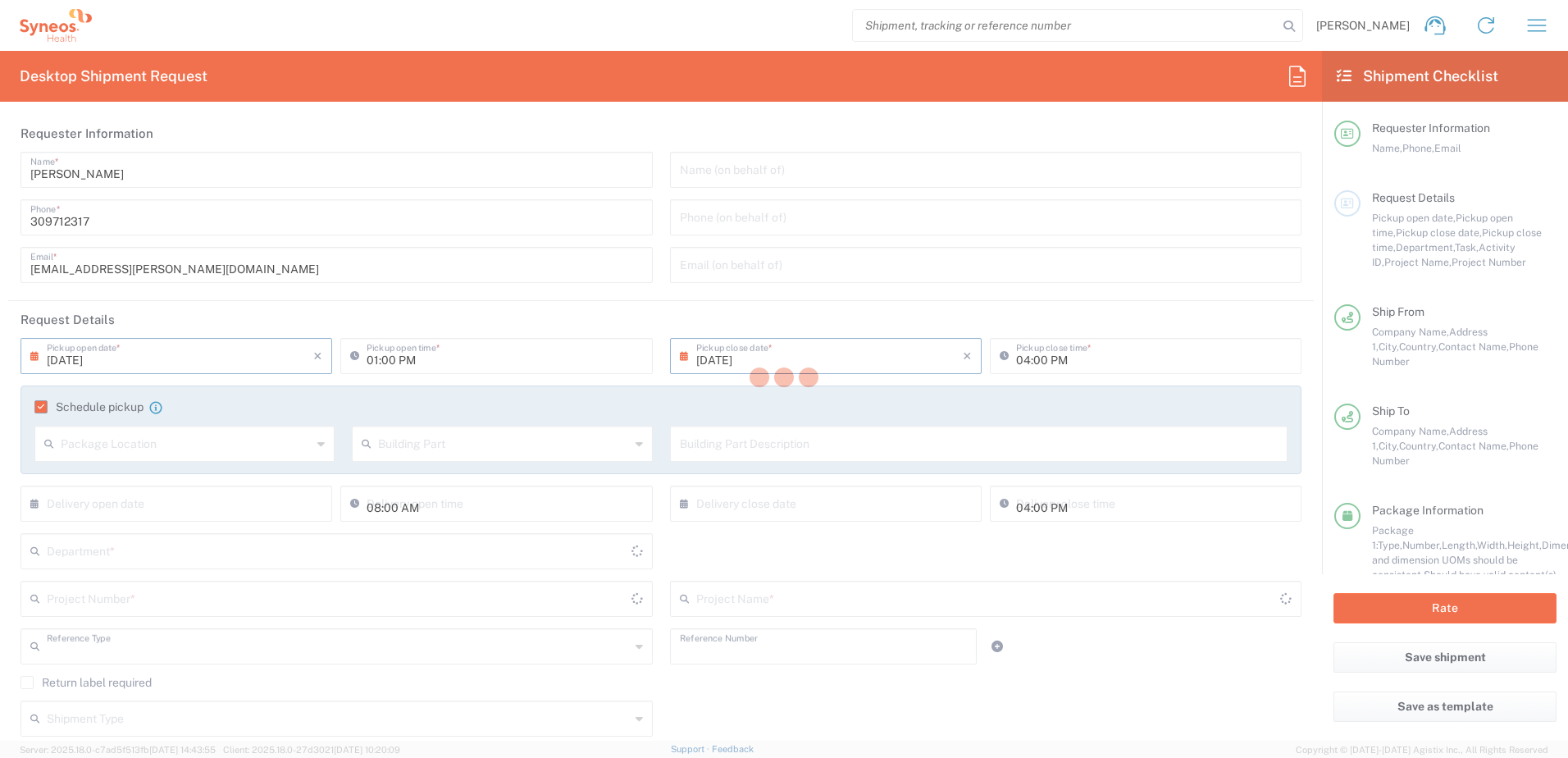
type input "Other"
type textarea "[EMAIL_ADDRESS][PERSON_NAME][DOMAIN_NAME], [EMAIL_ADDRESS][DOMAIN_NAME]"
type input "Syneos Health Hungary Kft."
type input "Syneos Health"
type input "Irinyi [PERSON_NAME] 4-20,B building"
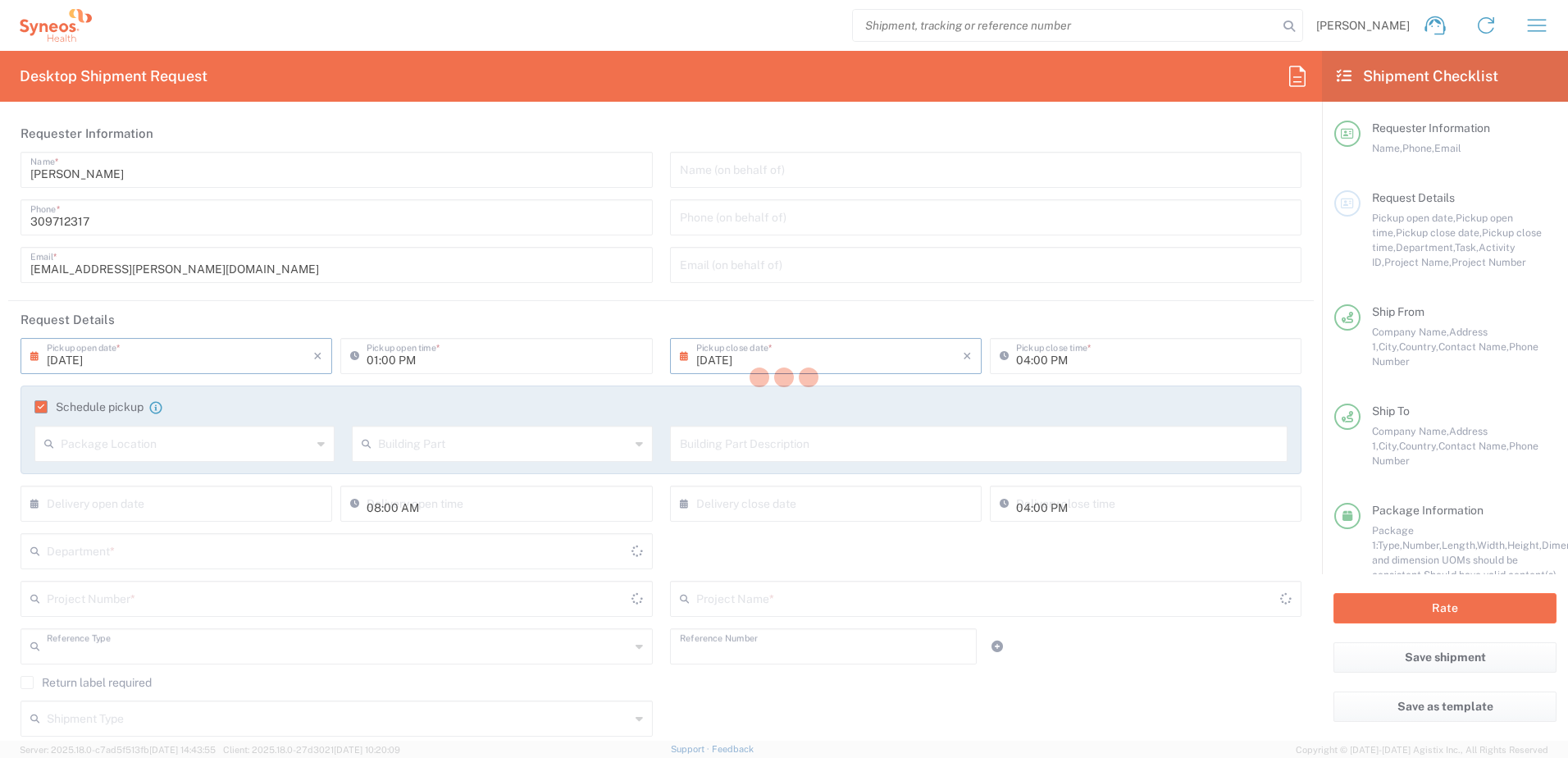
type input "2nd floor"
type input "[GEOGRAPHIC_DATA]"
type input "1117"
type input "[PERSON_NAME]"
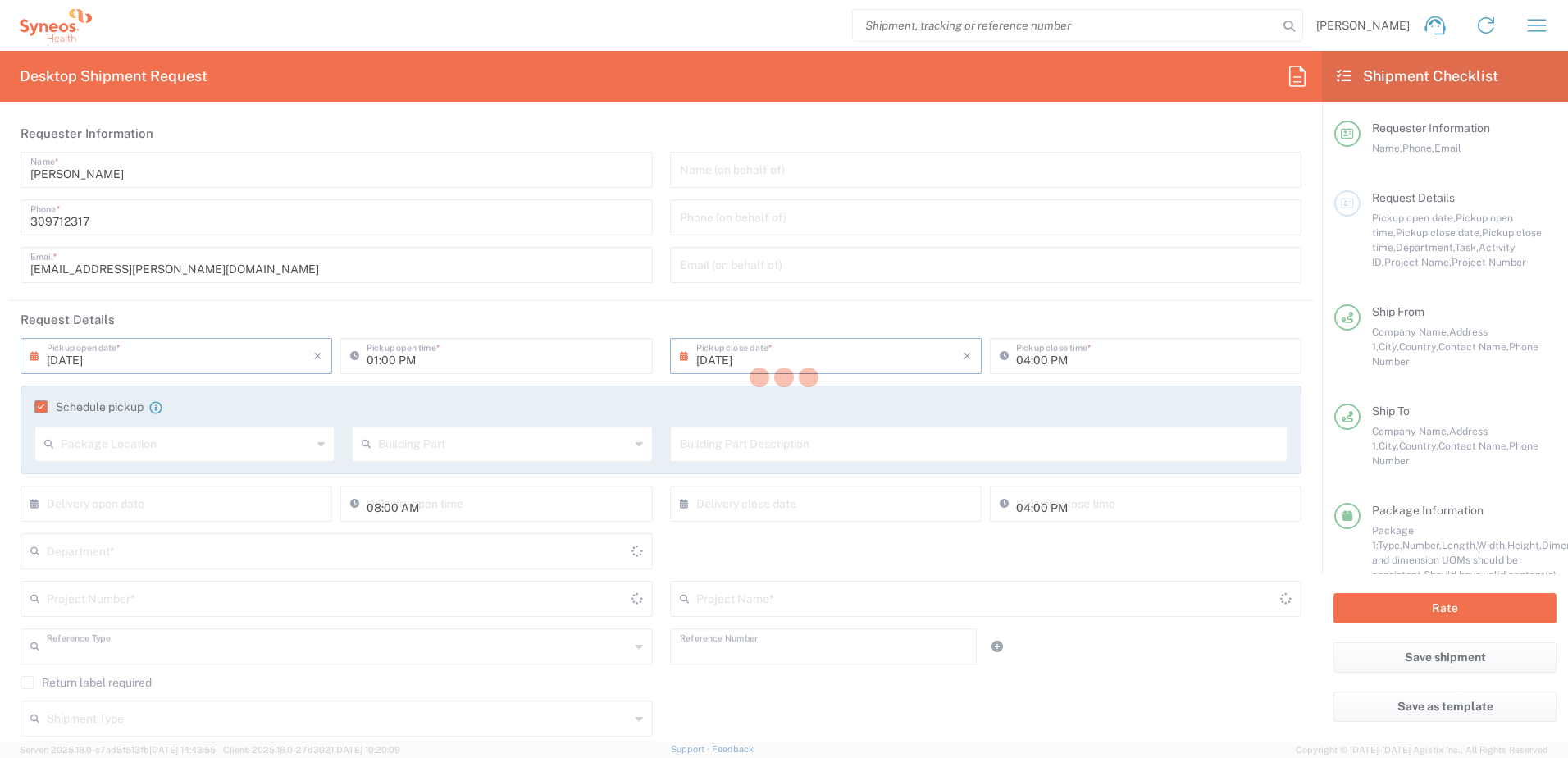
type input "309712317"
type input "[EMAIL_ADDRESS][PERSON_NAME][DOMAIN_NAME]"
type input "Syneos Health CZ s.r.o [PERSON_NAME]"
type input "Lomnickeho 1705/9"
type input "[GEOGRAPHIC_DATA]"
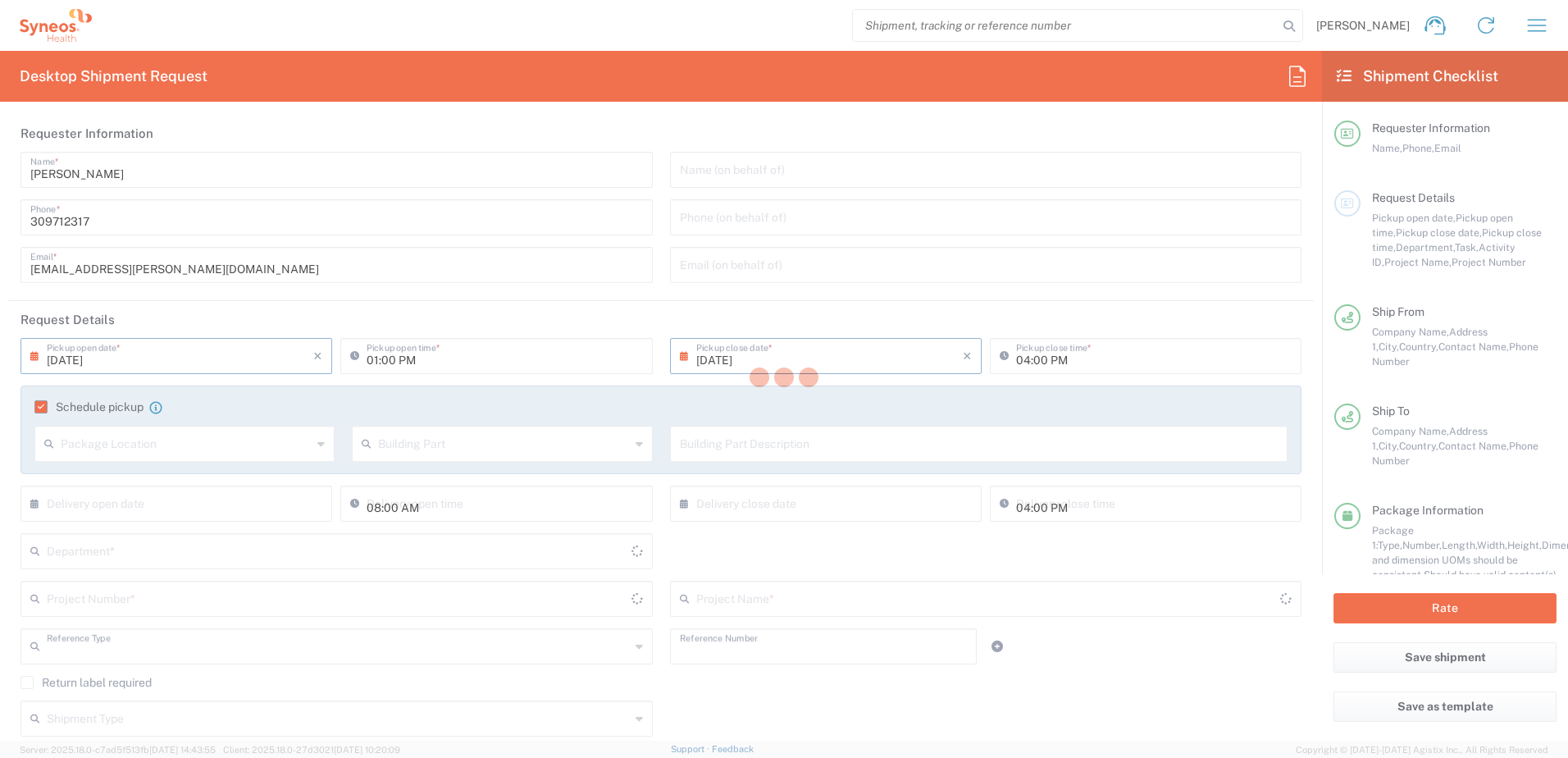
type input "Czechia"
type input "140 00"
type input "[PERSON_NAME]"
type input "[PHONE_NUMBER]"
type input "Sender/Shipper"
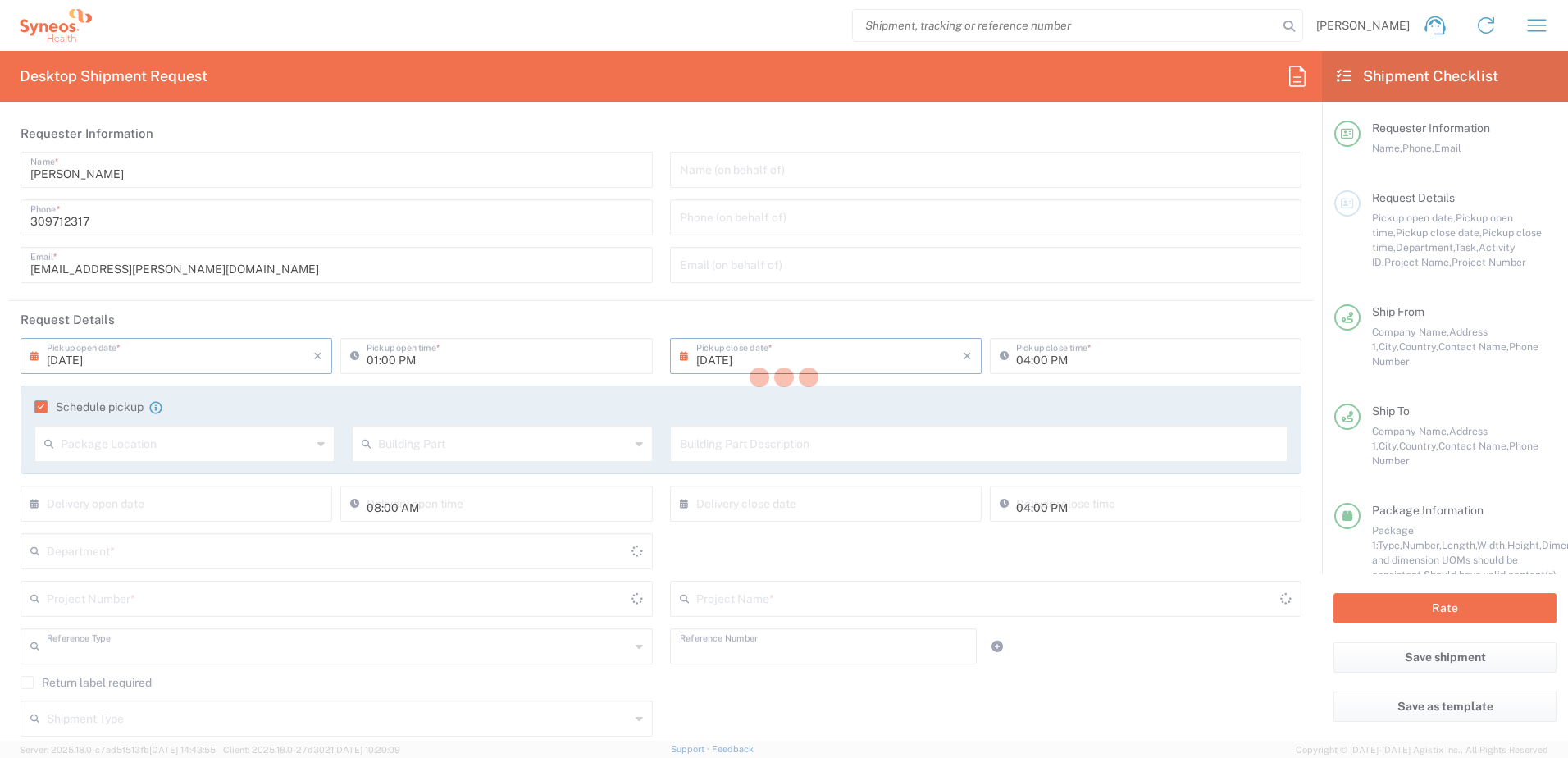
type input "Repair/Warranty"
type input "Sender/Shipper"
type input "Delivery Duty Paid"
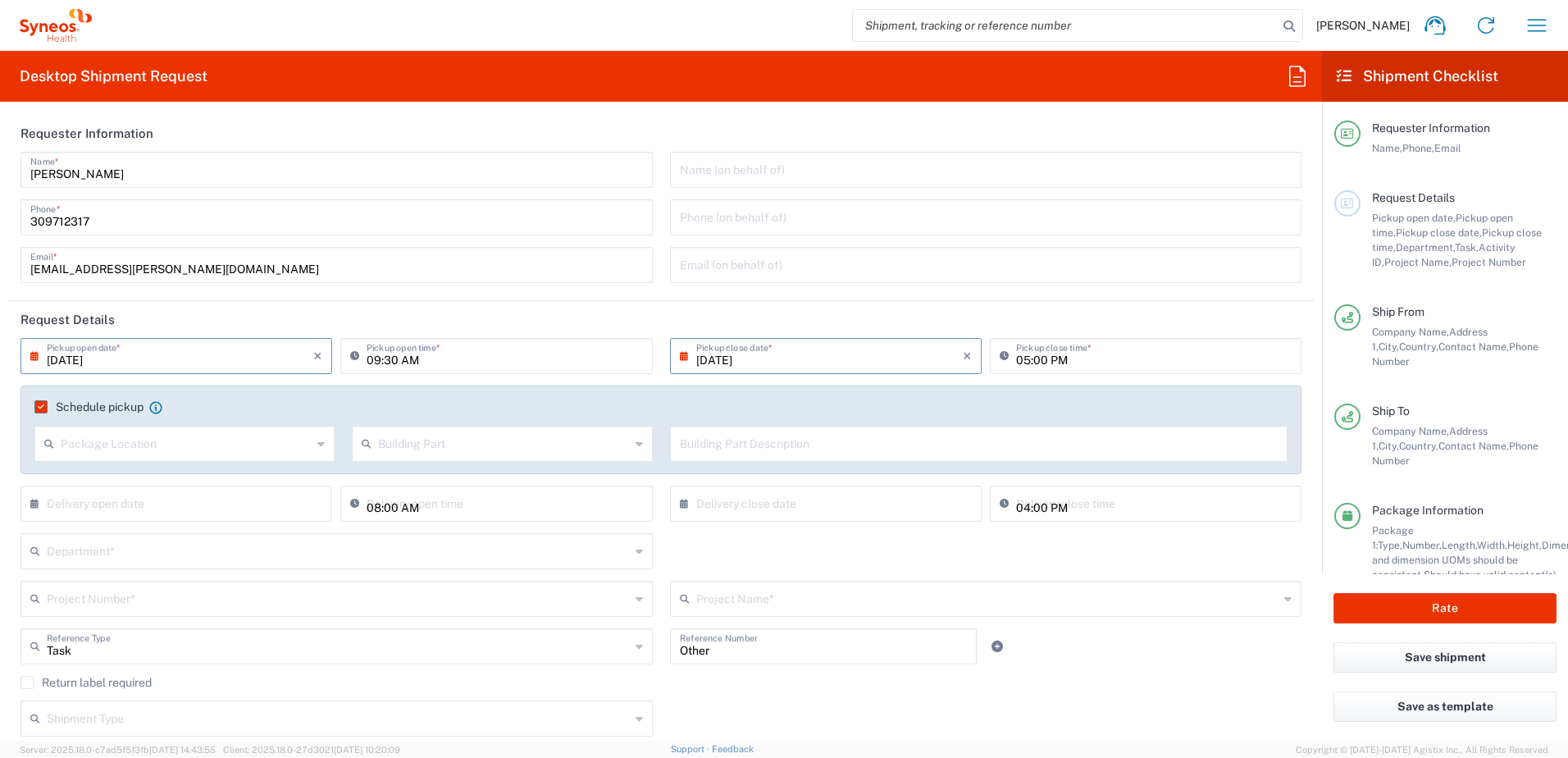
type input "Your Packaging"
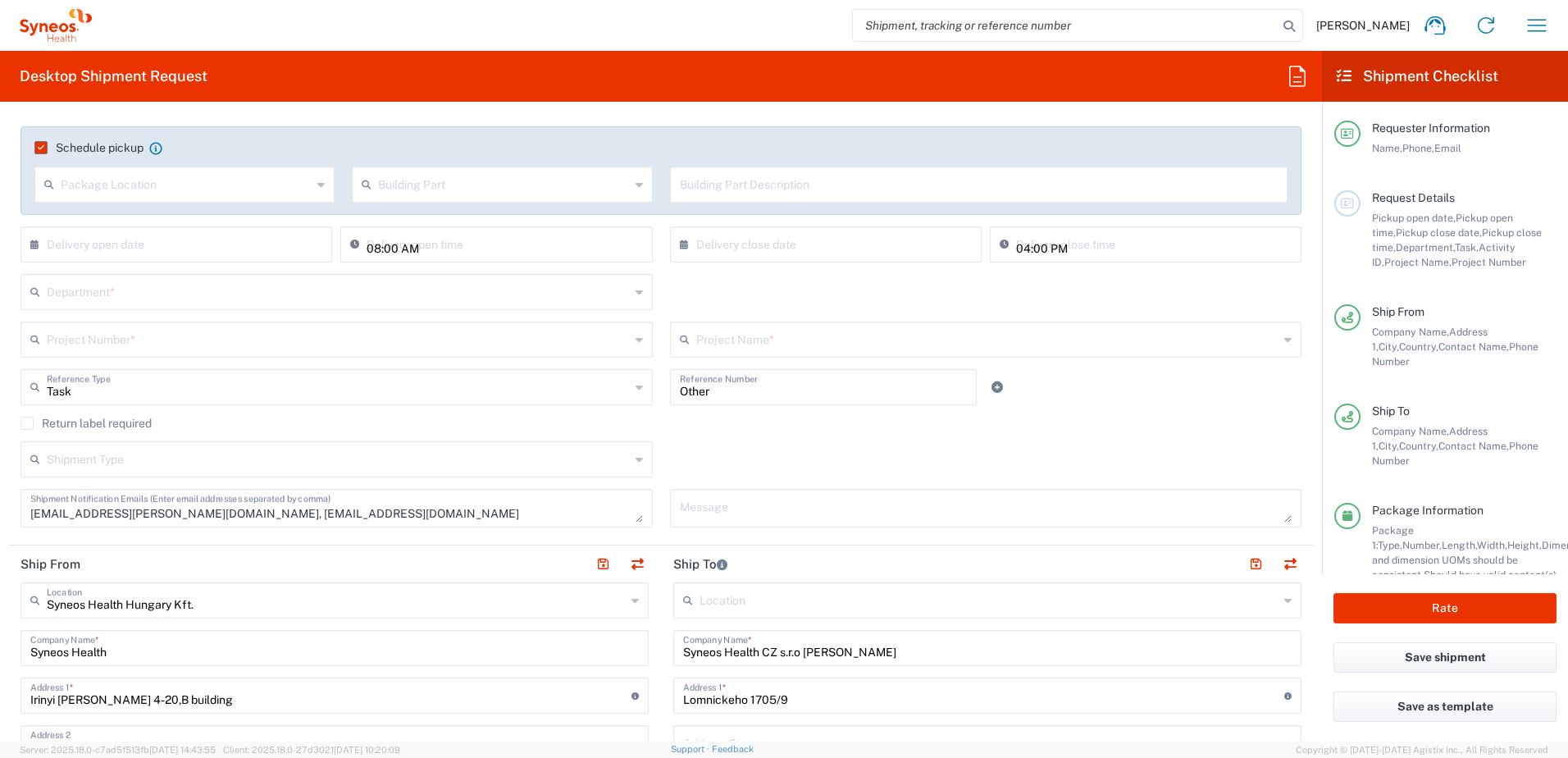
scroll to position [273, 0]
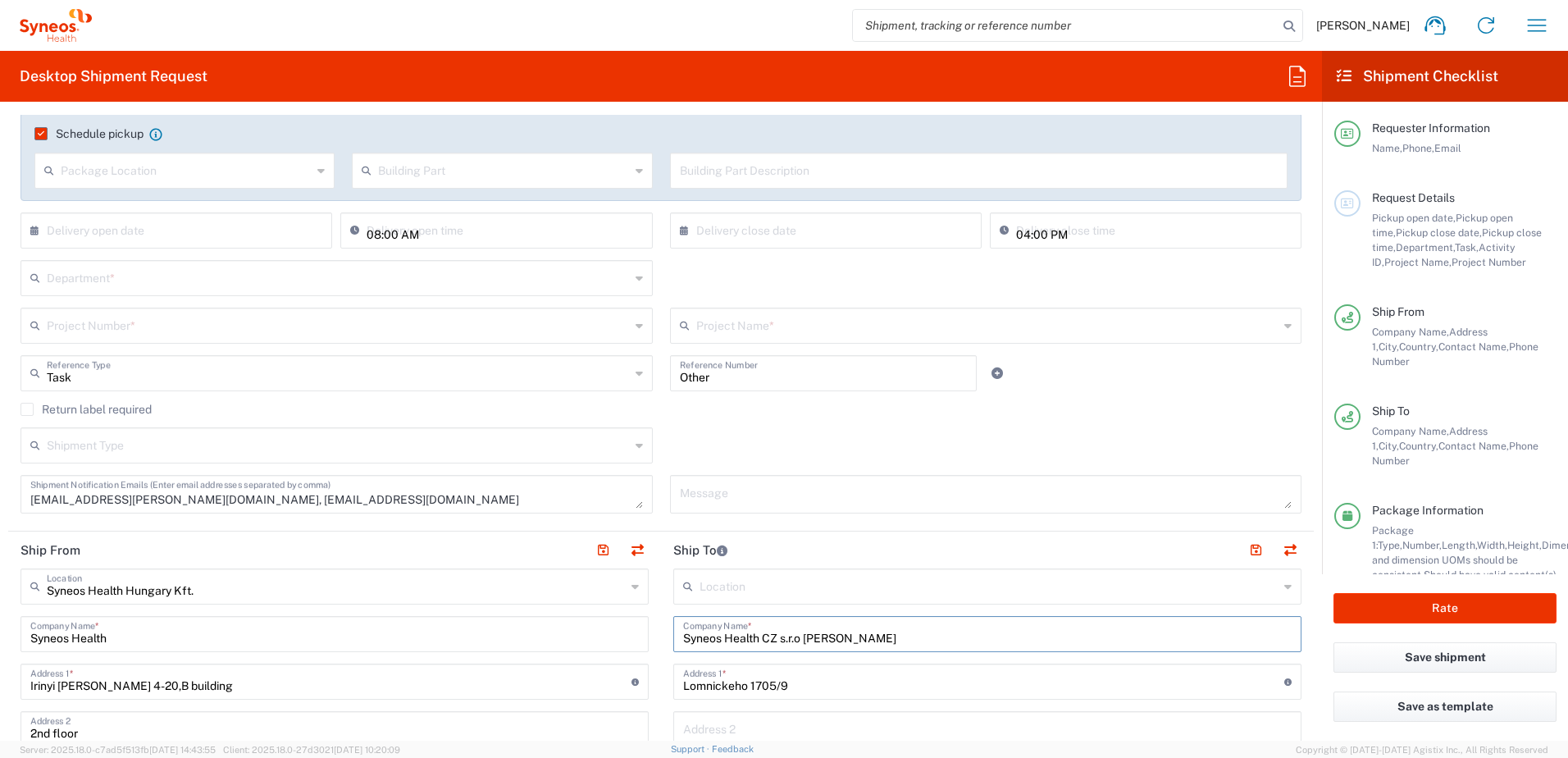
drag, startPoint x: 800, startPoint y: 639, endPoint x: 944, endPoint y: 649, distance: 144.3
click at [944, 649] on div "Syneos Health CZ s.r.o [PERSON_NAME] Company Name *" at bounding box center [987, 634] width 628 height 36
paste input "[PERSON_NAME]"
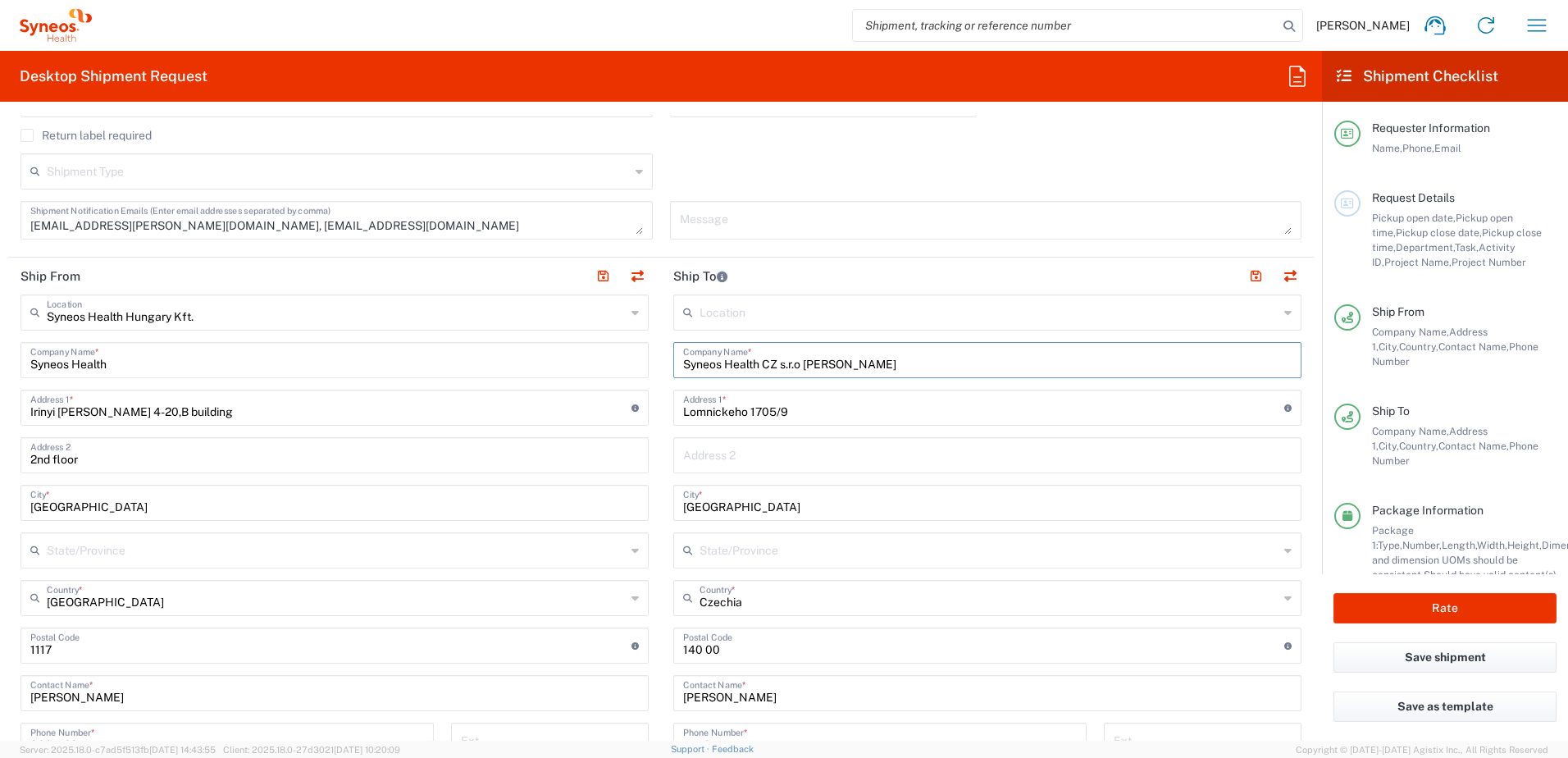
scroll to position [821, 0]
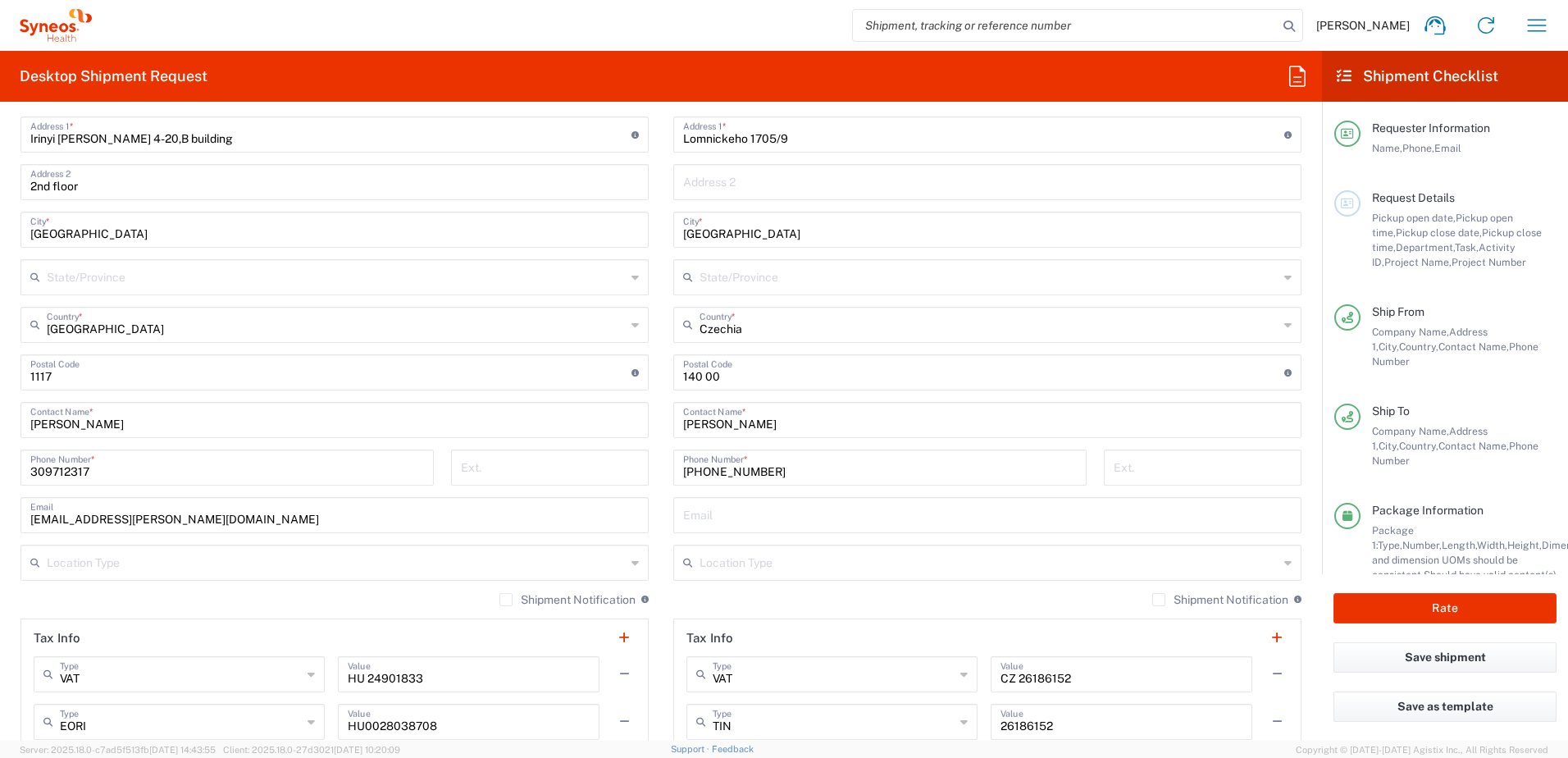
type input "Syneos Health CZ s.r.o [PERSON_NAME]"
drag, startPoint x: 752, startPoint y: 422, endPoint x: 610, endPoint y: 419, distance: 142.0
click at [611, 419] on div "Ship From Syneos Health [GEOGRAPHIC_DATA] Kft. Location Syneos Health [GEOGRAPH…" at bounding box center [661, 399] width 1306 height 828
paste input "[PERSON_NAME]"
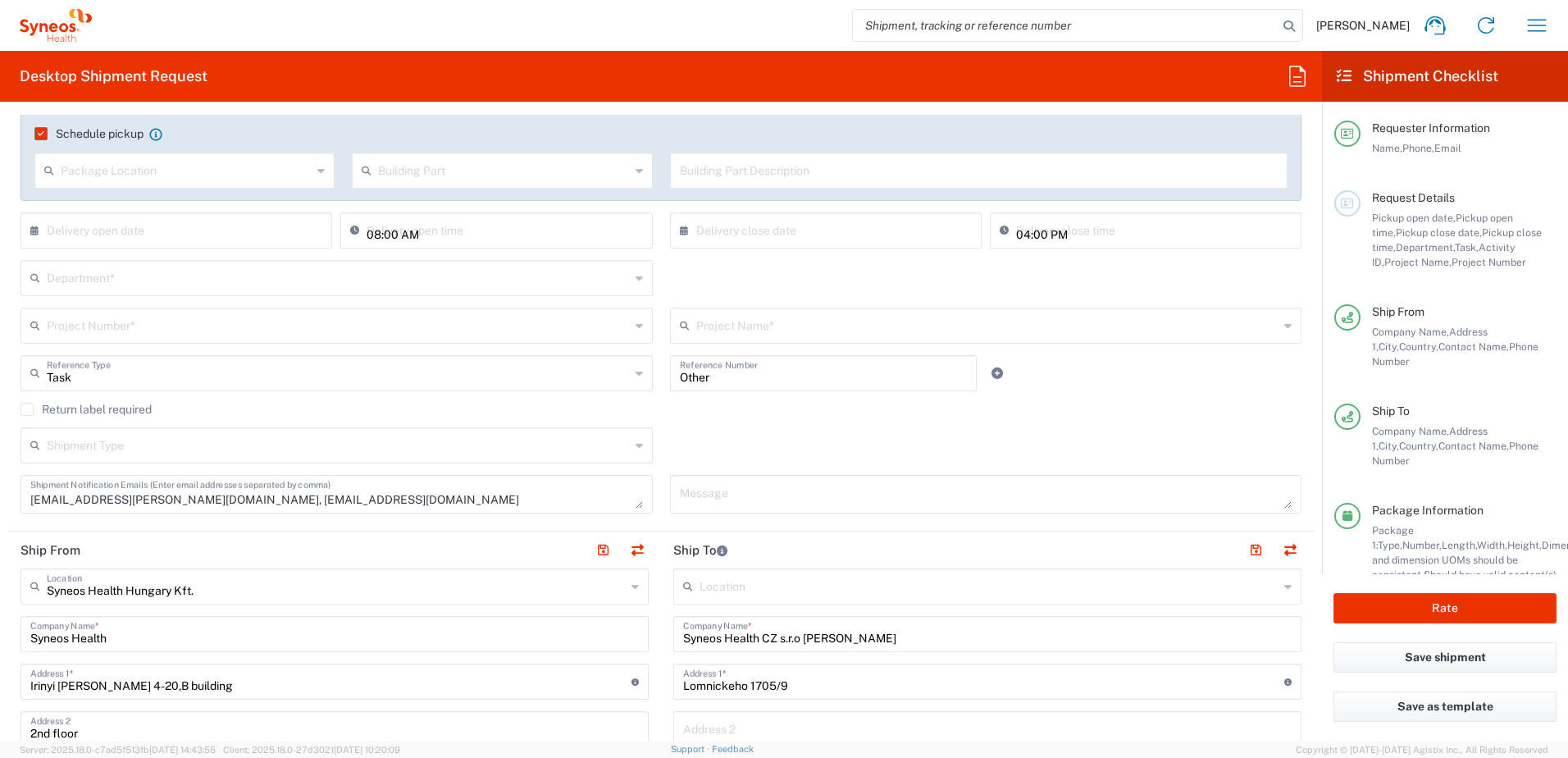
scroll to position [548, 0]
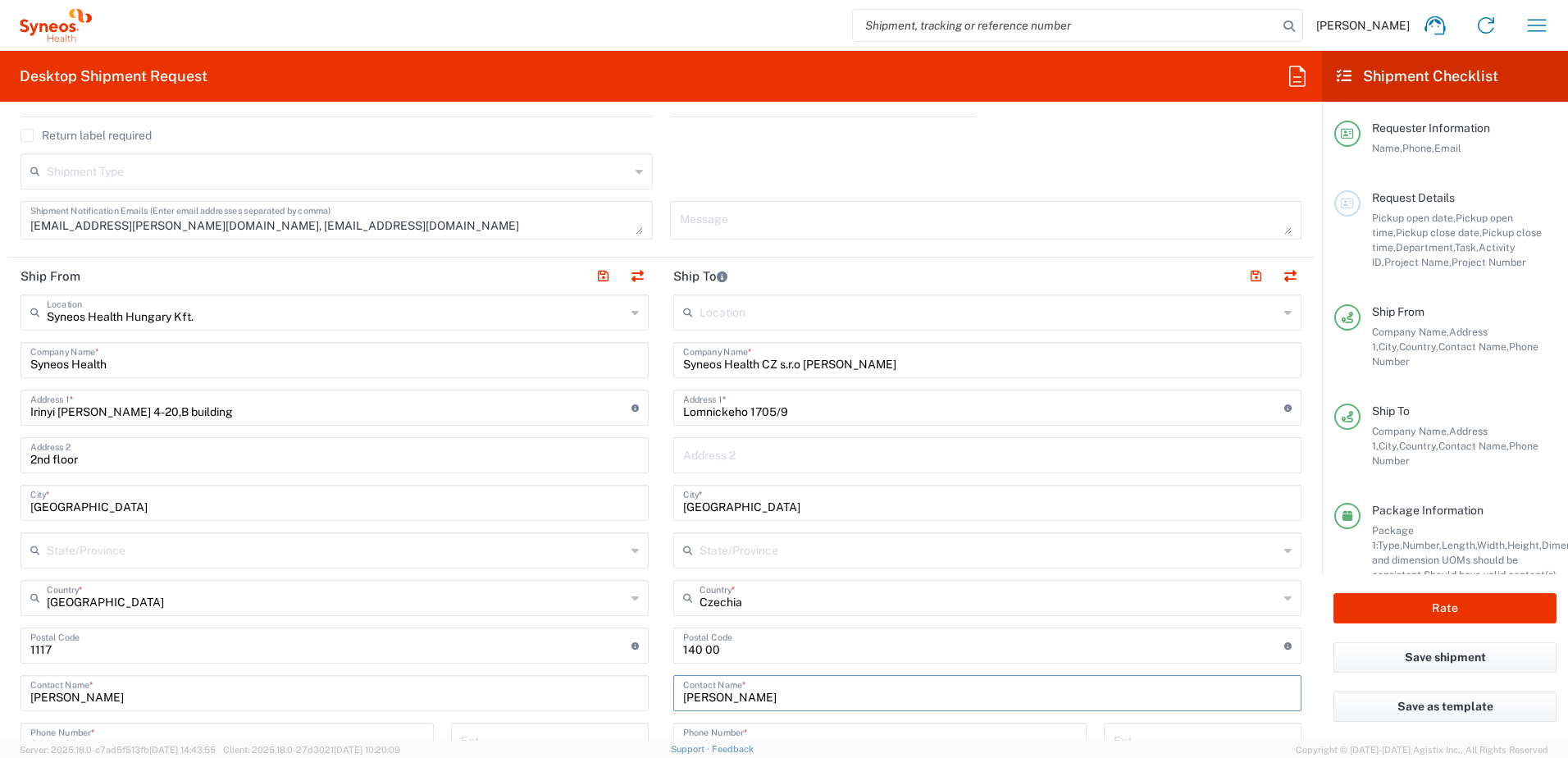
type input "[PERSON_NAME]"
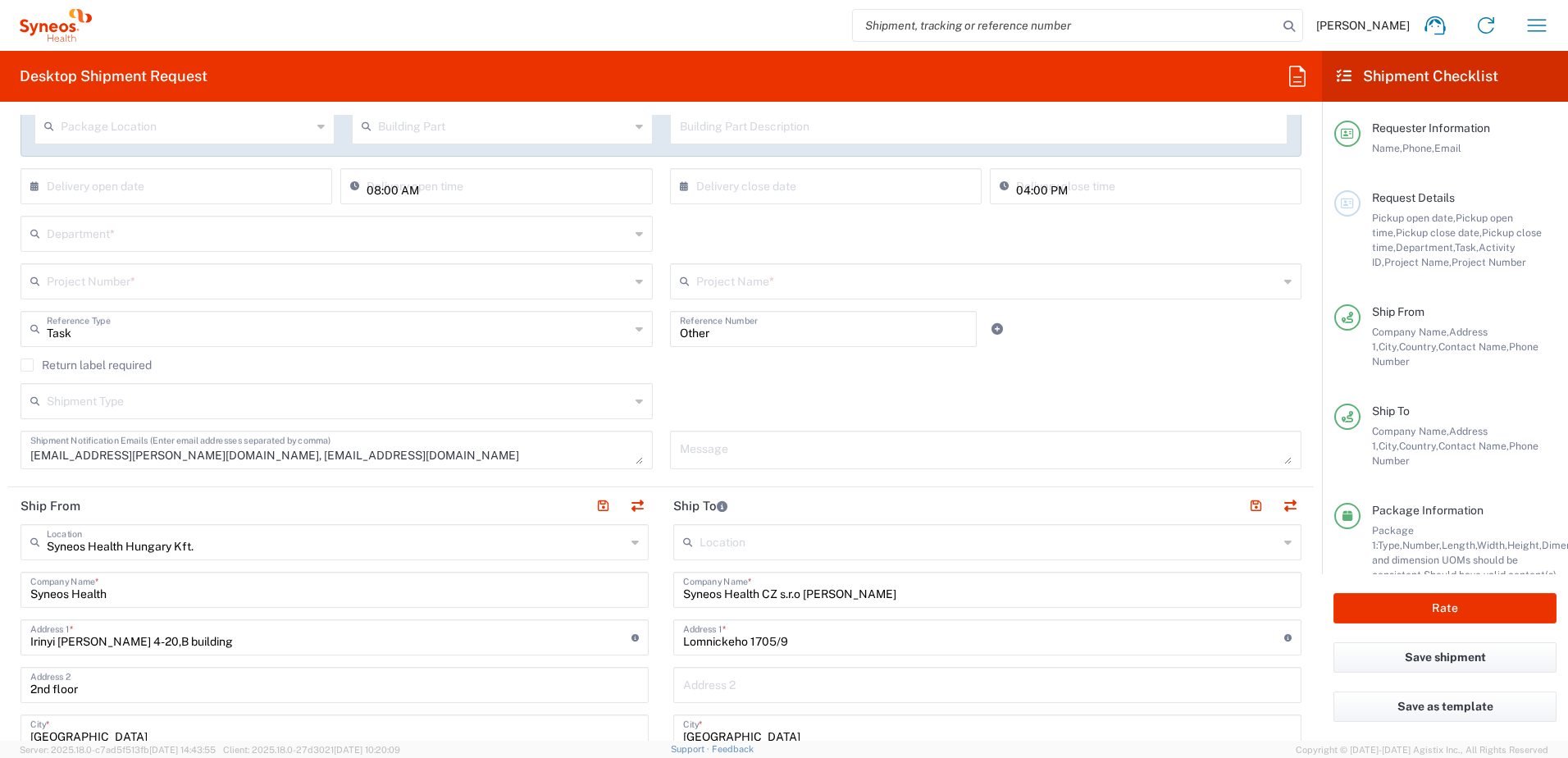
scroll to position [273, 0]
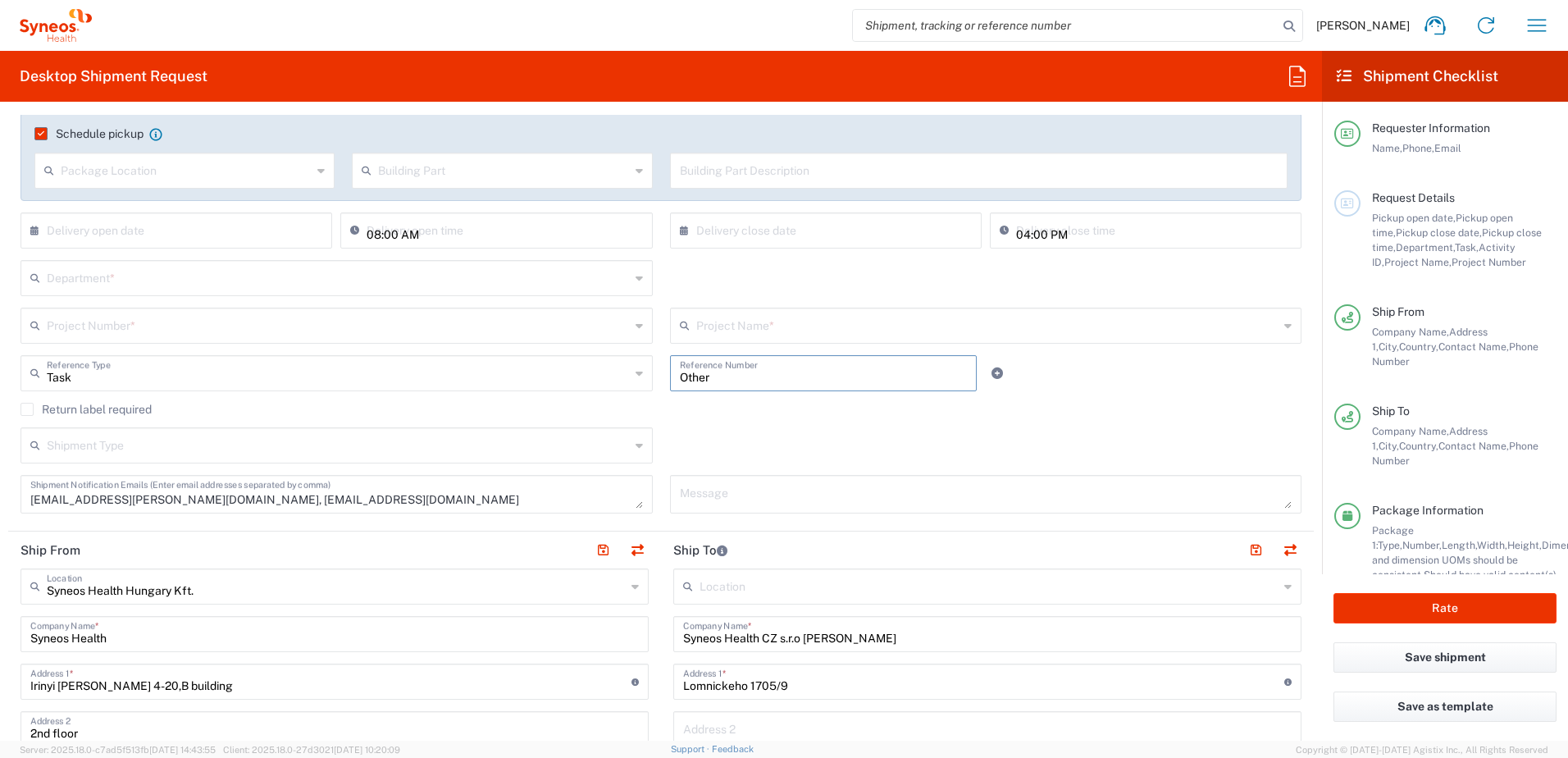
drag, startPoint x: 747, startPoint y: 379, endPoint x: 608, endPoint y: 377, distance: 139.0
click at [608, 377] on div "Task Reference Type Task Account Type Activity ID Airline Appointment Number AS…" at bounding box center [661, 379] width 1299 height 48
paste input "SCTASK2708070"
type input "SCTASK2708070"
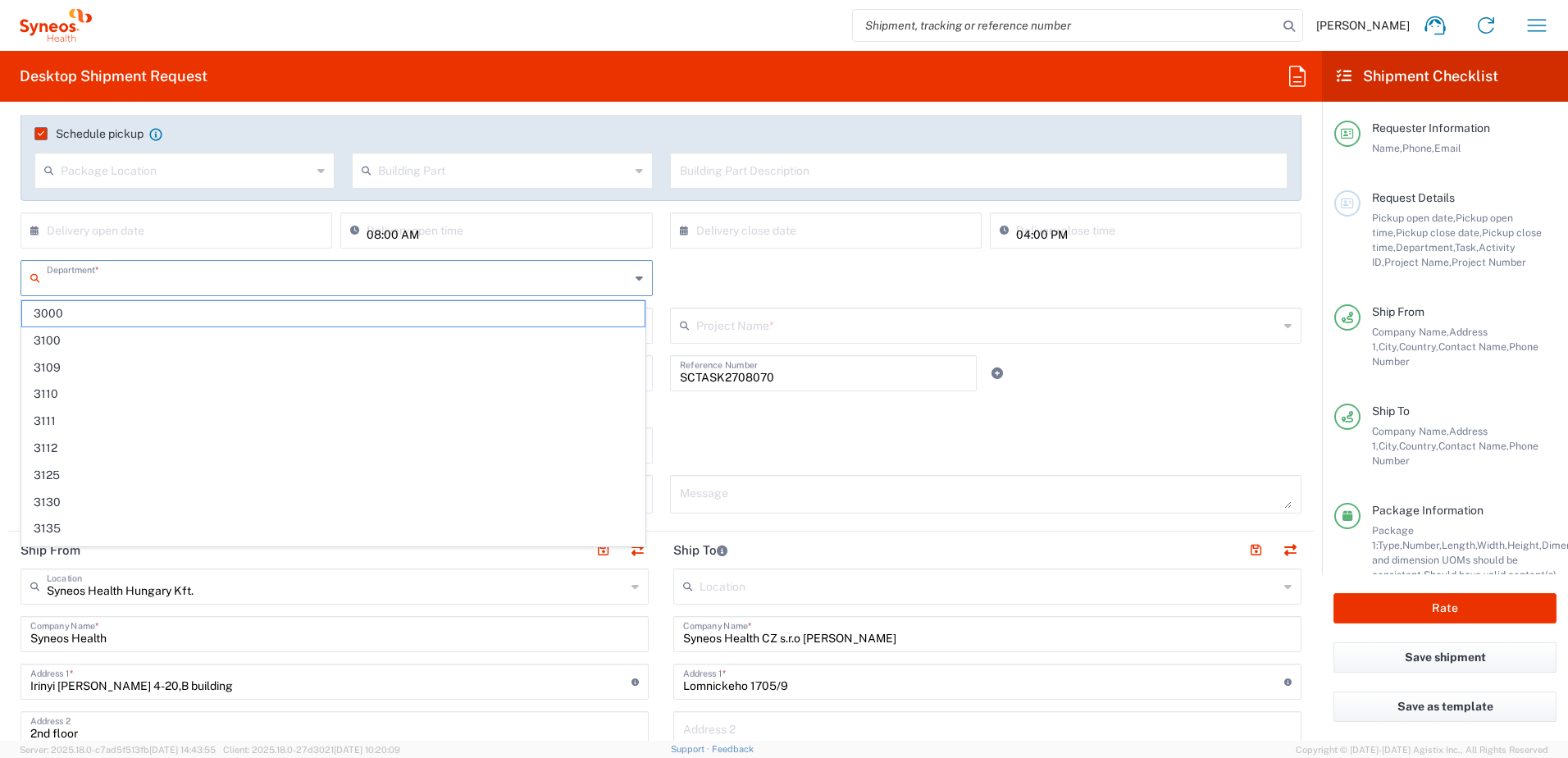
click at [169, 277] on input "text" at bounding box center [338, 277] width 583 height 29
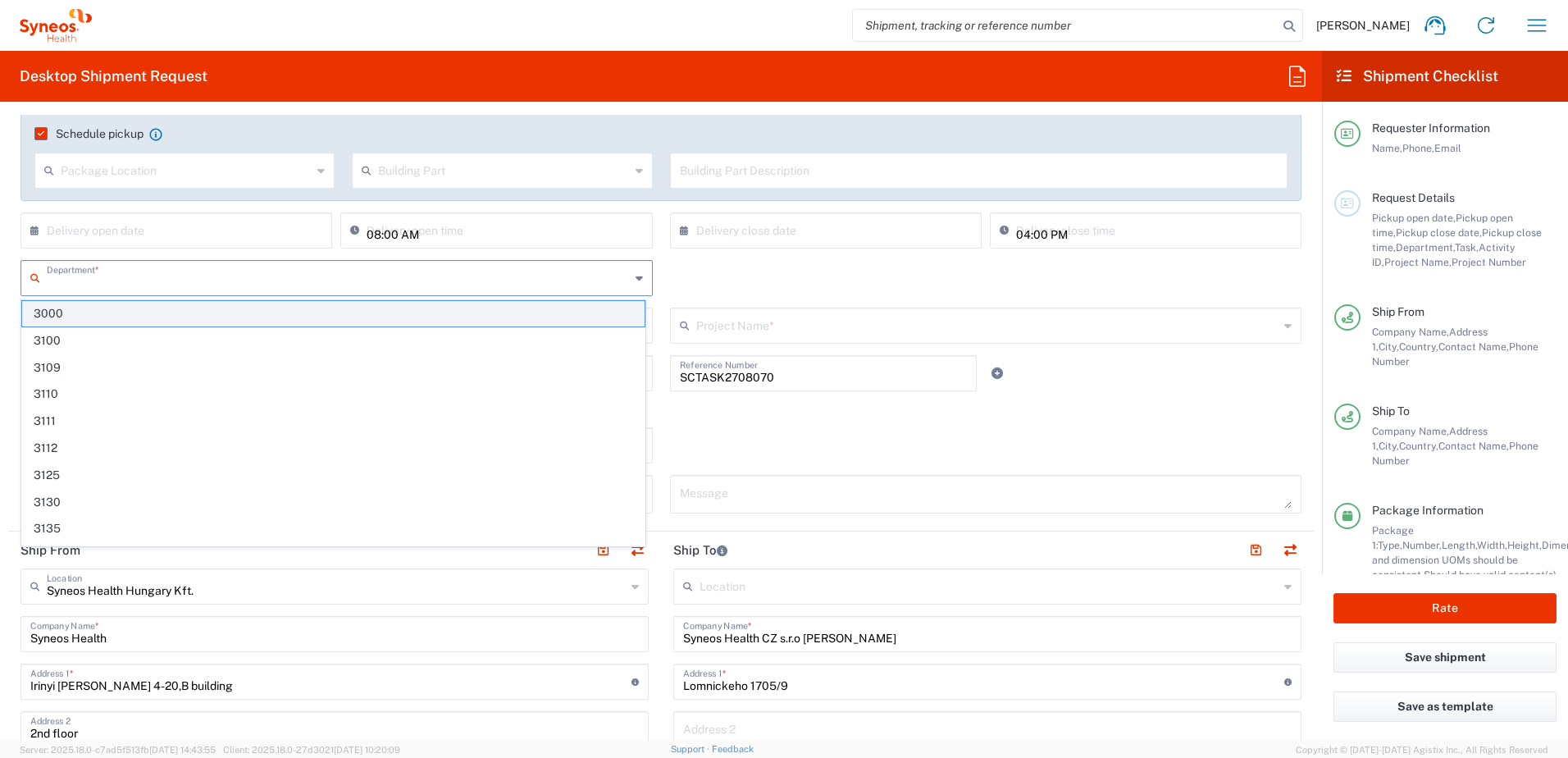
paste input "4510"
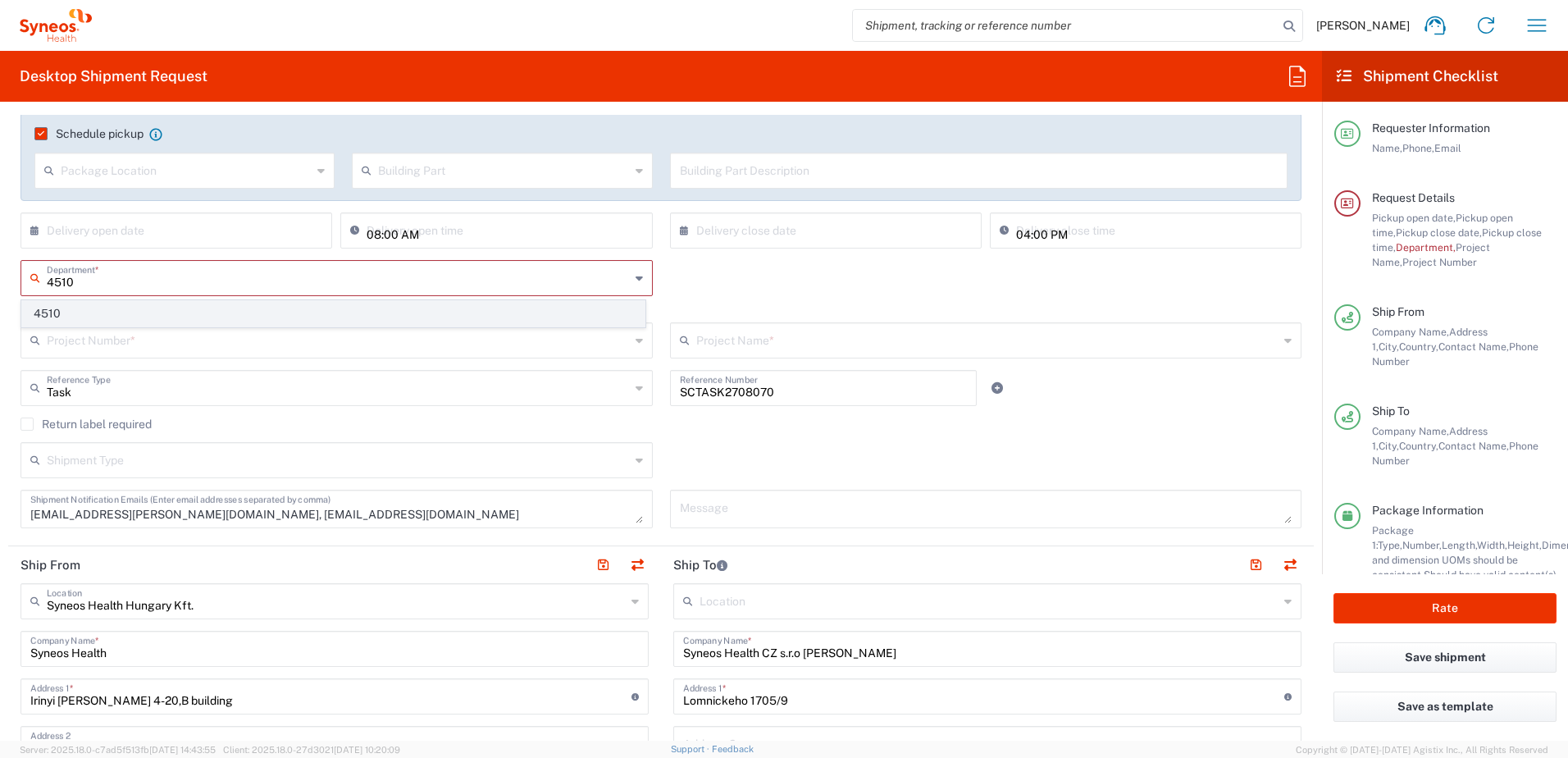
type input "4510"
click at [197, 309] on span "4510" at bounding box center [334, 313] width 623 height 25
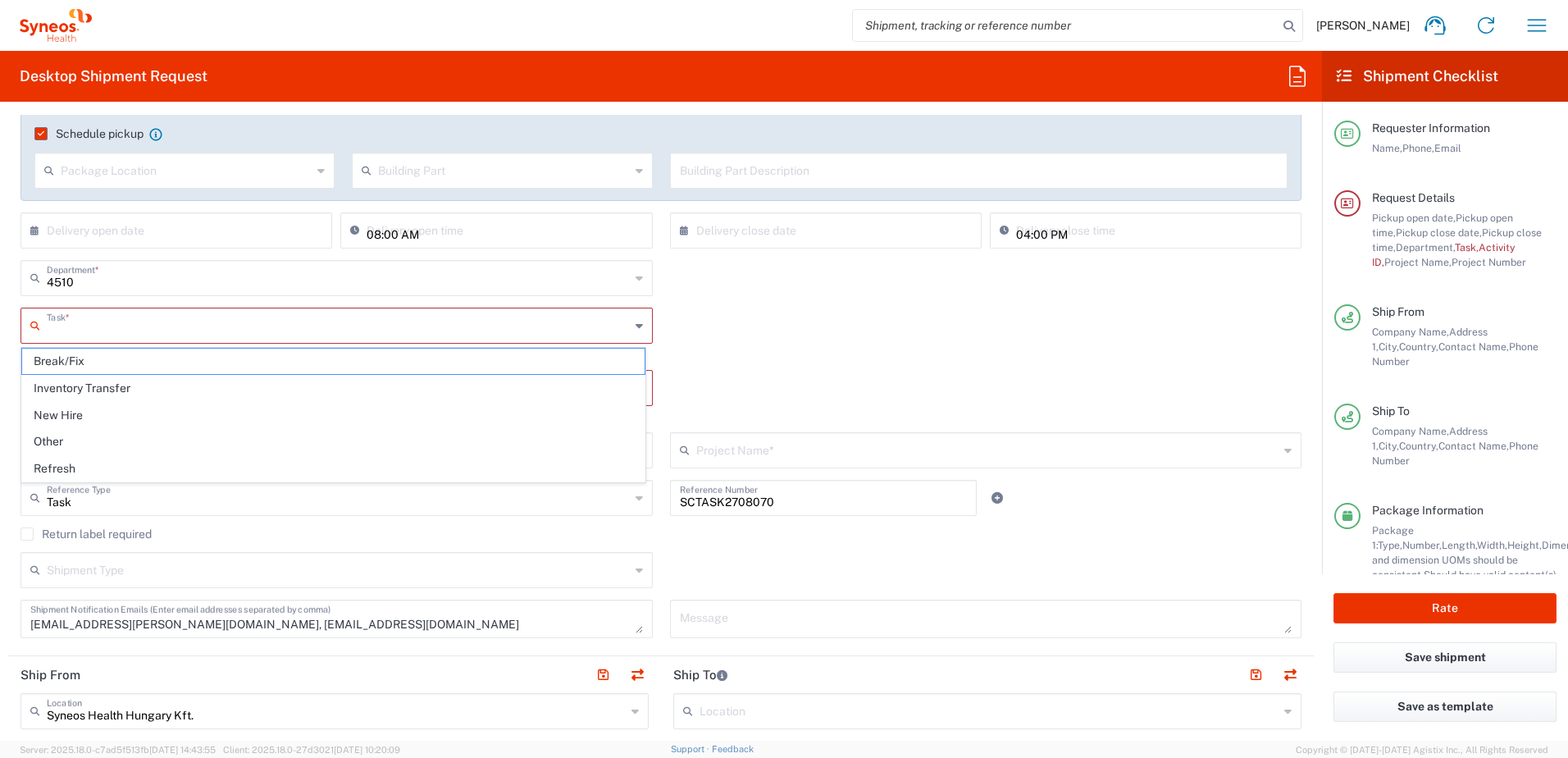
click at [193, 327] on input "text" at bounding box center [338, 324] width 583 height 29
click at [163, 441] on span "Other" at bounding box center [334, 442] width 623 height 25
type input "Other"
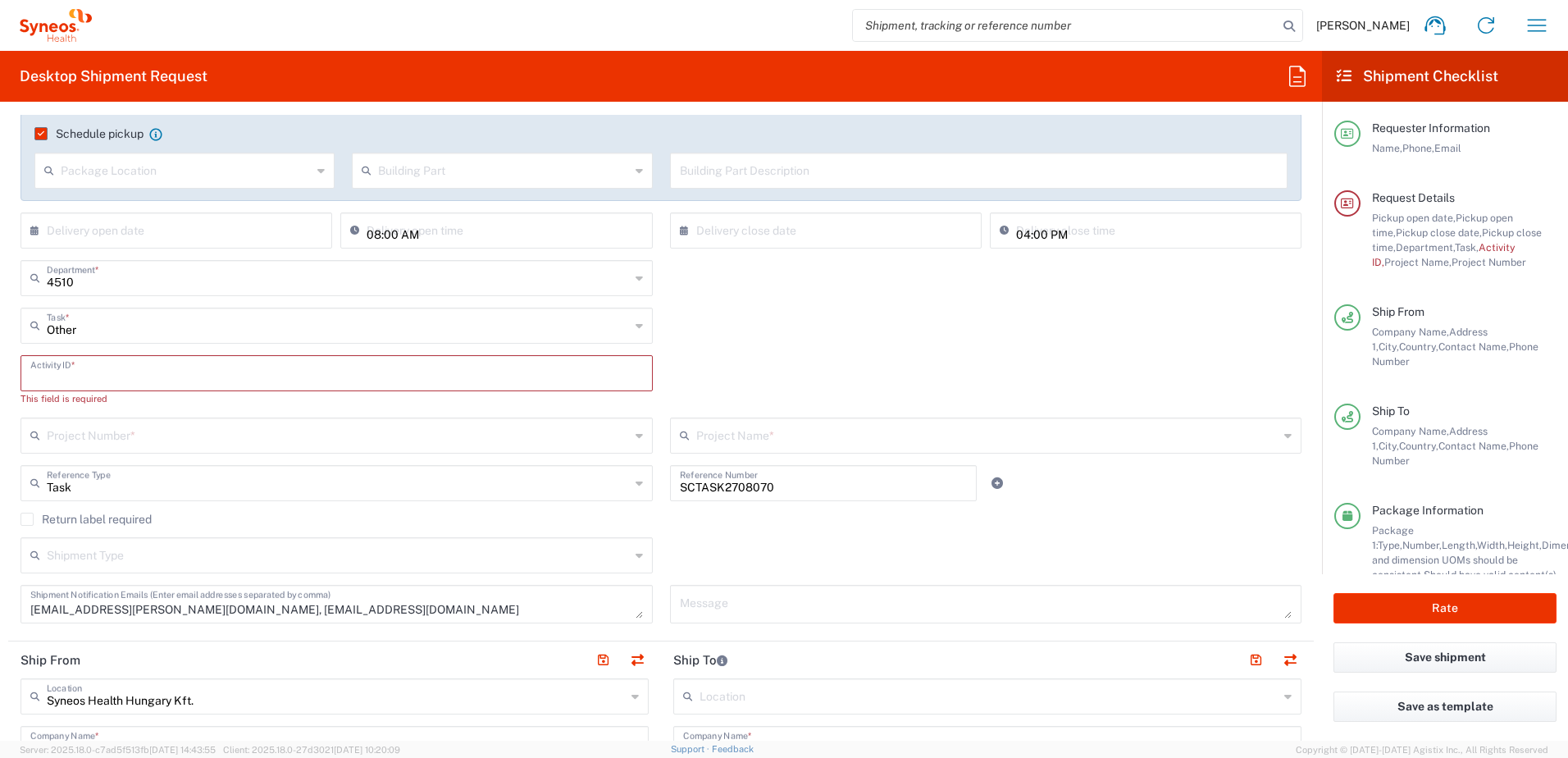
click at [162, 379] on input "text" at bounding box center [337, 372] width 613 height 29
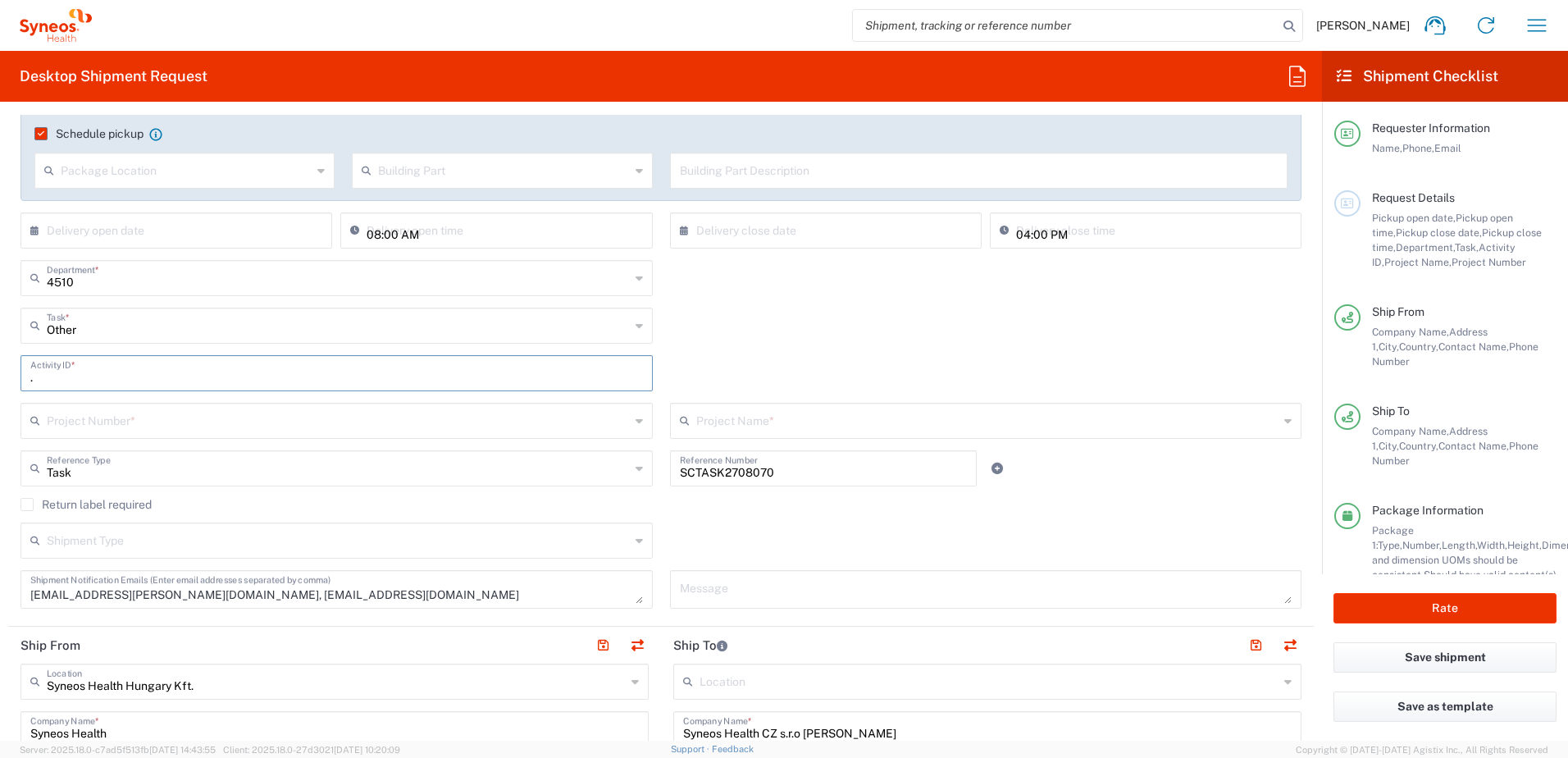
type input "."
click at [511, 418] on input "text" at bounding box center [338, 419] width 583 height 29
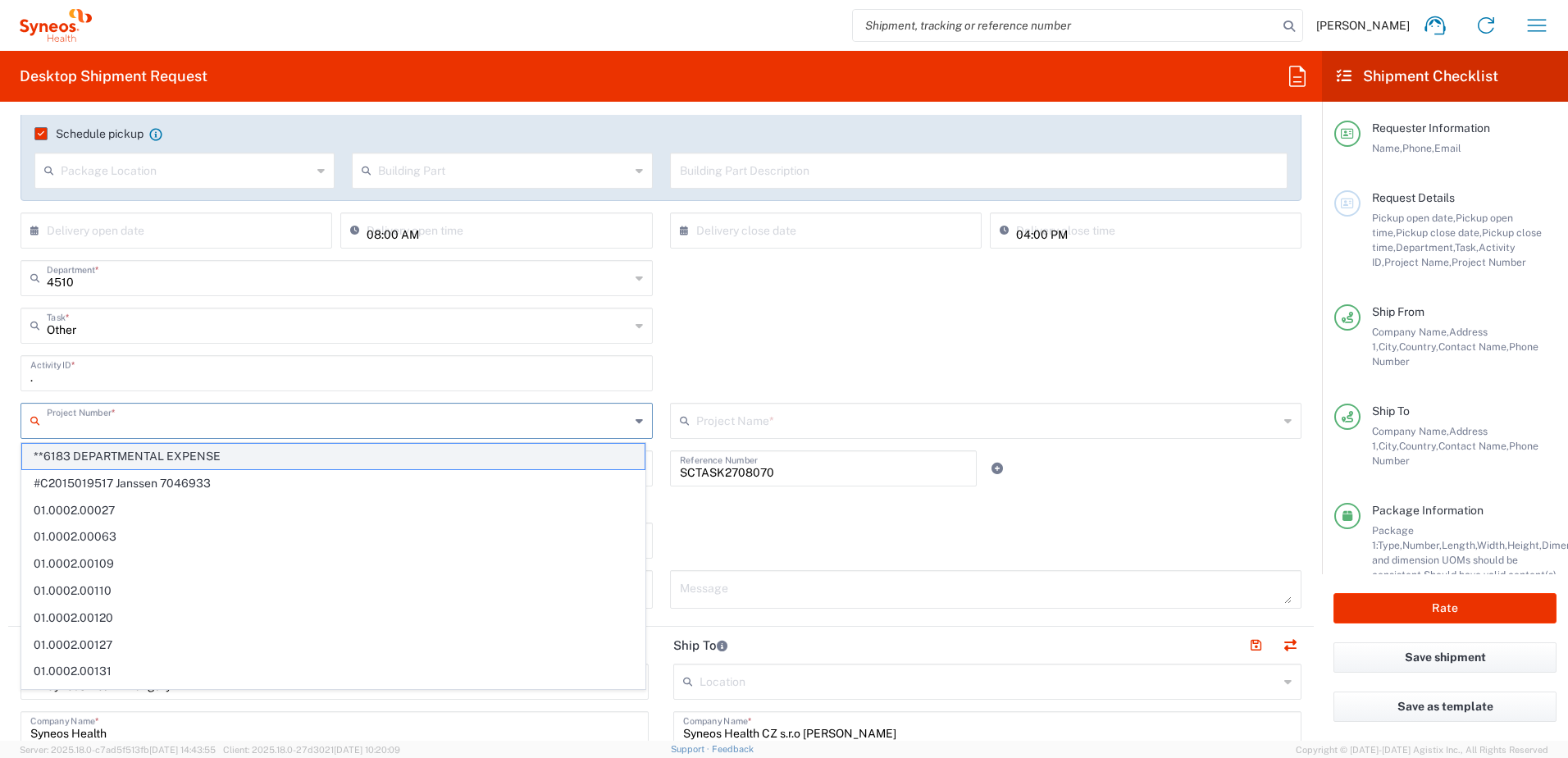
click at [480, 452] on span "**6183 DEPARTMENTAL EXPENSE" at bounding box center [334, 456] width 623 height 25
type input "**6183 DEPARTMENTAL EXPENSE"
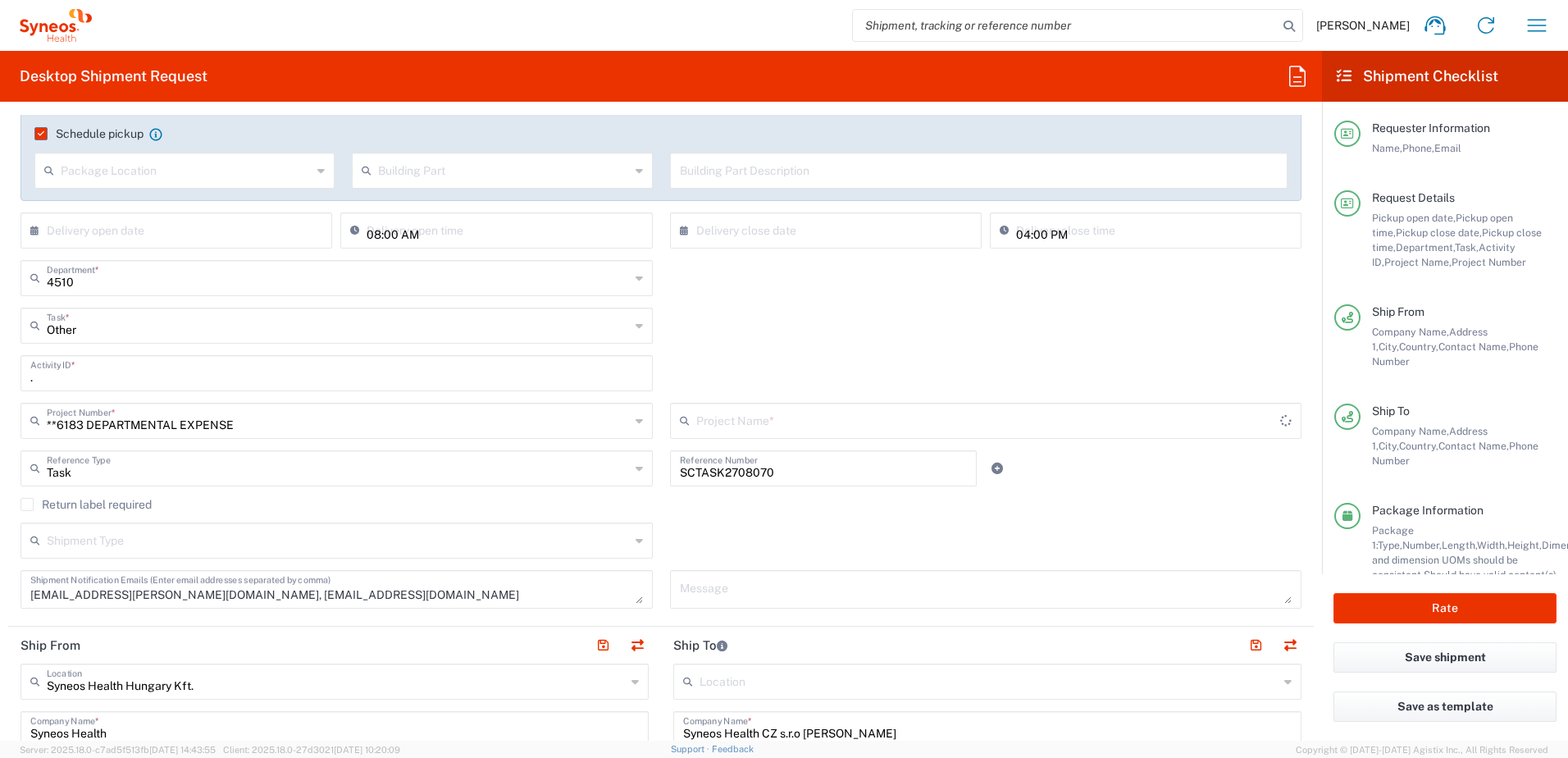
type input "6183"
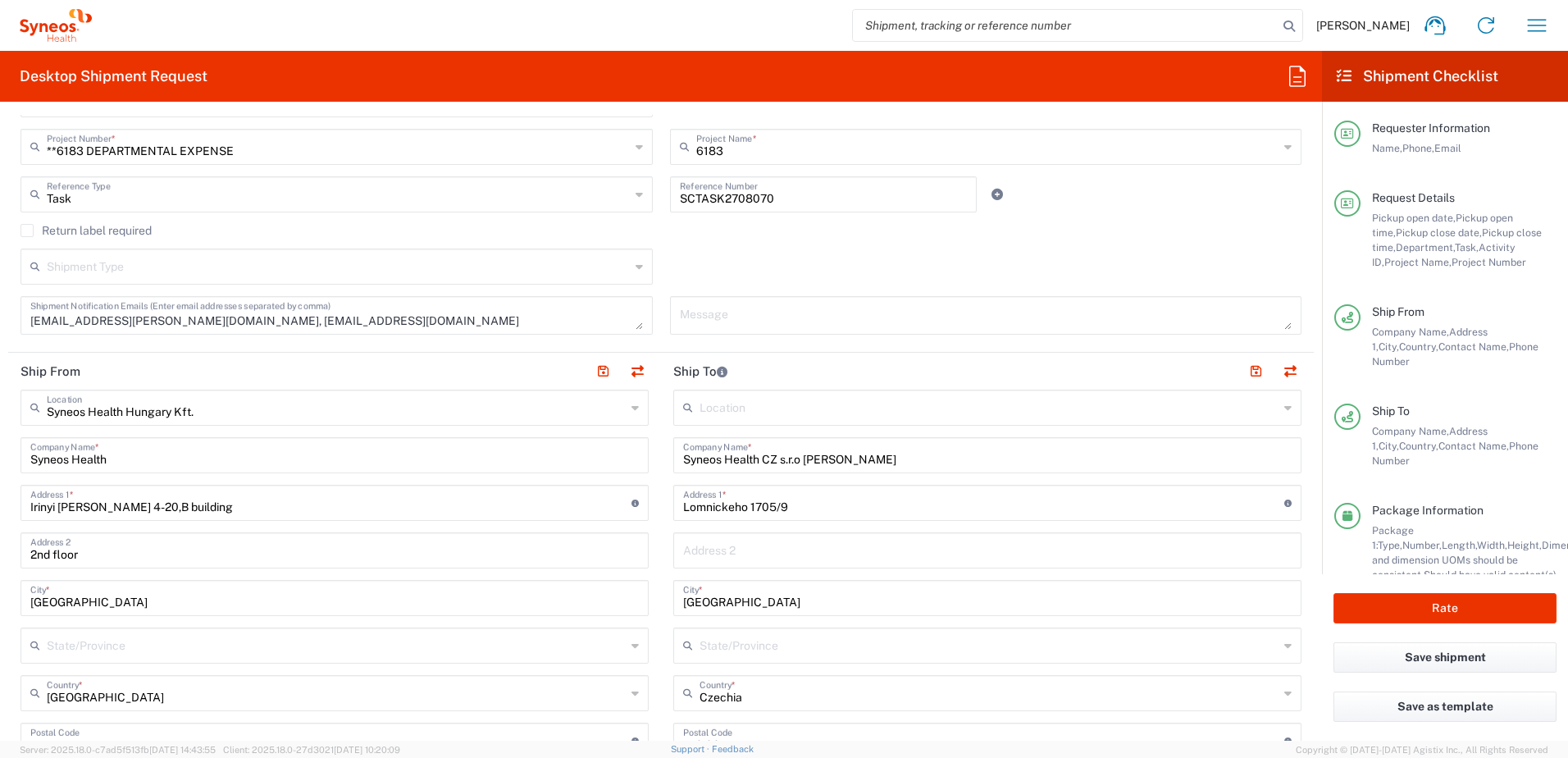
scroll to position [821, 0]
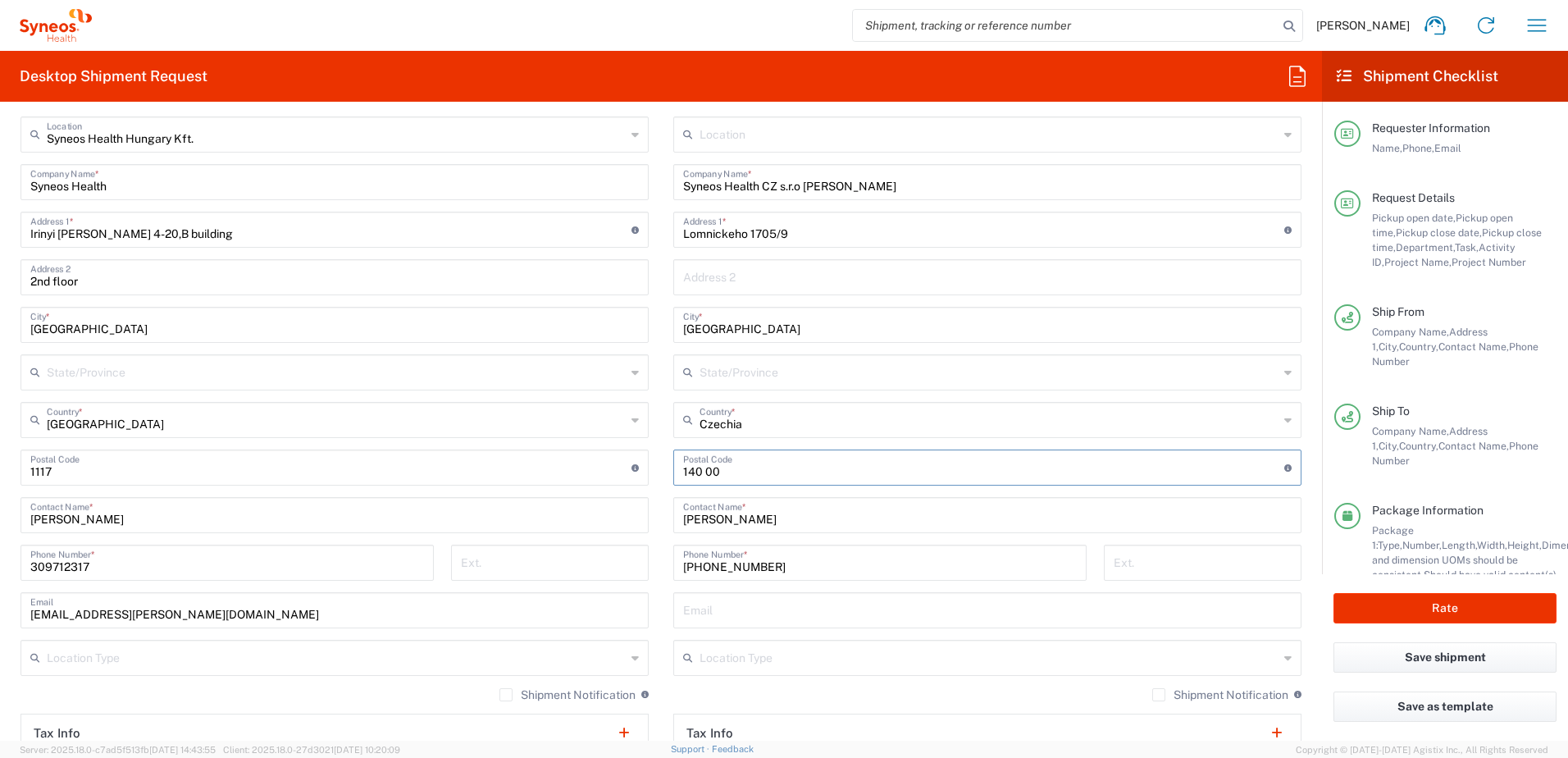
drag, startPoint x: 721, startPoint y: 472, endPoint x: 676, endPoint y: 472, distance: 45.0
click at [676, 472] on div "Postal Code Postal Code for Czechia should have the following format: 3 digits …" at bounding box center [987, 468] width 628 height 36
paste input "664 53"
type input "664 53"
drag, startPoint x: 714, startPoint y: 331, endPoint x: 666, endPoint y: 323, distance: 48.7
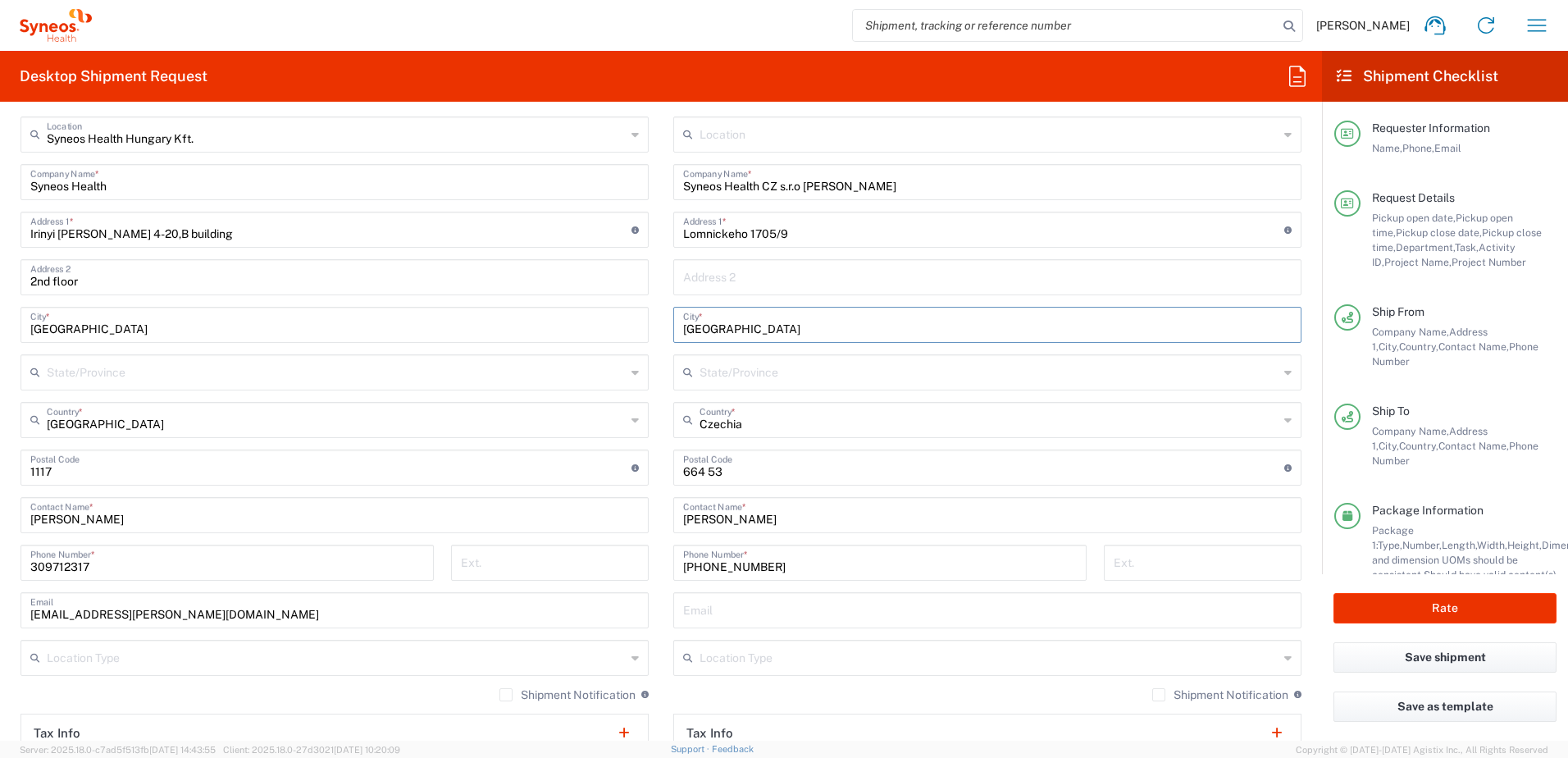
click at [666, 323] on main "Location [PERSON_NAME] LLC-[GEOGRAPHIC_DATA] [GEOGRAPHIC_DATA] [GEOGRAPHIC_DATA…" at bounding box center [987, 509] width 653 height 785
paste input "Ujezd u [GEOGRAPHIC_DATA]"
type input "Ujezd u [GEOGRAPHIC_DATA]"
drag, startPoint x: 784, startPoint y: 236, endPoint x: 752, endPoint y: 225, distance: 33.8
click at [652, 233] on div "Ship From Syneos Health [GEOGRAPHIC_DATA] Kft. Location Syneos Health [GEOGRAPH…" at bounding box center [661, 494] width 1306 height 828
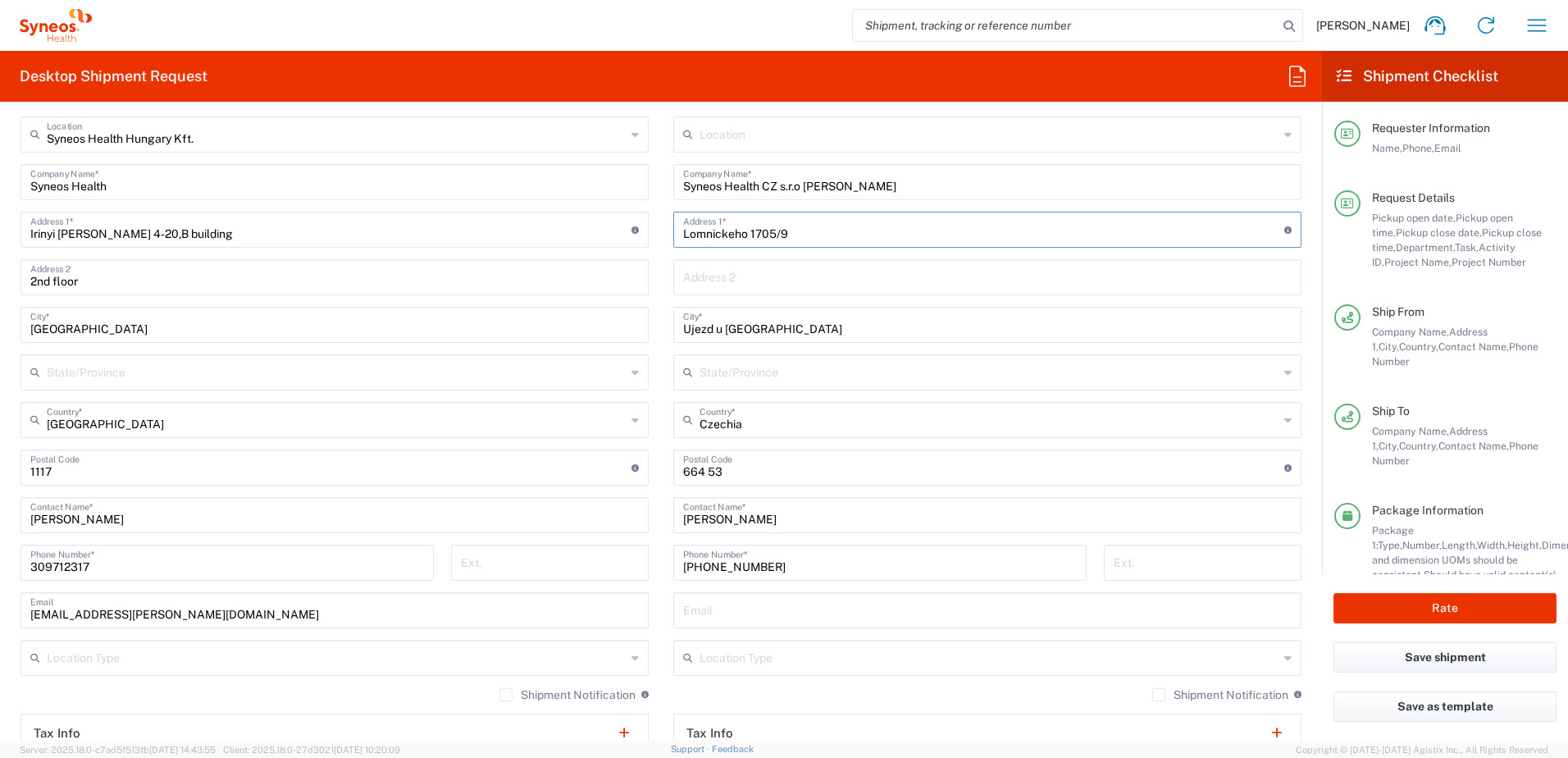
paste input "Námesti Sv [PERSON_NAME], 947"
type input "Námesti Sv [PERSON_NAME], 947"
drag, startPoint x: 802, startPoint y: 186, endPoint x: 775, endPoint y: 188, distance: 27.1
click at [775, 188] on input "Syneos Health CZ s.r.o [PERSON_NAME]" at bounding box center [987, 181] width 609 height 29
type input "CZ [PERSON_NAME]"
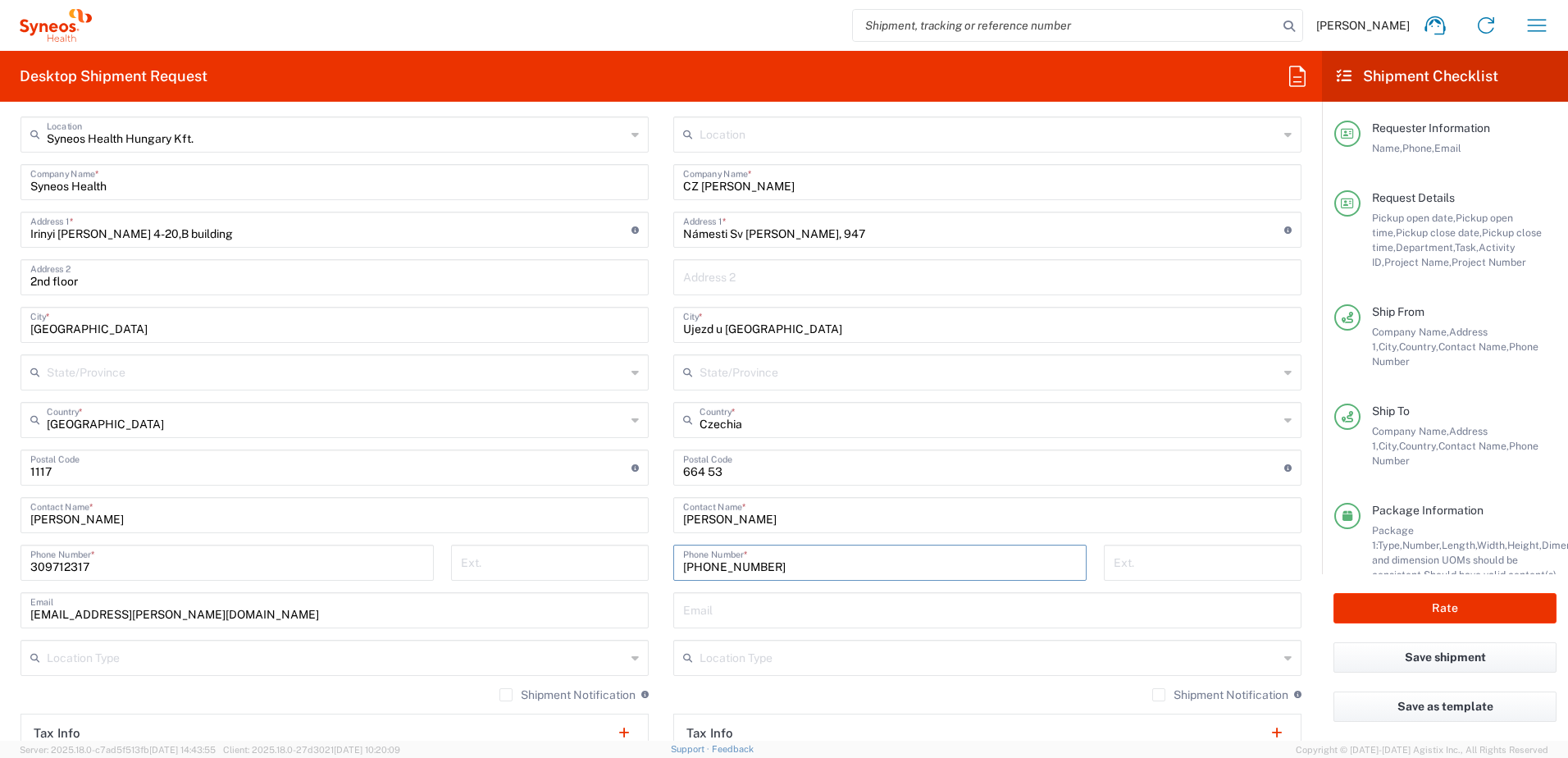
drag, startPoint x: 759, startPoint y: 570, endPoint x: 683, endPoint y: 568, distance: 76.0
click at [683, 568] on input "[PHONE_NUMBER]" at bounding box center [880, 562] width 394 height 29
paste input "7 487 588"
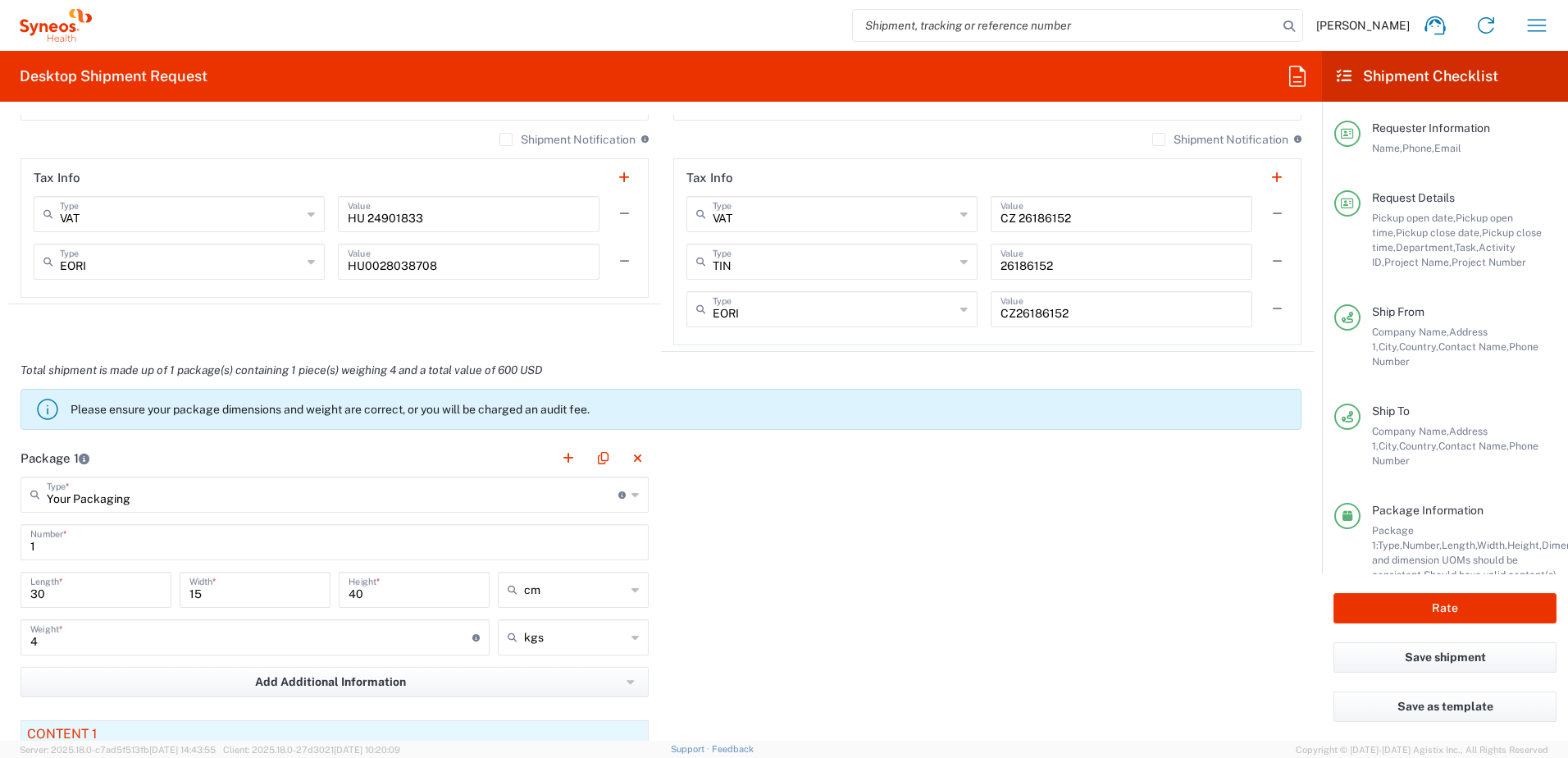
scroll to position [1642, 0]
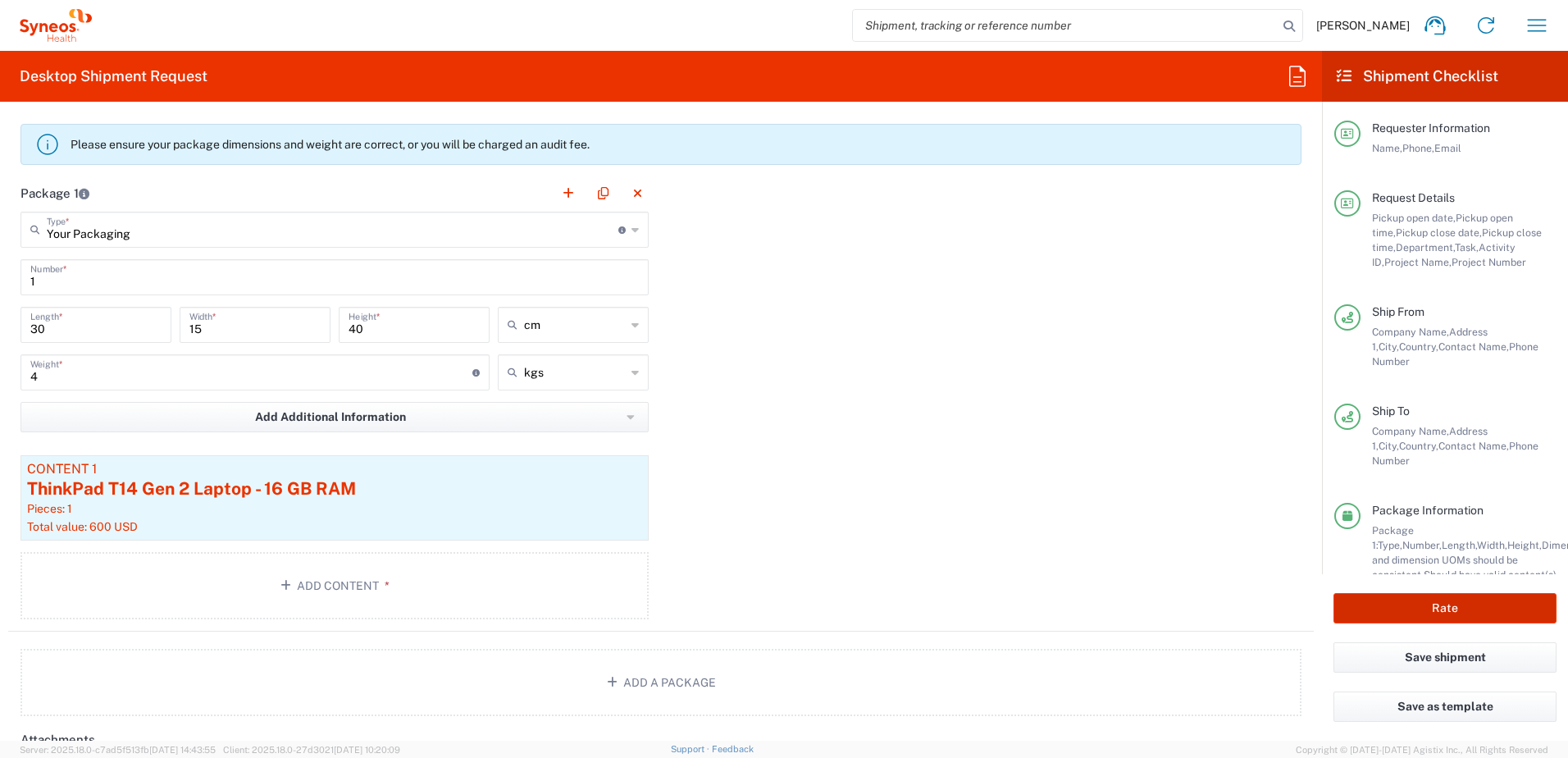
type input "[PHONE_NUMBER]"
click at [1494, 611] on button "Rate" at bounding box center [1445, 609] width 223 height 31
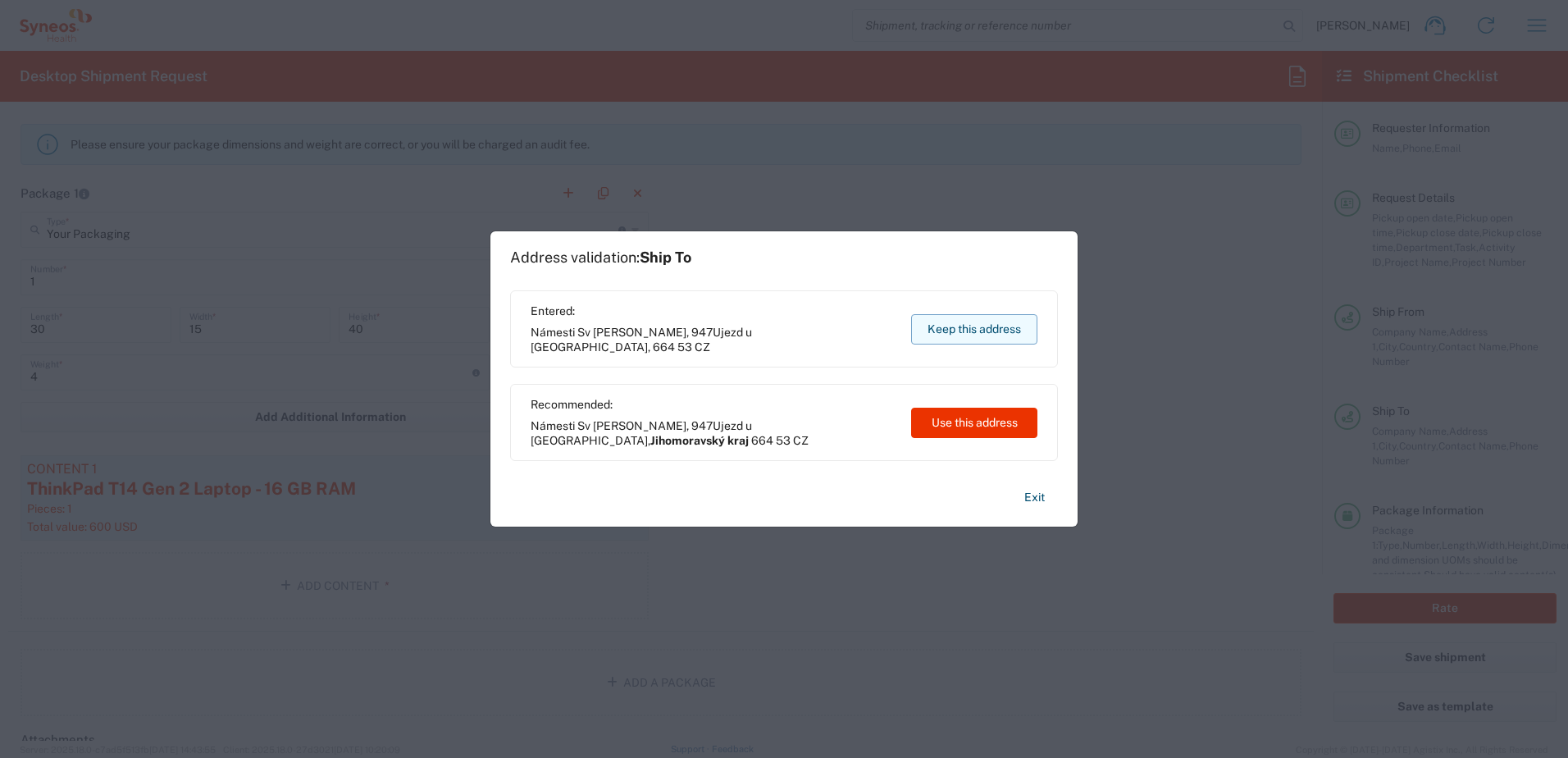
type input "**6183 DEPARTMENTAL EXPENSE"
click at [994, 329] on button "Keep this address" at bounding box center [974, 330] width 127 height 31
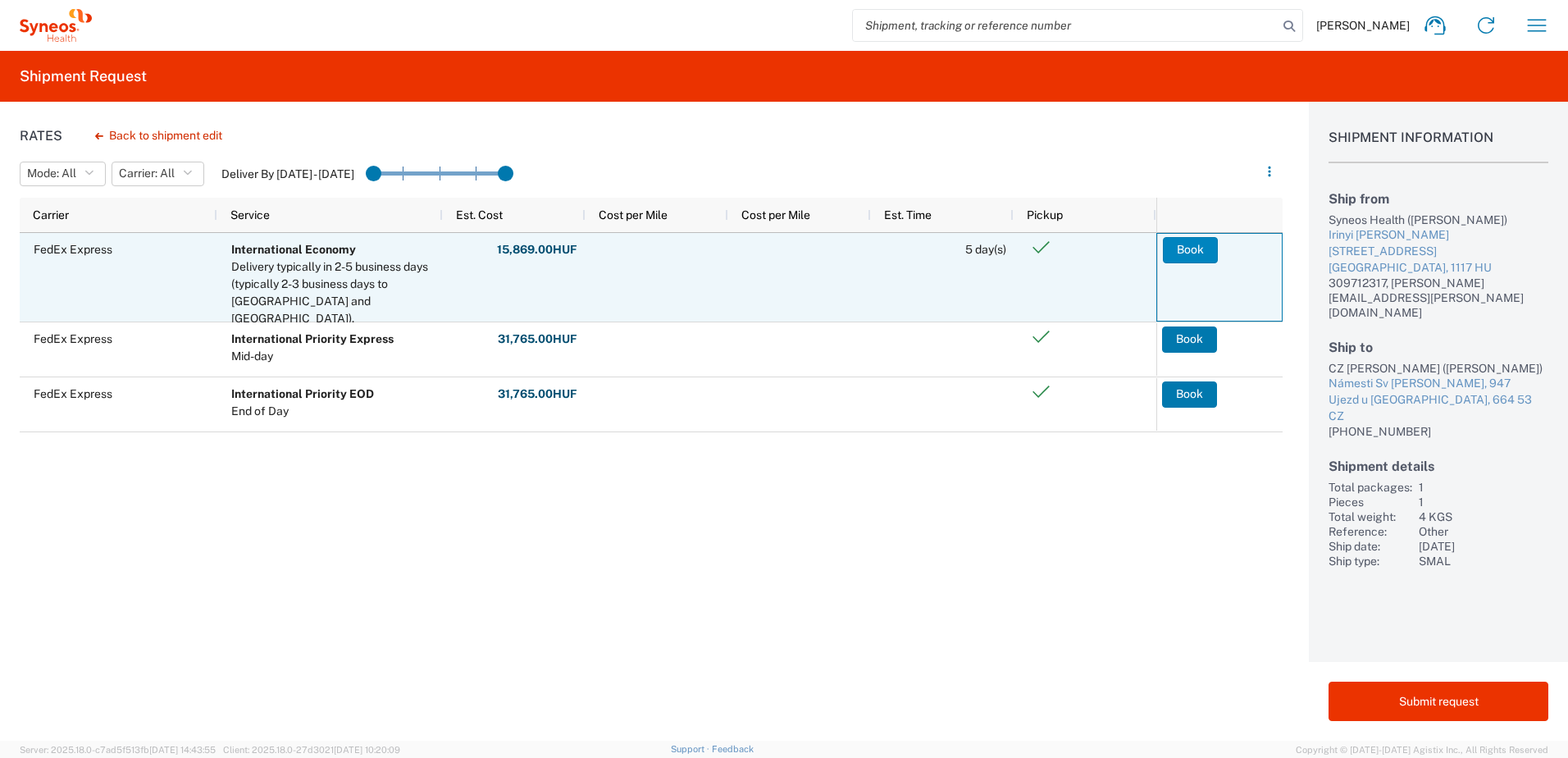
click at [1191, 254] on button "Book" at bounding box center [1190, 250] width 55 height 26
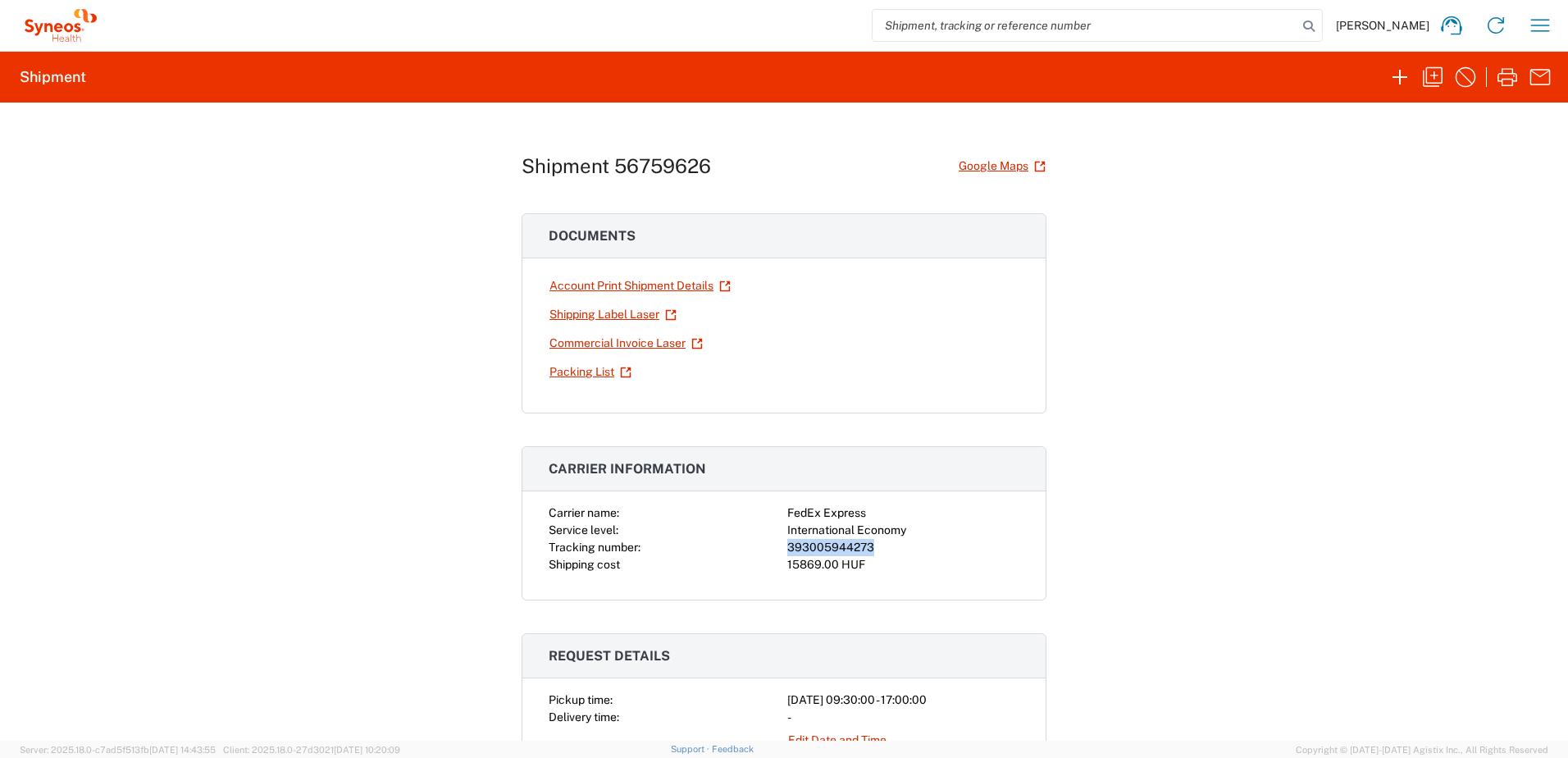
drag, startPoint x: 864, startPoint y: 548, endPoint x: 782, endPoint y: 548, distance: 82.0
click at [787, 548] on div "393005944273" at bounding box center [903, 547] width 232 height 17
copy div "393005944273"
click at [591, 321] on link "Shipping Label Laser" at bounding box center [612, 314] width 128 height 29
